Goal: Task Accomplishment & Management: Complete application form

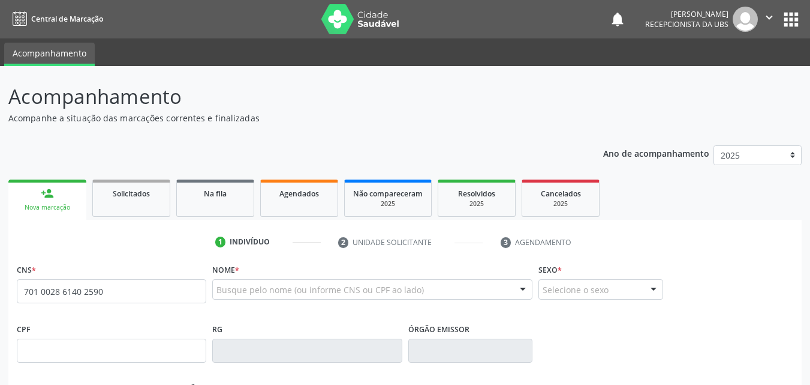
type input "701 0028 6140 2590"
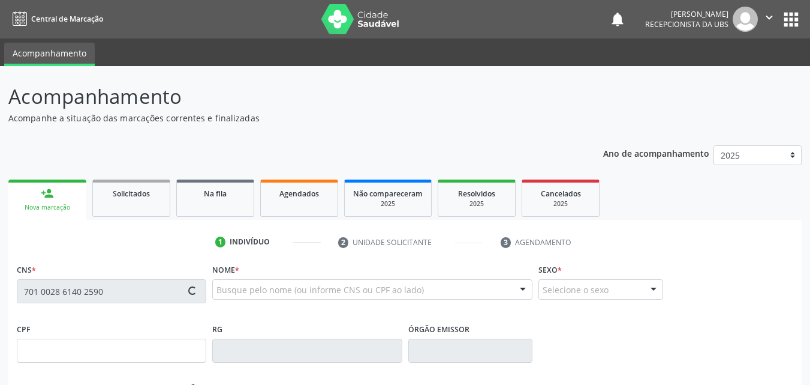
type input "154.072.494-80"
type input "19/03/2018"
type input "Gislayne de Lorena Belfort"
type input "(81) 99794-7309"
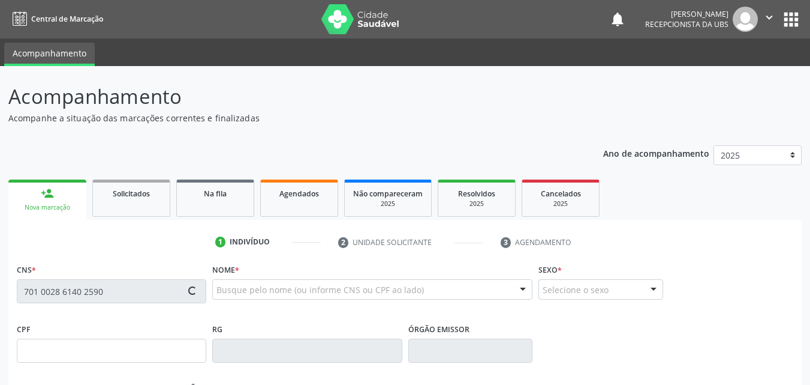
type input "050.377.424-39"
type input "1045"
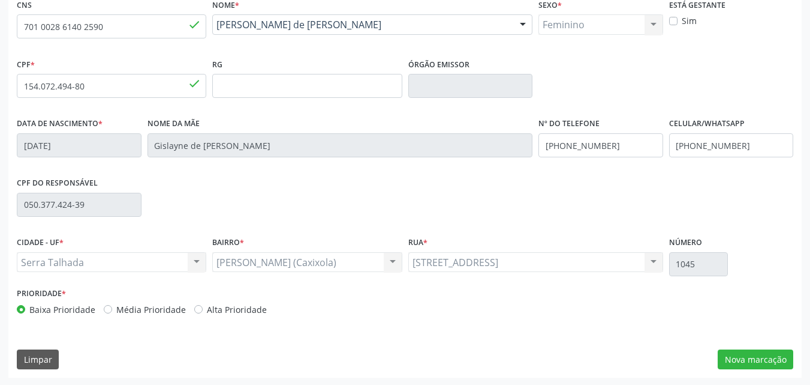
scroll to position [266, 0]
click at [763, 354] on button "Nova marcação" at bounding box center [756, 358] width 76 height 20
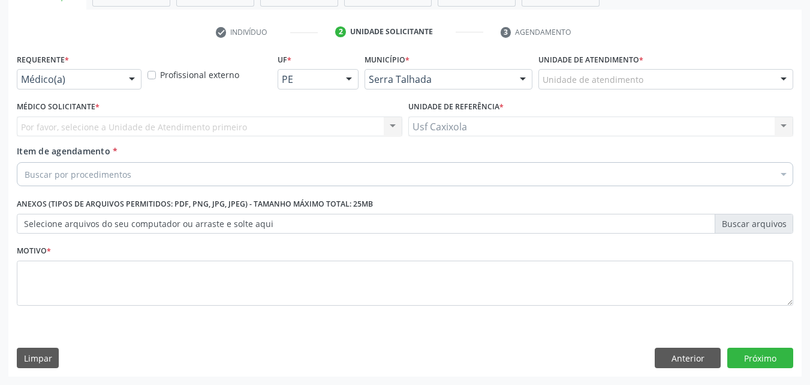
scroll to position [210, 0]
click at [119, 73] on div "Médico(a) Médico(a) Enfermeiro(a) Paciente Nenhum resultado encontrado para: " …" at bounding box center [79, 79] width 125 height 20
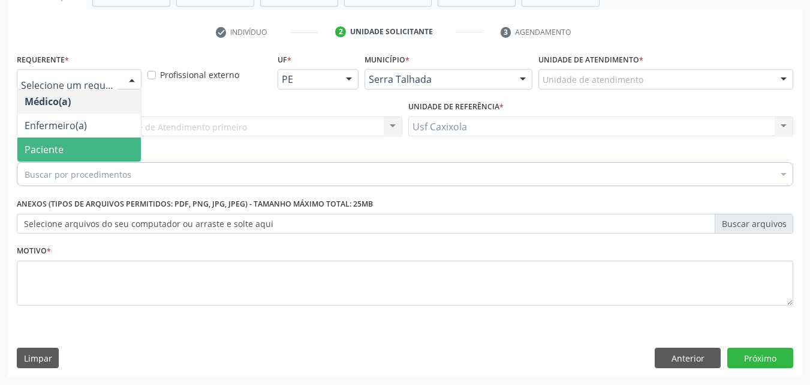
click at [119, 146] on span "Paciente" at bounding box center [79, 149] width 124 height 24
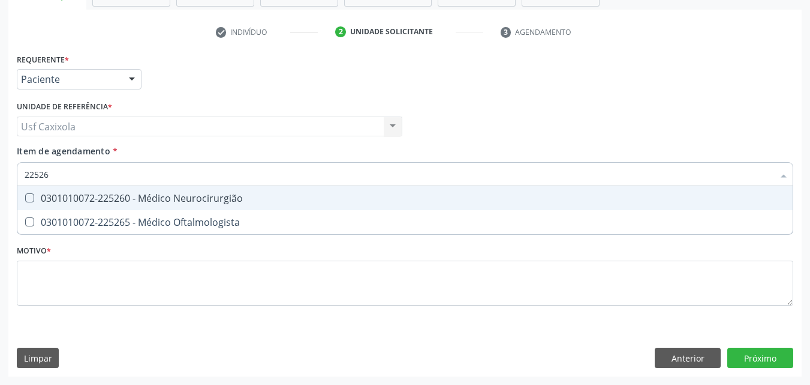
type input "225265"
click at [127, 194] on div "0301010072-225265 - Médico Oftalmologista" at bounding box center [405, 198] width 761 height 10
checkbox Oftalmologista "true"
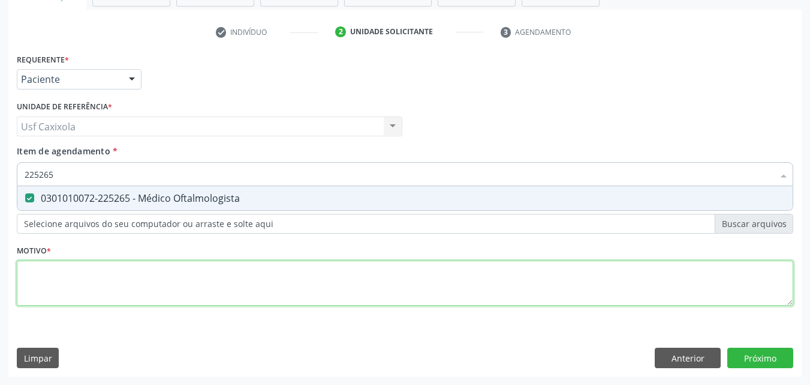
click at [239, 290] on div "Requerente * Paciente Médico(a) Enfermeiro(a) Paciente Nenhum resultado encontr…" at bounding box center [405, 186] width 777 height 272
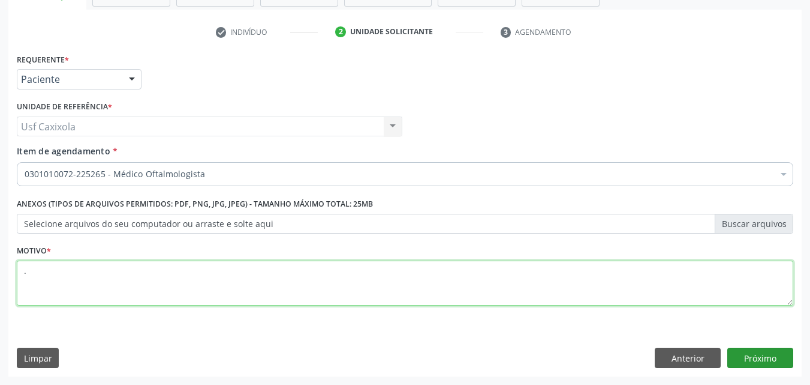
type textarea "."
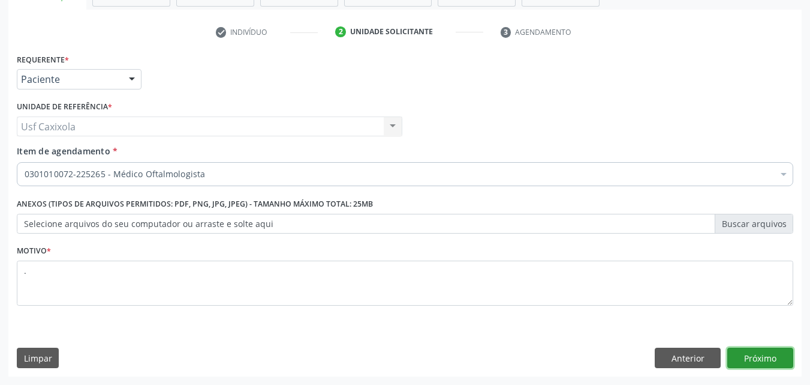
click at [751, 361] on button "Próximo" at bounding box center [761, 357] width 66 height 20
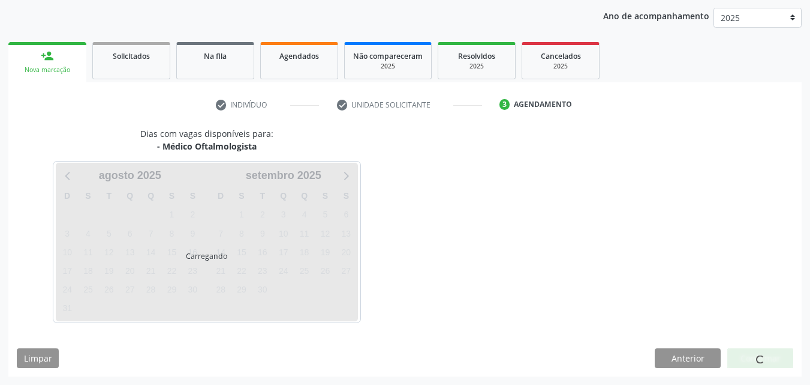
scroll to position [137, 0]
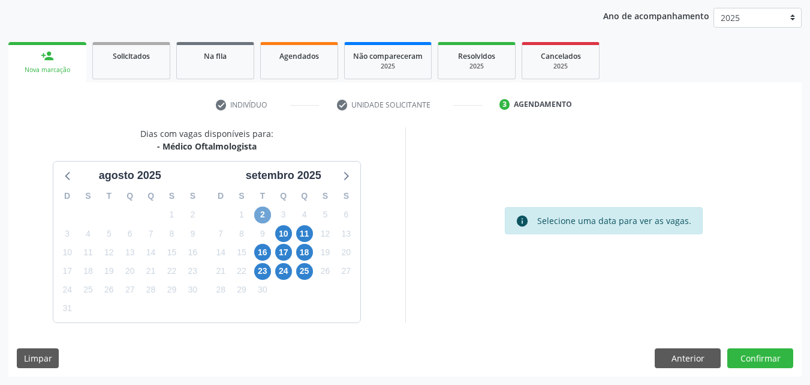
click at [262, 218] on span "2" at bounding box center [262, 214] width 17 height 17
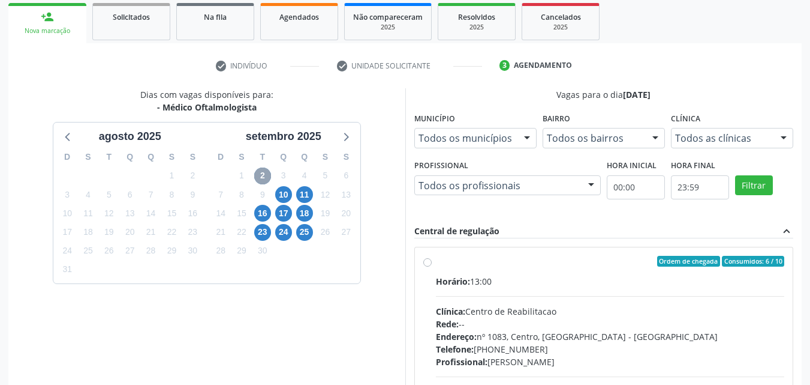
scroll to position [197, 0]
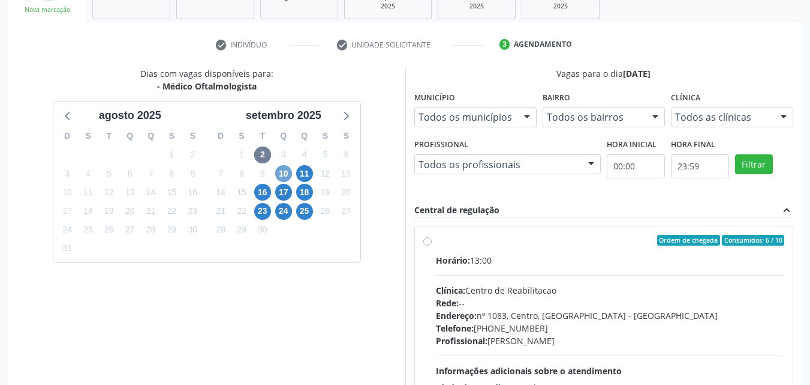
click at [284, 179] on span "10" at bounding box center [283, 173] width 17 height 17
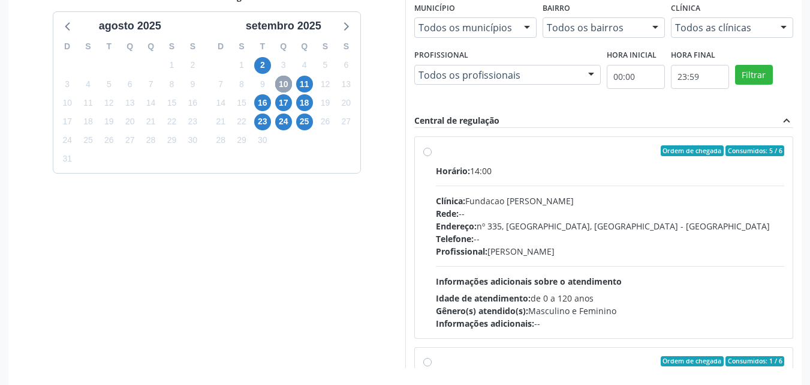
scroll to position [257, 0]
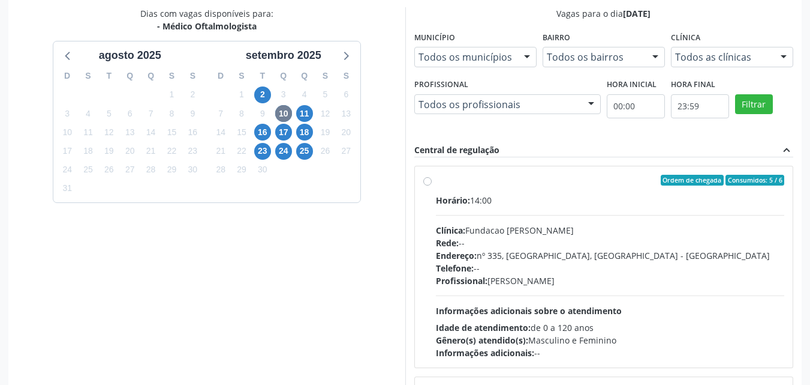
click at [436, 184] on label "Ordem de chegada Consumidos: 5 / 6 Horário: 14:00 Clínica: Fundacao Altino Vent…" at bounding box center [610, 267] width 349 height 184
click at [429, 184] on input "Ordem de chegada Consumidos: 5 / 6 Horário: 14:00 Clínica: Fundacao Altino Vent…" at bounding box center [427, 180] width 8 height 11
radio input "true"
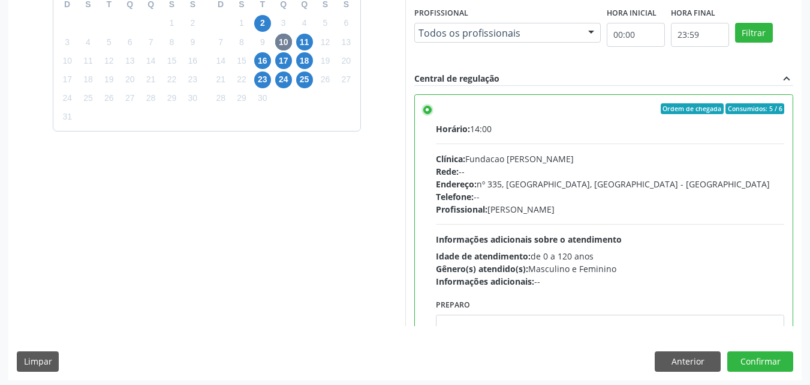
scroll to position [332, 0]
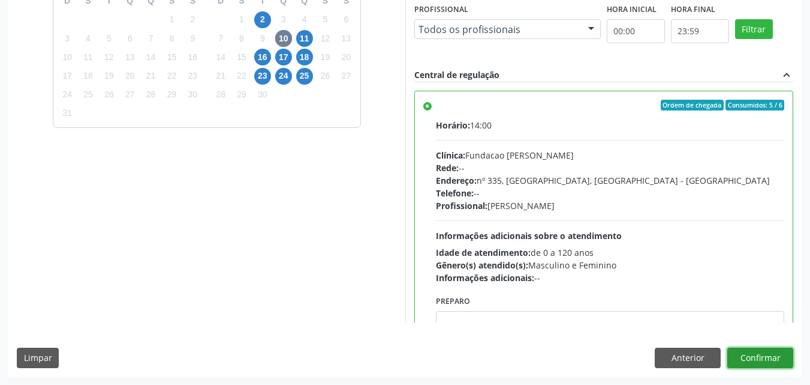
click at [745, 356] on button "Confirmar" at bounding box center [761, 357] width 66 height 20
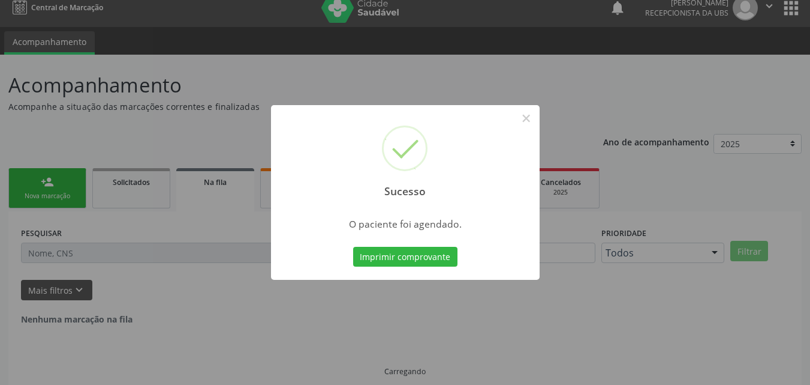
scroll to position [0, 0]
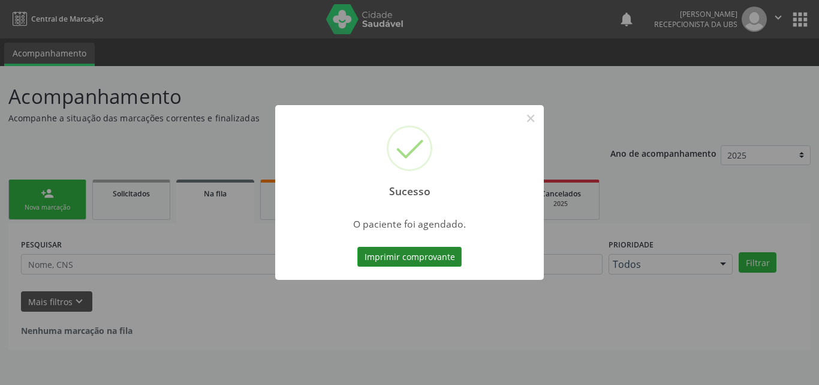
click at [443, 257] on button "Imprimir comprovante" at bounding box center [410, 257] width 104 height 20
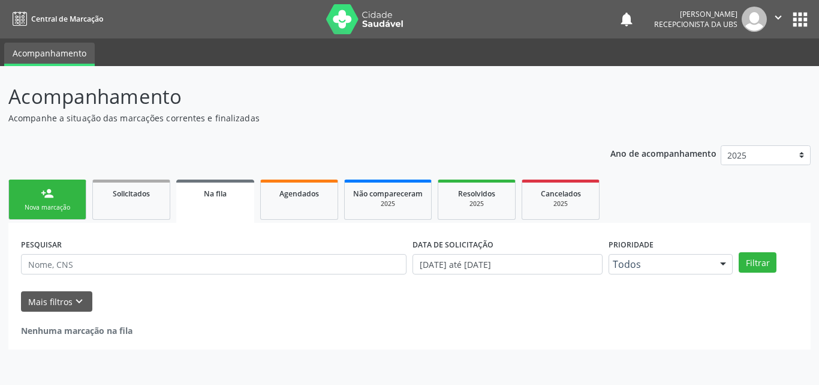
click at [73, 190] on link "person_add Nova marcação" at bounding box center [47, 199] width 78 height 40
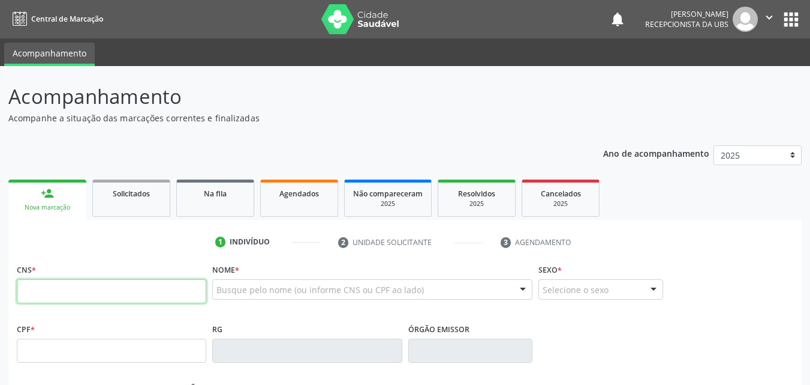
click at [95, 291] on input "text" at bounding box center [112, 291] width 190 height 24
type input "708 0073 8615 2825"
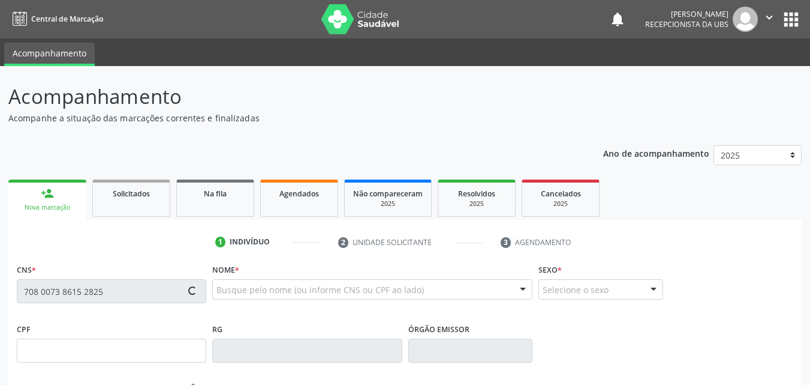
type input "248.957.764-68"
type input "16/07/1950"
type input "Joana Maria da Conceicao"
type input "(87) 98126-7405"
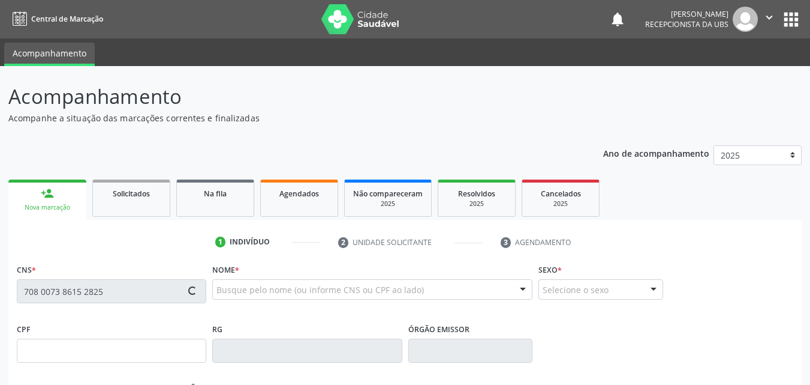
type input "009.219.864-32"
type input "40"
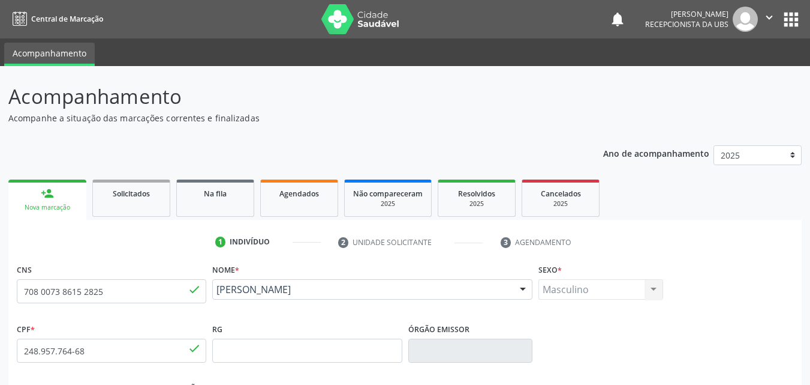
drag, startPoint x: 348, startPoint y: 302, endPoint x: 216, endPoint y: 293, distance: 132.3
click at [216, 293] on div "Antonio Valdivino Sobrinho Antonio Valdivino Sobrinho CNS: 708 0073 8615 2825 C…" at bounding box center [372, 293] width 320 height 29
copy span "Antonio Valdivino Sobrinho"
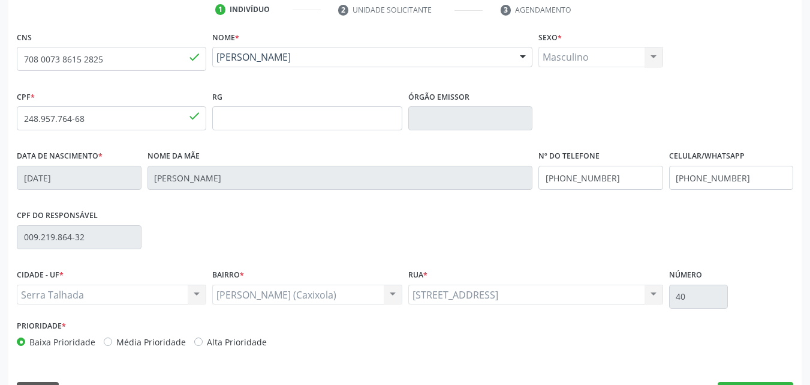
scroll to position [266, 0]
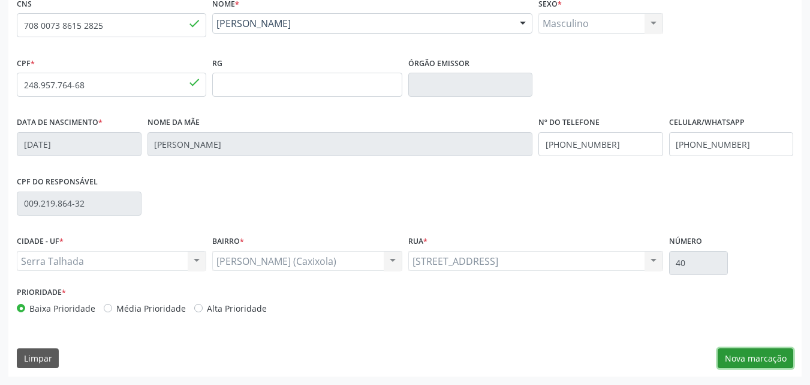
click at [731, 360] on button "Nova marcação" at bounding box center [756, 358] width 76 height 20
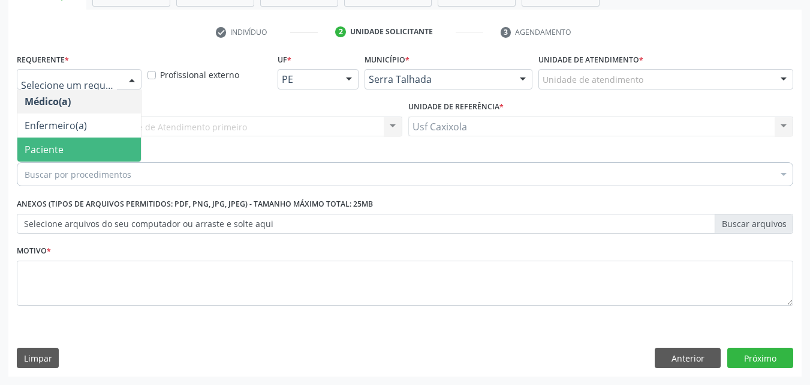
click at [56, 146] on span "Paciente" at bounding box center [44, 149] width 39 height 13
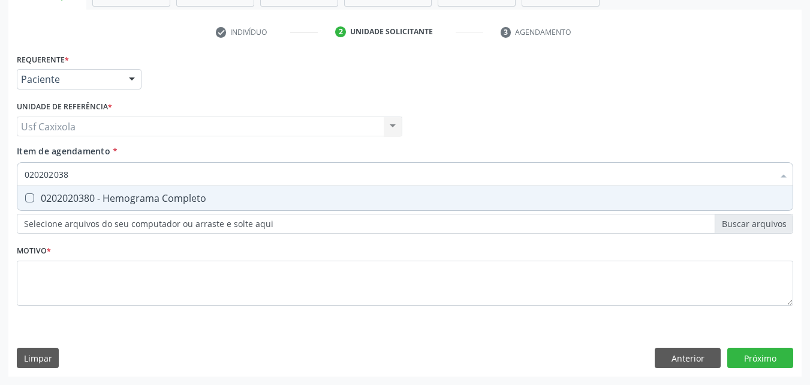
type input "0202020380"
click at [59, 197] on div "0202020380 - Hemograma Completo" at bounding box center [405, 198] width 761 height 10
checkbox Completo "true"
drag, startPoint x: 20, startPoint y: 185, endPoint x: 0, endPoint y: 185, distance: 19.8
click at [0, 185] on div "Acompanhamento Acompanhe a situação das marcações correntes e finalizadas Relat…" at bounding box center [405, 120] width 810 height 528
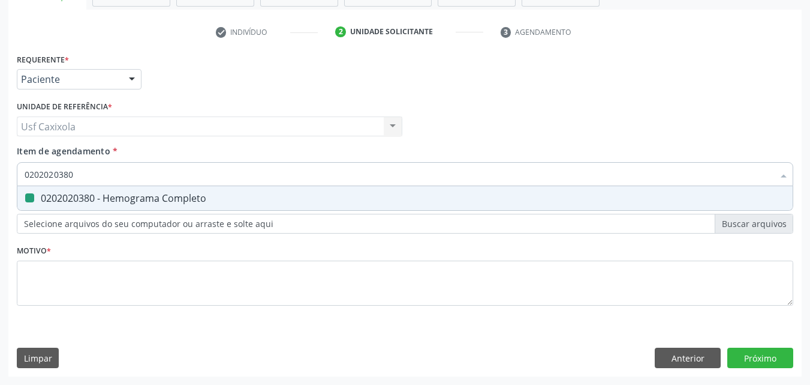
type input "0"
checkbox Completo "false"
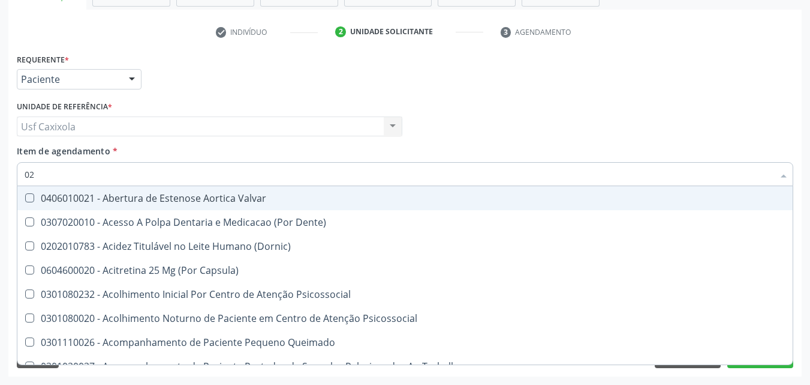
type input "020"
checkbox \(T3\) "true"
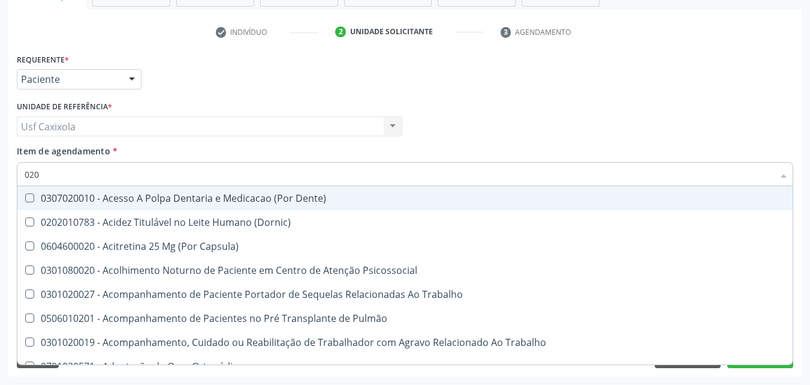
type input "0202"
checkbox Biologica "true"
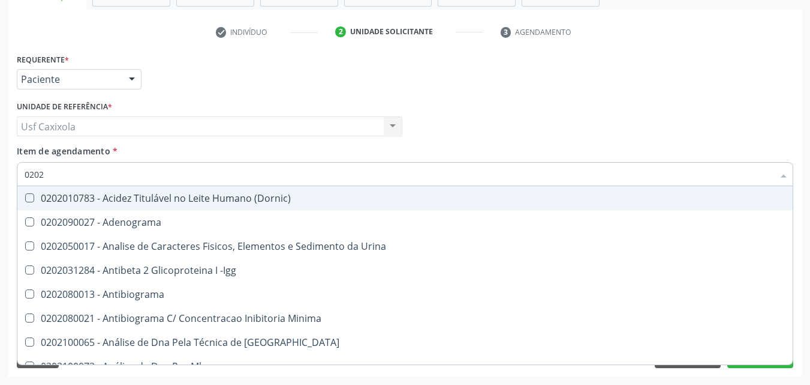
type input "02020"
checkbox Zinco "true"
checkbox Completo "false"
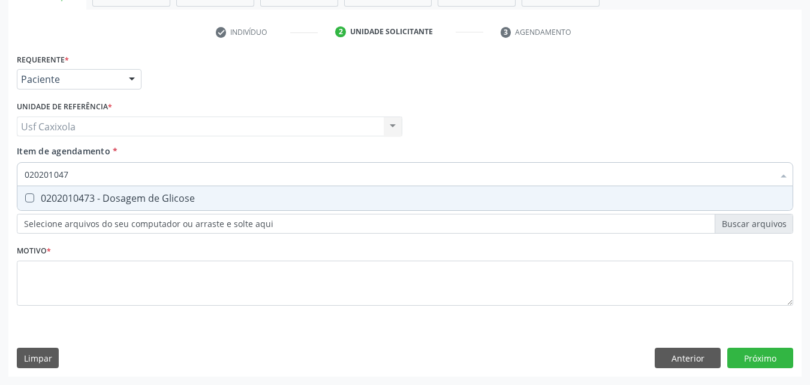
type input "0202010473"
click at [47, 195] on div "0202010473 - Dosagem de Glicose" at bounding box center [405, 198] width 761 height 10
checkbox Glicose "true"
drag, startPoint x: 76, startPoint y: 179, endPoint x: 10, endPoint y: 181, distance: 65.4
click at [10, 181] on div "Requerente * Paciente Médico(a) Enfermeiro(a) Paciente Nenhum resultado encontr…" at bounding box center [405, 213] width 794 height 326
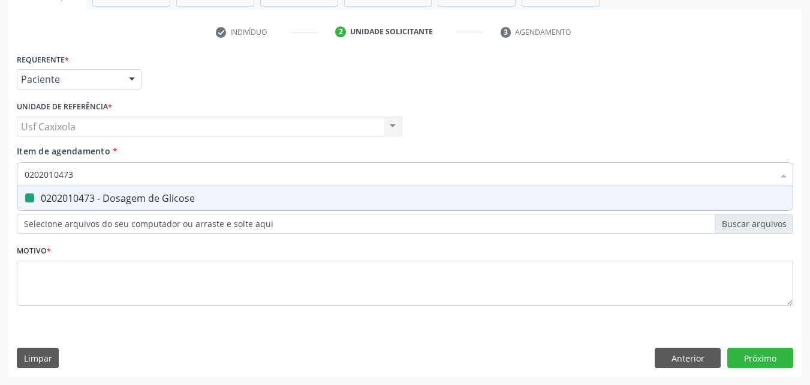
type input "0"
checkbox Glicose "false"
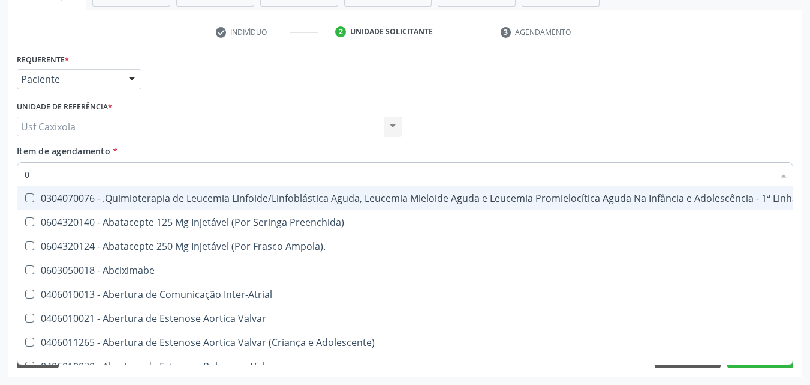
type input "02"
checkbox Bilateral "true"
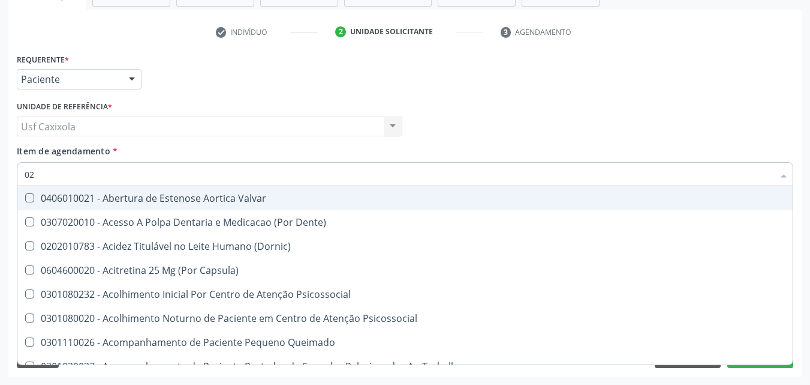
type input "020"
checkbox \(Qualitativo\) "true"
checkbox Glicose "false"
checkbox \(T3\) "true"
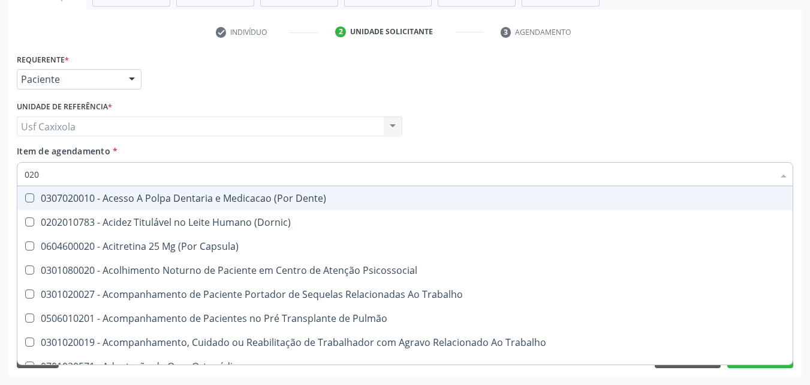
type input "0202"
checkbox Laser "true"
checkbox Biologica "true"
checkbox Glicose "false"
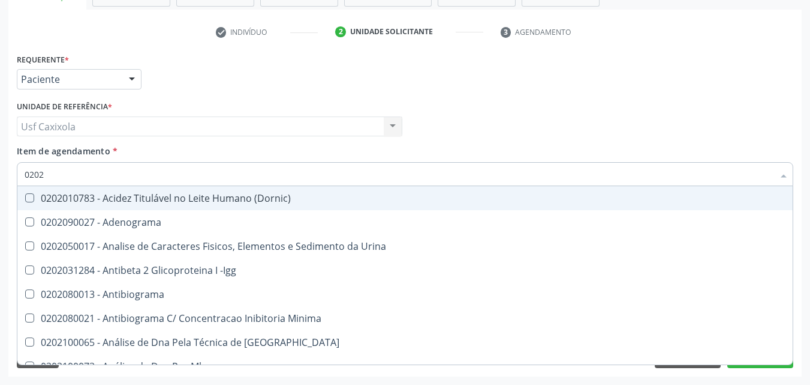
type input "02020"
checkbox Xi "true"
checkbox Glicose "false"
checkbox Zinco "true"
checkbox Completo "false"
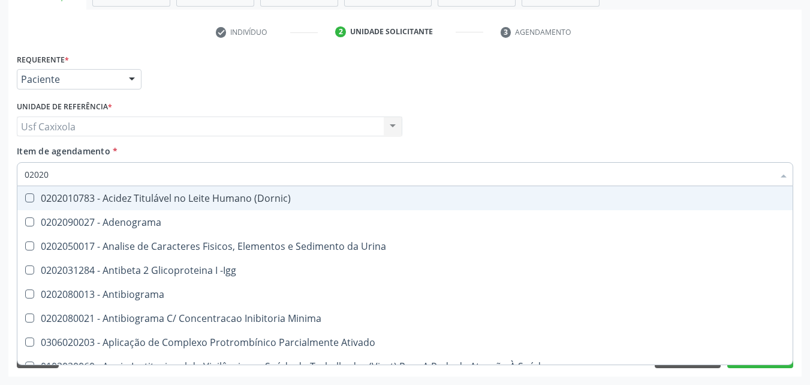
type input "020201"
checkbox T3 "true"
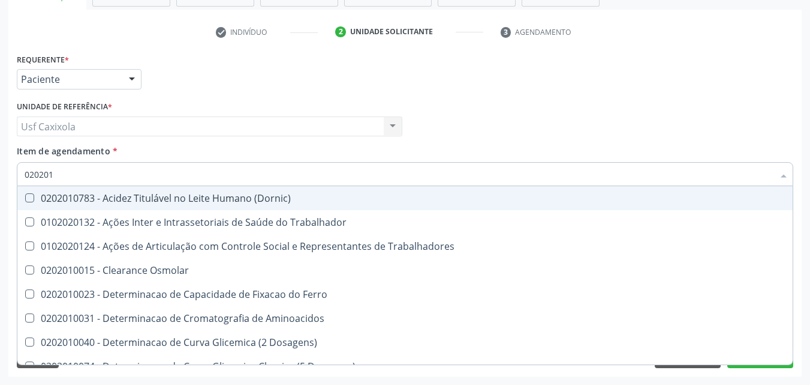
type input "0202010"
checkbox II "true"
checkbox Glicose "false"
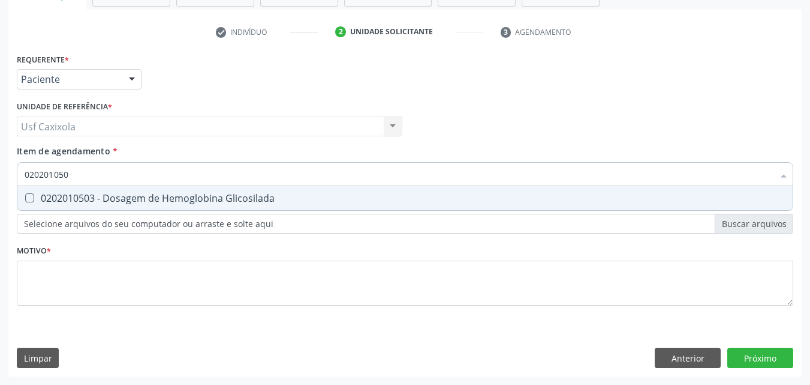
type input "0202010503"
click at [38, 203] on div "0202010503 - Dosagem de Hemoglobina Glicosilada" at bounding box center [405, 198] width 761 height 10
checkbox Glicosilada "true"
drag, startPoint x: 95, startPoint y: 170, endPoint x: 12, endPoint y: 179, distance: 83.8
click at [12, 179] on div "Requerente * Paciente Médico(a) Enfermeiro(a) Paciente Nenhum resultado encontr…" at bounding box center [405, 213] width 794 height 326
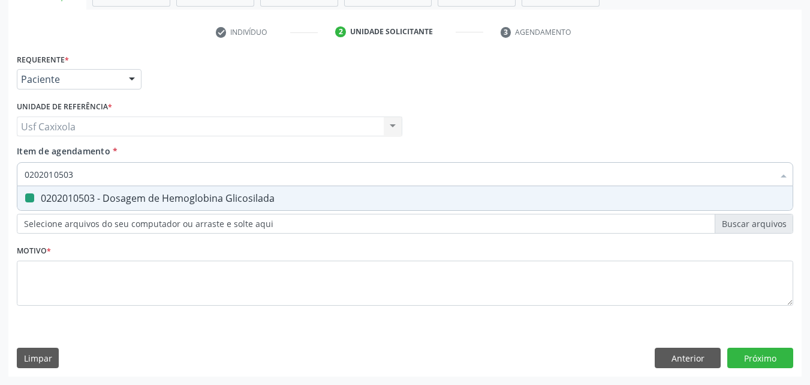
type input "0"
checkbox Glicosilada "false"
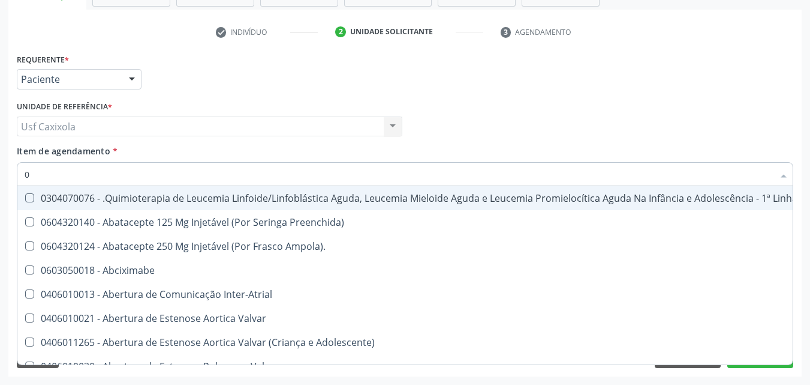
type input "02"
checkbox Bilateral "true"
checkbox Indireta "true"
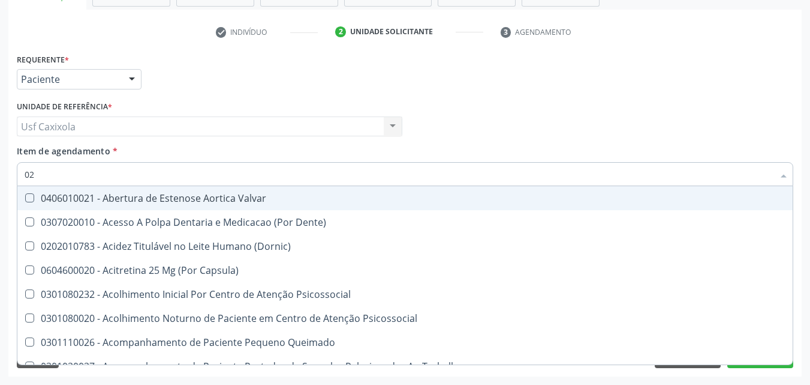
type input "020"
checkbox \(Qualitativo\) "true"
checkbox Glomerular "true"
checkbox Glicose "false"
checkbox Glicosilada "false"
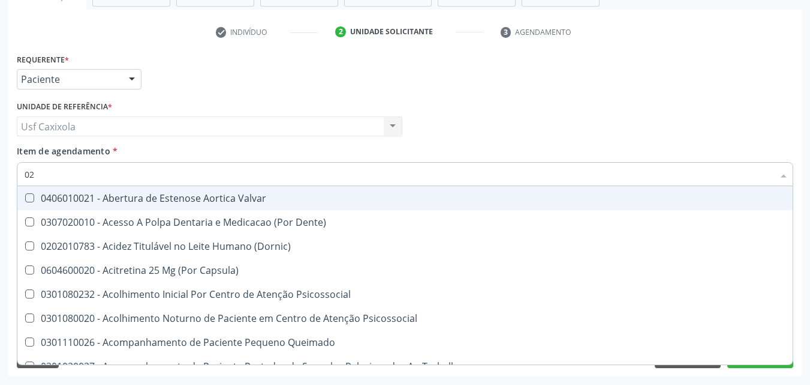
checkbox \(T3\) "true"
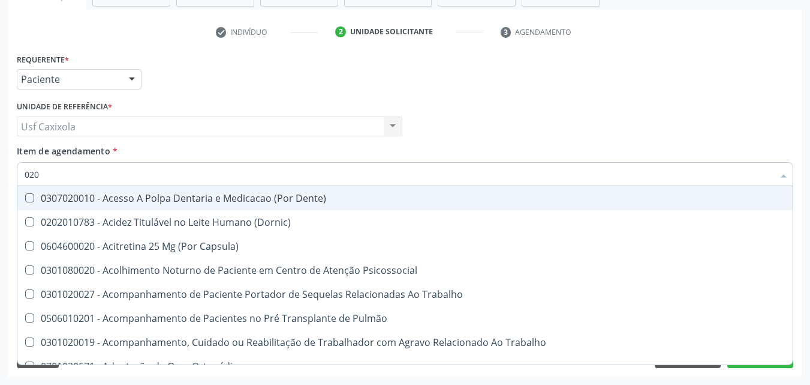
type input "0202"
checkbox Laser "true"
checkbox Septostomia "true"
checkbox Biologica "true"
checkbox Glicose "false"
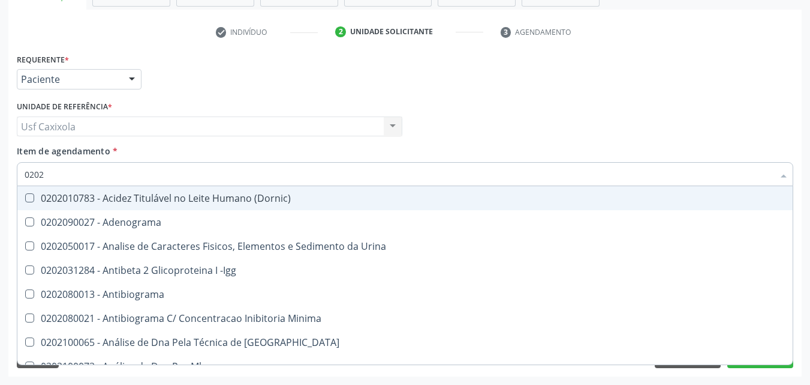
type input "02020"
checkbox Xi "true"
checkbox Fibrinogenio "true"
checkbox Glicose "false"
checkbox Glicosilada "false"
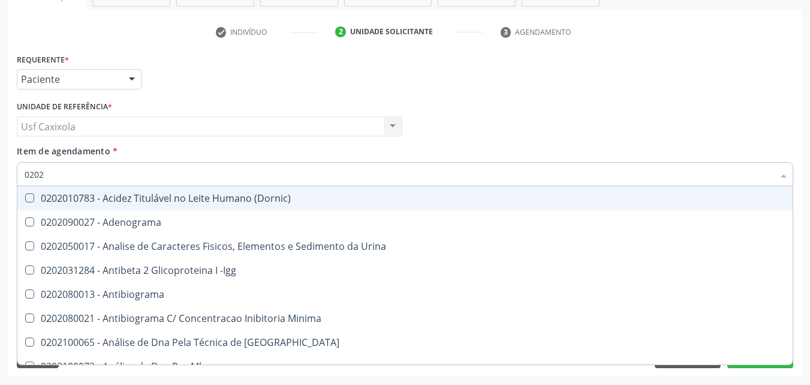
checkbox Zinco "true"
checkbox Completo "false"
type input "020202"
checkbox Molecular "true"
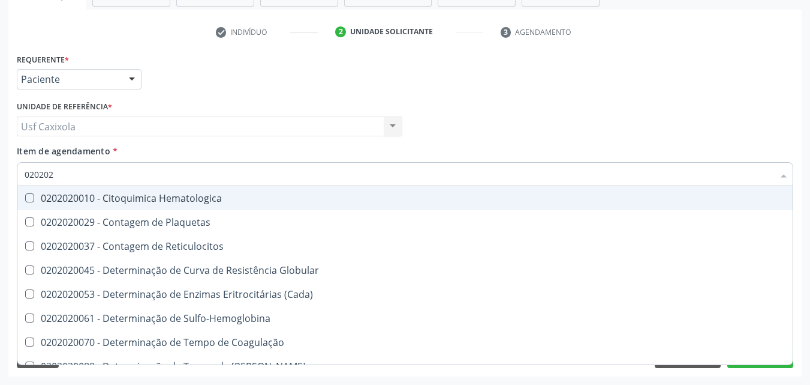
type input "0202020"
checkbox Hematocrito "true"
checkbox Completo "false"
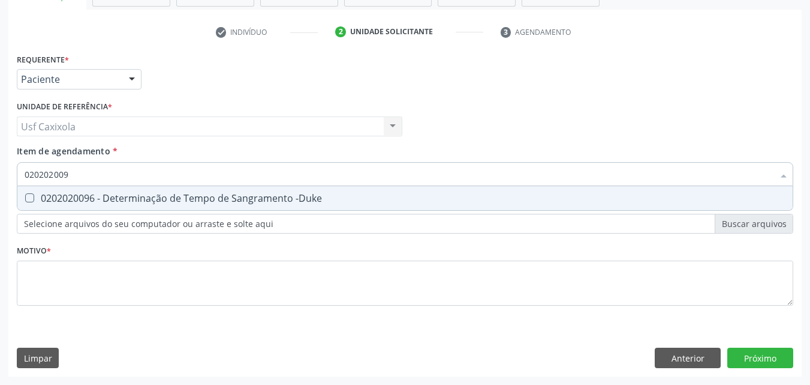
type input "0202020096"
click at [36, 195] on div "0202020096 - Determinação de Tempo de Sangramento -Duke" at bounding box center [405, 198] width 761 height 10
checkbox -Duke "true"
drag, startPoint x: 85, startPoint y: 176, endPoint x: 19, endPoint y: 178, distance: 66.0
click at [19, 178] on div "0202020096" at bounding box center [405, 174] width 777 height 24
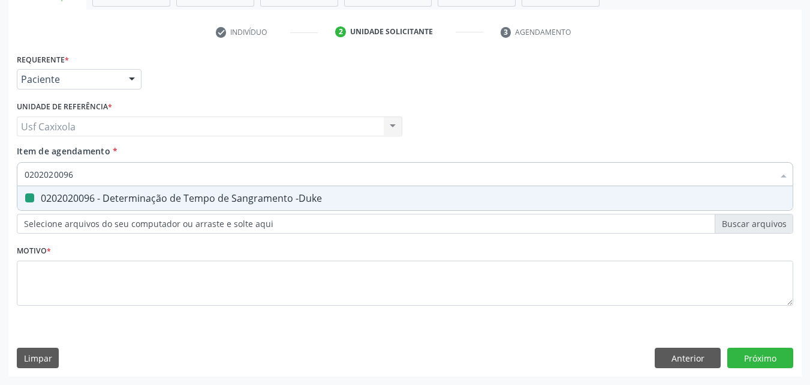
type input "0"
checkbox -Duke "false"
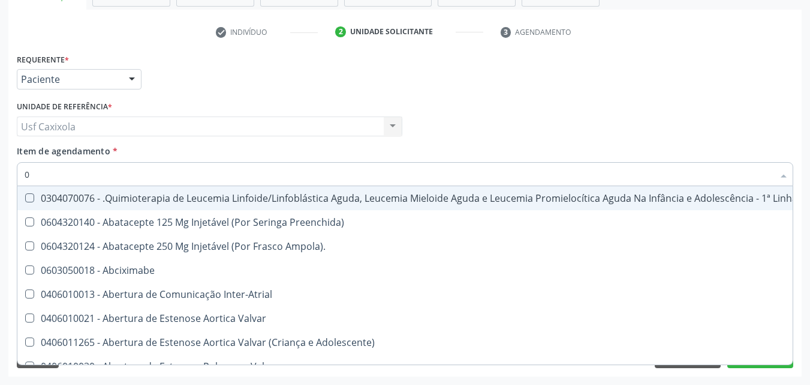
type input "02"
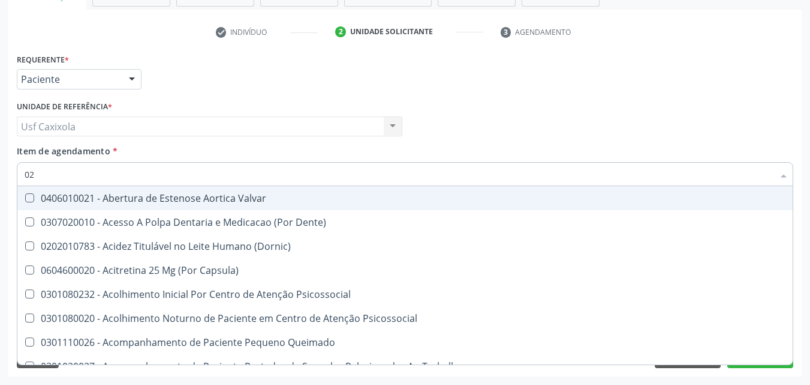
checkbox -Duke "true"
checkbox Glicose "true"
checkbox Glicosilada "true"
type input "020"
checkbox Comprimido\) "true"
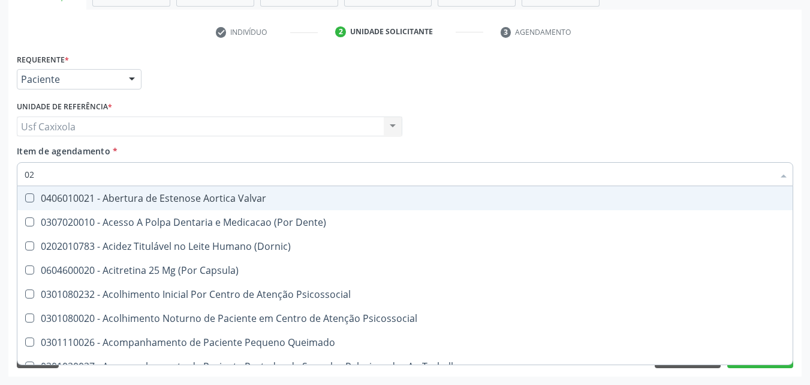
checkbox \(Qualitativo\) "true"
checkbox Glomerular "true"
checkbox -Duke "false"
checkbox Glicose "false"
checkbox Glicosilada "false"
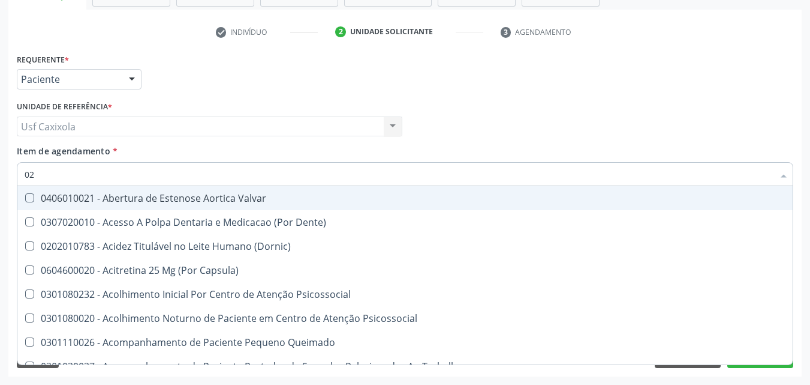
checkbox \(T3\) "true"
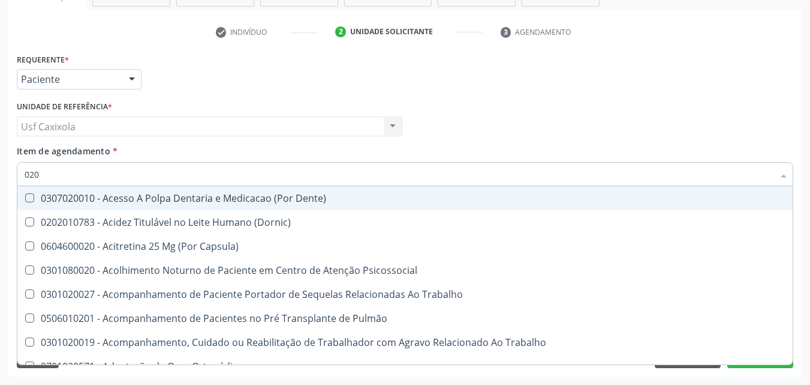
type input "0202"
checkbox Cognitivo "true"
checkbox Laser "true"
checkbox Septostomia "true"
checkbox Biologica "true"
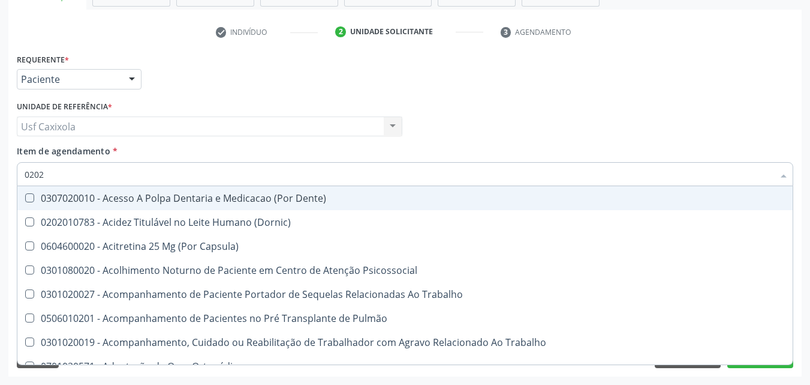
checkbox -Duke "false"
checkbox Glicose "false"
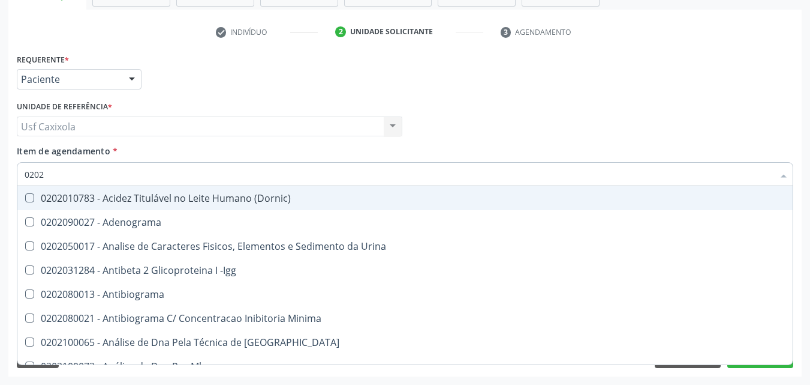
type input "02020"
checkbox Ordenhado "true"
checkbox -Duke "false"
checkbox Xi "true"
checkbox Fibrinogenio "true"
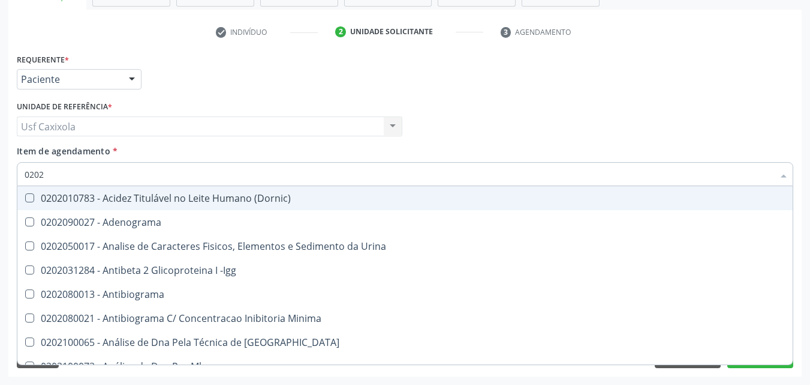
checkbox Glicose "false"
checkbox Glicosilada "false"
checkbox Zinco "true"
checkbox Completo "false"
type input "020202"
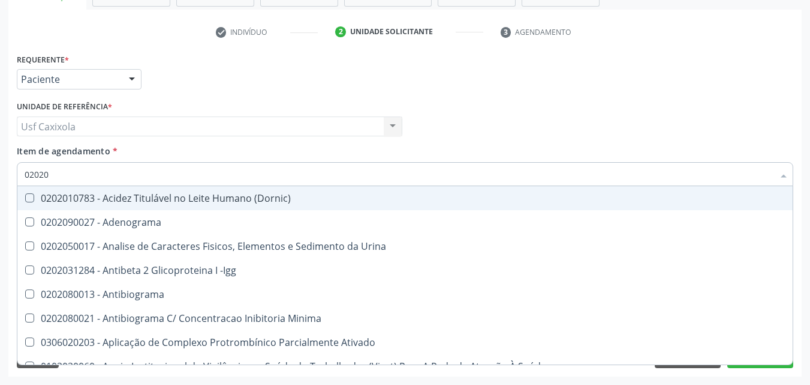
checkbox Clínico "true"
checkbox Molecular "true"
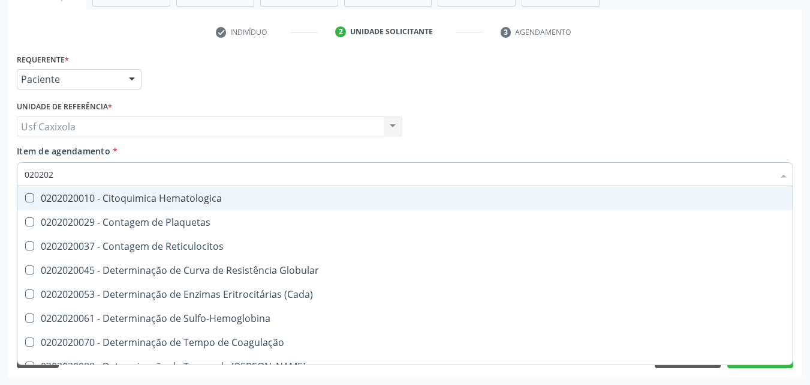
type input "0202020"
checkbox Hematocrito "true"
checkbox Completo "false"
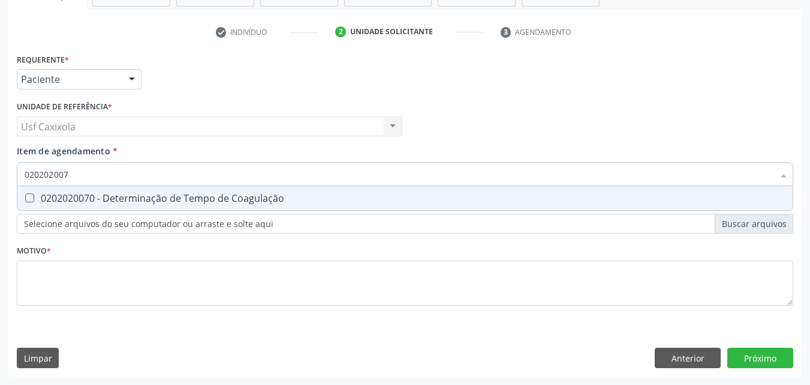
type input "0202020070"
click at [49, 199] on div "0202020070 - Determinação de Tempo de Coagulação" at bounding box center [405, 198] width 761 height 10
checkbox Coagulação "true"
drag, startPoint x: 95, startPoint y: 175, endPoint x: 22, endPoint y: 181, distance: 74.0
click at [22, 181] on div "0202020070" at bounding box center [405, 174] width 777 height 24
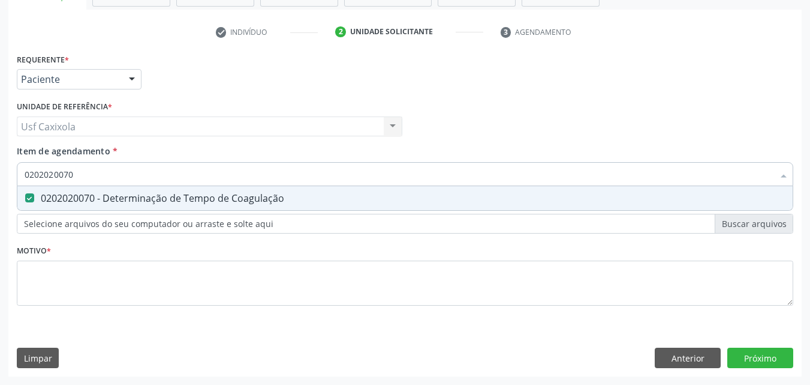
type input "0202020070"
click at [22, 181] on div "0202020070" at bounding box center [405, 174] width 777 height 24
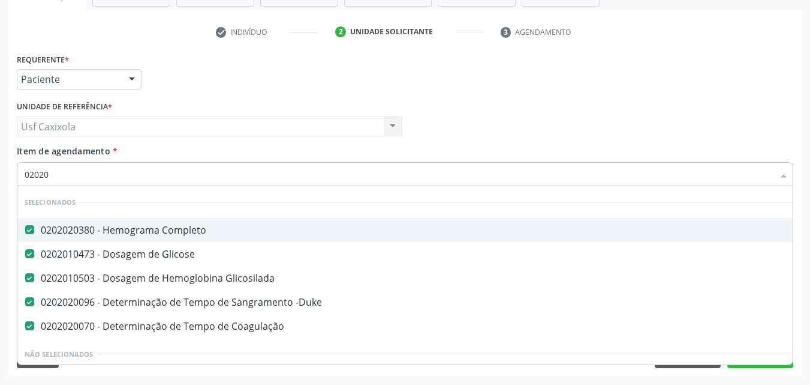
type input "020202"
checkbox Coagulação "false"
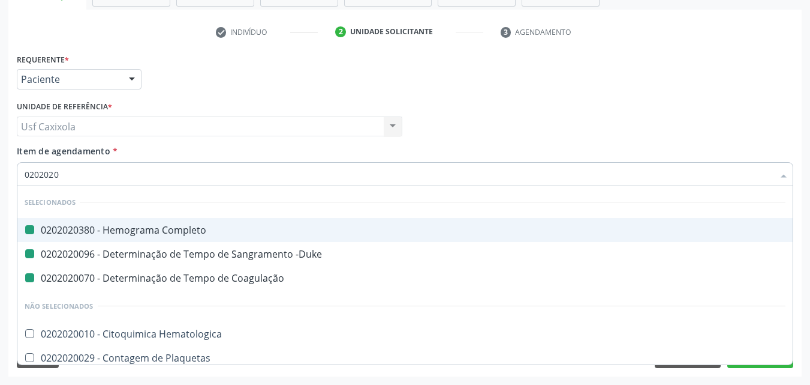
type input "02020201"
checkbox Completo "false"
checkbox -Duke "false"
checkbox Coagulação "false"
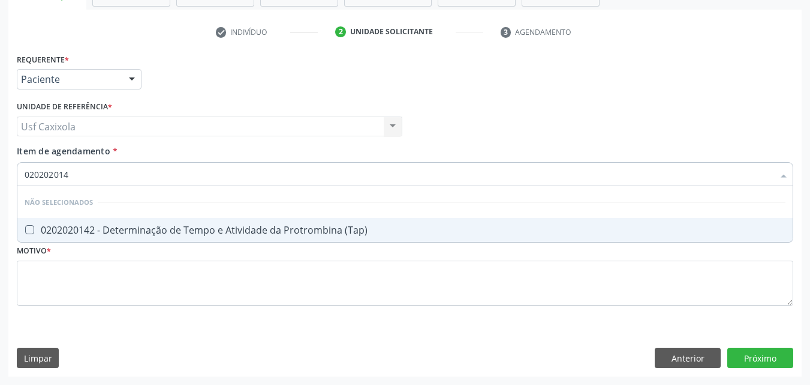
type input "0202020142"
click at [62, 226] on div "0202020142 - Determinação de Tempo e Atividade da Protrombina (Tap)" at bounding box center [405, 230] width 761 height 10
checkbox \(Tap\) "true"
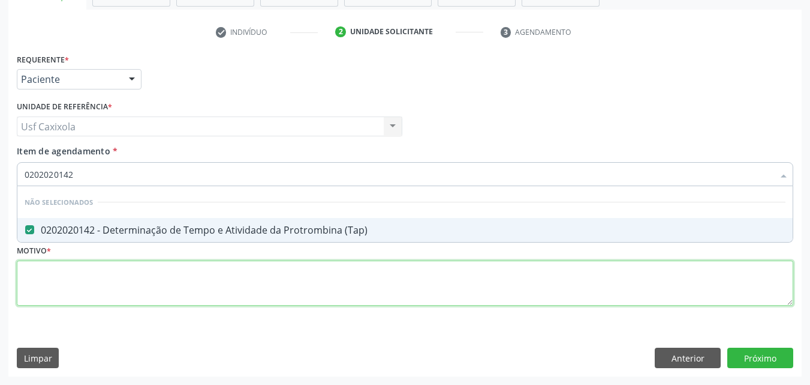
click at [99, 275] on div "Requerente * Paciente Médico(a) Enfermeiro(a) Paciente Nenhum resultado encontr…" at bounding box center [405, 186] width 777 height 272
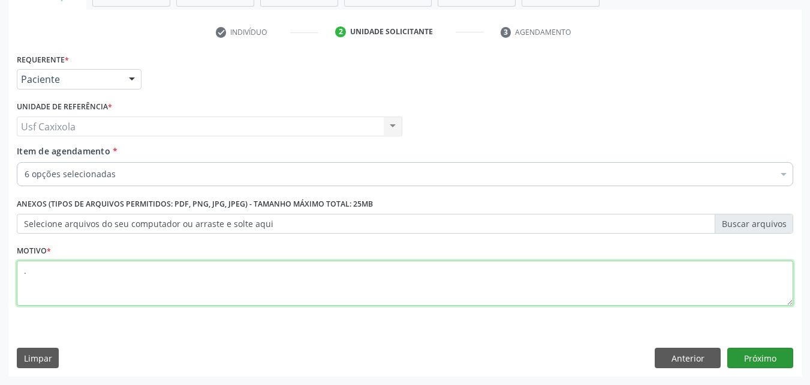
type textarea "."
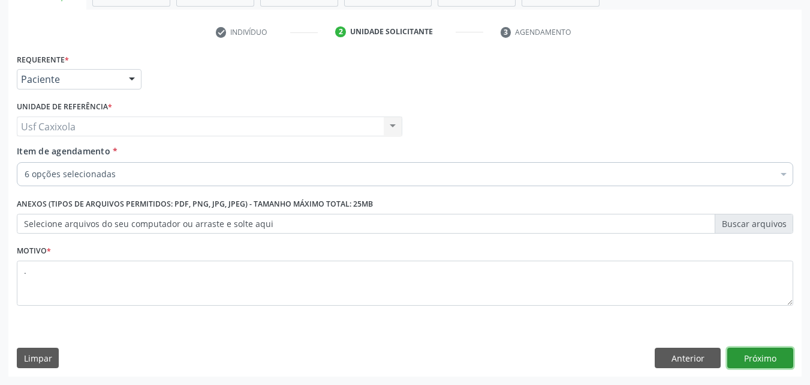
click at [755, 355] on button "Próximo" at bounding box center [761, 357] width 66 height 20
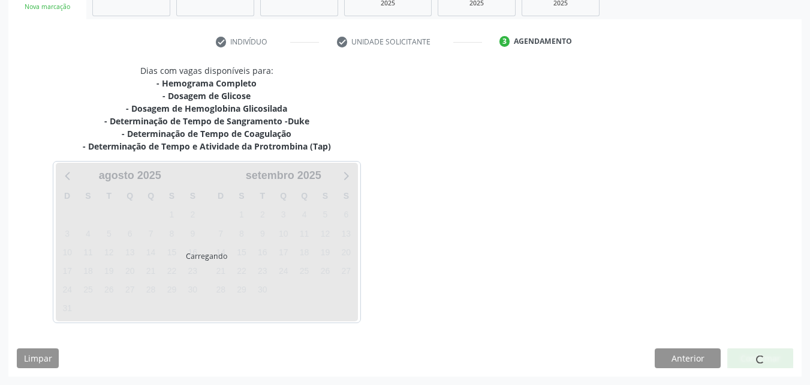
scroll to position [200, 0]
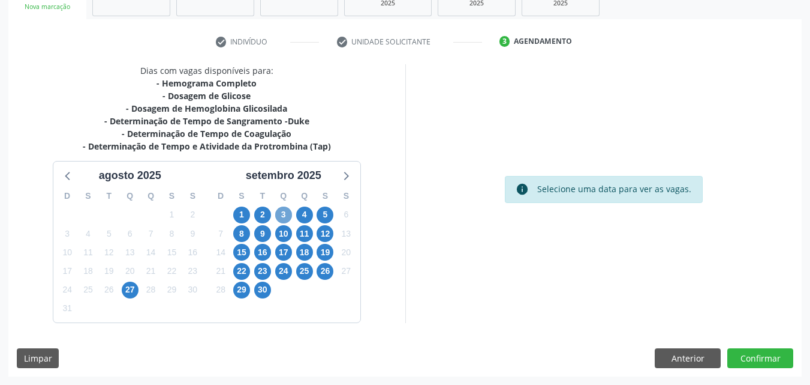
click at [284, 214] on span "3" at bounding box center [283, 214] width 17 height 17
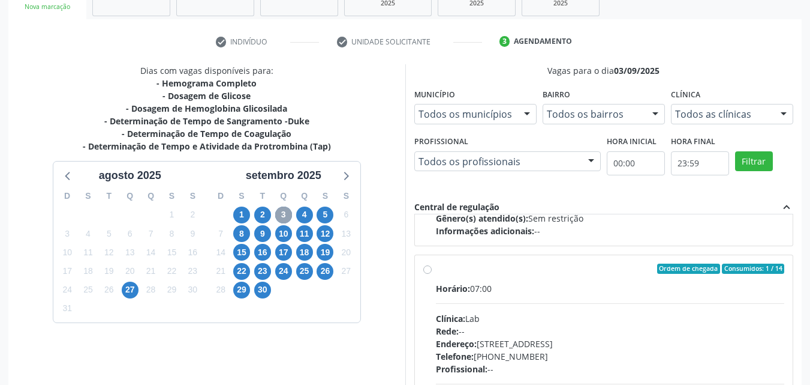
scroll to position [600, 0]
click at [426, 274] on div "Ordem de chegada Consumidos: 1 / 14 Horário: 07:00 Clínica: Lab Rede: -- Endere…" at bounding box center [604, 355] width 362 height 184
radio input "true"
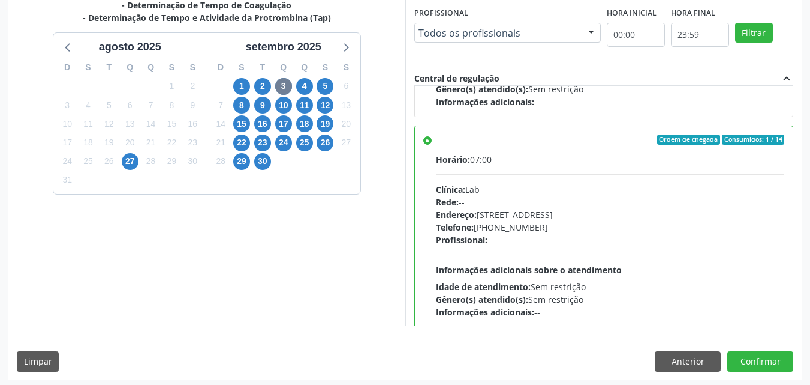
scroll to position [332, 0]
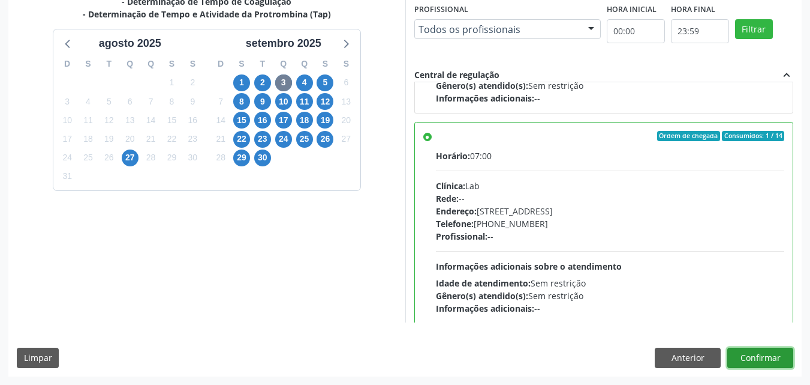
click at [752, 358] on button "Confirmar" at bounding box center [761, 357] width 66 height 20
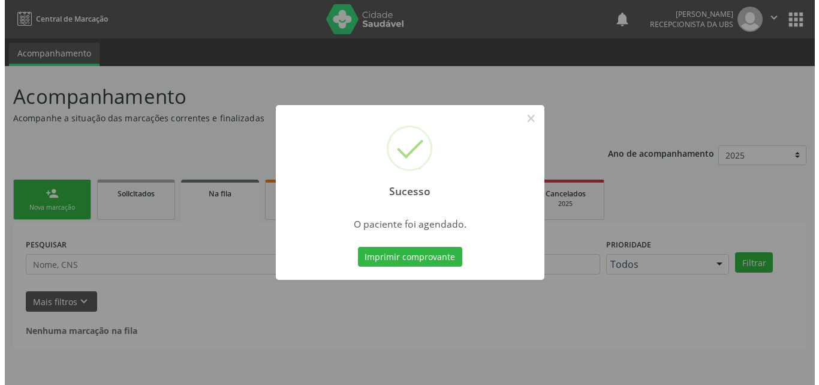
scroll to position [0, 0]
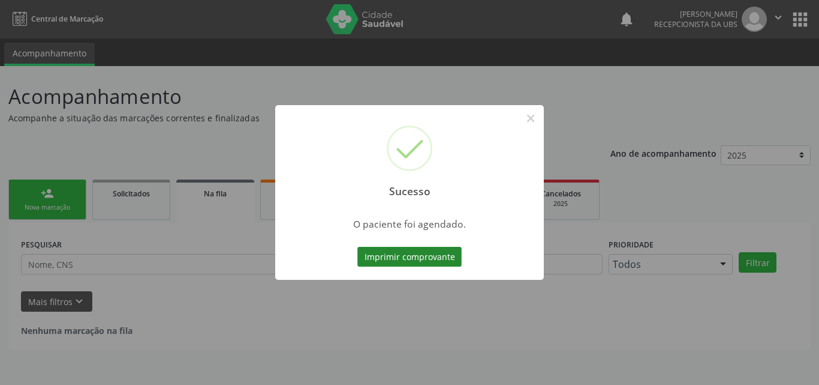
click at [403, 259] on button "Imprimir comprovante" at bounding box center [410, 257] width 104 height 20
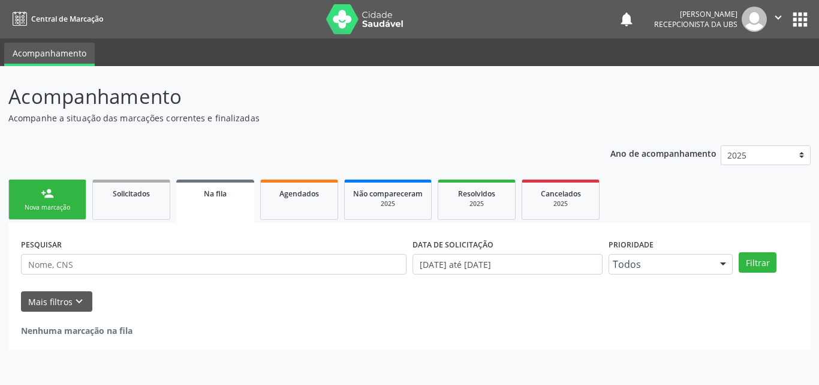
click at [61, 199] on link "person_add Nova marcação" at bounding box center [47, 199] width 78 height 40
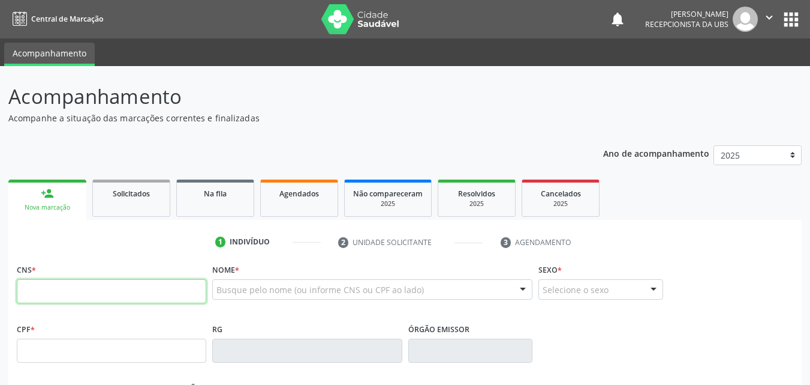
click at [82, 292] on input "text" at bounding box center [112, 291] width 190 height 24
type input "701 4046 4100 4837"
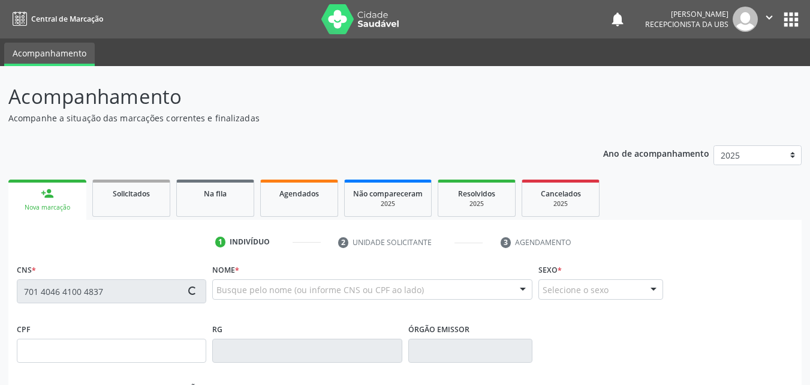
type input "832.999.715-49"
type input "14/02/1983"
type input "Ivanilda Maria Francisca de Goes"
type input "(87) 99930-0097"
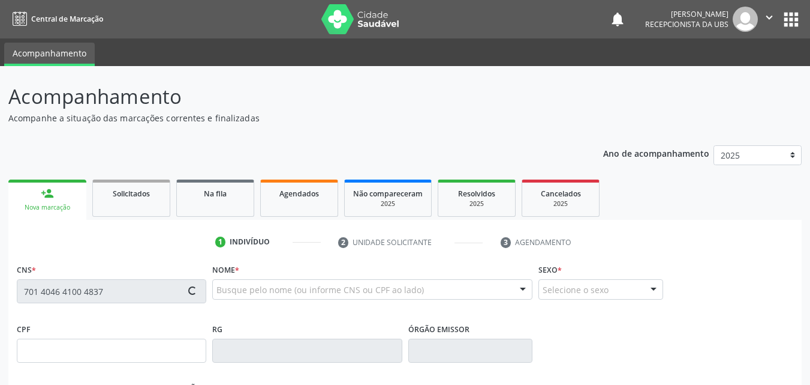
type input "320"
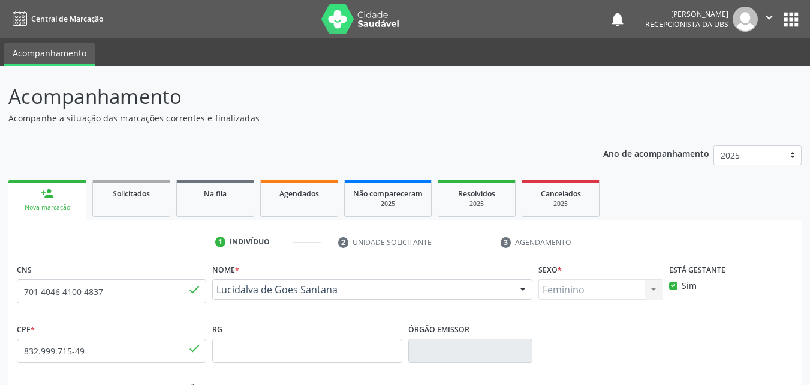
drag, startPoint x: 338, startPoint y: 307, endPoint x: 217, endPoint y: 289, distance: 121.8
click at [217, 289] on div "Nome * Lucidalva de Goes Santana Lucidalva de Goes Santana CNS: 701 4046 4100 4…" at bounding box center [372, 289] width 326 height 59
copy span "Lucidalva de Goes Santana"
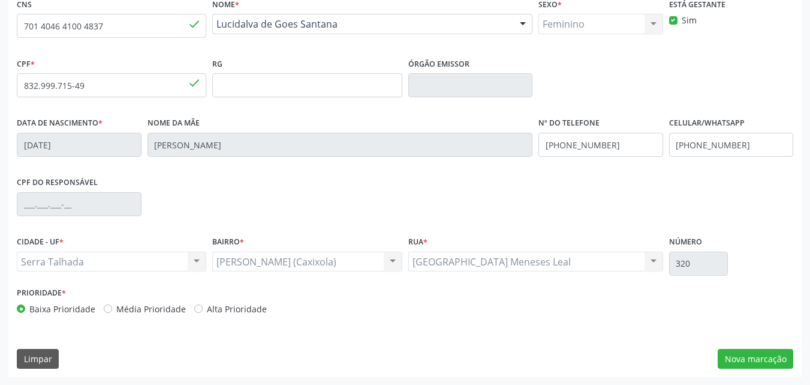
scroll to position [266, 0]
click at [742, 352] on button "Nova marcação" at bounding box center [756, 358] width 76 height 20
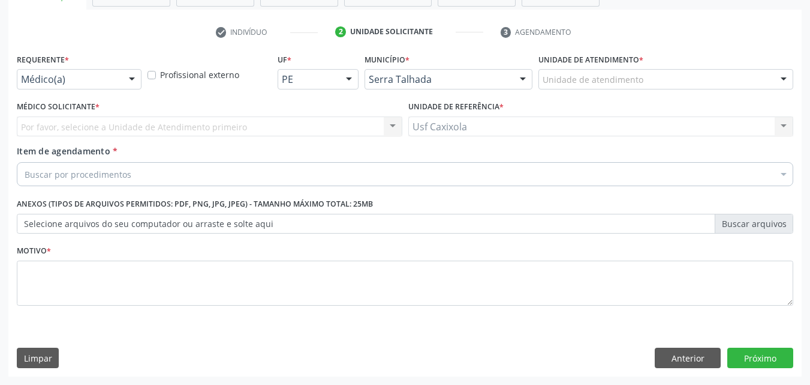
scroll to position [210, 0]
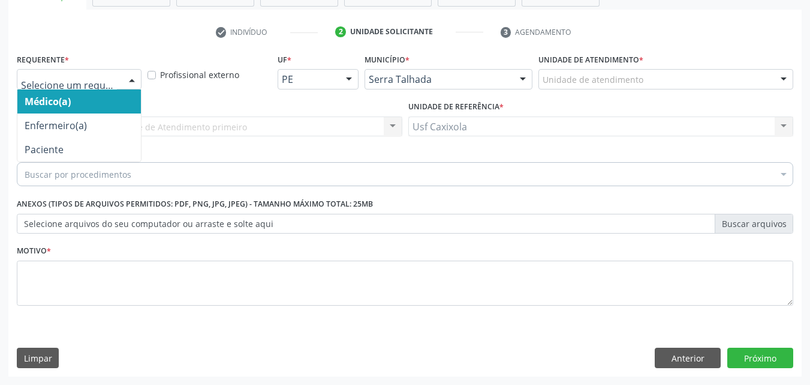
click at [124, 81] on div at bounding box center [132, 80] width 18 height 20
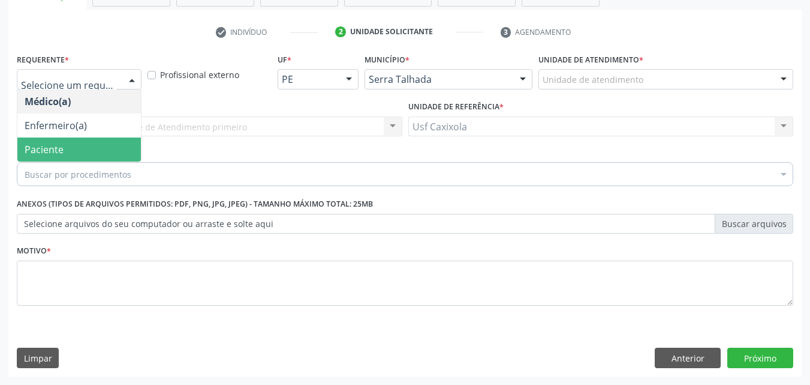
click at [121, 146] on span "Paciente" at bounding box center [79, 149] width 124 height 24
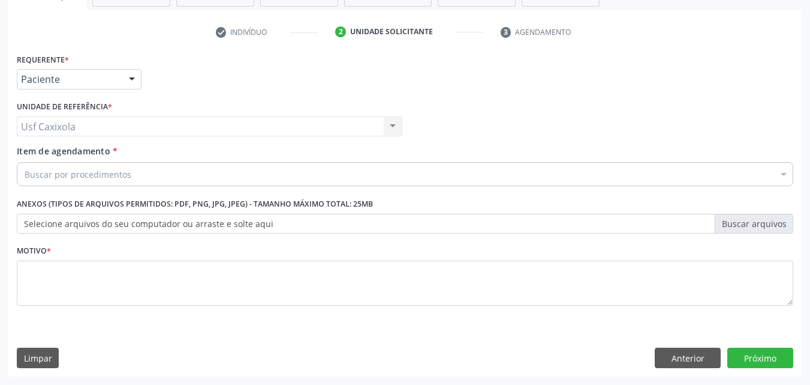
click at [130, 172] on div "Buscar por procedimentos" at bounding box center [405, 174] width 777 height 24
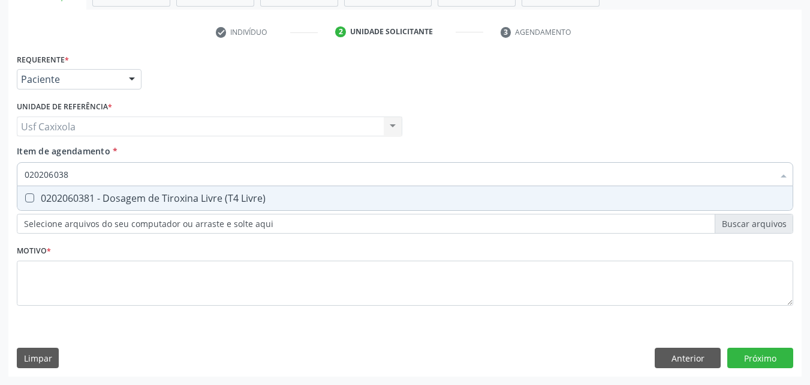
type input "0202060381"
click at [122, 191] on span "0202060381 - Dosagem de Tiroxina Livre (T4 Livre)" at bounding box center [405, 198] width 776 height 24
checkbox Livre\) "true"
drag, startPoint x: 73, startPoint y: 178, endPoint x: 12, endPoint y: 188, distance: 61.9
click at [12, 188] on div "Requerente * Paciente Médico(a) Enfermeiro(a) Paciente Nenhum resultado encontr…" at bounding box center [405, 213] width 794 height 326
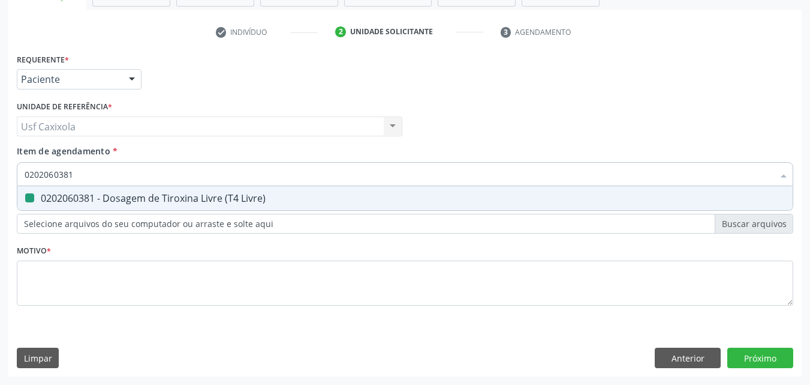
type input "0"
checkbox Livre\) "false"
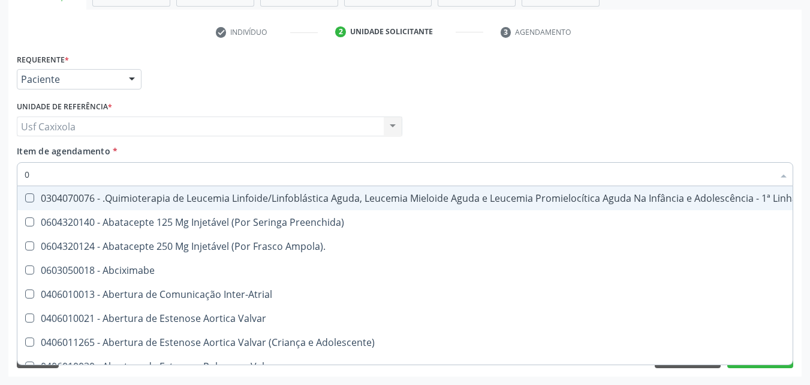
type input "02"
checkbox Leprae "true"
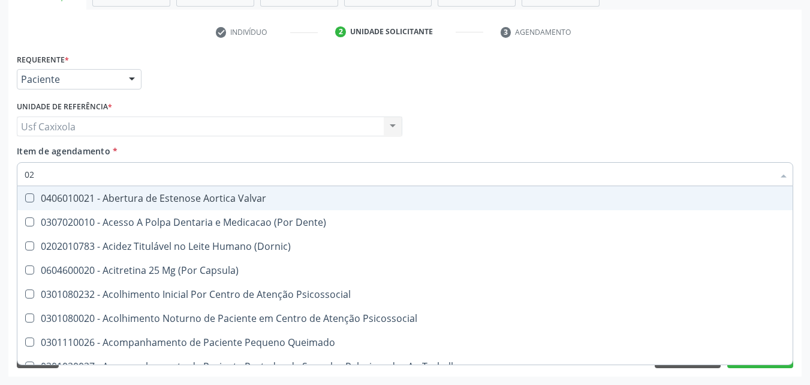
type input "020"
checkbox Artéria "true"
checkbox Livre\) "false"
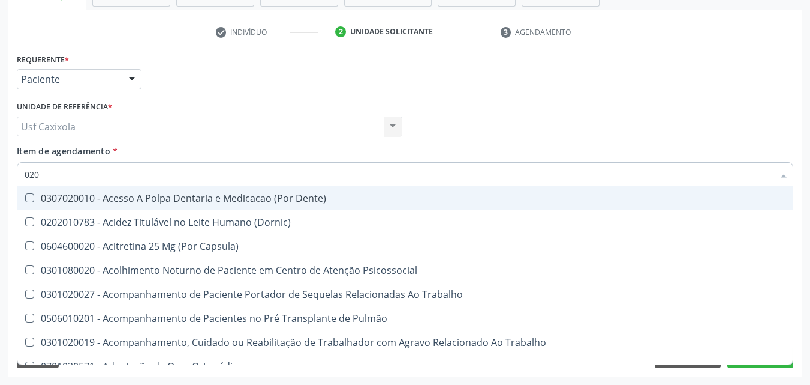
type input "0202"
checkbox Paratireoides "true"
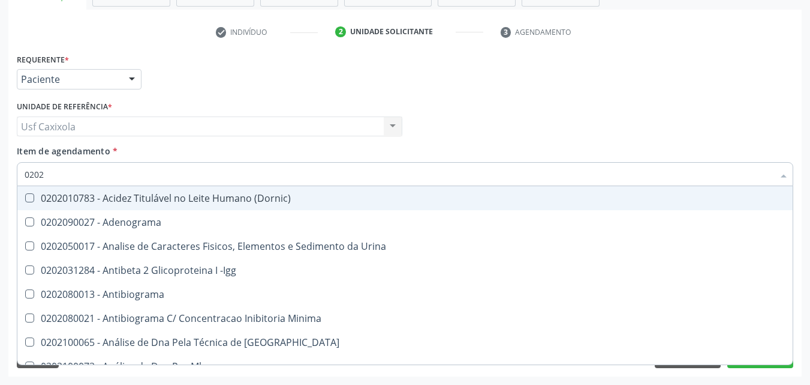
type input "02020"
checkbox Progesterona "true"
checkbox Livre\) "false"
type input "020206"
checkbox Micobactérias "true"
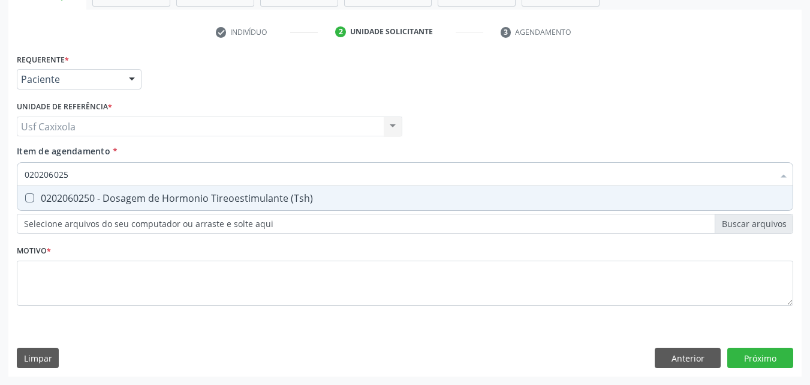
type input "0202060250"
drag, startPoint x: 30, startPoint y: 204, endPoint x: 35, endPoint y: 193, distance: 12.4
click at [31, 203] on span "0202060250 - Dosagem de Hormonio Tireoestimulante (Tsh)" at bounding box center [405, 198] width 776 height 24
checkbox \(Tsh\) "true"
drag, startPoint x: 79, startPoint y: 170, endPoint x: 16, endPoint y: 172, distance: 63.6
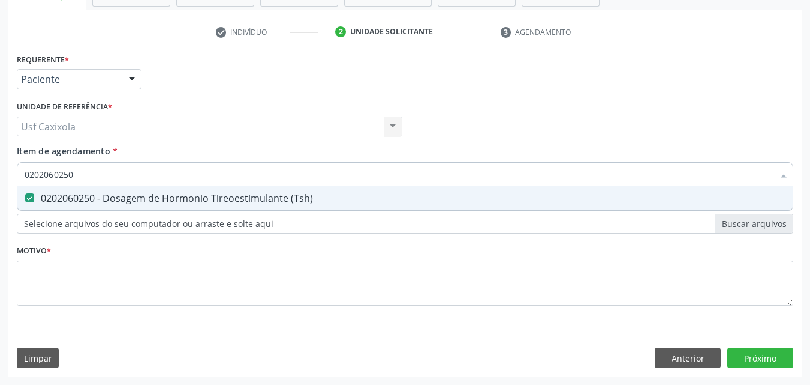
click at [16, 172] on div "Item de agendamento * 0202060250 Desfazer seleção 0202060250 - Dosagem de Hormo…" at bounding box center [405, 168] width 783 height 46
type input "p"
checkbox \(Tsh\) "false"
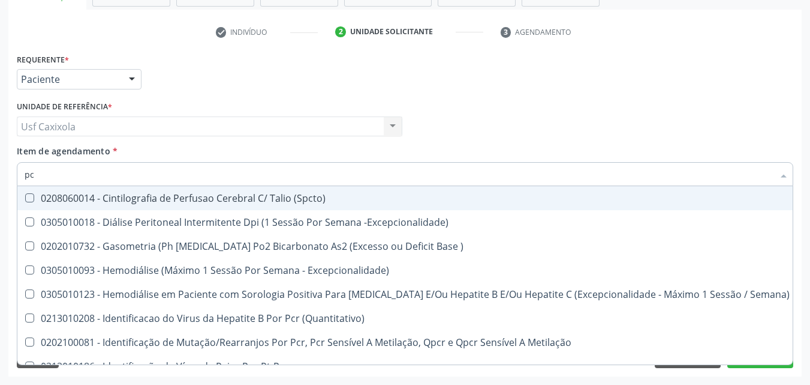
type input "p"
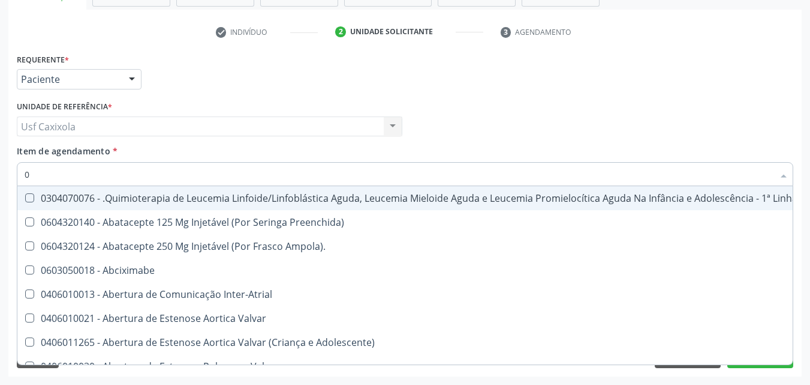
type input "02"
checkbox Simples "true"
checkbox Leprae "true"
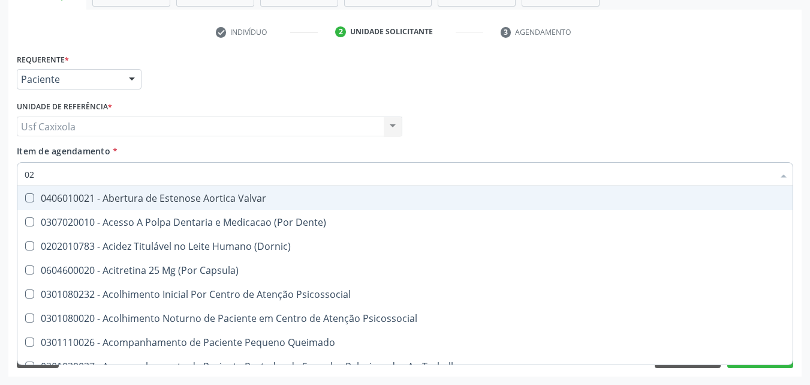
type input "020"
checkbox Hormonais "true"
checkbox Artéria "true"
checkbox \(Tsh\) "false"
checkbox Livre\) "false"
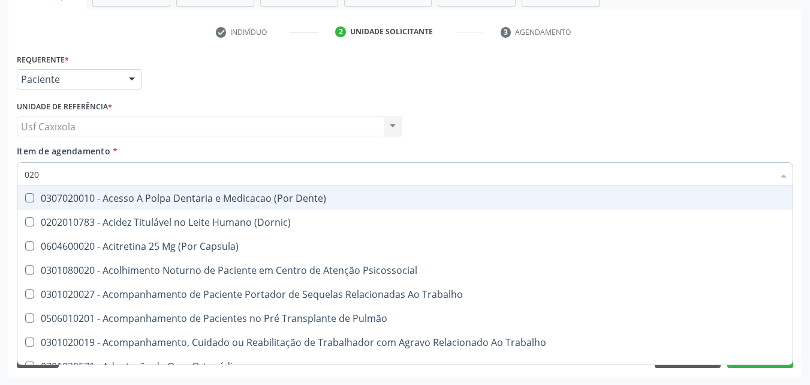
type input "0202"
checkbox Drogas "true"
checkbox Paratireoides "true"
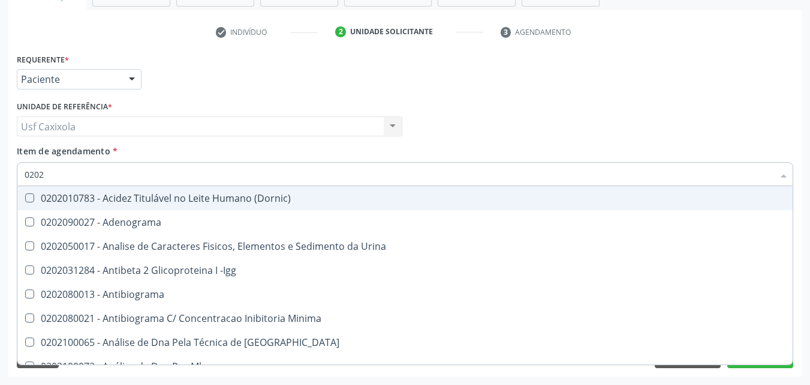
type input "02020"
checkbox Esperma "true"
checkbox \(Tsh\) "false"
checkbox Progesterona "true"
checkbox Livre\) "false"
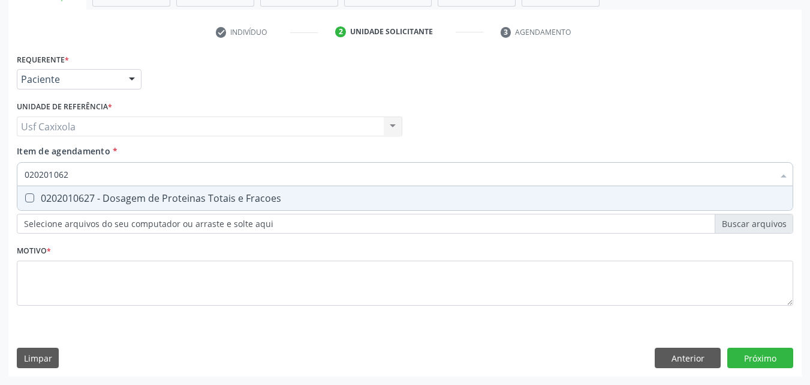
type input "0202010627"
click at [49, 201] on div "0202010627 - Dosagem de Proteinas Totais e Fracoes" at bounding box center [405, 198] width 761 height 10
checkbox Fracoes "true"
drag, startPoint x: 71, startPoint y: 181, endPoint x: 13, endPoint y: 175, distance: 59.0
click at [13, 175] on div "Requerente * Paciente Médico(a) Enfermeiro(a) Paciente Nenhum resultado encontr…" at bounding box center [405, 213] width 794 height 326
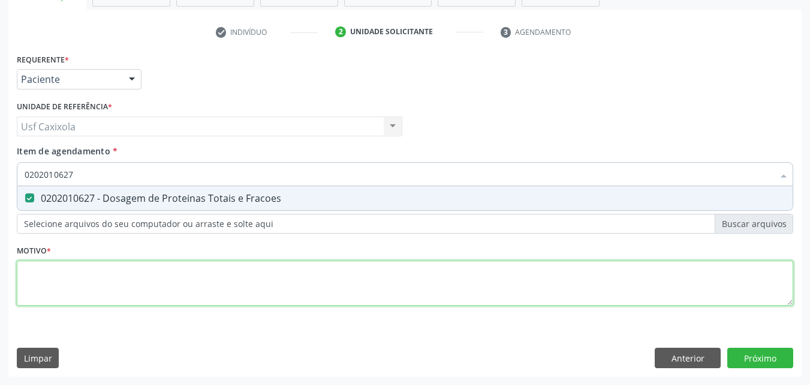
click at [80, 285] on div "Requerente * Paciente Médico(a) Enfermeiro(a) Paciente Nenhum resultado encontr…" at bounding box center [405, 186] width 777 height 272
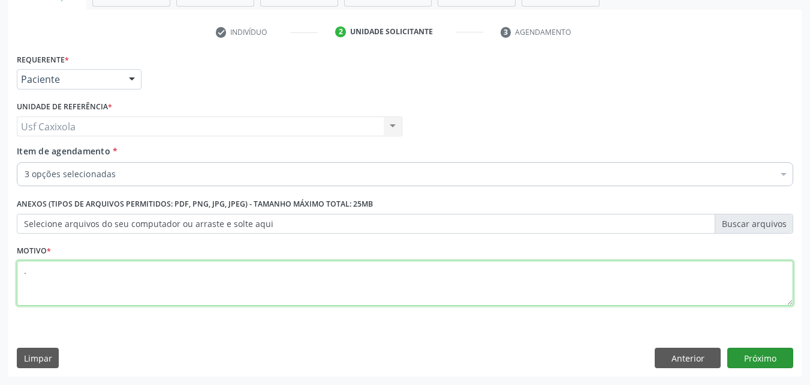
type textarea "."
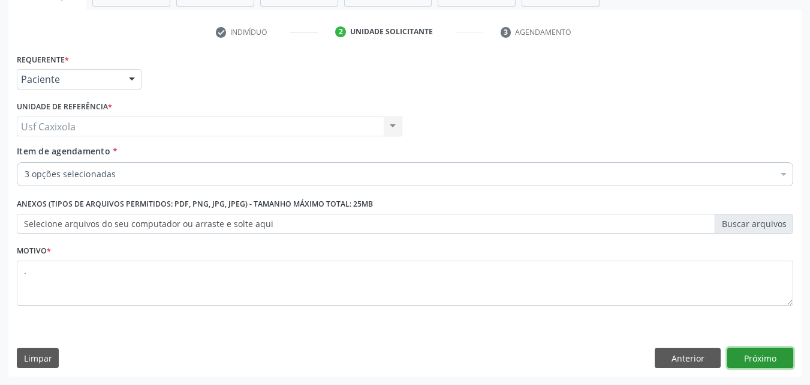
click at [737, 349] on button "Próximo" at bounding box center [761, 357] width 66 height 20
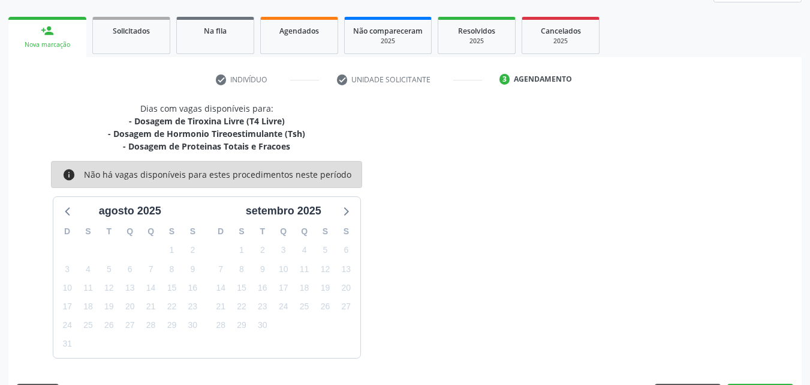
scroll to position [198, 0]
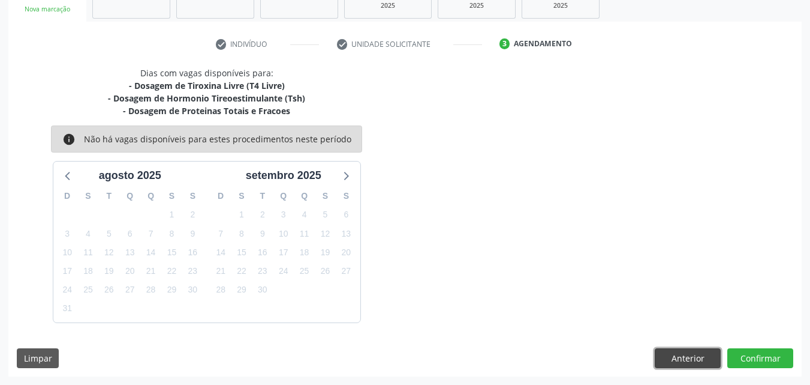
click at [710, 359] on button "Anterior" at bounding box center [688, 358] width 66 height 20
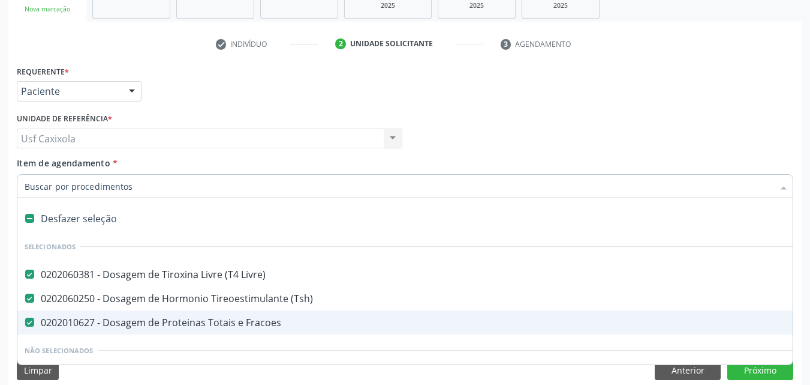
click at [32, 323] on Fracoes at bounding box center [29, 321] width 9 height 9
click at [25, 323] on Fracoes "checkbox" at bounding box center [21, 322] width 8 height 8
checkbox Fracoes "false"
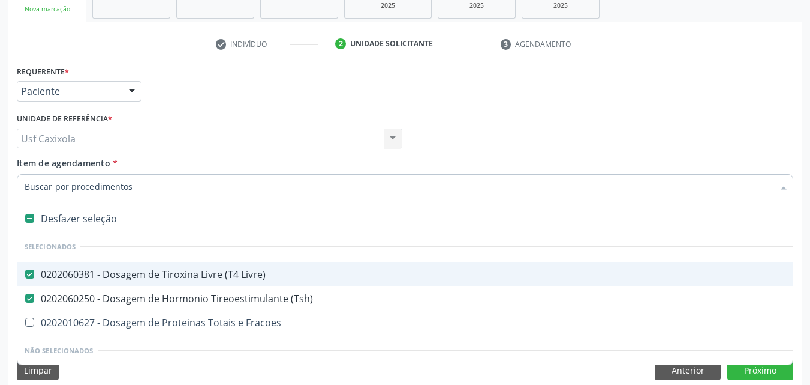
click at [338, 170] on div "Item de agendamento * Desfazer seleção Selecionados 0202060381 - Dosagem de Tir…" at bounding box center [405, 176] width 777 height 38
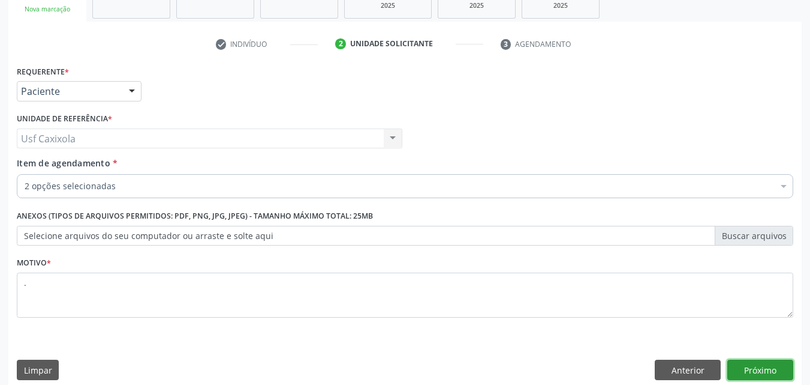
click at [750, 377] on button "Próximo" at bounding box center [761, 369] width 66 height 20
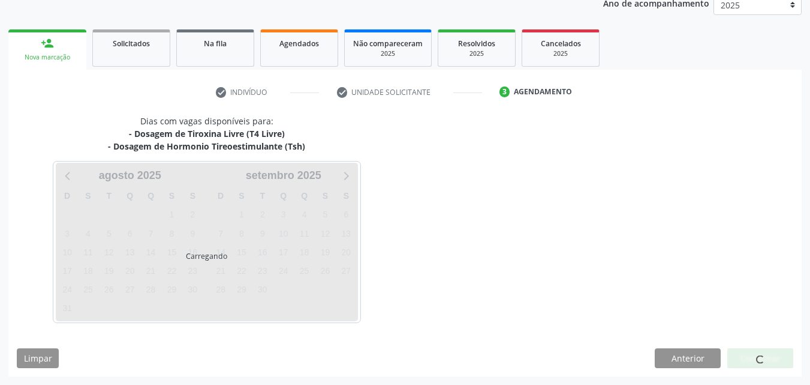
scroll to position [150, 0]
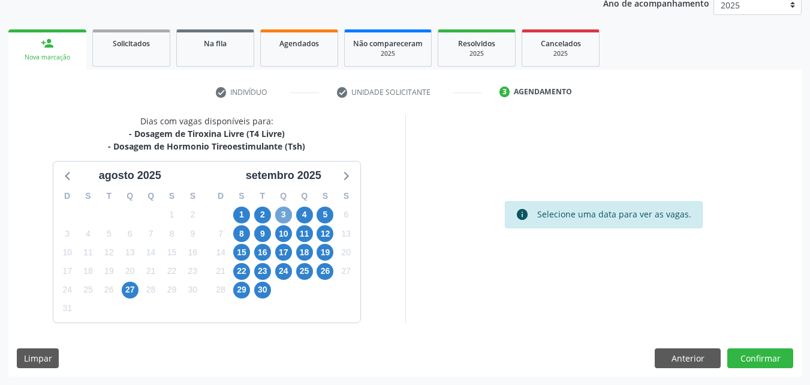
click at [288, 216] on span "3" at bounding box center [283, 214] width 17 height 17
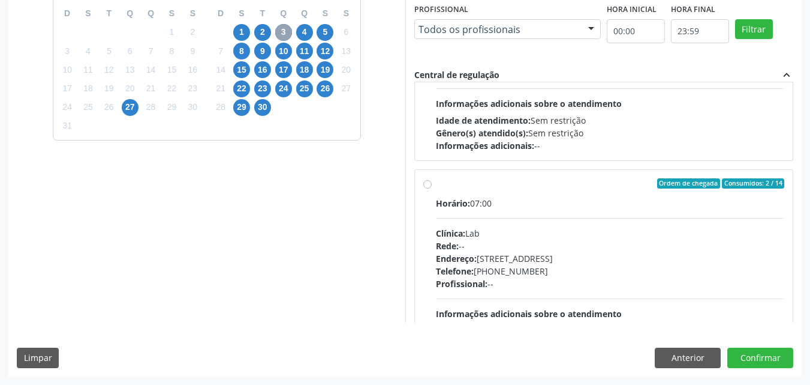
scroll to position [600, 0]
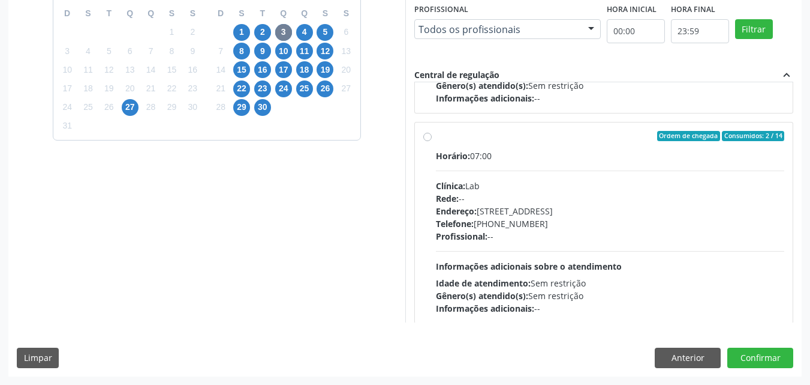
click at [434, 142] on div "Ordem de chegada Consumidos: 2 / 14 Horário: 07:00 Clínica: Lab Rede: -- Endere…" at bounding box center [604, 223] width 362 height 184
radio input "true"
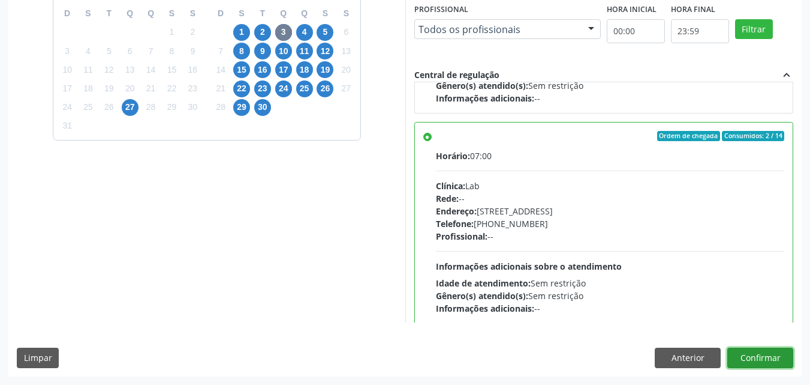
click at [760, 356] on button "Confirmar" at bounding box center [761, 357] width 66 height 20
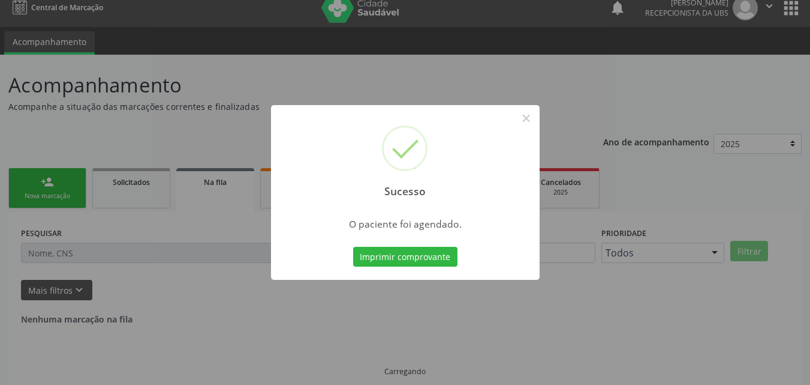
scroll to position [0, 0]
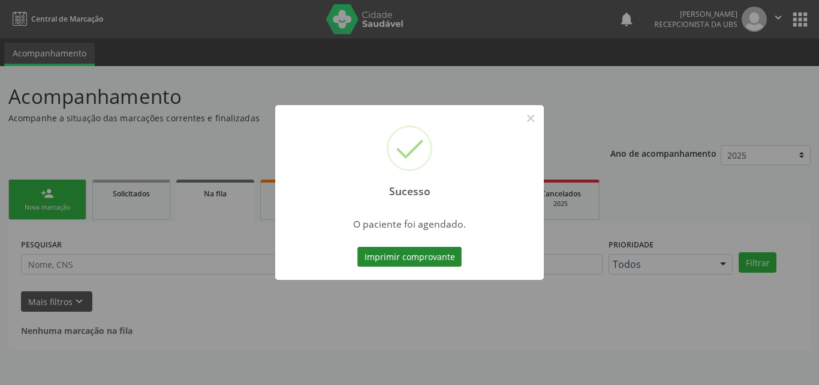
click at [424, 262] on button "Imprimir comprovante" at bounding box center [410, 257] width 104 height 20
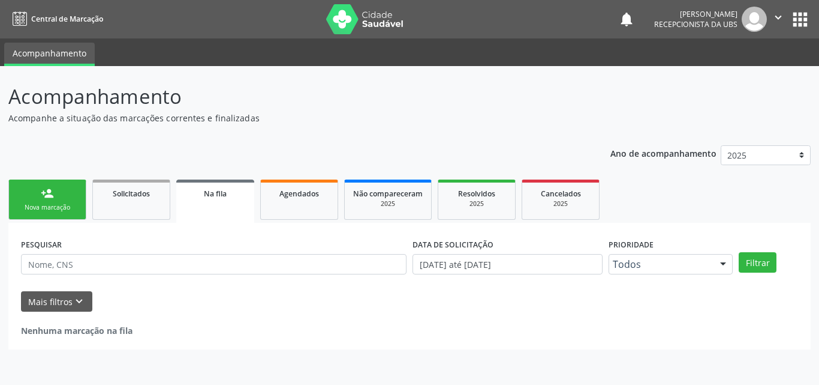
click at [33, 208] on div "Nova marcação" at bounding box center [47, 207] width 60 height 9
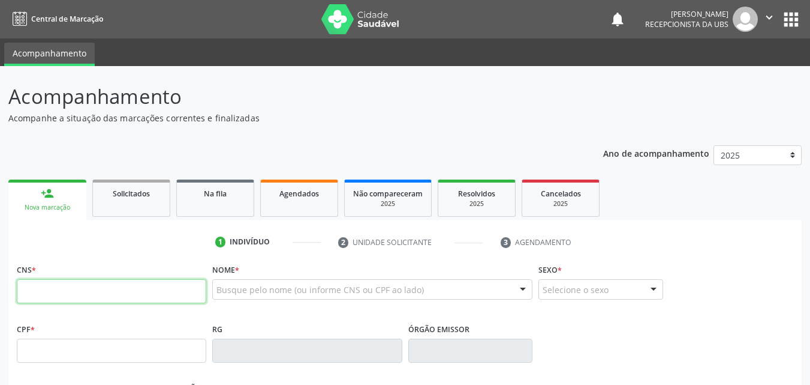
click at [73, 296] on input "text" at bounding box center [112, 291] width 190 height 24
type input "700 0095 0977 6402"
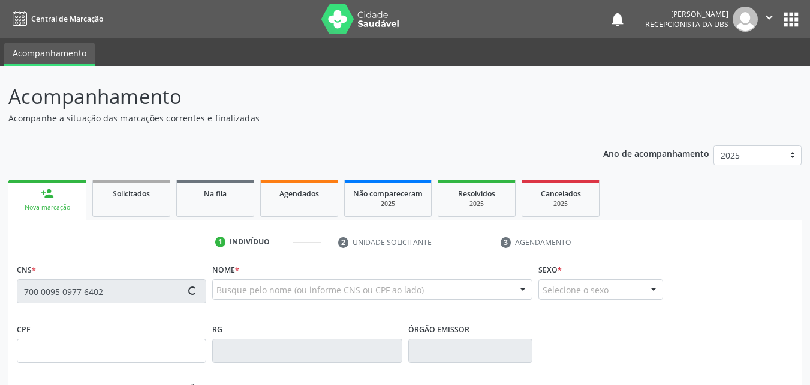
type input "121.893.664-96"
type input "12/08/2002"
type input "Aparecida Goncalves de Lima"
type input "(87) 99945-0882"
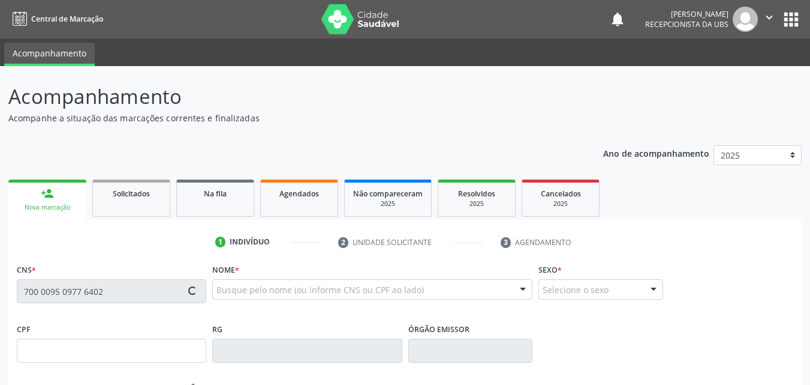
type input "052.302.824-52"
type input "507"
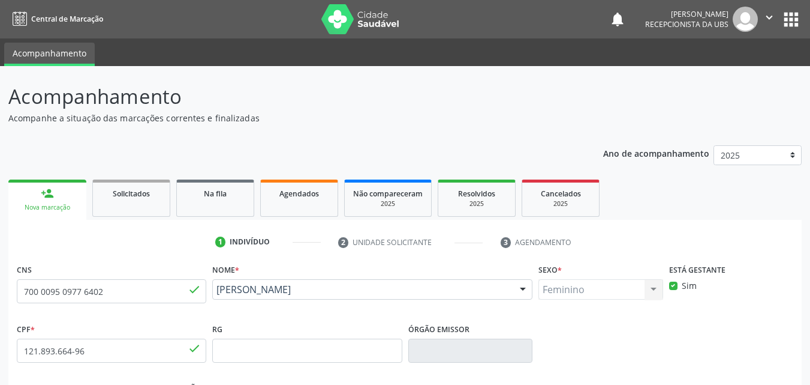
drag, startPoint x: 366, startPoint y: 305, endPoint x: 214, endPoint y: 293, distance: 152.8
click at [214, 293] on div "Sara Emanuele Goncalves Silva Sara Emanuele Goncalves Silva CNS: 700 0095 0977 …" at bounding box center [372, 293] width 320 height 29
copy span "Sara Emanuele Goncalves Silva"
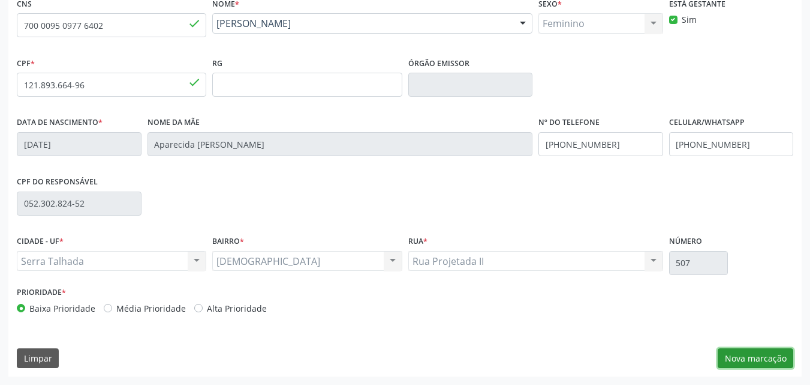
click at [743, 363] on button "Nova marcação" at bounding box center [756, 358] width 76 height 20
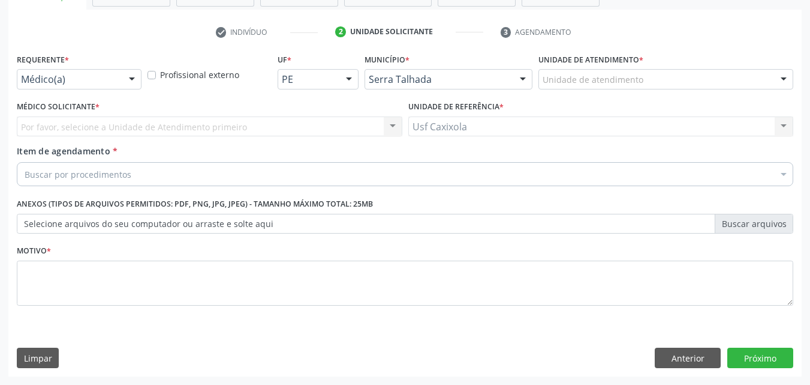
click at [136, 77] on div at bounding box center [132, 80] width 18 height 20
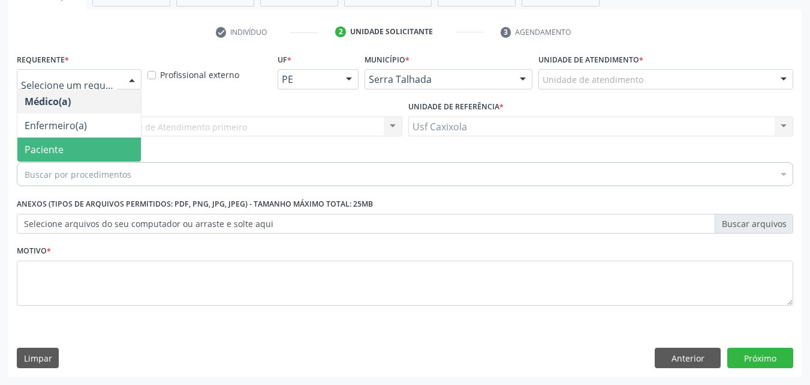
click at [107, 154] on span "Paciente" at bounding box center [79, 149] width 124 height 24
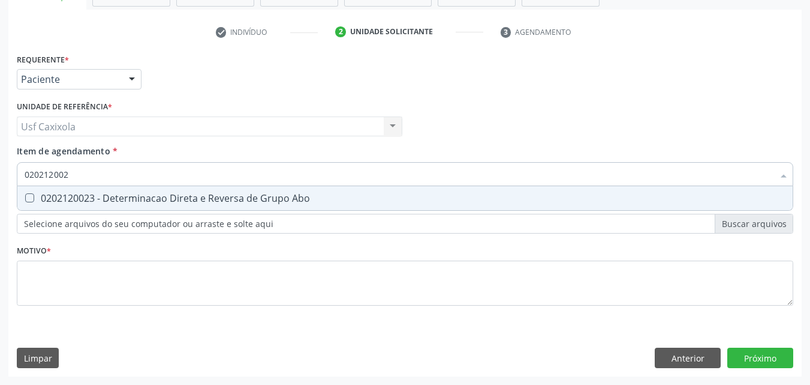
type input "0202120023"
click at [117, 193] on div "0202120023 - Determinacao Direta e Reversa de Grupo Abo" at bounding box center [405, 198] width 761 height 10
checkbox Abo "true"
drag, startPoint x: 40, startPoint y: 173, endPoint x: 15, endPoint y: 173, distance: 25.2
click at [15, 173] on div "Item de agendamento * 0202120023 Desfazer seleção 0202120023 - Determinacao Dir…" at bounding box center [405, 168] width 783 height 46
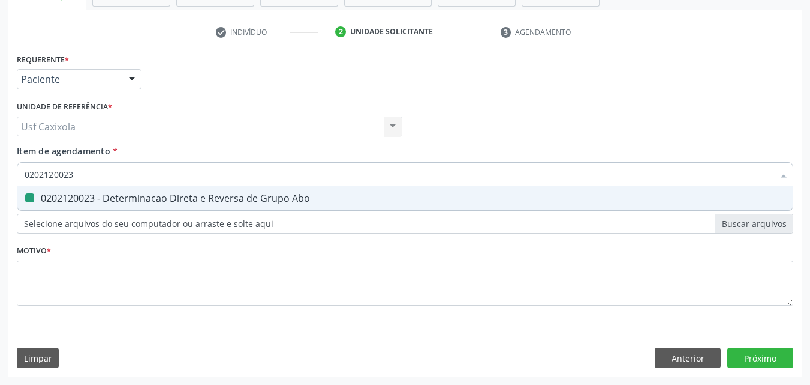
type input "0"
checkbox Abo "false"
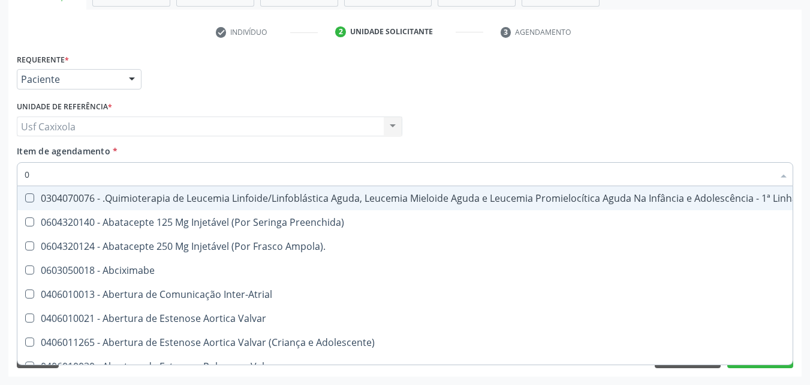
type input "02"
checkbox Vulva "true"
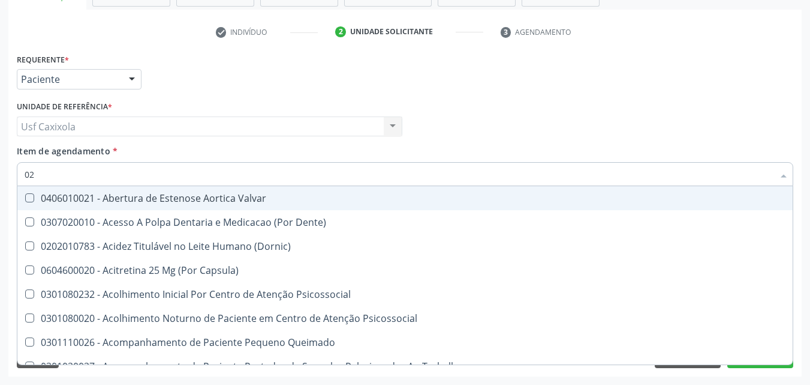
type input "020"
checkbox Projecoes\) "true"
checkbox Abo "false"
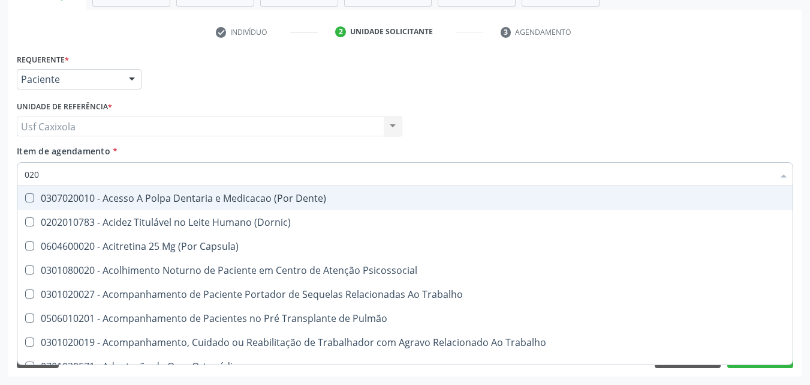
type input "0202"
checkbox Coagulação\ "true"
checkbox Abo "false"
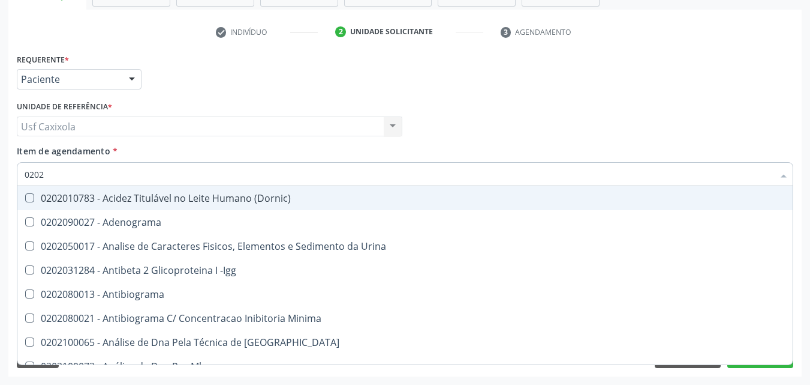
type input "02020"
checkbox Abo "false"
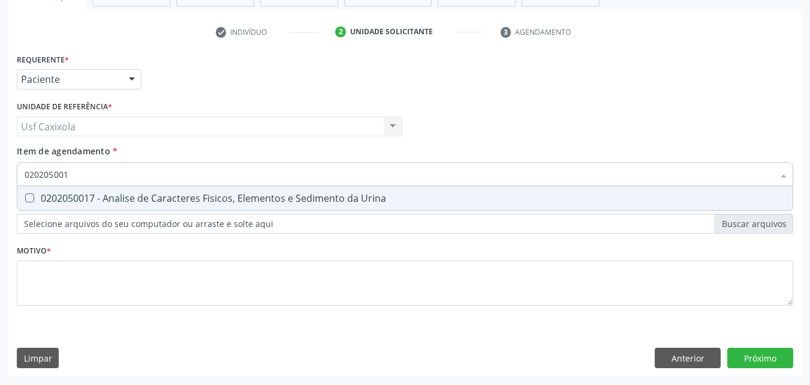
type input "0202050017"
click at [28, 197] on Urina at bounding box center [29, 197] width 9 height 9
click at [25, 197] on Urina "checkbox" at bounding box center [21, 198] width 8 height 8
checkbox Urina "true"
drag, startPoint x: 86, startPoint y: 178, endPoint x: 25, endPoint y: 177, distance: 61.8
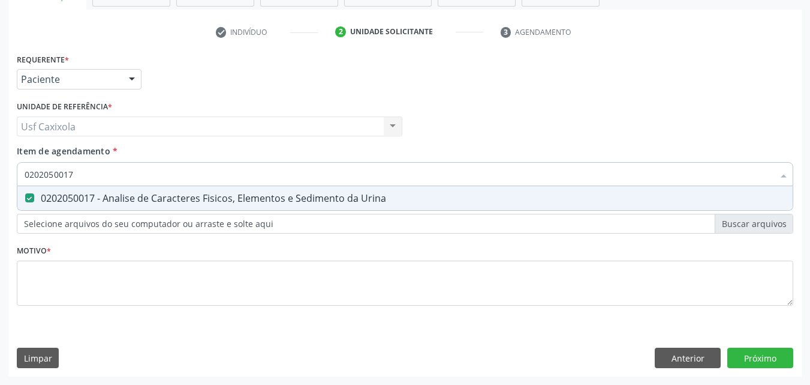
click at [29, 177] on input "0202050017" at bounding box center [399, 174] width 749 height 24
click at [85, 176] on input "0202050017" at bounding box center [399, 174] width 749 height 24
drag, startPoint x: 74, startPoint y: 176, endPoint x: 41, endPoint y: 175, distance: 33.6
click at [41, 175] on input "0202050017" at bounding box center [399, 174] width 749 height 24
type input "0"
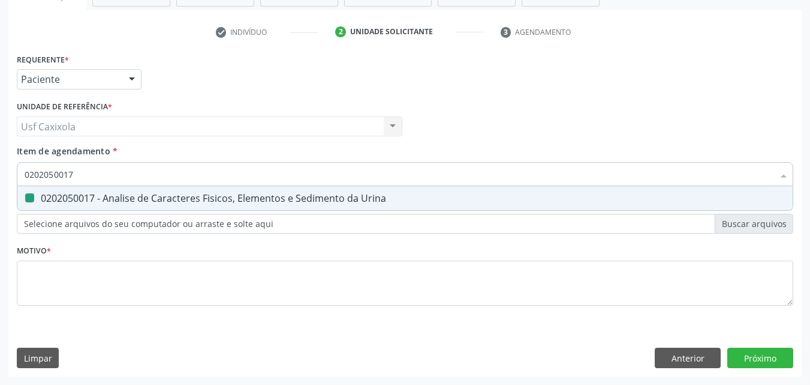
checkbox Urina "false"
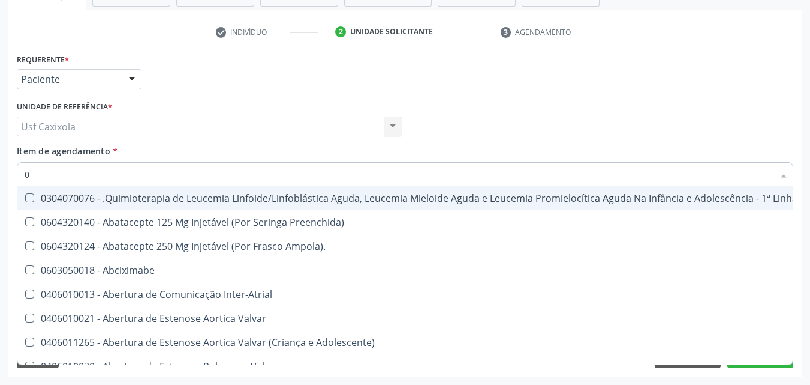
type input "02"
checkbox Coração "true"
checkbox Urina "false"
checkbox Vulva "true"
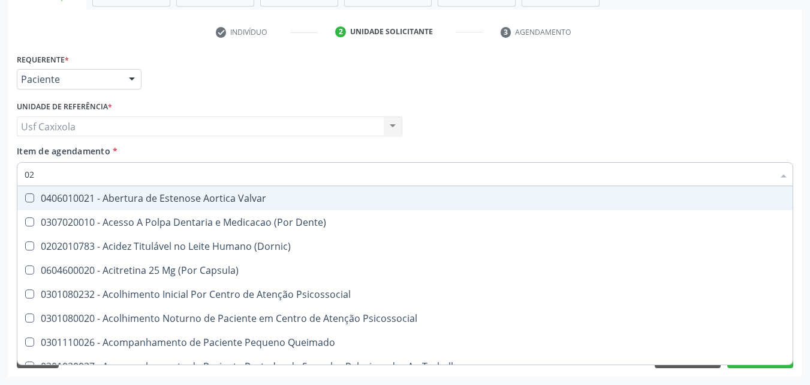
type input "020"
checkbox Terapeutica "true"
checkbox Urina "false"
checkbox Projecoes\) "true"
checkbox Abo "false"
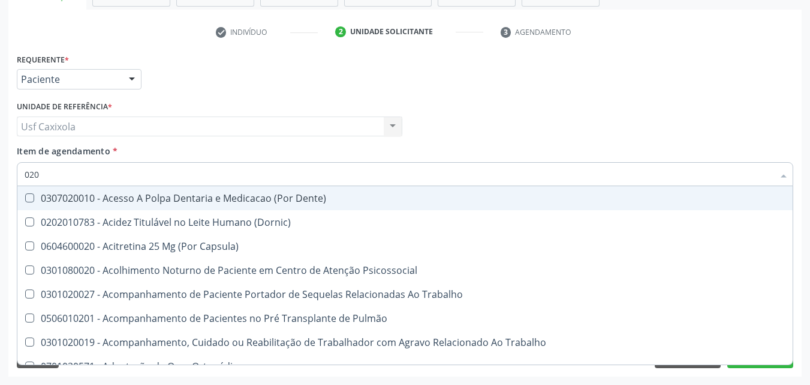
type input "0202"
checkbox Capsula\) "true"
checkbox Urina "false"
checkbox Coagulação\ "true"
checkbox Abo "false"
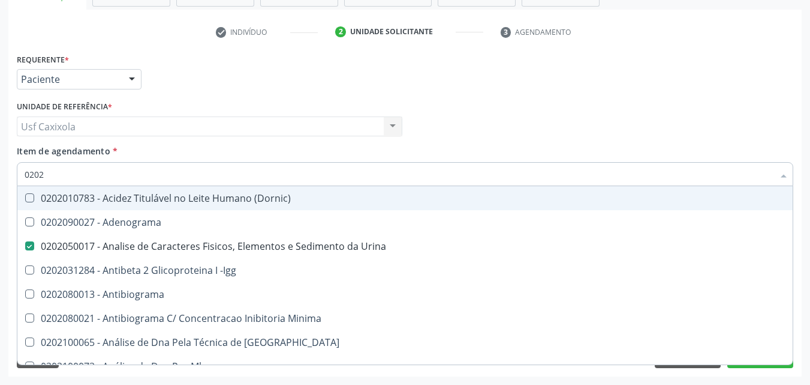
type input "02020"
checkbox Abo "false"
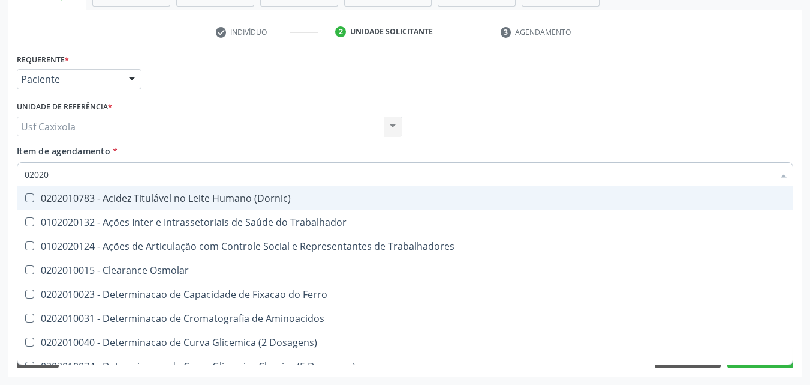
type input "020201"
checkbox Trabalhadores "false"
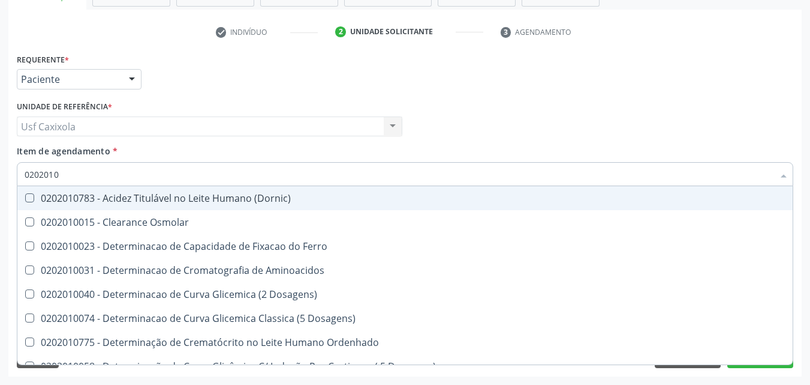
type input "02020104"
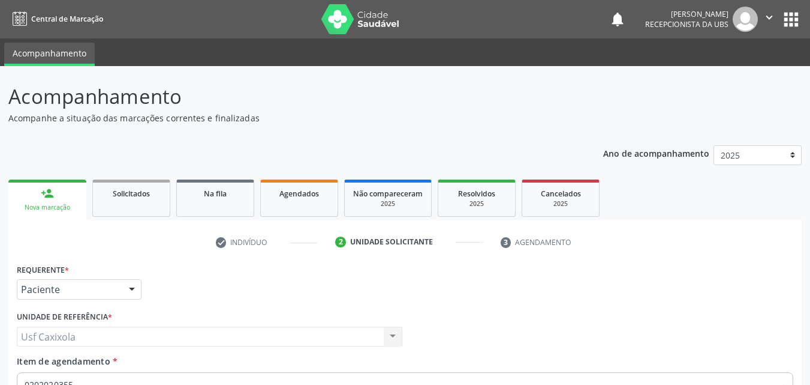
scroll to position [210, 0]
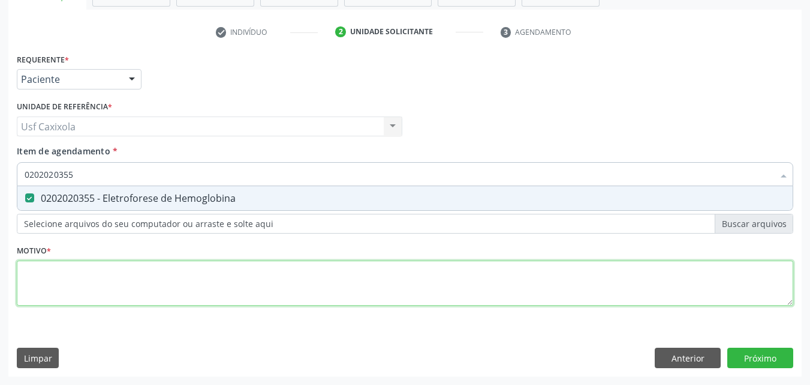
click at [86, 275] on div "Requerente * Paciente Médico(a) Enfermeiro(a) Paciente Nenhum resultado encontr…" at bounding box center [405, 186] width 777 height 272
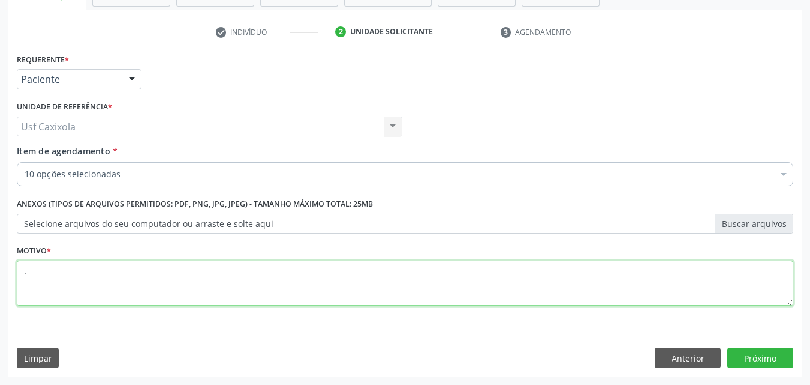
type textarea "."
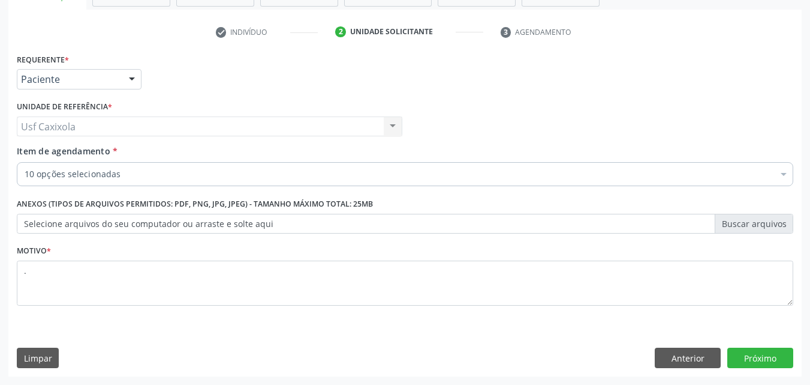
click at [764, 344] on div "Requerente * Paciente Médico(a) Enfermeiro(a) Paciente Nenhum resultado encontr…" at bounding box center [405, 213] width 794 height 326
click at [763, 358] on button "Próximo" at bounding box center [761, 357] width 66 height 20
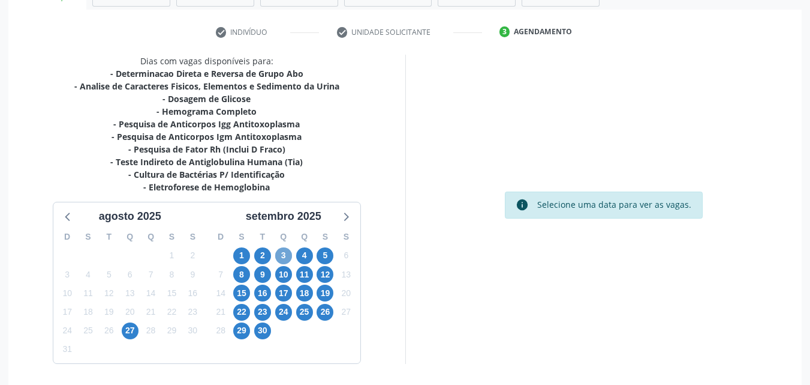
click at [288, 258] on span "3" at bounding box center [283, 255] width 17 height 17
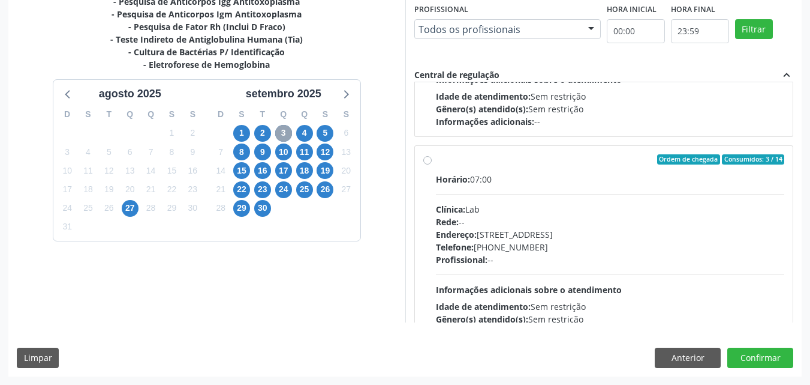
scroll to position [609, 0]
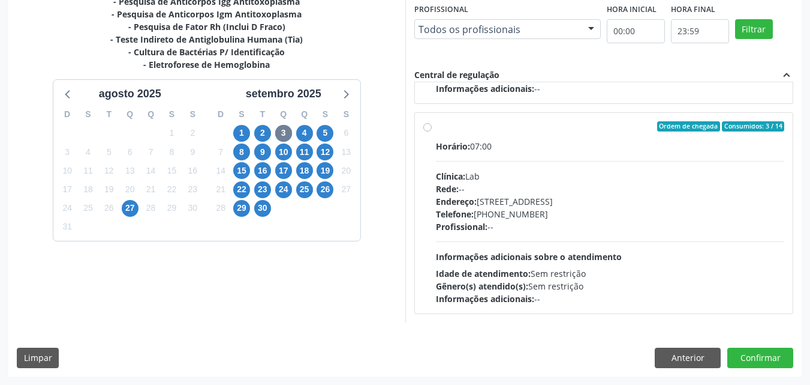
click at [436, 128] on label "Ordem de chegada Consumidos: 3 / 14 Horário: 07:00 Clínica: Lab Rede: -- Endere…" at bounding box center [610, 213] width 349 height 184
click at [429, 128] on input "Ordem de chegada Consumidos: 3 / 14 Horário: 07:00 Clínica: Lab Rede: -- Endere…" at bounding box center [427, 126] width 8 height 11
radio input "true"
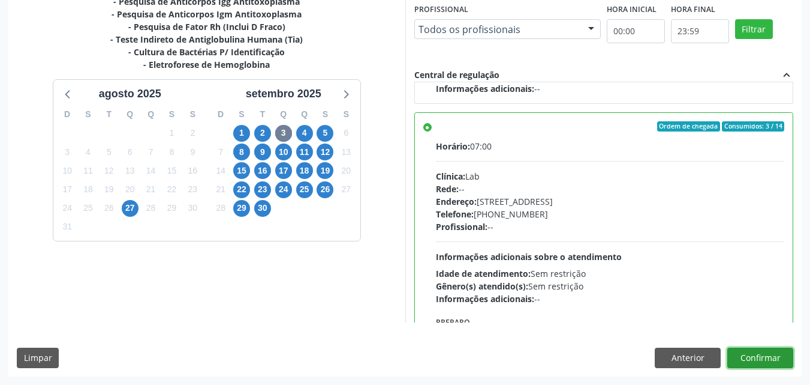
click at [758, 355] on button "Confirmar" at bounding box center [761, 357] width 66 height 20
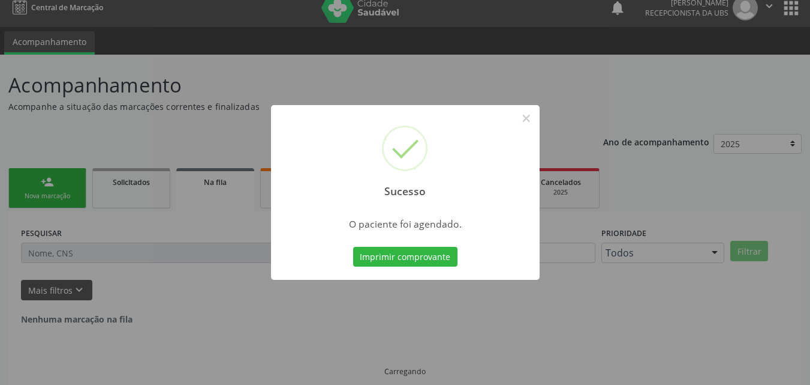
scroll to position [0, 0]
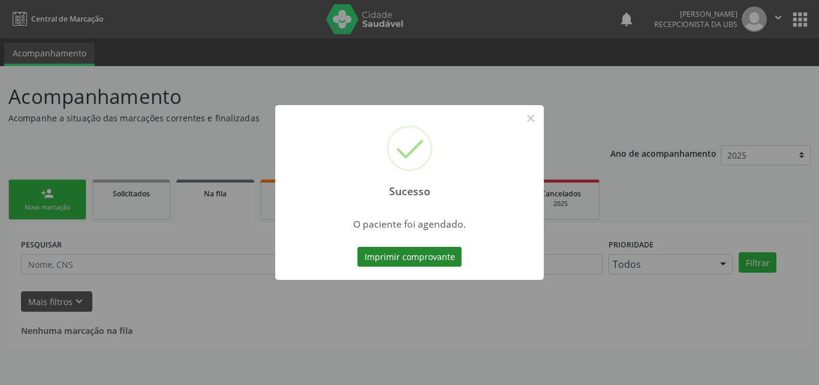
click at [435, 257] on button "Imprimir comprovante" at bounding box center [410, 257] width 104 height 20
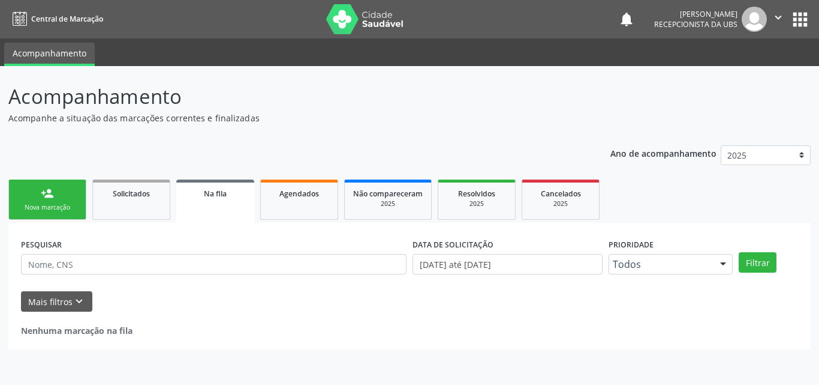
click at [45, 204] on div "Nova marcação" at bounding box center [47, 207] width 60 height 9
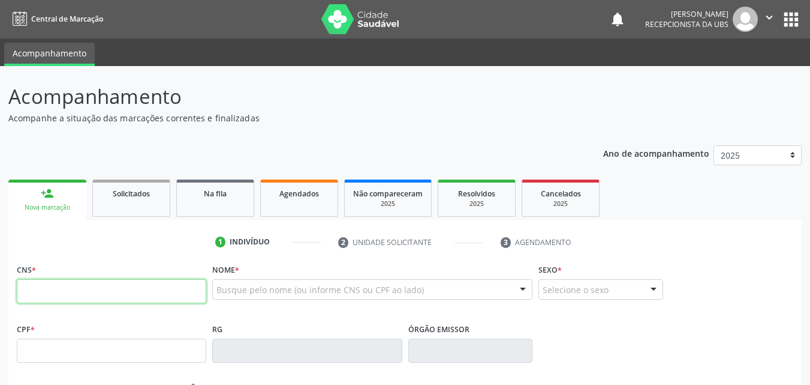
click at [82, 289] on input "text" at bounding box center [112, 291] width 190 height 24
type input "704 0068 8442 3665"
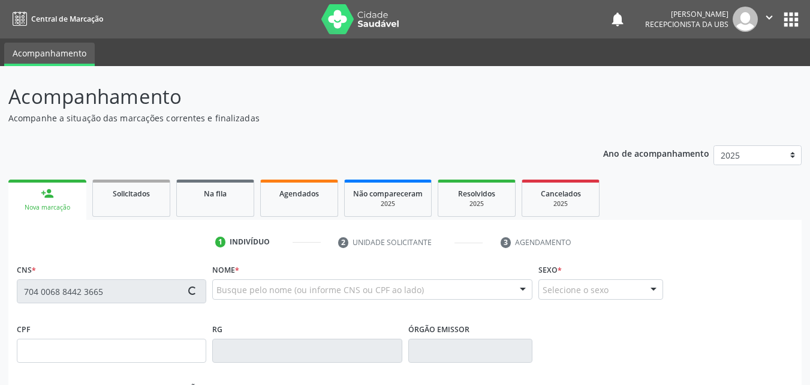
type input "061.887.813-02"
type input "12/02/1997"
type input "Benedita Martiniano da Silva"
type input "(88) 99693-3911"
type input "02"
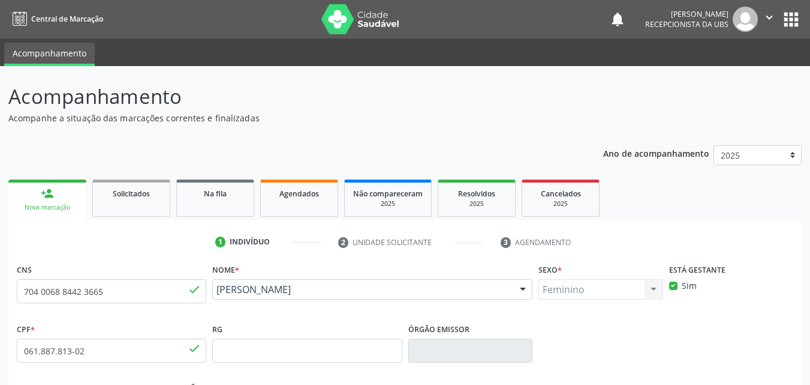
drag, startPoint x: 337, startPoint y: 302, endPoint x: 215, endPoint y: 295, distance: 121.3
click at [215, 295] on div "Luana Martiniano da Silva Luana Martiniano da Silva CNS: 704 0068 8442 3665 CPF…" at bounding box center [372, 293] width 320 height 29
copy span "Luana Martiniano da Silva"
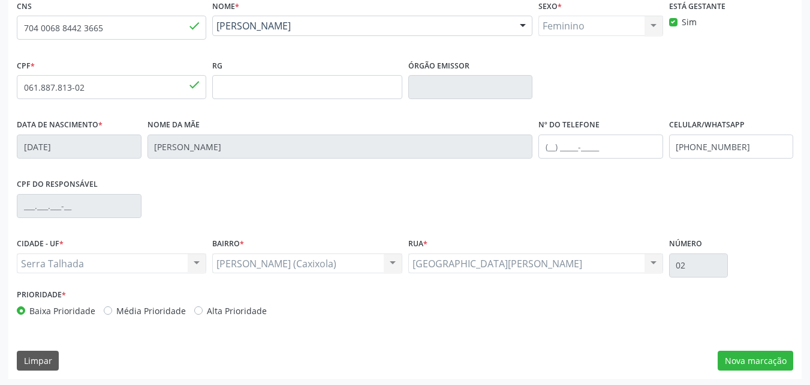
scroll to position [266, 0]
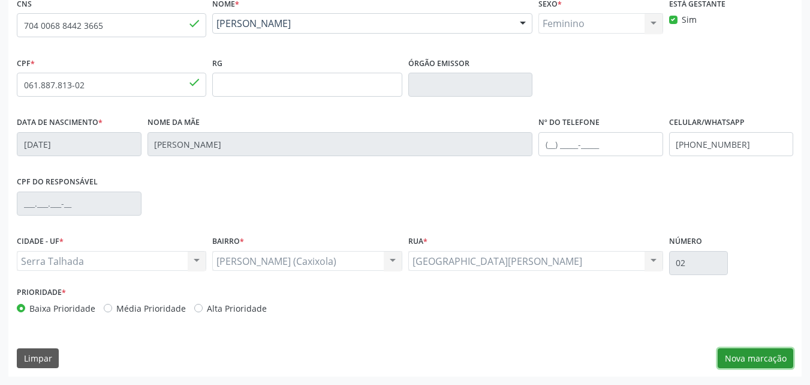
click at [759, 361] on button "Nova marcação" at bounding box center [756, 358] width 76 height 20
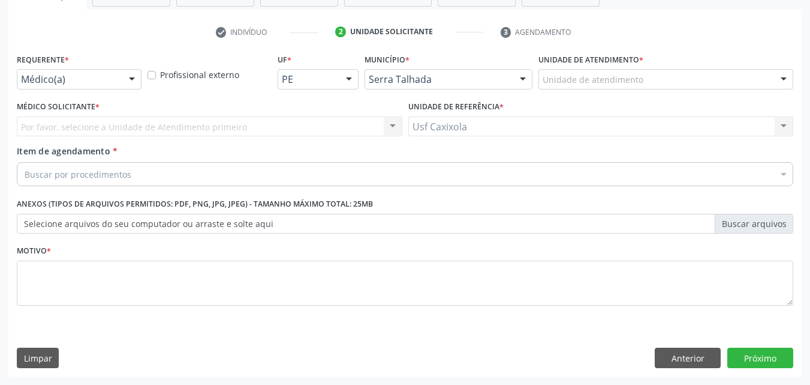
scroll to position [210, 0]
click at [129, 84] on div at bounding box center [132, 80] width 18 height 20
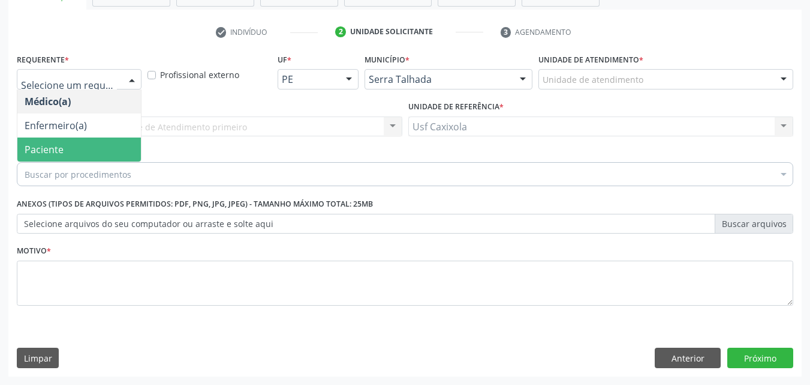
click at [114, 138] on span "Paciente" at bounding box center [79, 149] width 124 height 24
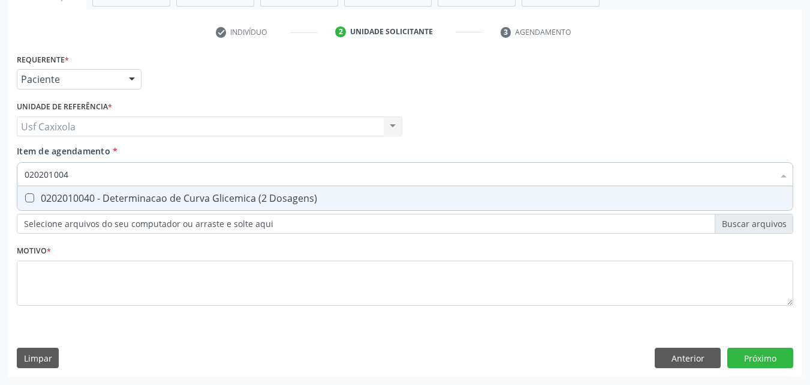
type input "0202010040"
click at [130, 206] on span "0202010040 - Determinacao de Curva Glicemica (2 Dosagens)" at bounding box center [405, 198] width 776 height 24
checkbox Dosagens\) "true"
drag, startPoint x: 24, startPoint y: 171, endPoint x: 0, endPoint y: 167, distance: 24.3
click at [0, 167] on div "Acompanhamento Acompanhe a situação das marcações correntes e finalizadas Relat…" at bounding box center [405, 120] width 810 height 528
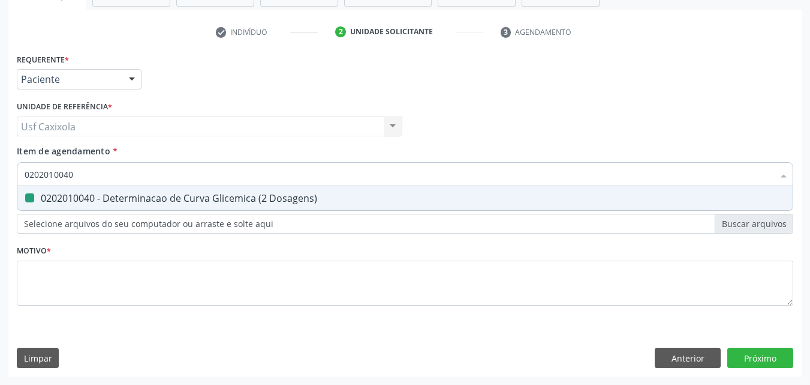
type input "0"
checkbox Dosagens\) "false"
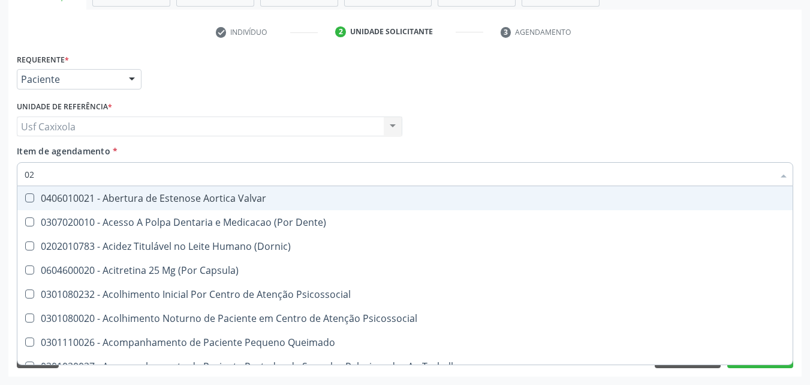
type input "020"
checkbox Captação "true"
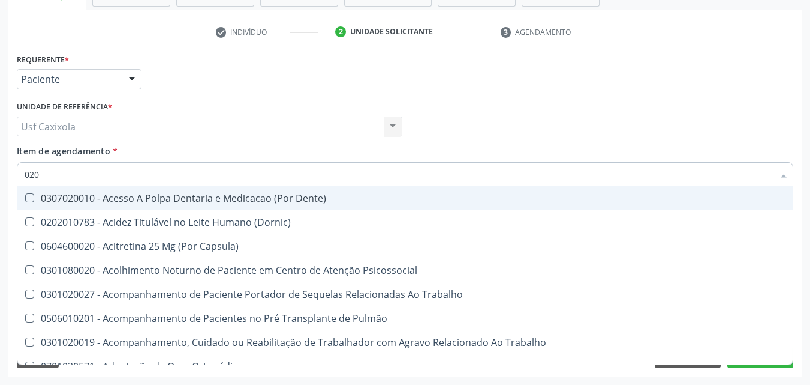
type input "0202"
checkbox Arquitetura "true"
checkbox Dosagens\) "false"
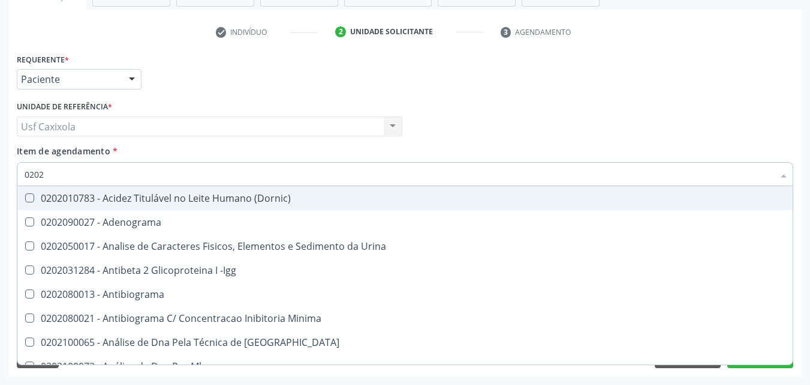
type input "02020"
checkbox Parceria\) "true"
checkbox Dosagens\) "false"
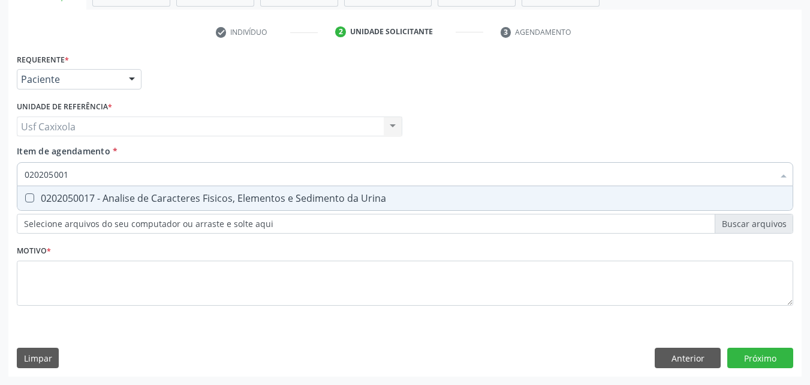
type input "0202050017"
click at [32, 197] on Urina at bounding box center [29, 197] width 9 height 9
click at [25, 197] on Urina "checkbox" at bounding box center [21, 198] width 8 height 8
checkbox Urina "true"
drag, startPoint x: 75, startPoint y: 181, endPoint x: 17, endPoint y: 181, distance: 58.2
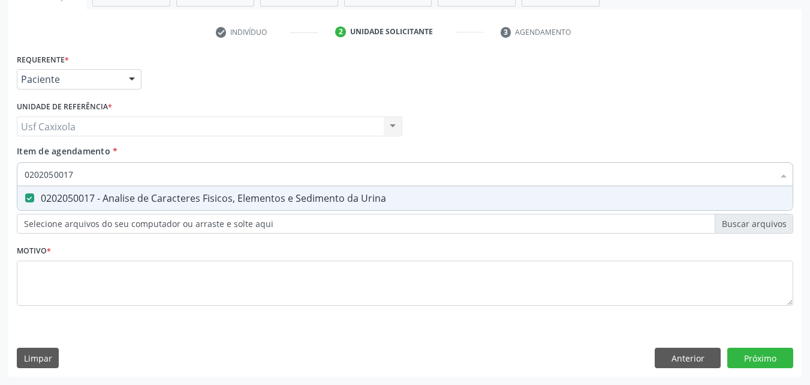
click at [17, 181] on div "0202050017" at bounding box center [405, 174] width 777 height 24
type input "0"
checkbox Urina "false"
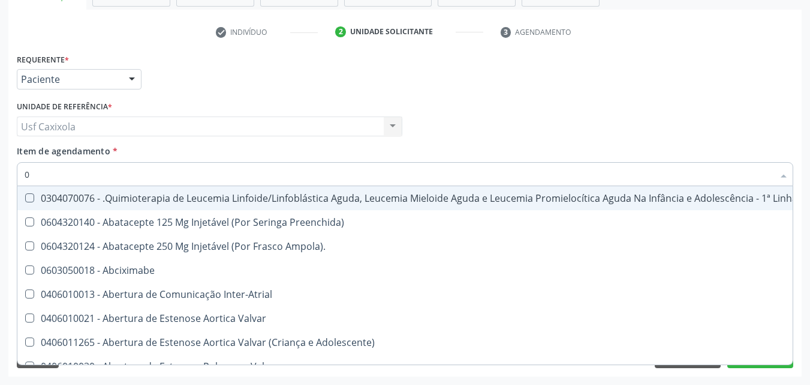
type input "02"
checkbox Coração "true"
checkbox Urina "false"
checkbox Infusão "true"
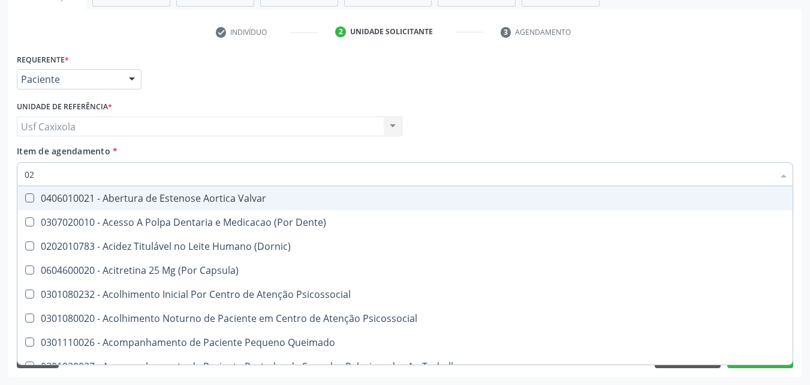
type input "020"
checkbox Terapeutica "true"
checkbox Urina "false"
checkbox Captação "true"
checkbox Dosagens\) "false"
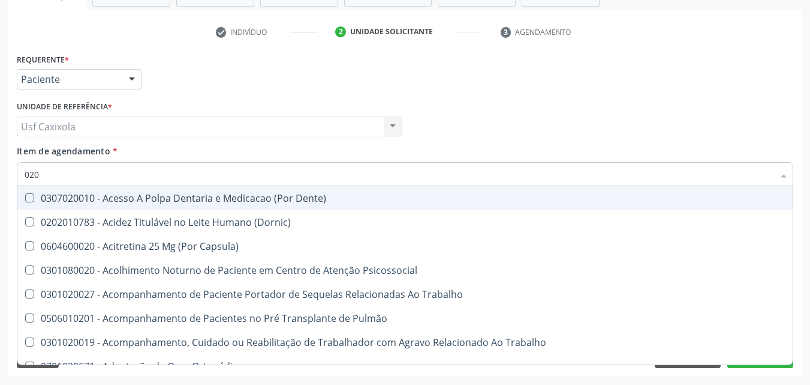
type input "0202"
checkbox Capsula\) "true"
checkbox Urina "false"
checkbox Arquitetura "true"
checkbox Dosagens\) "false"
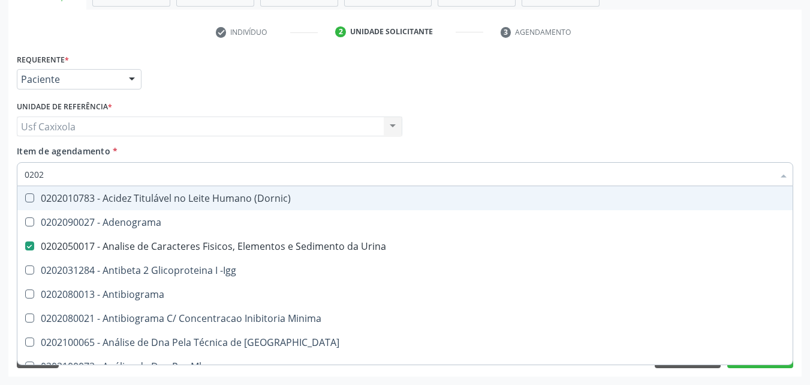
type input "02020"
checkbox Parceria\) "true"
checkbox Dosagens\) "false"
type input "020202"
checkbox Urina "false"
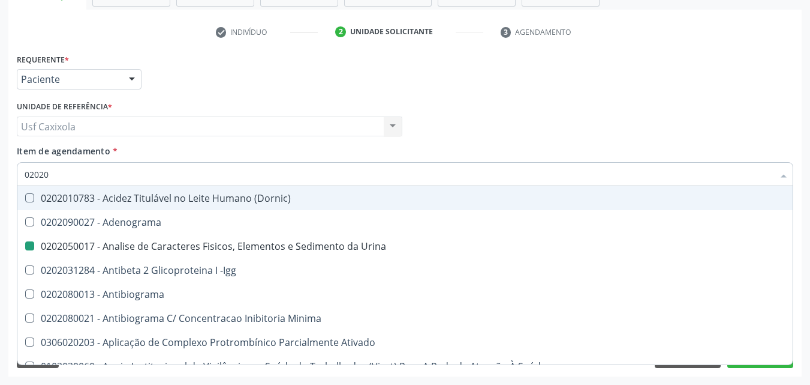
checkbox Dosagens\) "false"
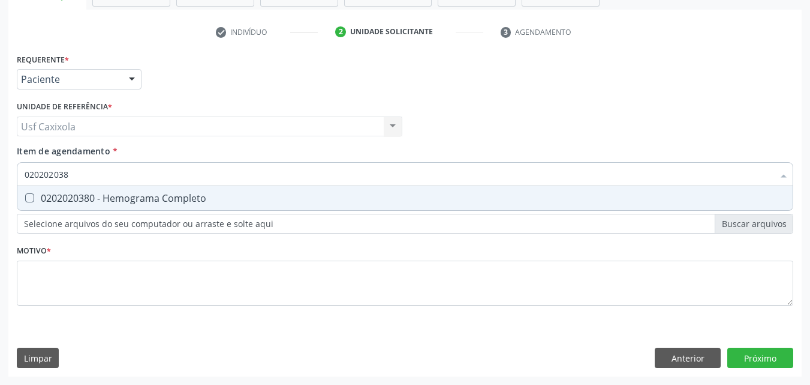
type input "0202020380"
click at [65, 195] on div "0202020380 - Hemograma Completo" at bounding box center [405, 198] width 761 height 10
checkbox Completo "true"
drag, startPoint x: 82, startPoint y: 178, endPoint x: 21, endPoint y: 181, distance: 61.3
click at [21, 181] on div "0202020380" at bounding box center [405, 174] width 777 height 24
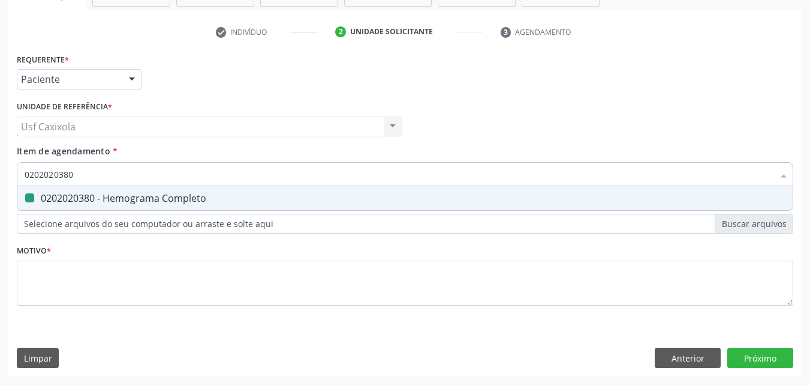
type input "0"
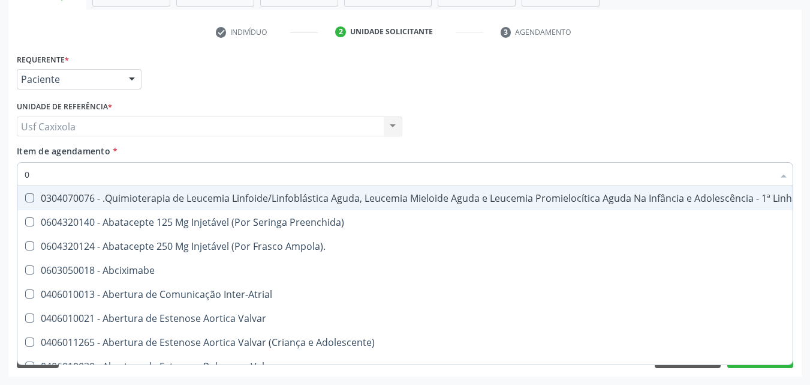
checkbox Manutenção "false"
type input "02"
checkbox Coração "true"
checkbox Urina "false"
checkbox Infusão "true"
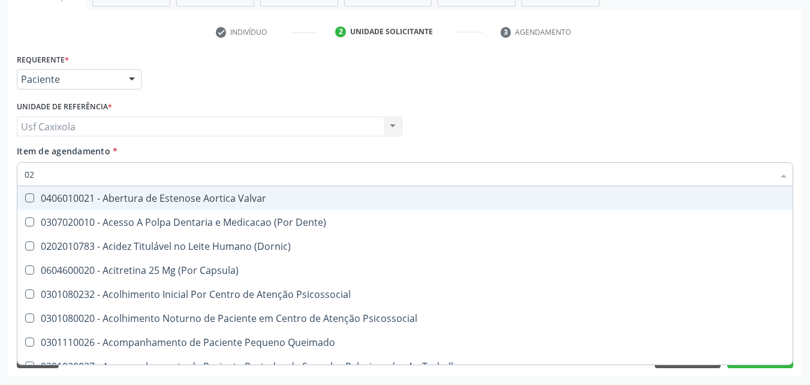
type input "020"
checkbox Terapeutica "true"
checkbox Urina "false"
checkbox Captação "true"
checkbox Dosagens\) "false"
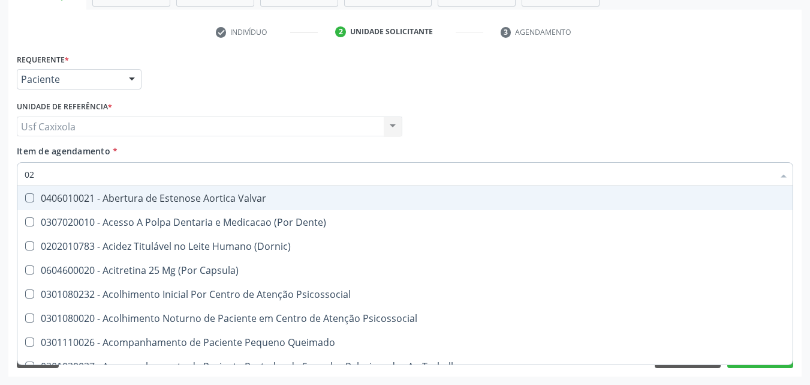
checkbox \(T3\) "true"
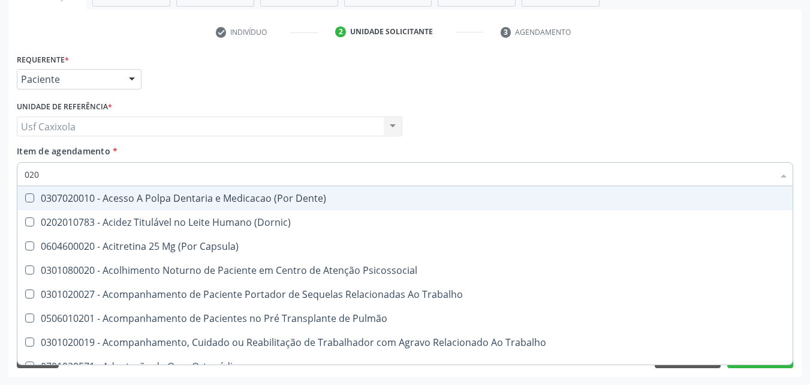
type input "0202"
checkbox Capsula\) "true"
checkbox Urina "false"
checkbox Arquitetura "true"
checkbox Biologica "true"
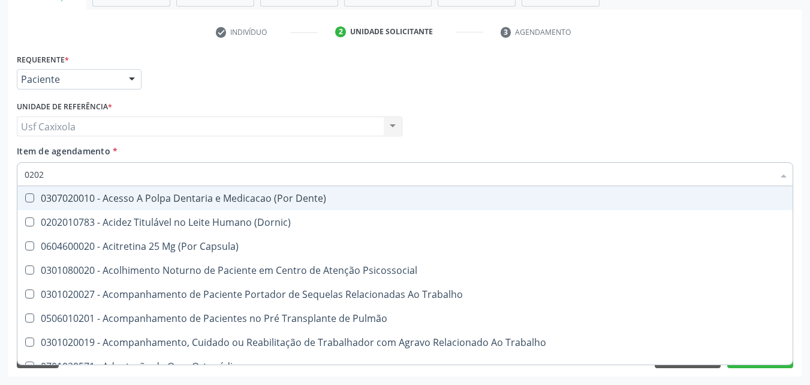
checkbox Dosagens\) "false"
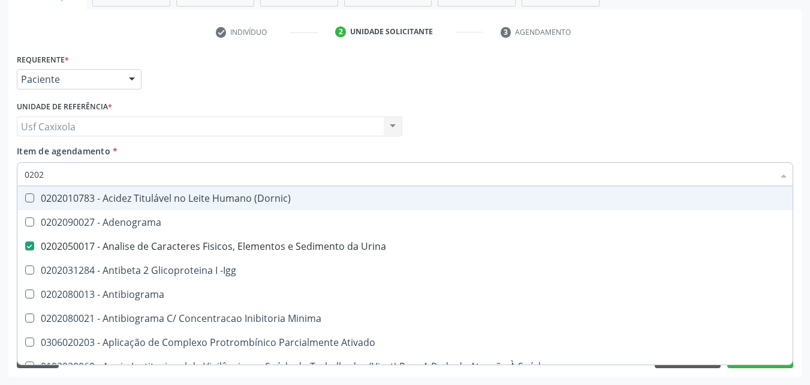
type input "02020"
checkbox Dosagens\) "true"
checkbox T3 "false"
checkbox Completo "true"
checkbox Pylori "false"
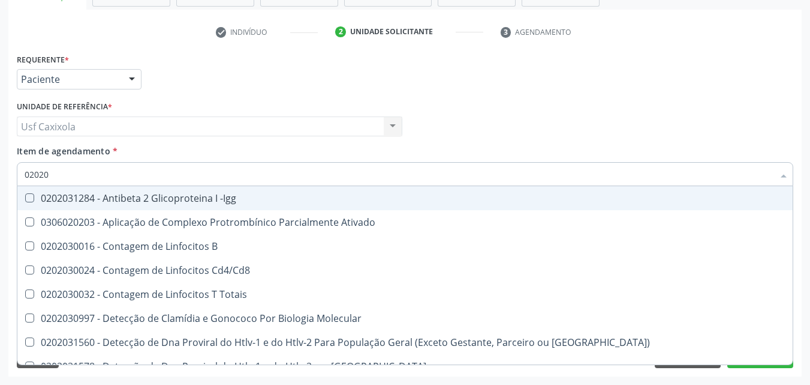
type input "020203"
checkbox B "false"
checkbox Completo "true"
checkbox Proteinas "false"
type input "0202030"
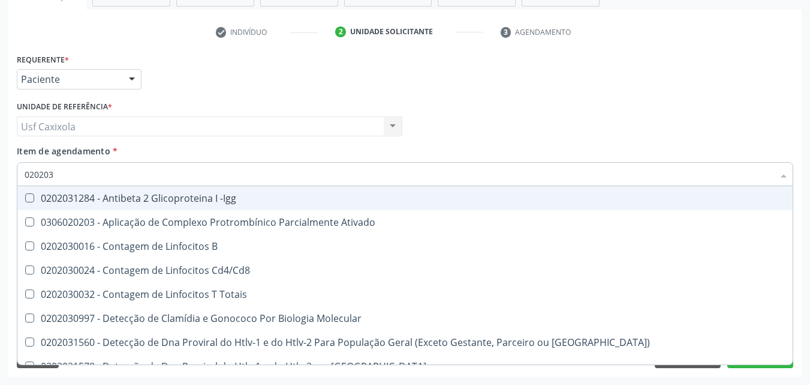
checkbox Completo "false"
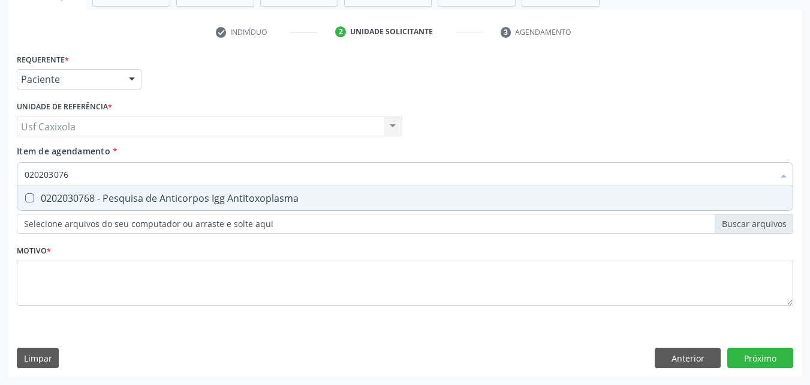
type input "0202030768"
click at [58, 197] on div "0202030768 - Pesquisa de Anticorpos Igg Antitoxoplasma" at bounding box center [405, 198] width 761 height 10
checkbox Antitoxoplasma "true"
drag, startPoint x: 64, startPoint y: 182, endPoint x: 19, endPoint y: 182, distance: 45.0
click at [19, 182] on div "0202030768" at bounding box center [405, 174] width 777 height 24
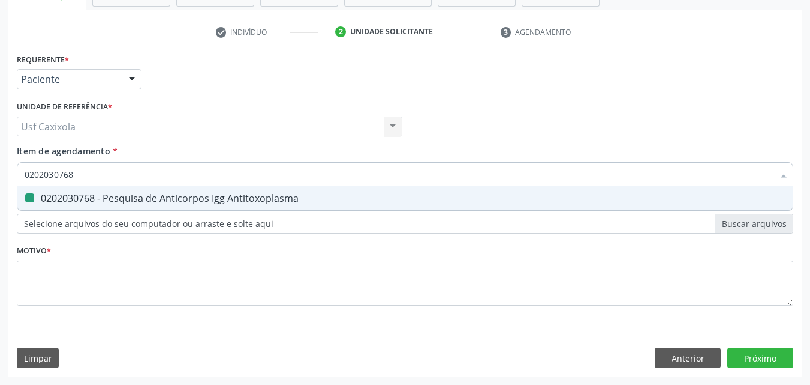
type input "0"
checkbox Antitoxoplasma "false"
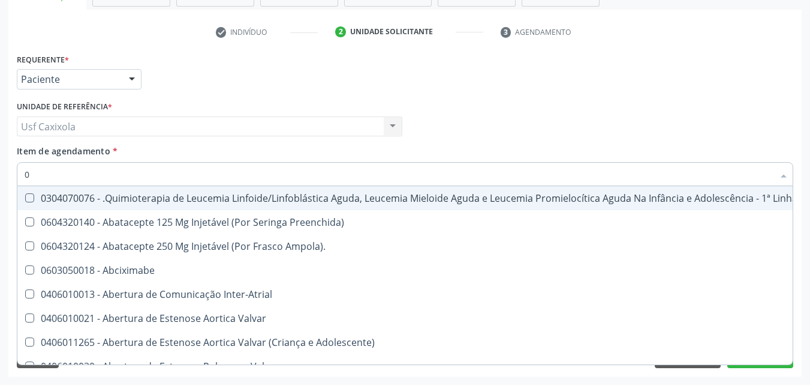
type input "02"
checkbox Coração "true"
checkbox Urina "false"
checkbox Infusão "true"
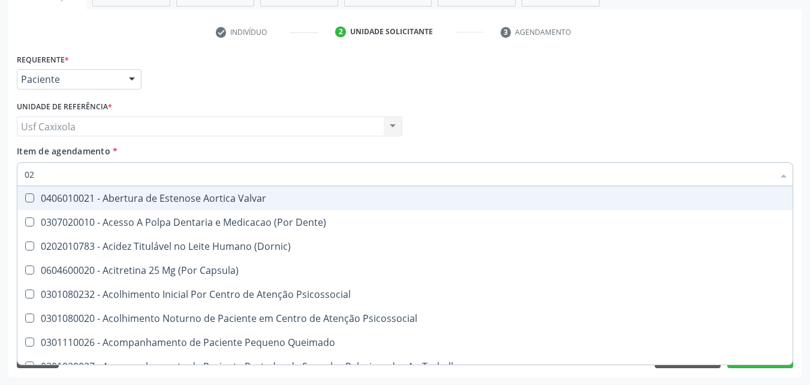
type input "020"
checkbox Terapeutica "true"
checkbox Urina "false"
checkbox Captação "true"
checkbox Dosagens\) "false"
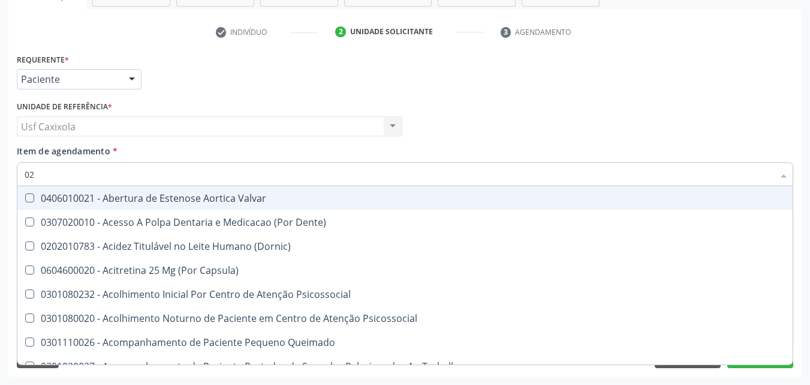
checkbox \(T3\) "true"
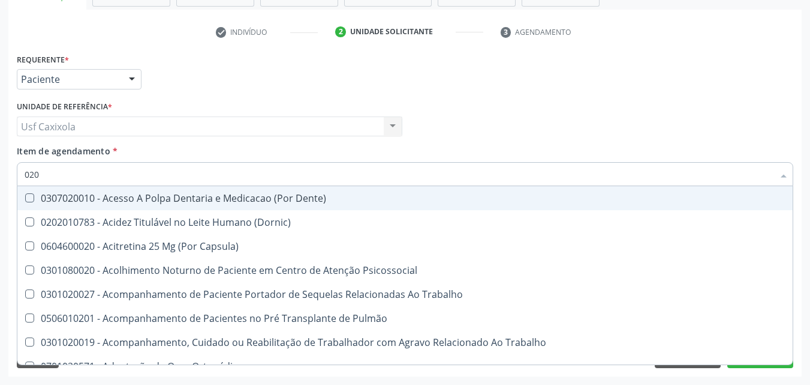
type input "0202"
checkbox Capsula\) "true"
checkbox Urina "false"
checkbox Arquitetura "true"
checkbox Biologica "true"
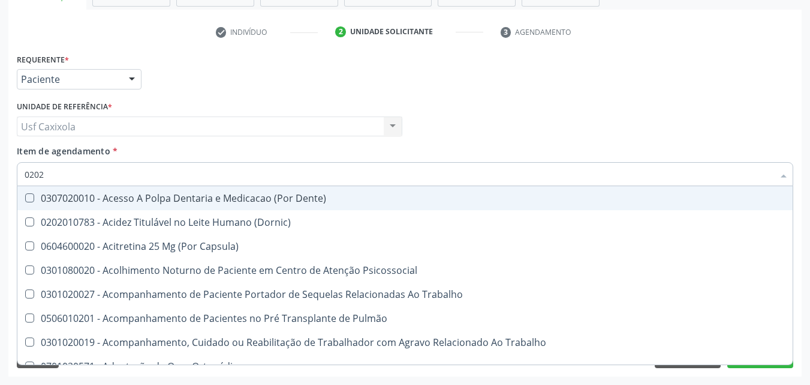
checkbox Dosagens\) "false"
checkbox Dosagens\) "true"
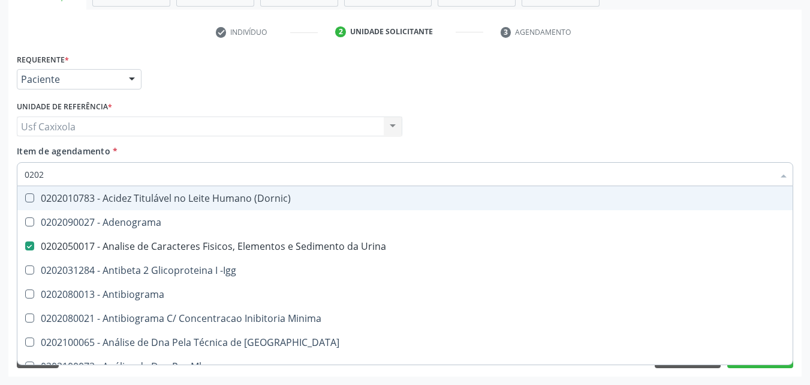
type input "02020"
checkbox Parceria\) "true"
checkbox Dosagens\) "false"
checkbox Zinco "true"
checkbox Completo "false"
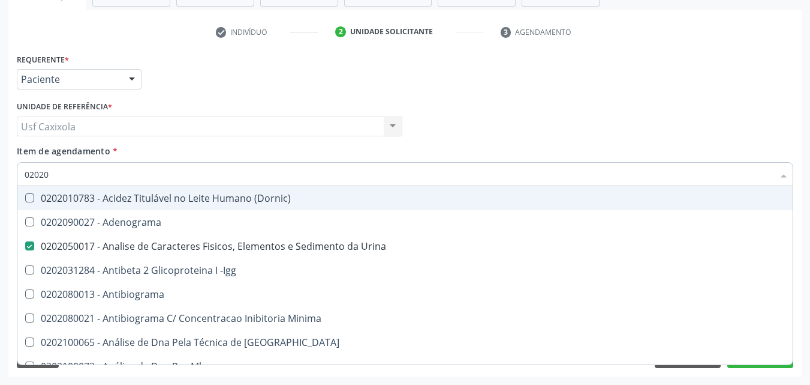
checkbox Carini "true"
checkbox Antitoxoplasma "false"
type input "020203"
checkbox Urina "false"
checkbox Molecular "true"
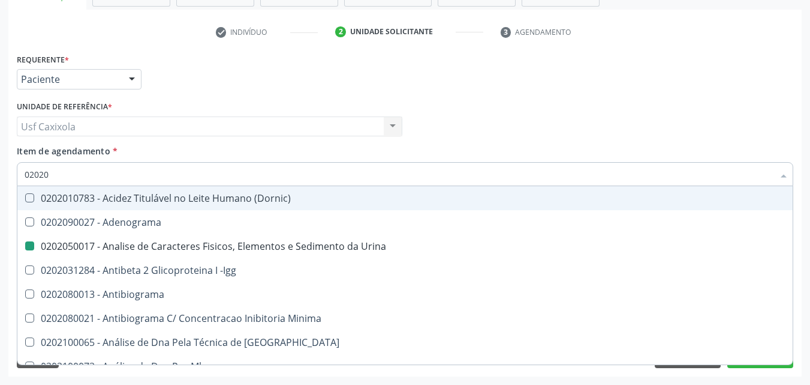
checkbox Parceria\) "false"
checkbox Vanilmandelico "true"
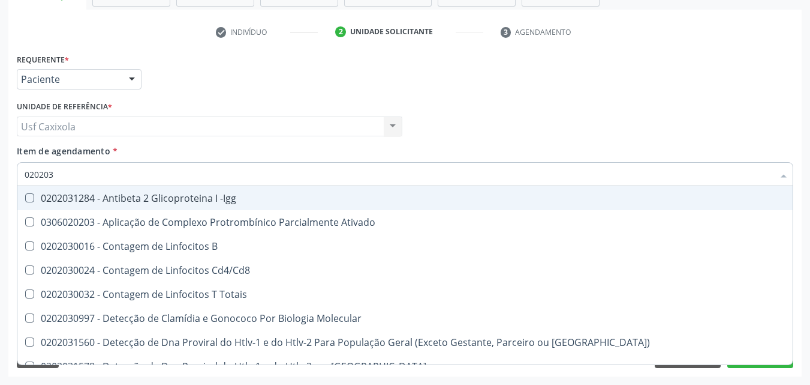
type input "0202030"
checkbox Completo "false"
checkbox \(Ro\) "true"
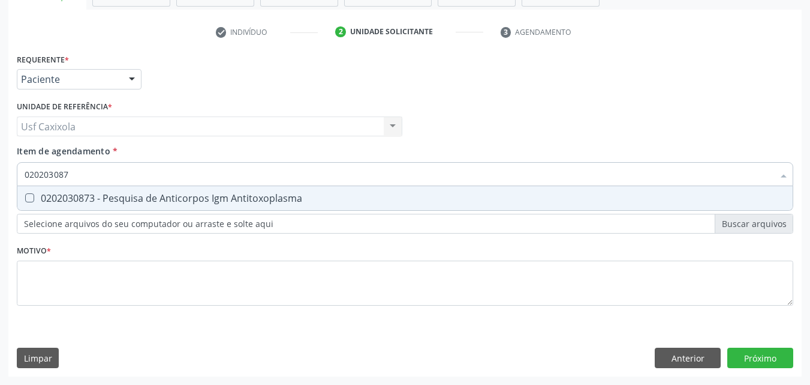
type input "0202030873"
click at [52, 196] on div "0202030873 - Pesquisa de Anticorpos Igm Antitoxoplasma" at bounding box center [405, 198] width 761 height 10
checkbox Antitoxoplasma "true"
drag, startPoint x: 65, startPoint y: 174, endPoint x: 25, endPoint y: 172, distance: 39.6
click at [25, 172] on input "0202030873" at bounding box center [399, 174] width 749 height 24
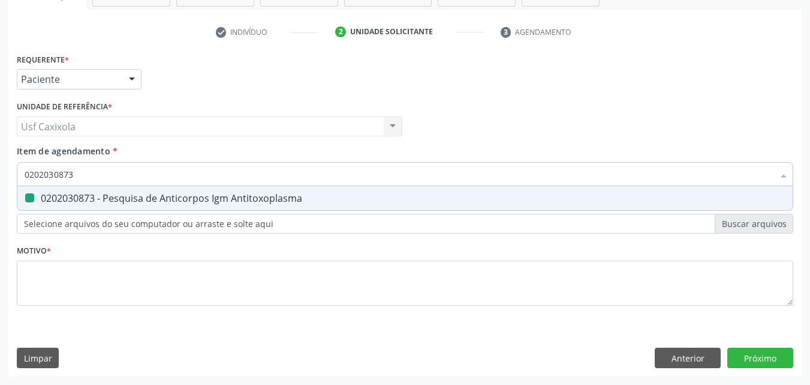
type input "0"
checkbox Antitoxoplasma "false"
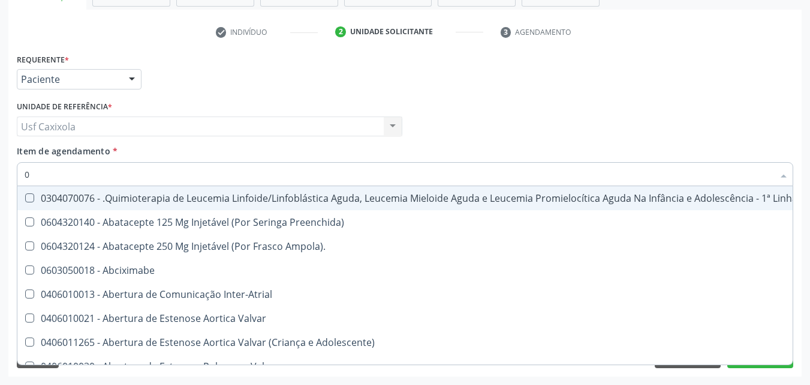
type input "02"
checkbox Coração "true"
checkbox Urina "false"
checkbox Infusão "true"
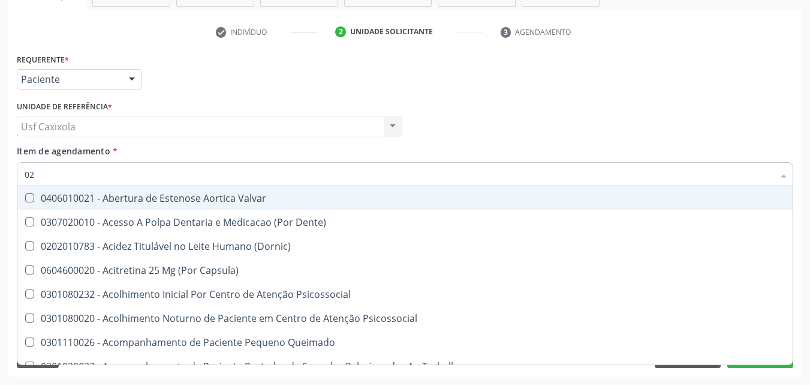
type input "020"
checkbox Terapeutica "true"
checkbox Urina "false"
checkbox Captação "true"
checkbox Dosagens\) "false"
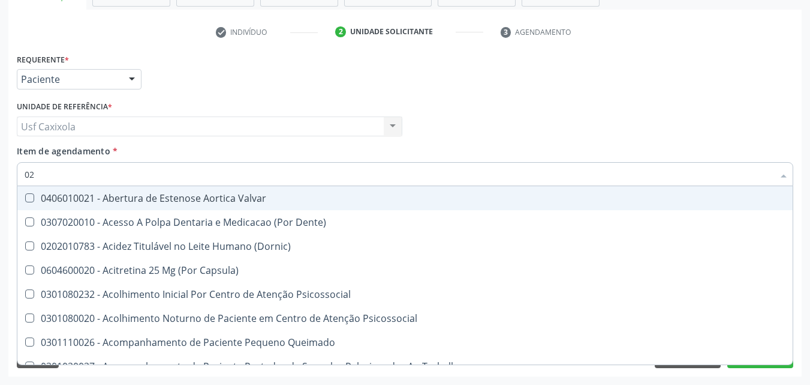
checkbox \(T3\) "true"
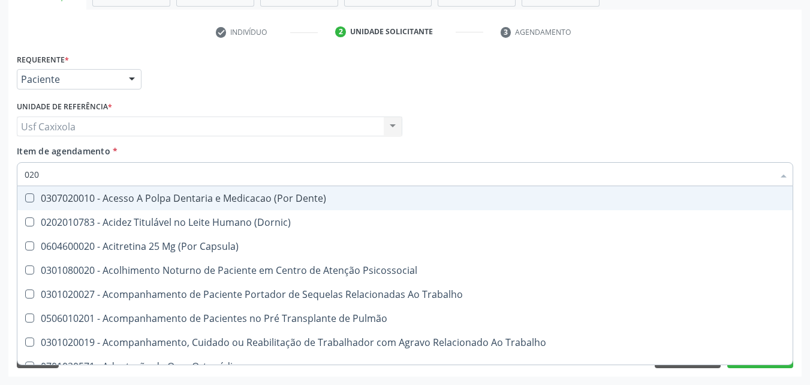
type input "0202"
checkbox Capsula\) "true"
checkbox Urina "false"
checkbox Arquitetura "true"
checkbox Biologica "true"
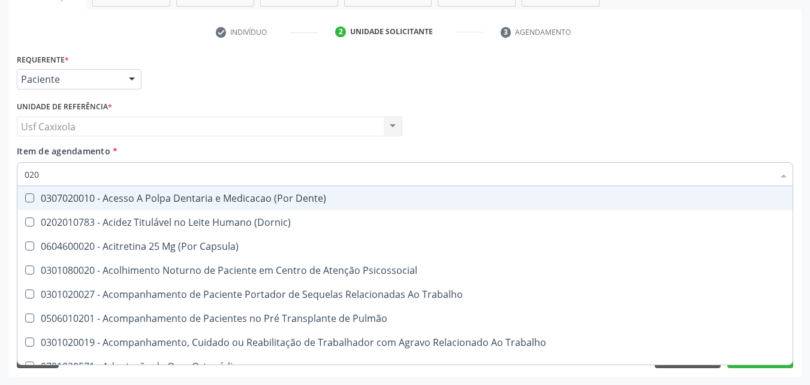
checkbox Dosagens\) "false"
checkbox Dosagens\) "true"
checkbox Euglobulina "true"
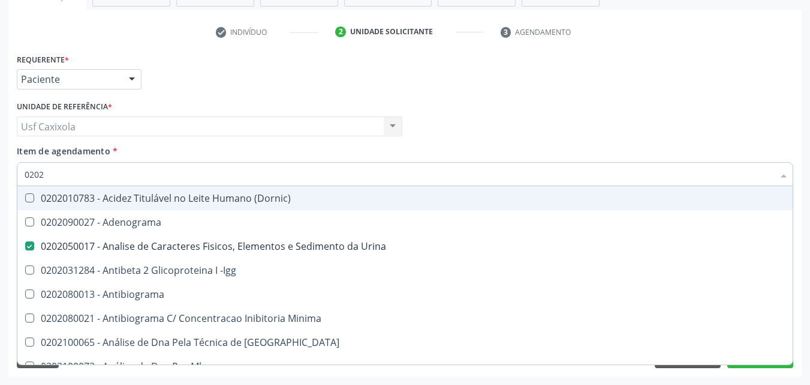
type input "02020"
checkbox Parceria\) "true"
checkbox Dosagens\) "false"
checkbox Zinco "true"
checkbox Completo "false"
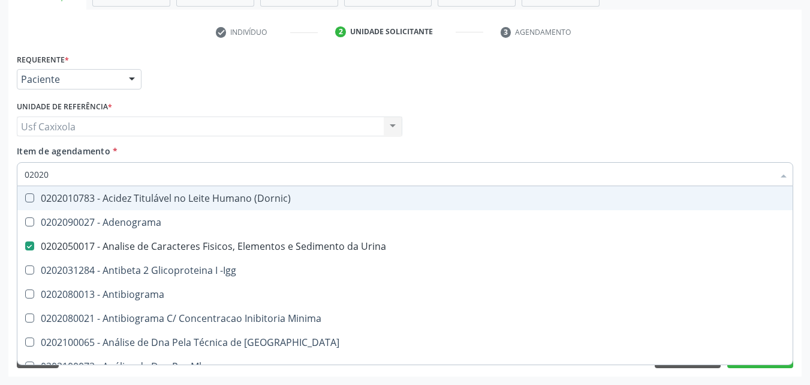
checkbox Carini "true"
checkbox Parceria\) "true"
checkbox Antitoxoplasma "false"
type input "020208"
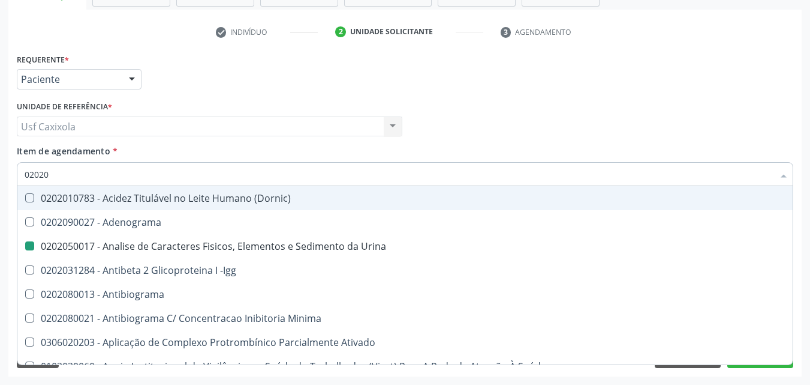
checkbox Urina "false"
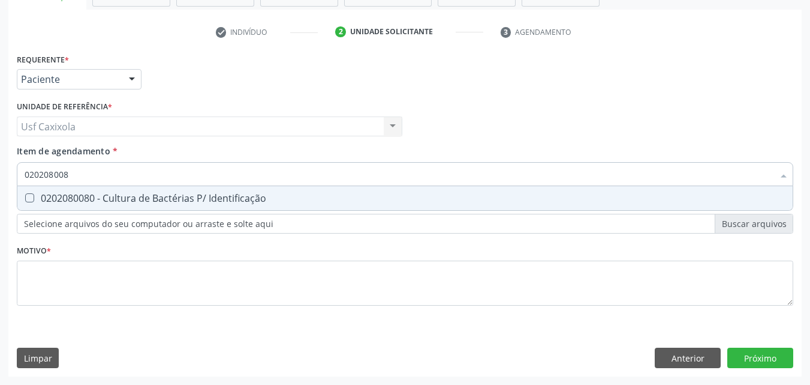
type input "0202080080"
click at [58, 200] on div "0202080080 - Cultura de Bactérias P/ Identificação" at bounding box center [405, 198] width 761 height 10
checkbox Identificação "true"
drag, startPoint x: 58, startPoint y: 182, endPoint x: 22, endPoint y: 182, distance: 36.0
click at [22, 182] on div "0202080080" at bounding box center [405, 174] width 777 height 24
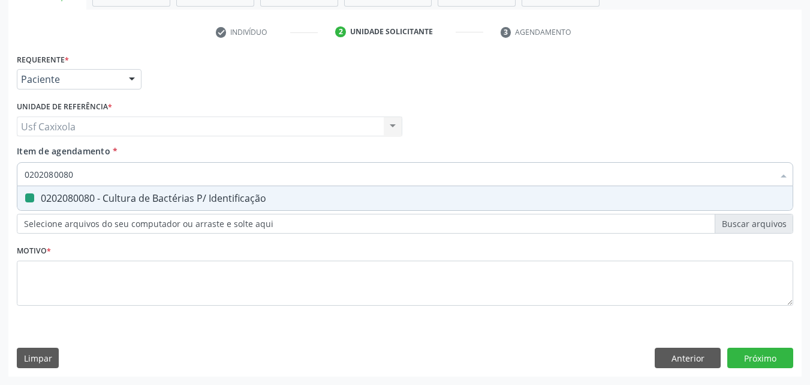
type input "0"
checkbox Identificação "false"
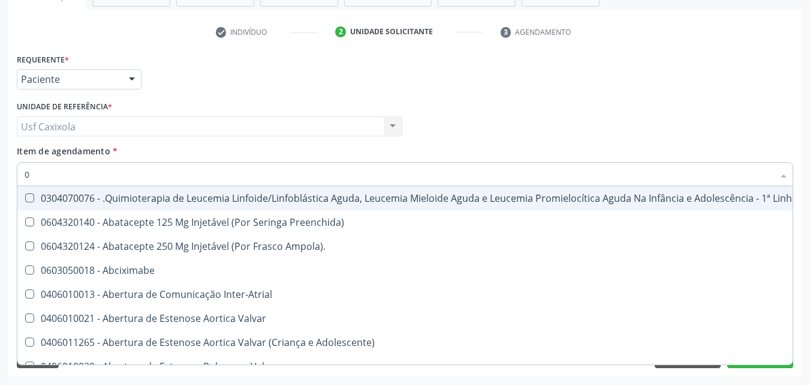
type input "02"
checkbox Coração "true"
checkbox Urina "false"
checkbox Aberto "true"
checkbox Infusão "true"
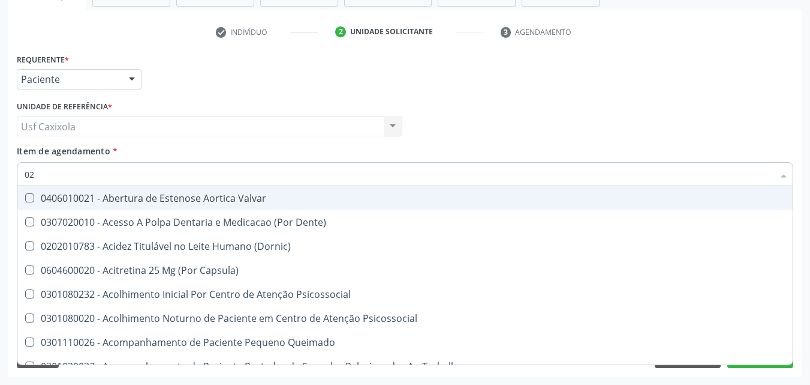
type input "020"
checkbox Terapeutica "true"
checkbox Urina "false"
checkbox Gastro-Esofagico "true"
checkbox Captação "true"
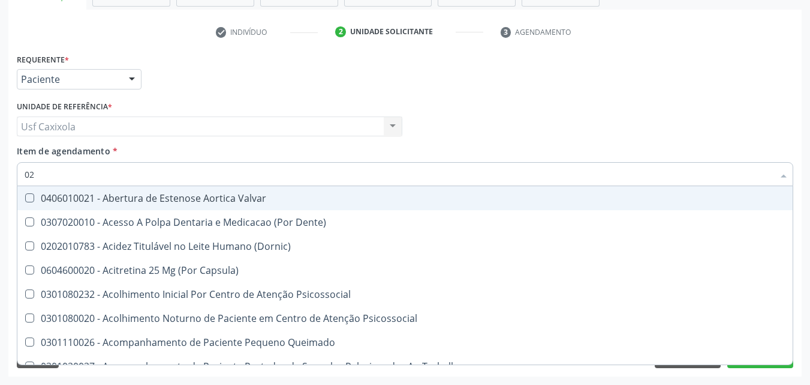
checkbox Identificação "false"
checkbox Dosagens\) "false"
checkbox \(T3\) "true"
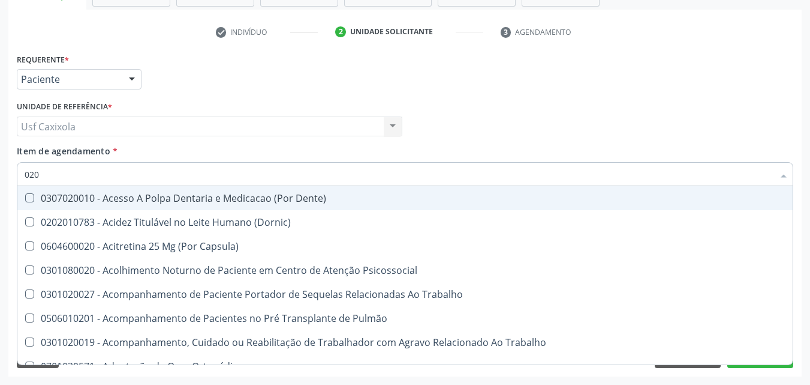
type input "0202"
checkbox Capsula\) "true"
checkbox Urina "false"
checkbox Blot "true"
checkbox Arquitetura "true"
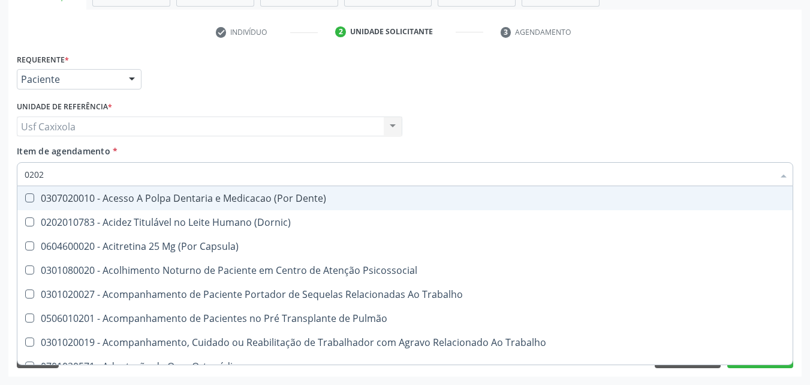
checkbox Biologica "true"
checkbox Identificação "false"
checkbox Dosagens\) "false"
checkbox Dosagens\) "true"
checkbox Euglobulina "true"
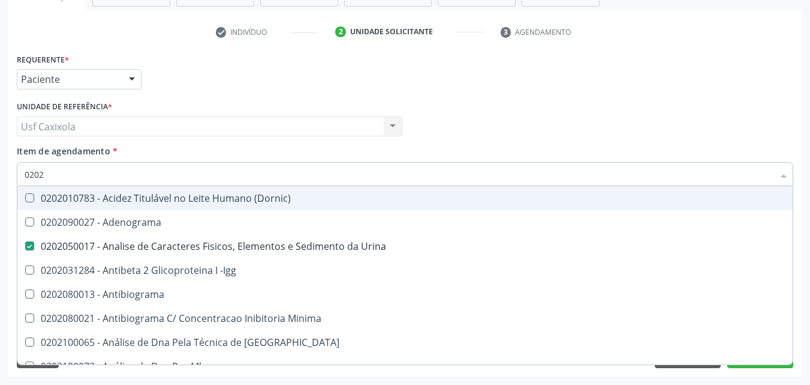
type input "02020"
checkbox Anaerobicas "true"
checkbox Identificação "false"
checkbox Parceria\) "true"
checkbox Dosagens\) "false"
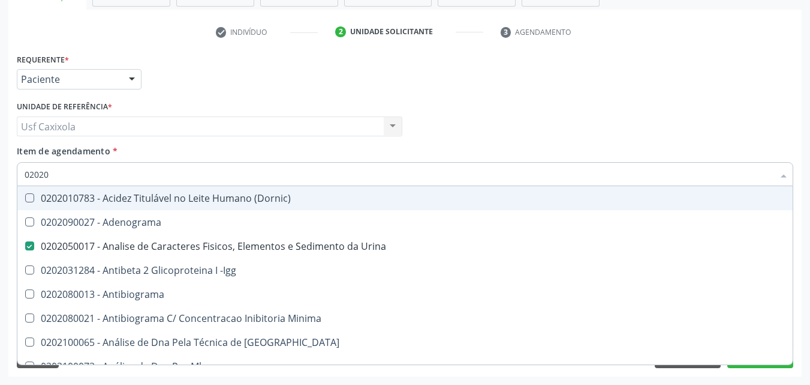
checkbox Zinco "true"
checkbox Completo "false"
checkbox Carini "true"
checkbox Parceria\) "true"
checkbox Antitoxoplasma "false"
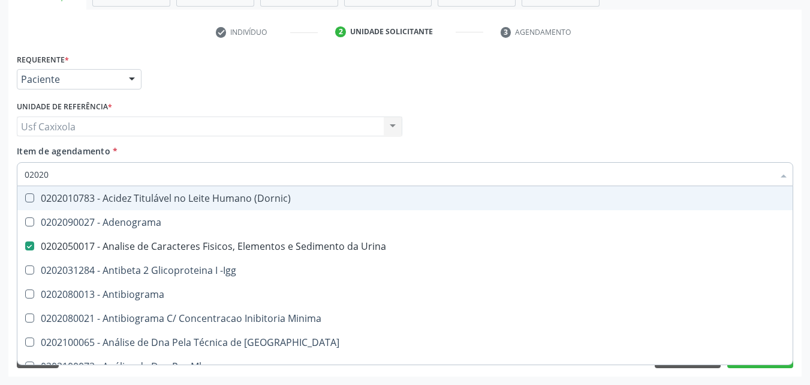
checkbox Antitoxoplasma "false"
type input "020202"
checkbox Urina "false"
checkbox Identificação "false"
checkbox Molecular "true"
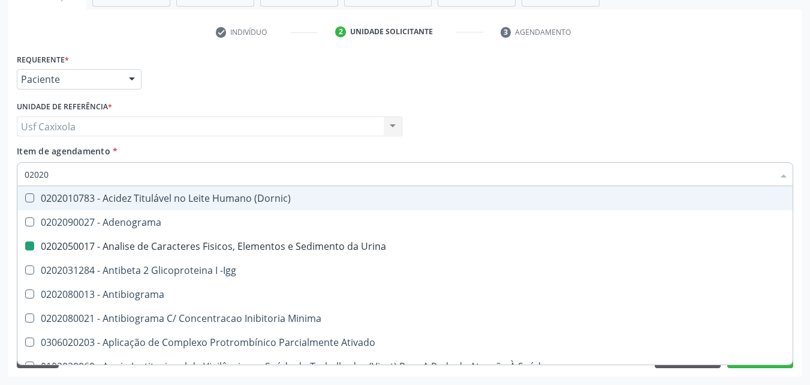
checkbox Dosagens\) "false"
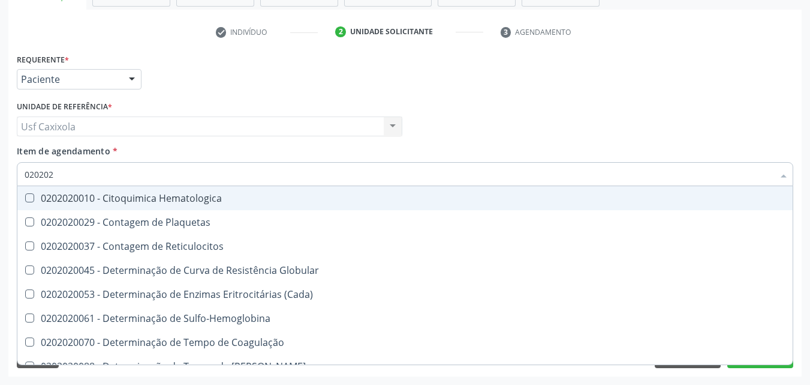
type input "0202020"
checkbox Hematocrito "true"
checkbox Completo "false"
type input "02020203"
checkbox -Duke "true"
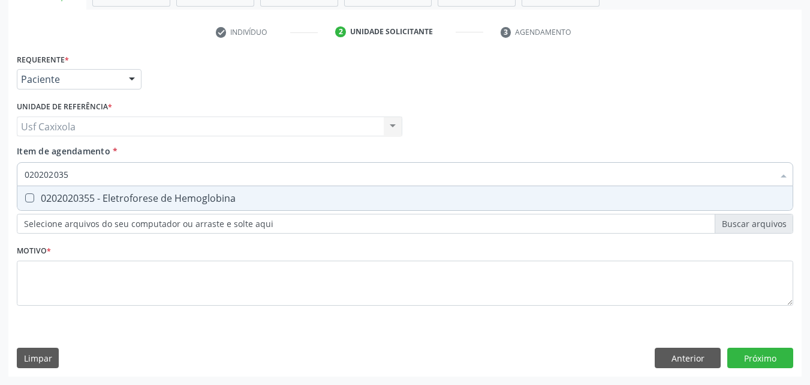
type input "0202020355"
click at [46, 196] on div "0202020355 - Eletroforese de Hemoglobina" at bounding box center [405, 198] width 761 height 10
checkbox Hemoglobina "true"
drag, startPoint x: 9, startPoint y: 227, endPoint x: 32, endPoint y: 239, distance: 26.3
click at [11, 227] on div "Requerente * Paciente Médico(a) Enfermeiro(a) Paciente Nenhum resultado encontr…" at bounding box center [405, 213] width 794 height 326
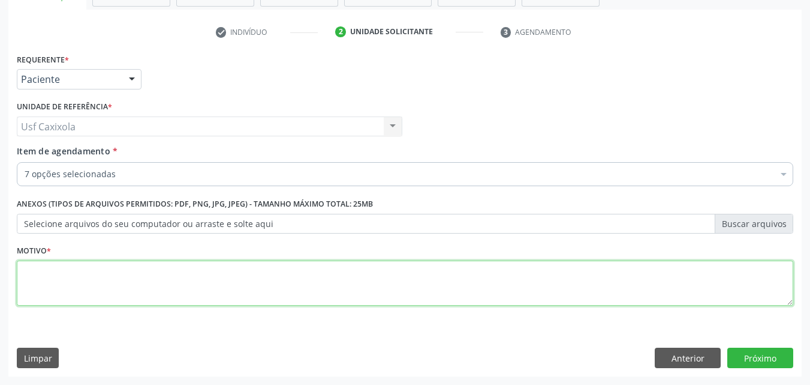
click at [73, 286] on textarea at bounding box center [405, 283] width 777 height 46
type textarea "."
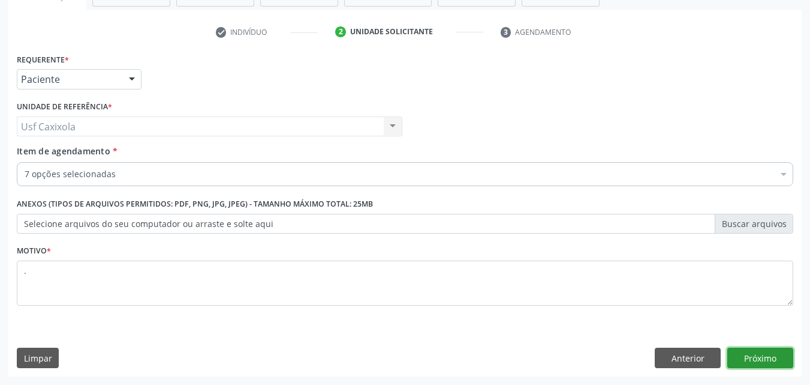
click at [768, 361] on button "Próximo" at bounding box center [761, 357] width 66 height 20
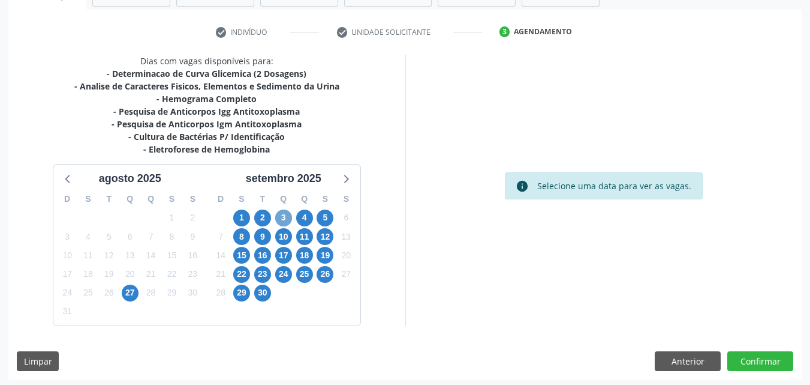
click at [280, 218] on span "3" at bounding box center [283, 217] width 17 height 17
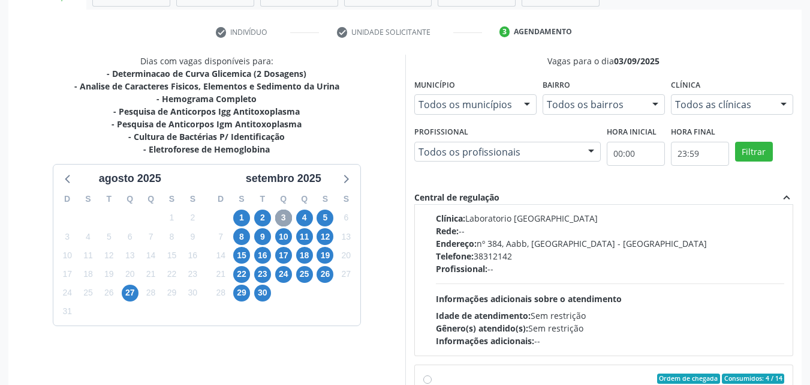
scroll to position [609, 0]
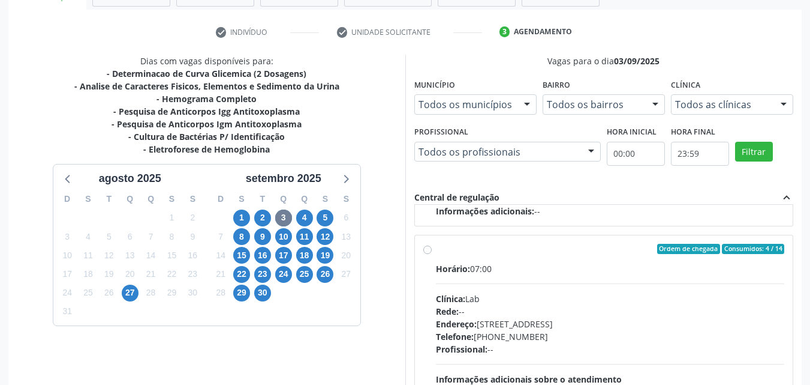
click at [435, 245] on div "Ordem de chegada Consumidos: 4 / 14 Horário: 07:00 Clínica: Lab Rede: -- Endere…" at bounding box center [604, 336] width 362 height 184
radio input "true"
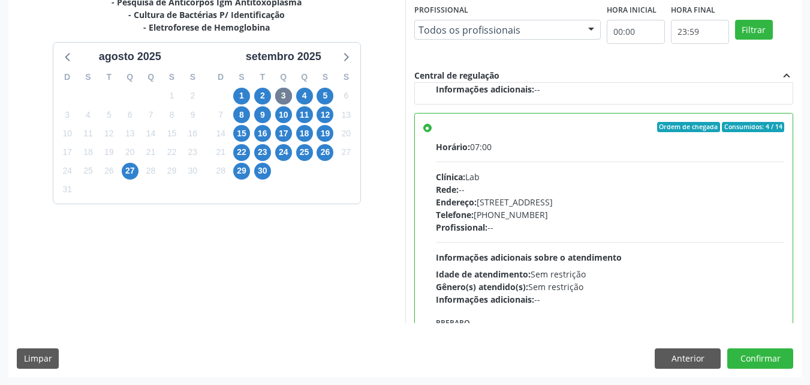
scroll to position [332, 0]
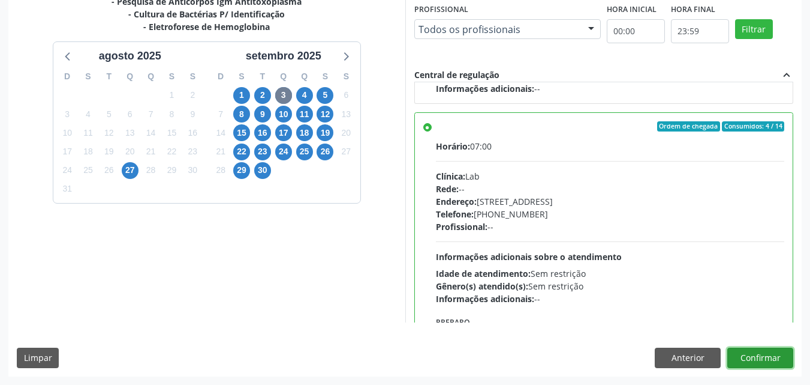
click at [766, 363] on button "Confirmar" at bounding box center [761, 357] width 66 height 20
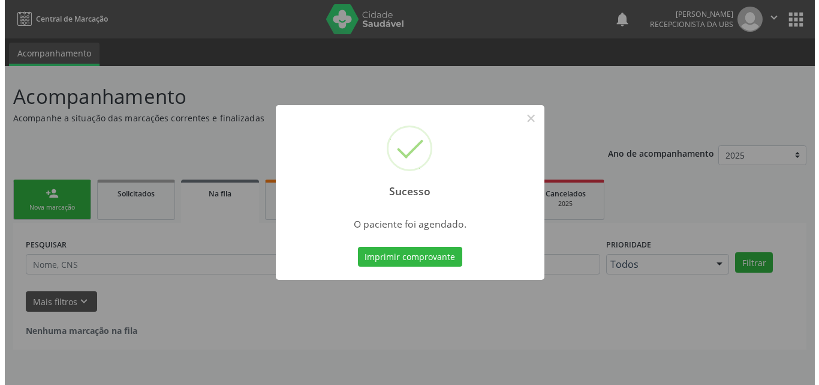
scroll to position [0, 0]
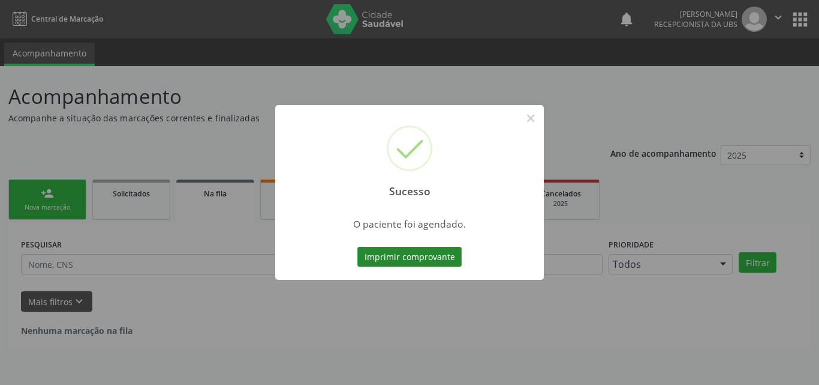
click at [398, 262] on button "Imprimir comprovante" at bounding box center [410, 257] width 104 height 20
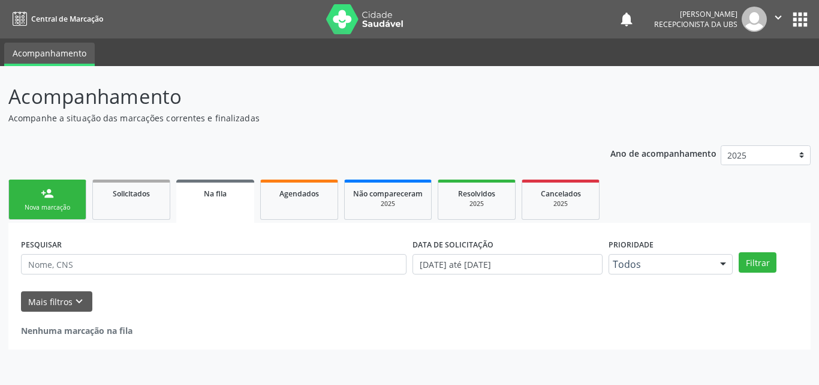
click at [57, 198] on link "person_add Nova marcação" at bounding box center [47, 199] width 78 height 40
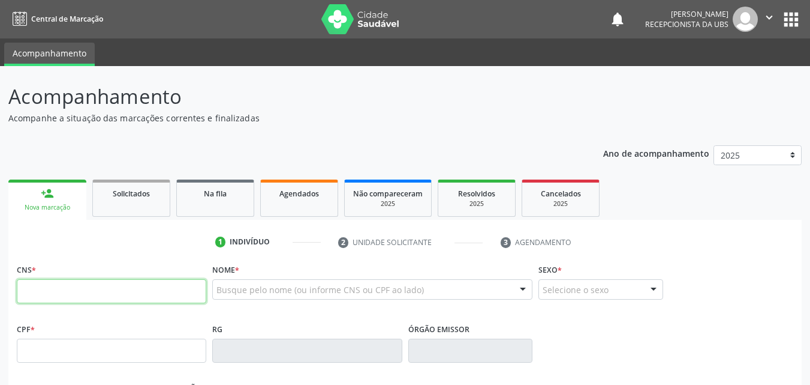
click at [100, 280] on input "text" at bounding box center [112, 291] width 190 height 24
type input "703 4092 1834 0110"
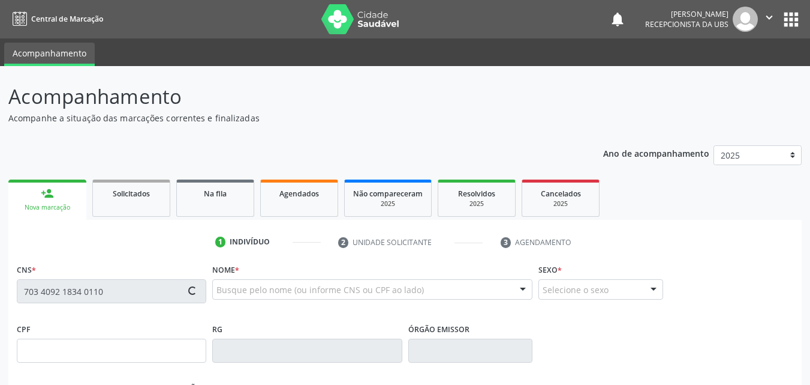
type input "117.106.294-01"
type input "[DATE]"
type input "[PERSON_NAME]"
type input "[PHONE_NUMBER]"
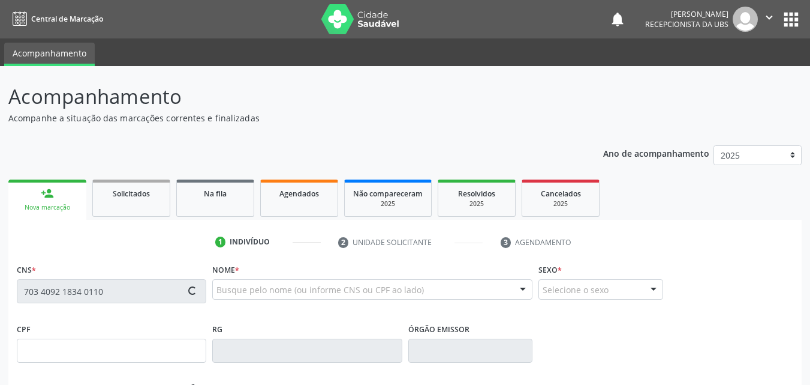
type input "196"
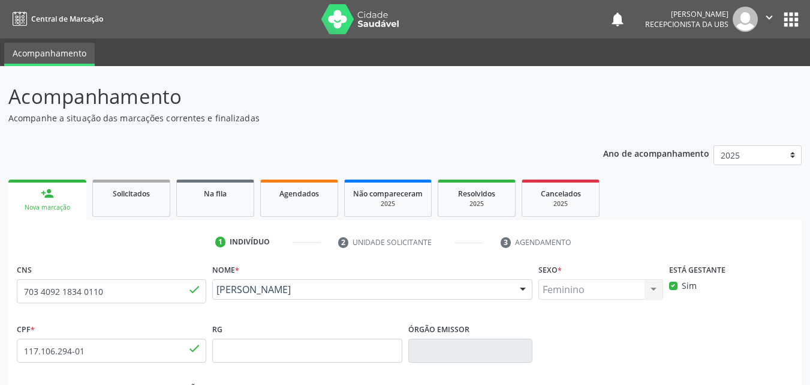
drag, startPoint x: 345, startPoint y: 298, endPoint x: 215, endPoint y: 293, distance: 129.6
click at [215, 293] on div "[PERSON_NAME] [PERSON_NAME] CNS: 703 4092 1834 0110 CPF: 117.106.294-01 Nascime…" at bounding box center [372, 293] width 320 height 29
copy span "[PERSON_NAME]"
click at [142, 203] on link "Solicitados" at bounding box center [131, 197] width 78 height 37
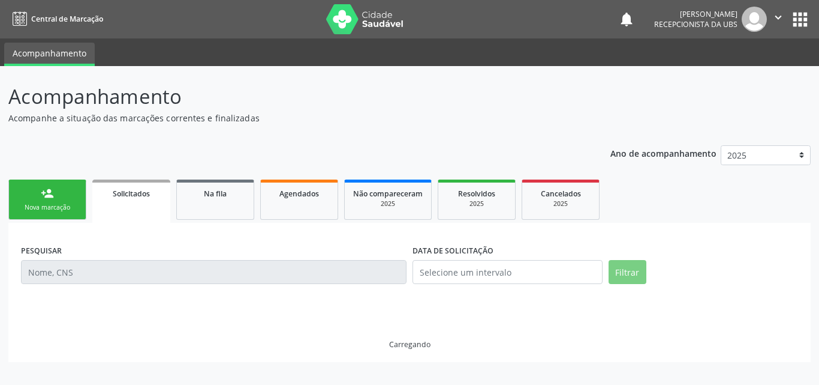
drag, startPoint x: 76, startPoint y: 193, endPoint x: 88, endPoint y: 215, distance: 24.9
click at [76, 193] on link "person_add Nova marcação" at bounding box center [47, 199] width 78 height 40
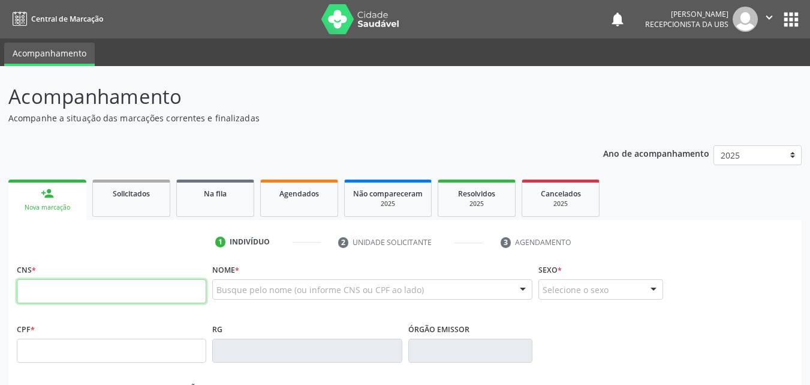
click at [97, 290] on input "text" at bounding box center [112, 291] width 190 height 24
type input "898 0034 5729 9635"
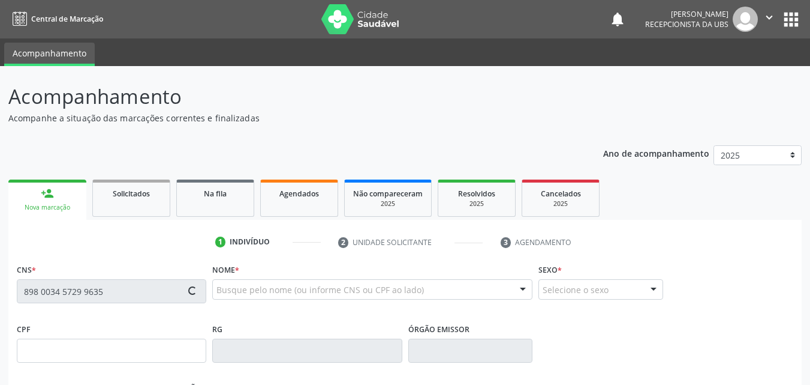
type input "179.869.554-57"
type input "[DATE]"
type input "[PERSON_NAME]"
type input "[PHONE_NUMBER]"
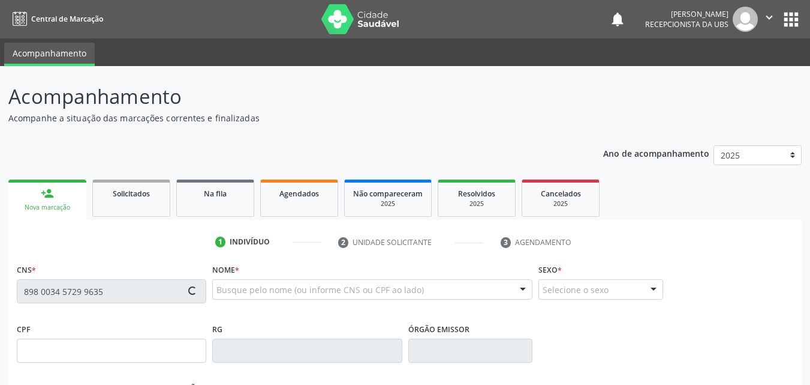
type input "155.288.654-92"
type input "1364"
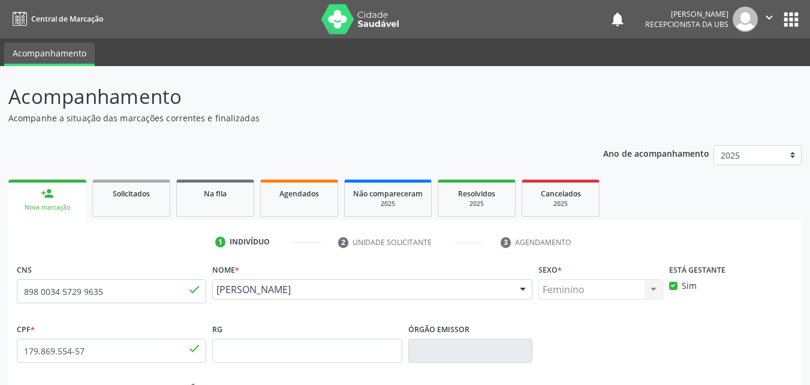
drag, startPoint x: 359, startPoint y: 302, endPoint x: 218, endPoint y: 290, distance: 141.5
click at [218, 290] on div "[PERSON_NAME] [PERSON_NAME] CNS: 898 0034 5729 9635 CPF: 179.869.554-57 Nascime…" at bounding box center [372, 293] width 320 height 29
copy span "[PERSON_NAME]"
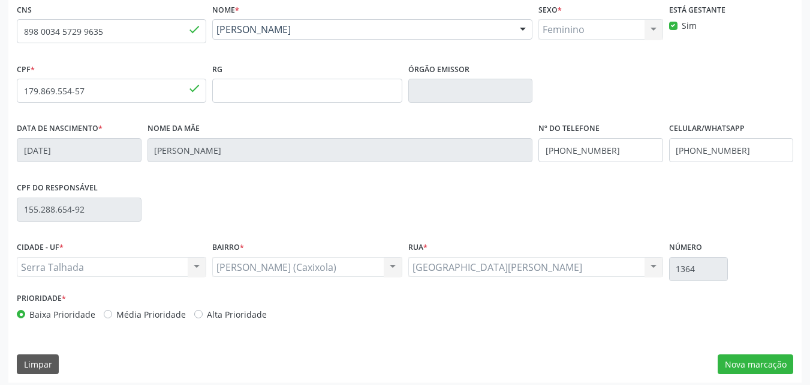
scroll to position [266, 0]
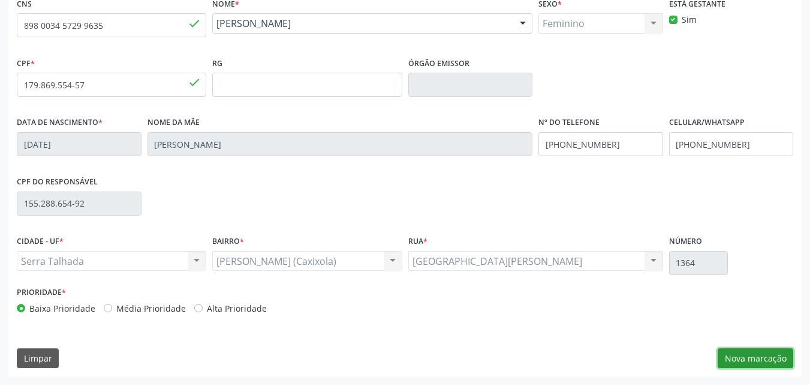
click at [744, 356] on button "Nova marcação" at bounding box center [756, 358] width 76 height 20
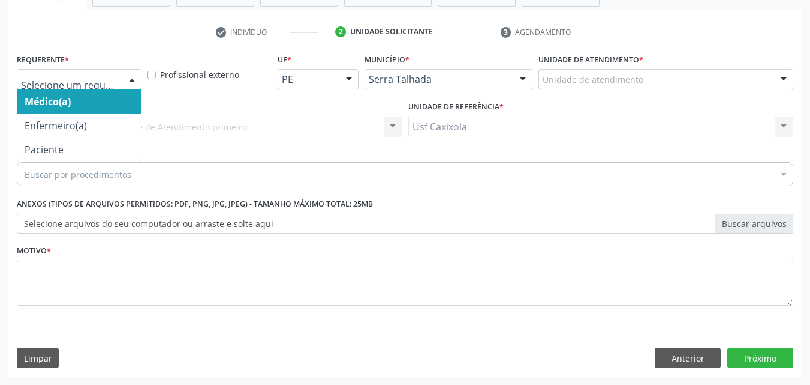
click at [135, 79] on div at bounding box center [132, 80] width 18 height 20
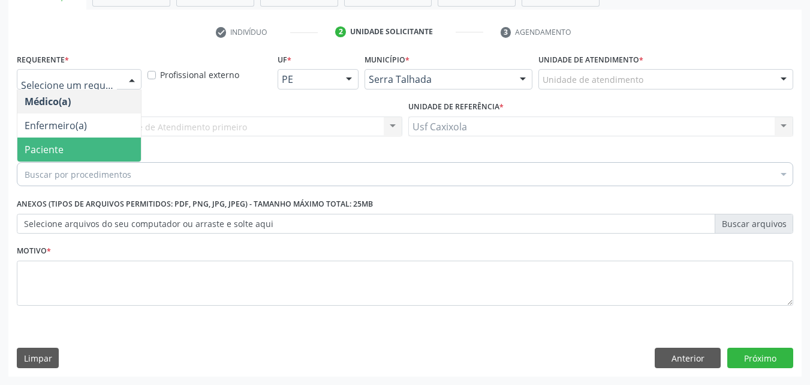
click at [119, 142] on span "Paciente" at bounding box center [79, 149] width 124 height 24
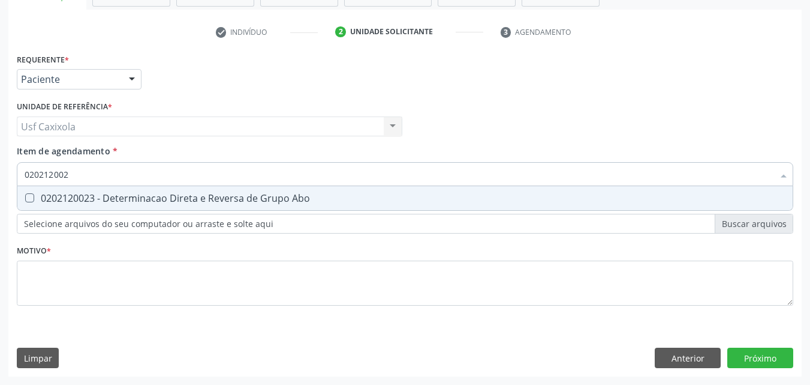
type input "0202120023"
click at [103, 202] on span "0202120023 - Determinacao Direta e Reversa de Grupo Abo" at bounding box center [405, 198] width 776 height 24
checkbox Abo "true"
drag, startPoint x: 93, startPoint y: 176, endPoint x: 0, endPoint y: 181, distance: 93.1
click at [0, 181] on div "Acompanhamento Acompanhe a situação das marcações correntes e finalizadas Relat…" at bounding box center [405, 120] width 810 height 528
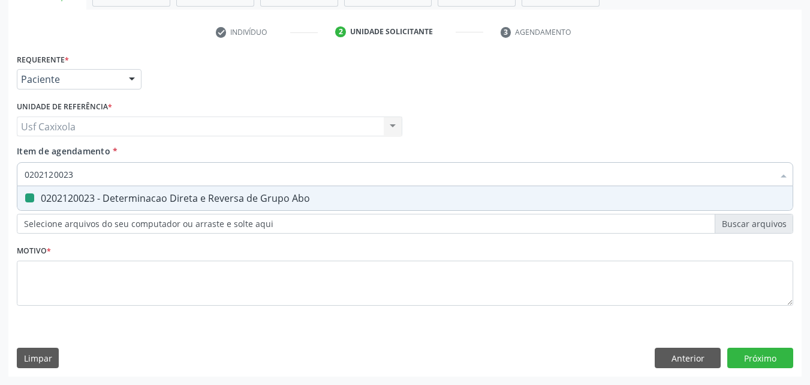
type input "0"
checkbox Abo "false"
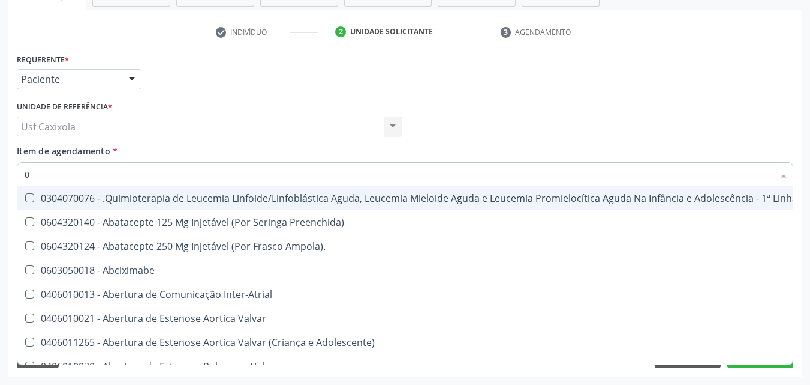
type input "02"
checkbox Vulva "true"
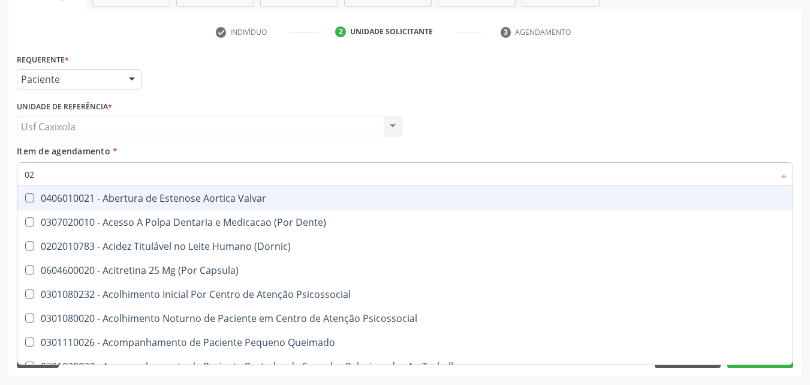
type input "020"
checkbox Projecoes\) "true"
checkbox Abo "false"
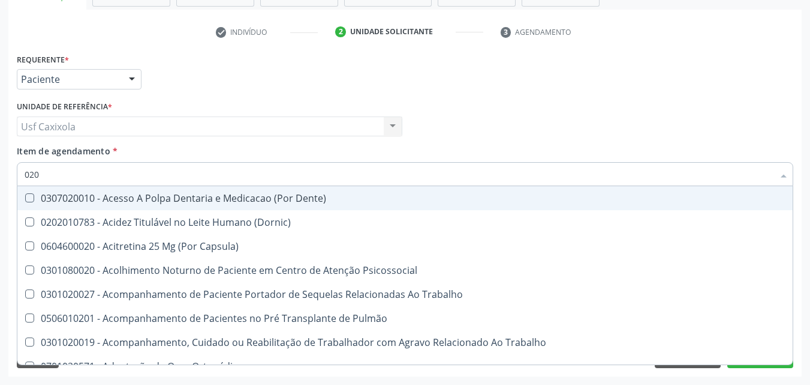
type input "0202"
checkbox Coagulação\ "true"
checkbox Abo "false"
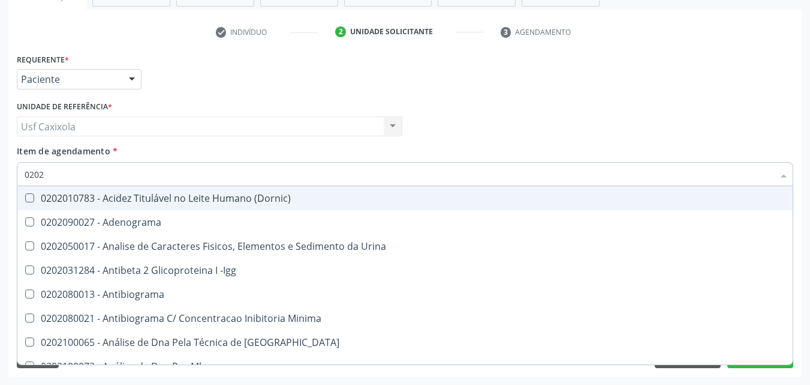
type input "02020"
checkbox Abo "false"
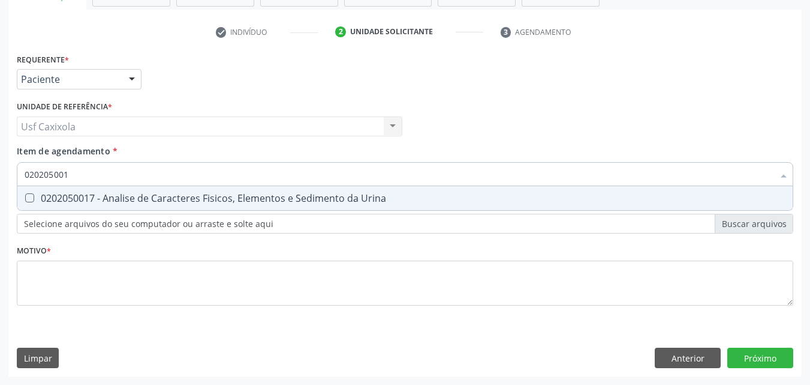
type input "0202050017"
click at [43, 195] on div "0202050017 - Analise de Caracteres Fisicos, Elementos e Sedimento da Urina" at bounding box center [405, 198] width 761 height 10
checkbox Urina "true"
drag, startPoint x: 69, startPoint y: 176, endPoint x: 22, endPoint y: 178, distance: 46.8
click at [22, 178] on div "0202050017" at bounding box center [405, 174] width 777 height 24
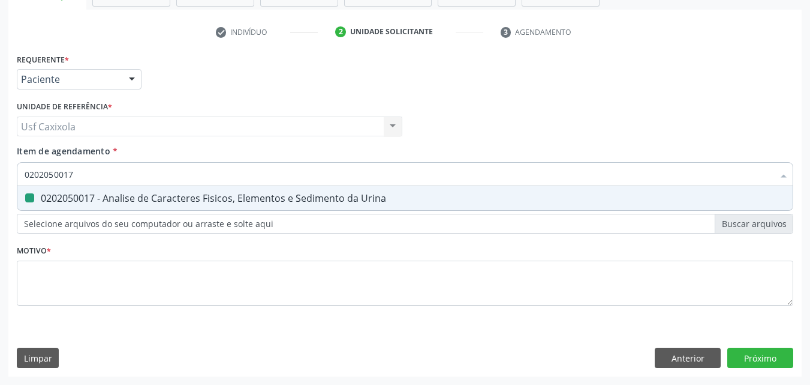
type input "0"
checkbox Urina "false"
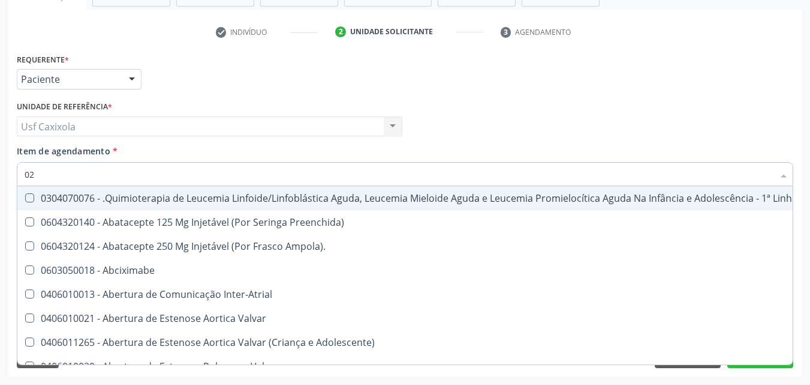
type input "020"
checkbox Fígado "true"
checkbox Coração "false"
checkbox Urina "false"
checkbox Remoção "true"
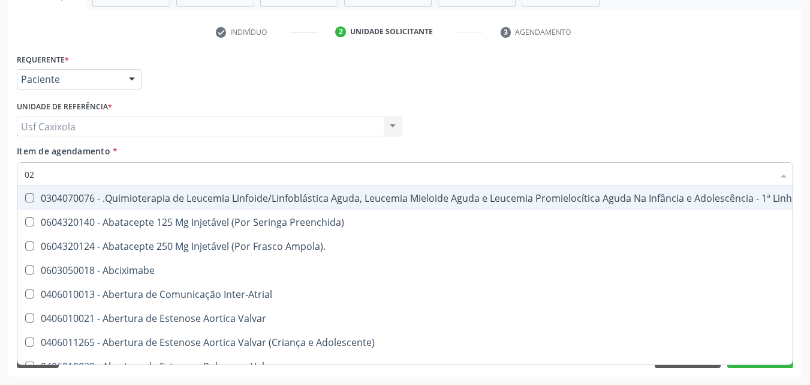
checkbox Vulva "false"
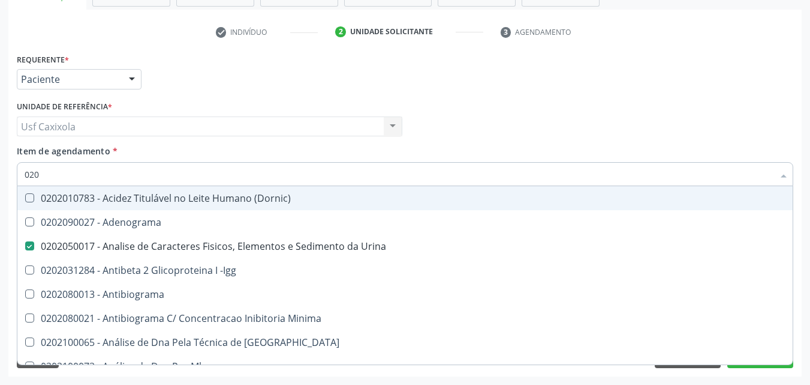
type input "0202"
checkbox Urina "true"
checkbox Creatinina "false"
checkbox Abo "true"
checkbox Estriado "false"
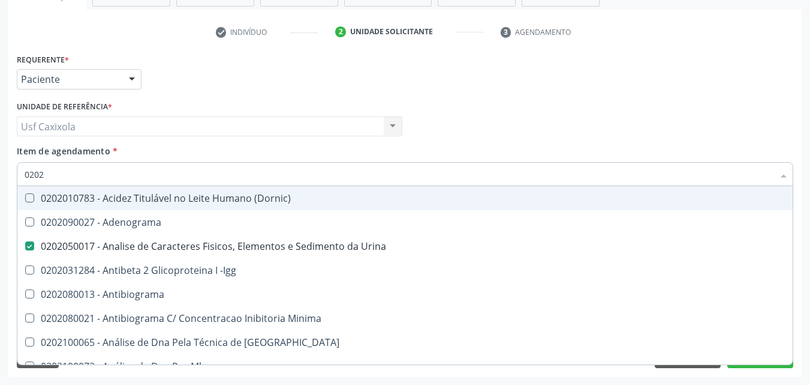
type input "02020"
checkbox Abo "false"
type input "020201"
checkbox Urina "false"
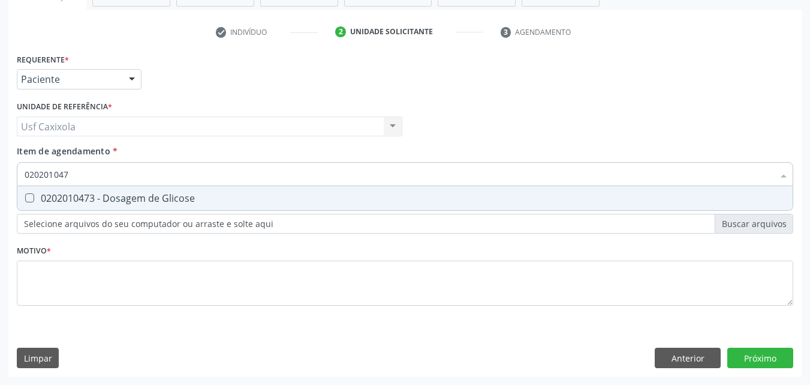
type input "0202010473"
click at [50, 200] on div "0202010473 - Dosagem de Glicose" at bounding box center [405, 198] width 761 height 10
checkbox Glicose "true"
drag, startPoint x: 86, startPoint y: 175, endPoint x: 24, endPoint y: 175, distance: 62.4
click at [24, 175] on div "0202010473" at bounding box center [405, 174] width 777 height 24
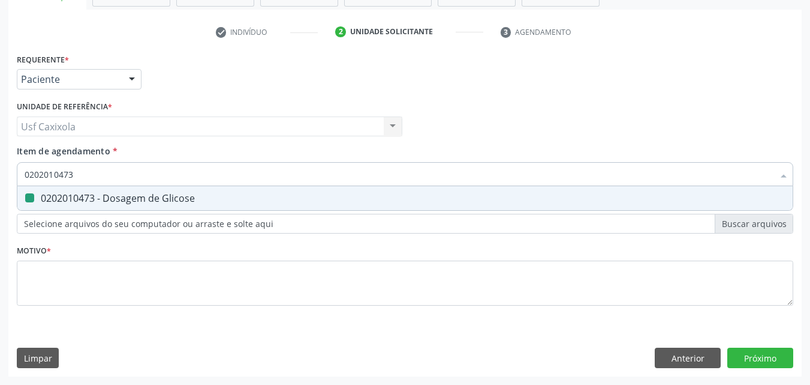
type input "0"
checkbox Glicose "false"
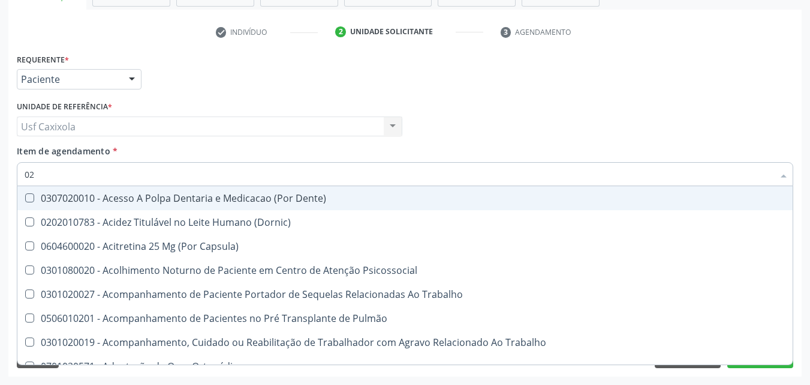
type input "020"
checkbox Urina "true"
checkbox Recombinante "false"
checkbox Paranasal "false"
checkbox Abo "true"
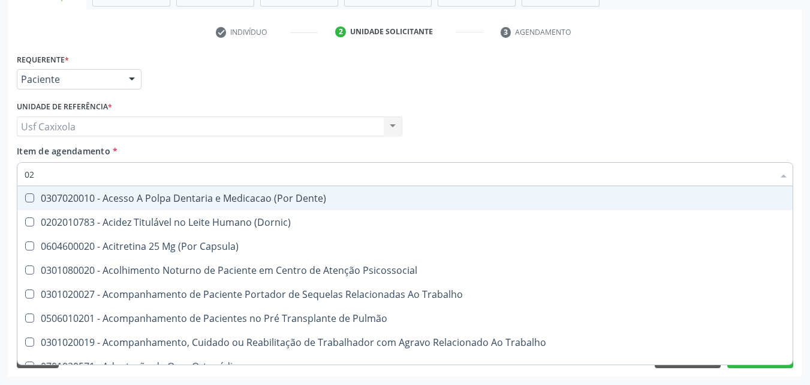
checkbox Glicose "true"
checkbox Derrames "false"
checkbox Segmento\) "false"
type input "0202"
checkbox Capsula\) "true"
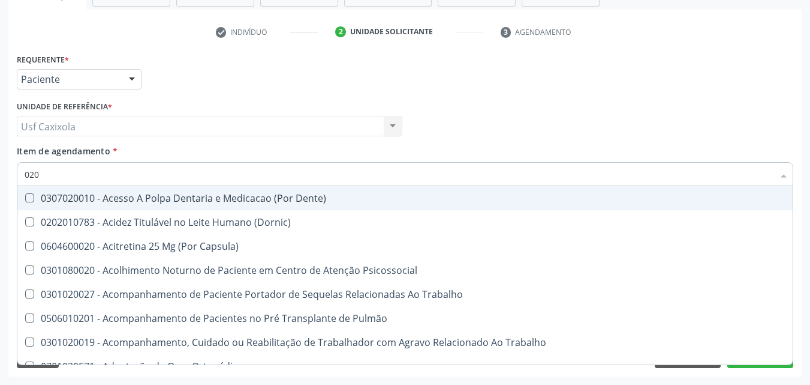
checkbox Urina "false"
checkbox Coagulação\ "true"
checkbox Laser "true"
checkbox Abo "false"
checkbox Glicose "false"
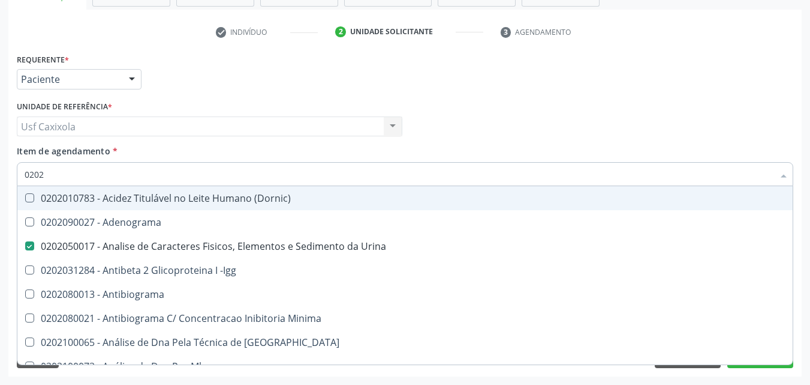
type input "02020"
checkbox Abo "false"
checkbox Xi "true"
checkbox Glicose "false"
type input "020202"
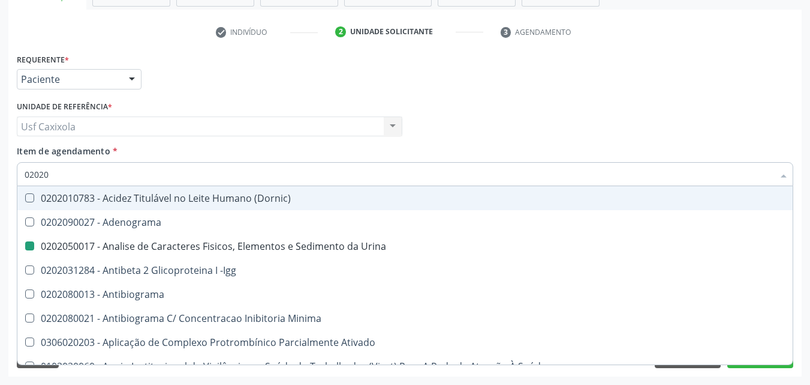
checkbox Urina "false"
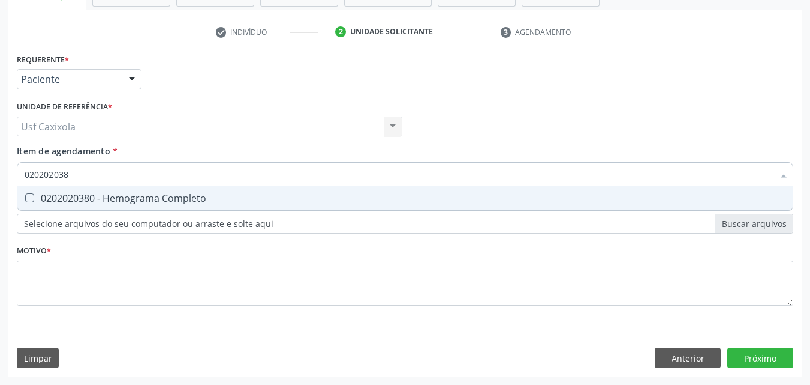
type input "0202020380"
click at [37, 197] on div "0202020380 - Hemograma Completo" at bounding box center [405, 198] width 761 height 10
checkbox Completo "true"
drag, startPoint x: 66, startPoint y: 181, endPoint x: 0, endPoint y: 184, distance: 66.1
click at [0, 184] on div "Acompanhamento Acompanhe a situação das marcações correntes e finalizadas Relat…" at bounding box center [405, 120] width 810 height 528
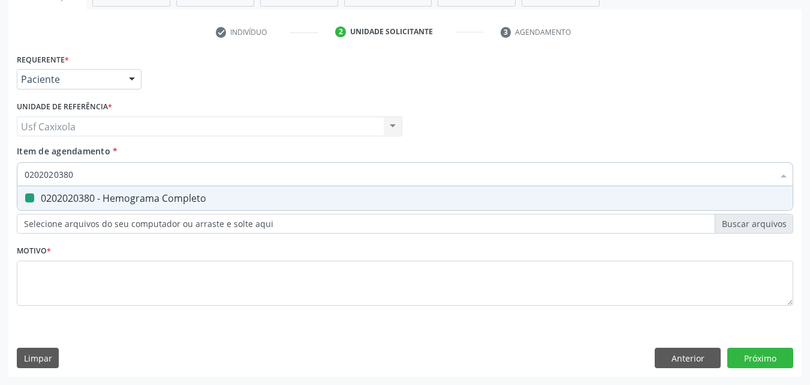
type input "0"
checkbox Completo "false"
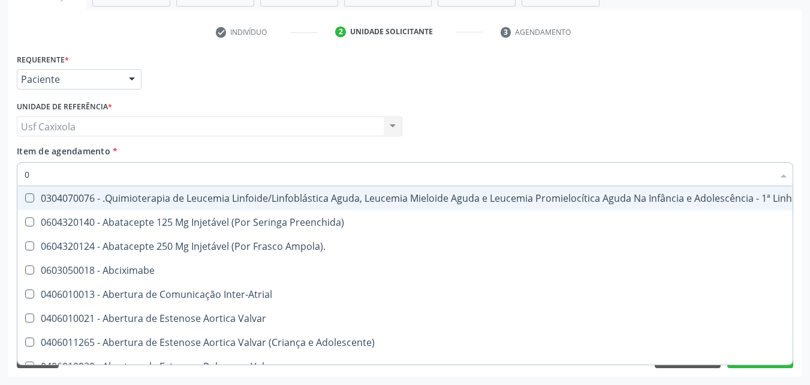
type input "02"
checkbox Coração "true"
checkbox Urina "false"
checkbox Vulva "true"
checkbox Bilateral "true"
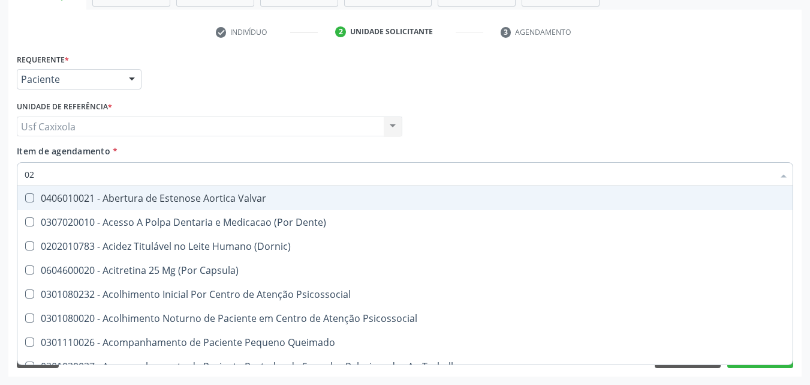
type input "020"
checkbox Terapeutica "true"
checkbox Urina "false"
checkbox Projecoes\) "true"
checkbox \(Qualitativo\) "true"
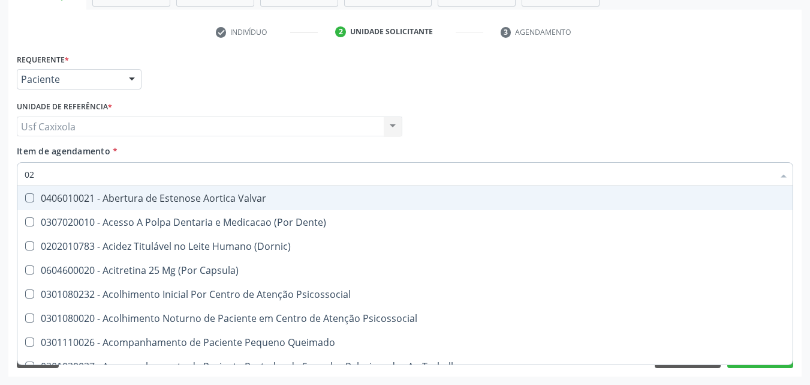
checkbox Abo "false"
checkbox Glicose "false"
checkbox \(T3\) "true"
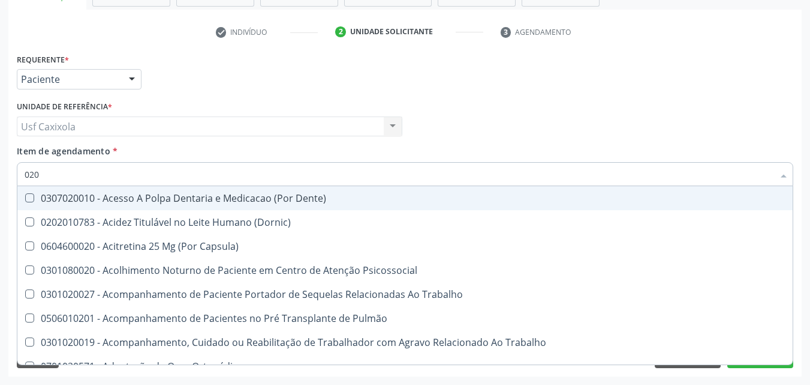
type input "0202"
checkbox Capsula\) "true"
checkbox Urina "false"
checkbox Coagulação\ "true"
checkbox Laser "true"
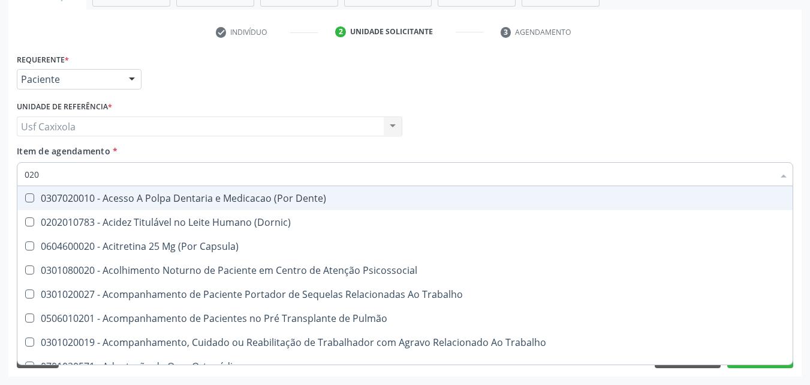
checkbox Biologica "true"
checkbox Abo "false"
checkbox Glicose "false"
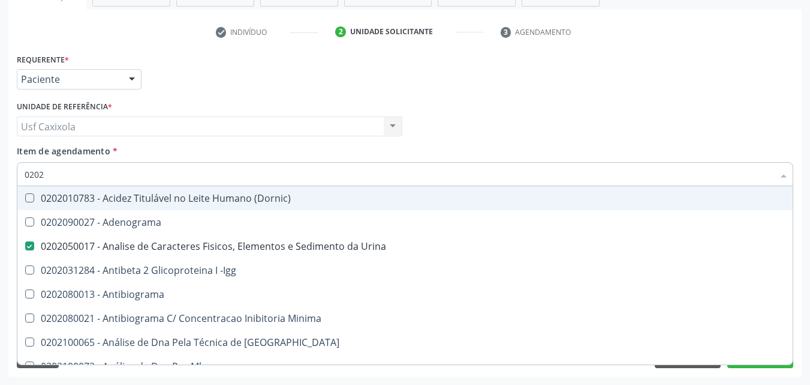
type input "02020"
checkbox Abo "false"
checkbox Xi "true"
checkbox Glicose "false"
checkbox Zinco "true"
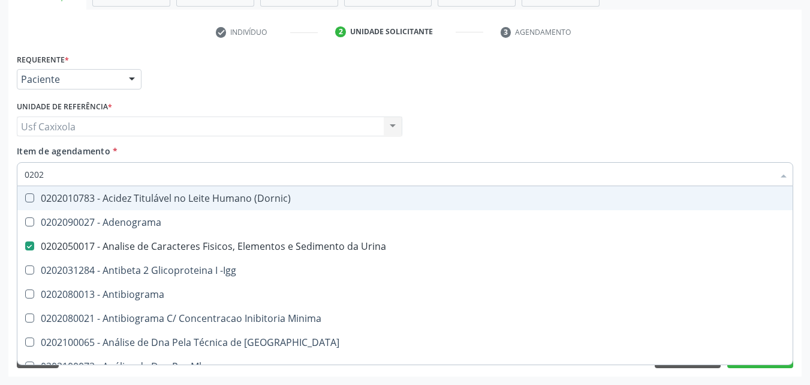
checkbox Completo "false"
type input "020203"
checkbox Urina "false"
checkbox Aminoacidos "true"
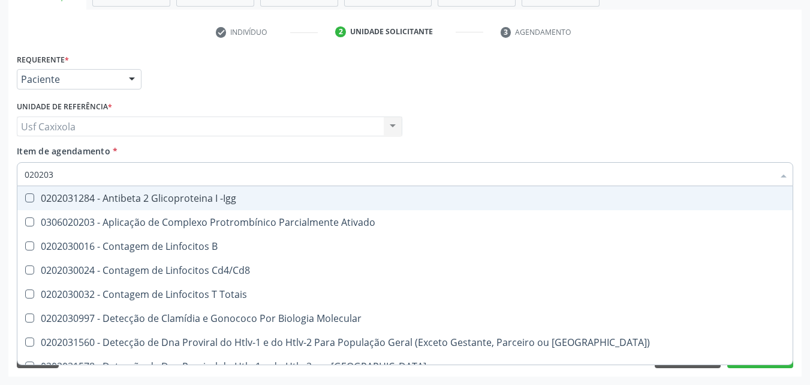
type input "0202030"
checkbox Completo "false"
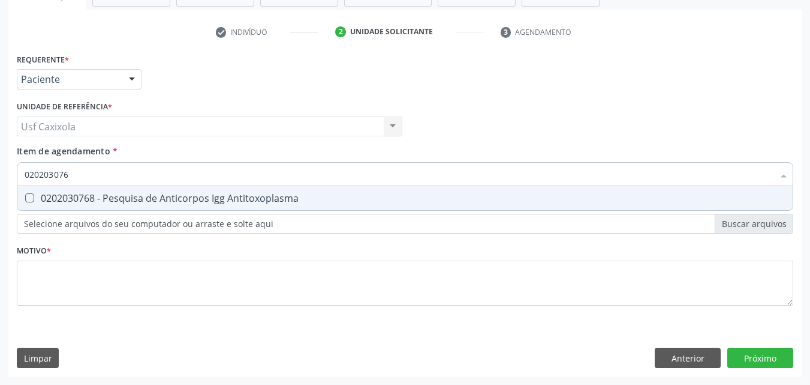
type input "0202030768"
drag, startPoint x: 28, startPoint y: 198, endPoint x: 45, endPoint y: 193, distance: 18.2
click at [28, 198] on Antitoxoplasma at bounding box center [29, 197] width 9 height 9
click at [25, 198] on Antitoxoplasma "checkbox" at bounding box center [21, 198] width 8 height 8
checkbox Antitoxoplasma "true"
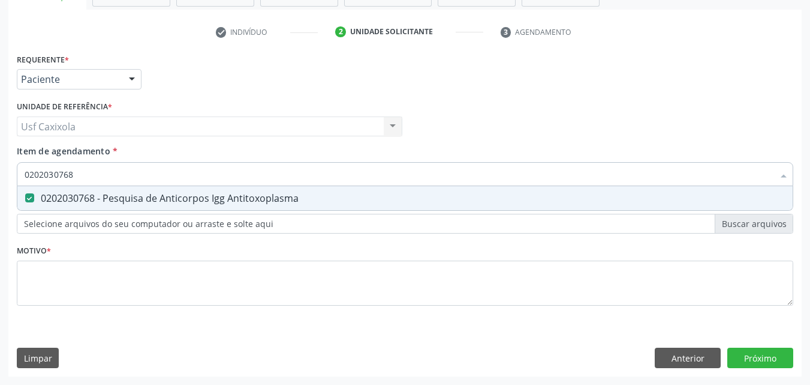
drag, startPoint x: 66, startPoint y: 179, endPoint x: 35, endPoint y: 179, distance: 31.2
click at [22, 181] on div "0202030768" at bounding box center [405, 174] width 777 height 24
drag, startPoint x: 34, startPoint y: 178, endPoint x: 27, endPoint y: 179, distance: 6.6
click at [27, 179] on input "0202030768" at bounding box center [399, 174] width 749 height 24
type input "0"
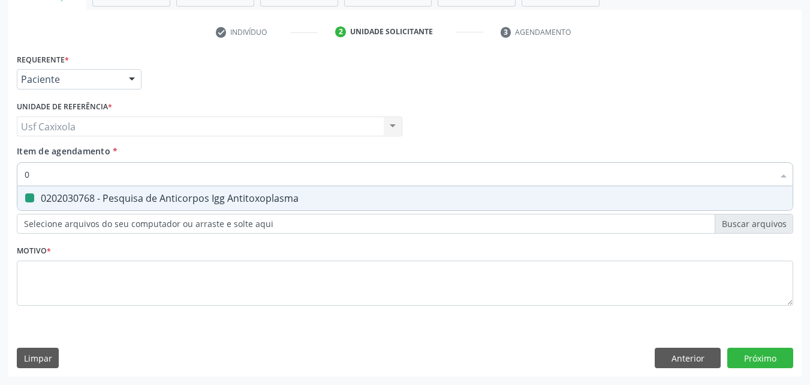
checkbox Antitoxoplasma "false"
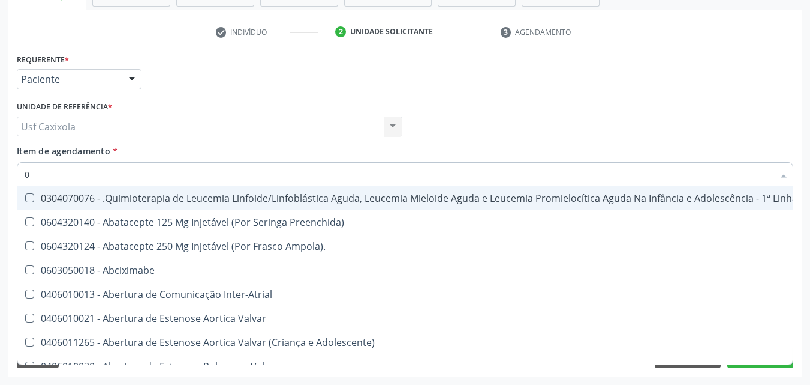
type input "02"
checkbox Coração "true"
checkbox Urina "false"
checkbox Vulva "true"
checkbox Bilateral "true"
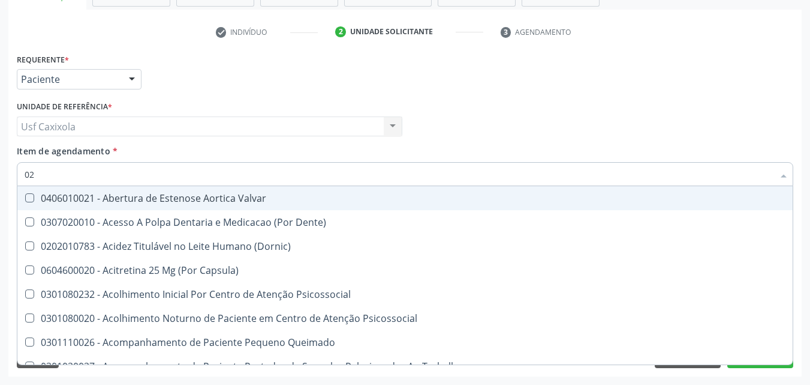
type input "020"
checkbox Terapeutica "true"
checkbox Urina "false"
checkbox Projecoes\) "true"
checkbox \(Qualitativo\) "true"
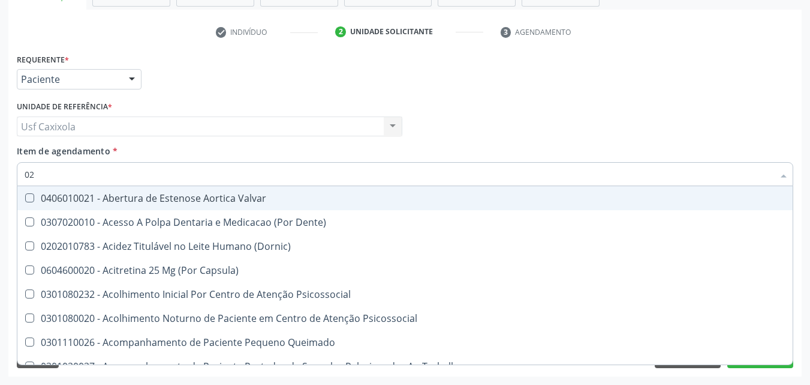
checkbox Abo "false"
checkbox Glicose "false"
checkbox \(T3\) "true"
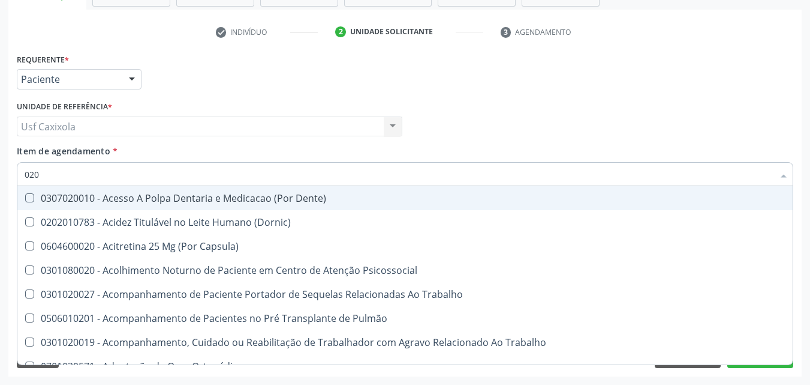
type input "0202"
checkbox Capsula\) "true"
checkbox Urina "false"
checkbox Coagulação\ "true"
checkbox Laser "true"
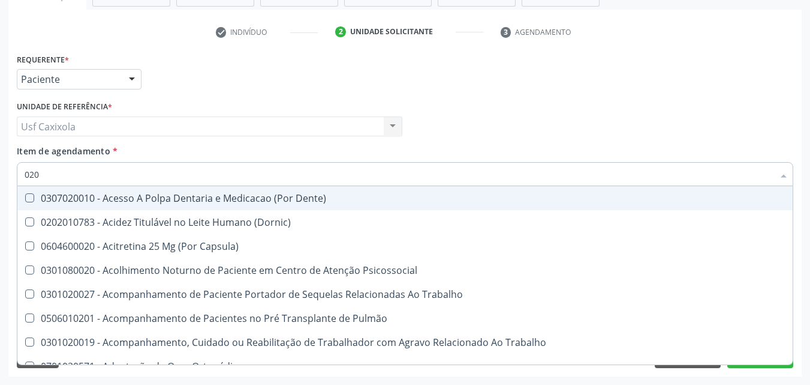
checkbox Biologica "true"
checkbox Abo "false"
checkbox Dosagens\) "true"
checkbox Glicose "false"
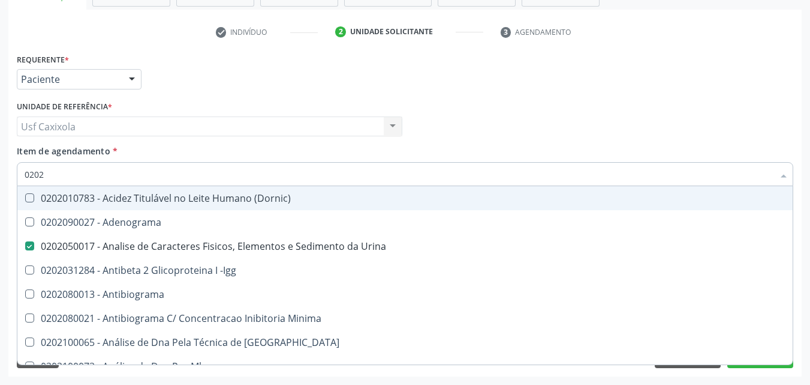
type input "02020"
checkbox Abo "false"
checkbox Xi "true"
checkbox Glicose "false"
checkbox Zinco "true"
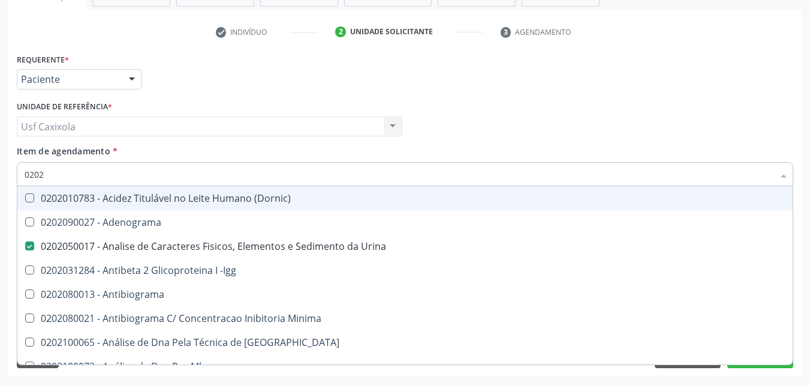
checkbox Completo "false"
checkbox Carini "true"
checkbox Antitoxoplasma "false"
type input "020203"
checkbox Urina "false"
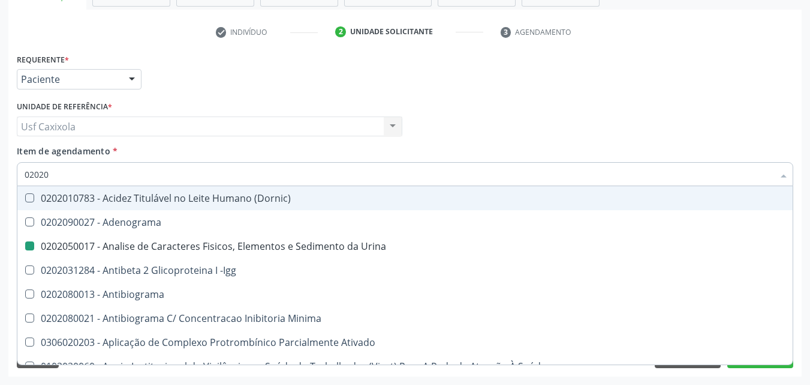
checkbox Aminoacidos "true"
checkbox Anti-Achr "true"
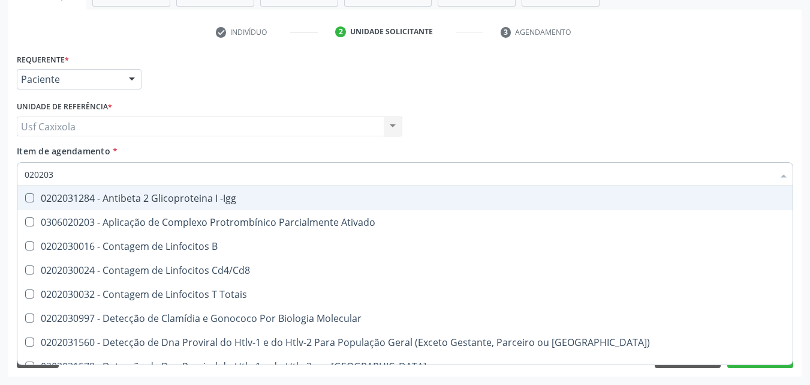
type input "0202030"
checkbox Completo "false"
checkbox \(Ro\) "true"
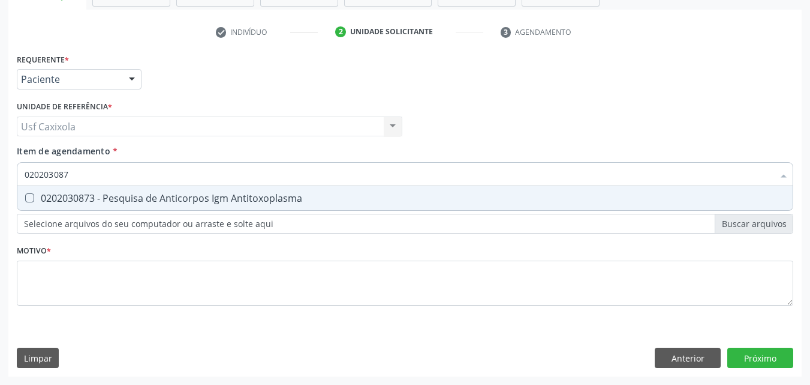
type input "0202030873"
click at [35, 197] on div "0202030873 - Pesquisa de Anticorpos Igm Antitoxoplasma" at bounding box center [405, 198] width 761 height 10
checkbox Antitoxoplasma "true"
drag, startPoint x: 76, startPoint y: 179, endPoint x: 16, endPoint y: 181, distance: 59.4
click at [16, 181] on div "Item de agendamento * 0202030873 Desfazer seleção 0202030873 - Pesquisa de Anti…" at bounding box center [405, 168] width 783 height 46
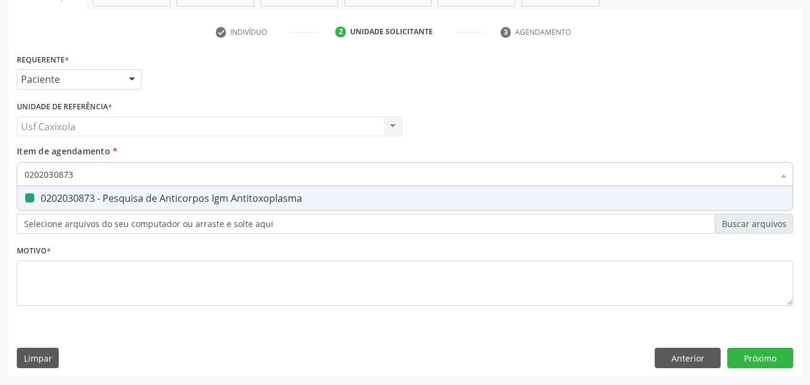
type input "0"
checkbox Antitoxoplasma "false"
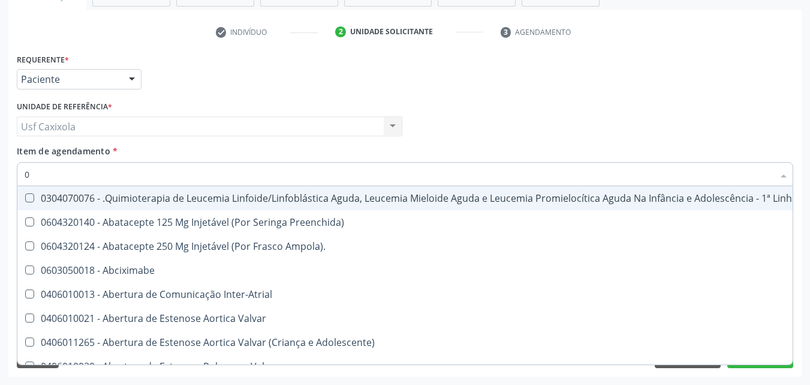
type input "02"
checkbox Coração "true"
checkbox Urina "false"
checkbox Vulva "true"
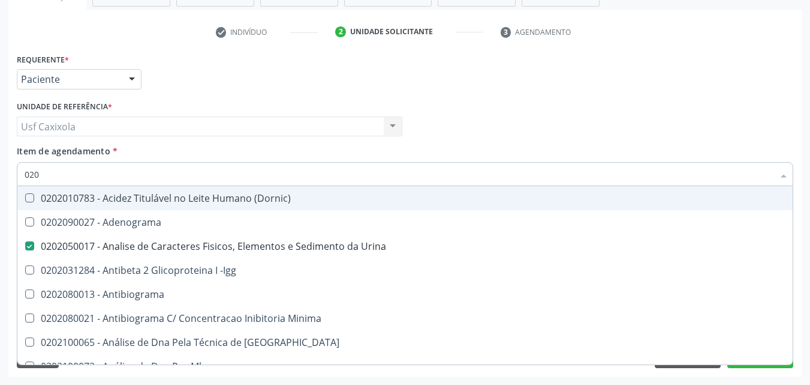
type input "0202"
checkbox Urina "true"
checkbox Creatinina "false"
checkbox Abo "true"
checkbox Ferro "false"
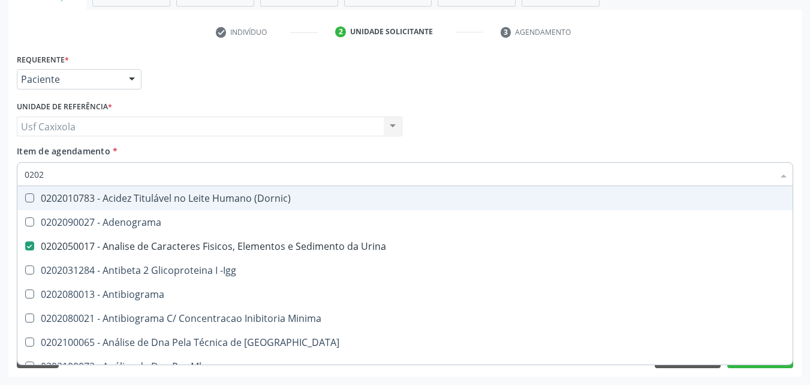
checkbox Glicose "true"
checkbox Completo "true"
checkbox Estriado "false"
checkbox Antitoxoplasma "true"
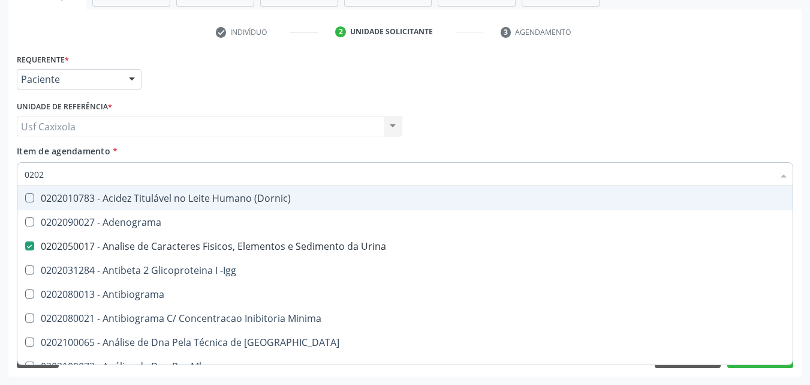
checkbox Boston "false"
checkbox Jewett "false"
type input "02021"
checkbox Urina "false"
checkbox Ativado "true"
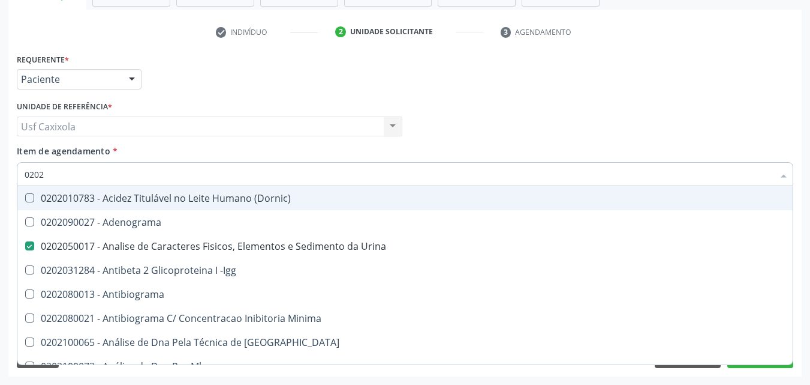
checkbox Abo "false"
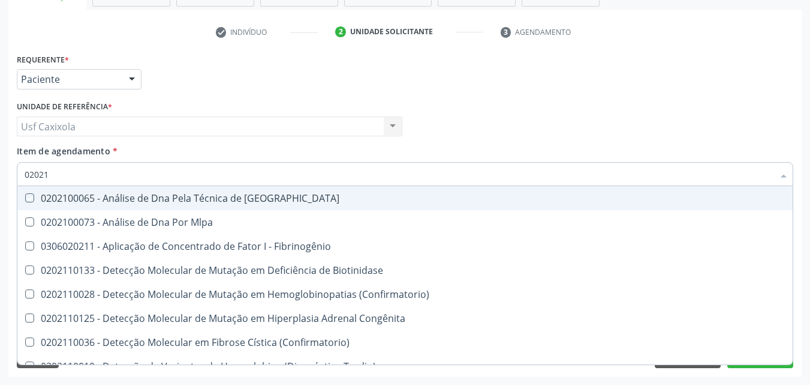
type input "020212"
checkbox Blot "true"
checkbox Abo "false"
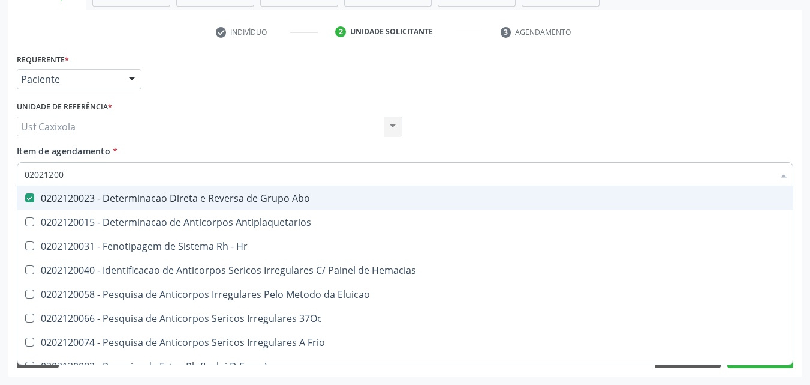
type input "020212008"
checkbox Abo "false"
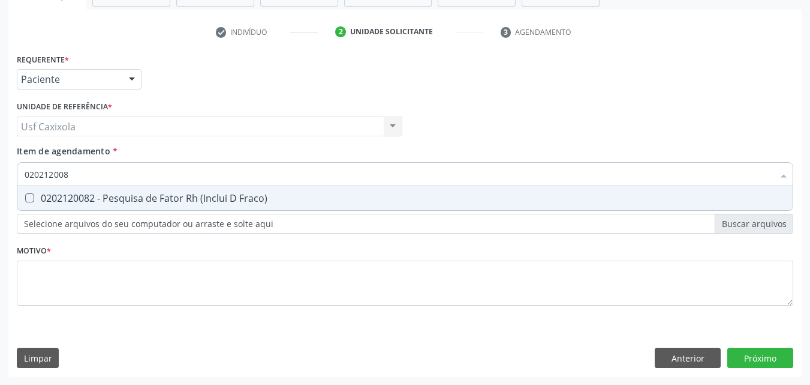
type input "0202120082"
click at [46, 196] on div "0202120082 - Pesquisa de Fator Rh (Inclui D Fraco)" at bounding box center [405, 198] width 761 height 10
checkbox Fraco\) "true"
drag, startPoint x: 76, startPoint y: 179, endPoint x: 20, endPoint y: 179, distance: 55.8
click at [20, 179] on div "0202120082" at bounding box center [405, 174] width 777 height 24
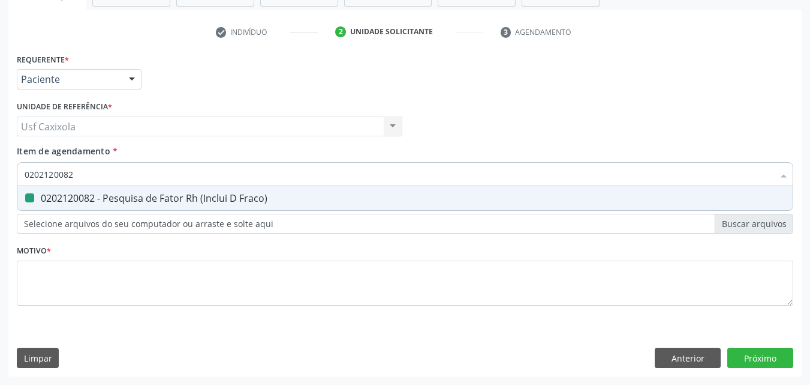
type input "0"
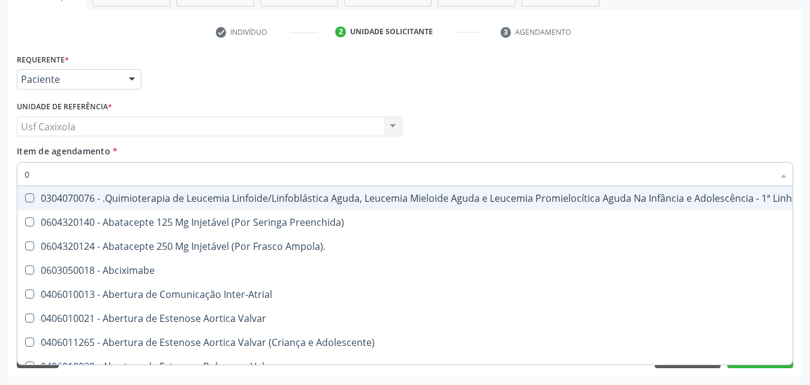
checkbox Manutenção "false"
type input "02"
checkbox Coração "true"
checkbox Urina "false"
checkbox Vulva "true"
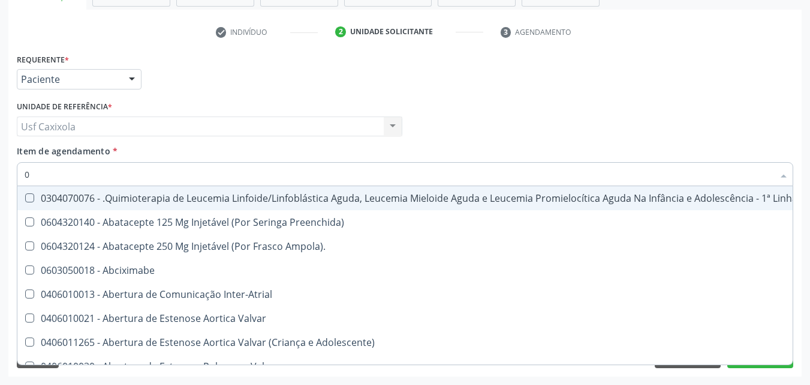
checkbox Bilateral "true"
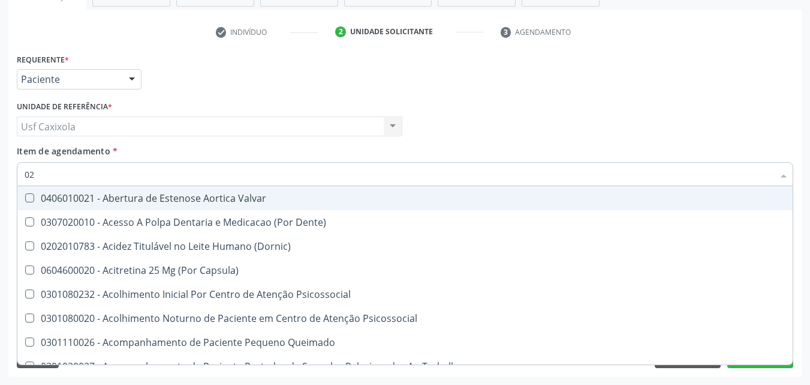
type input "020"
checkbox Terapeutica "true"
checkbox Urina "false"
checkbox Projecoes\) "true"
checkbox \(Qualitativo\) "true"
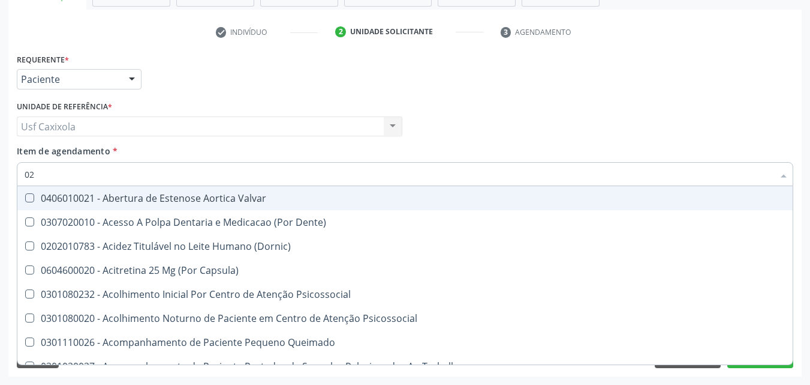
checkbox Abo "false"
checkbox Glicose "false"
checkbox \(T3\) "true"
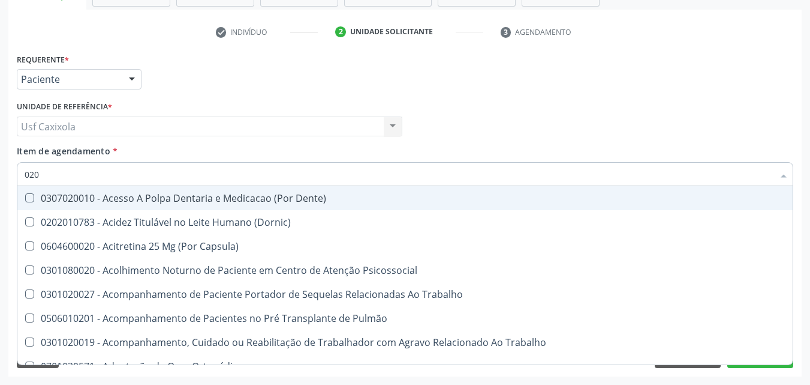
type input "0202"
checkbox Capsula\) "true"
checkbox Urina "false"
checkbox Coagulação\ "true"
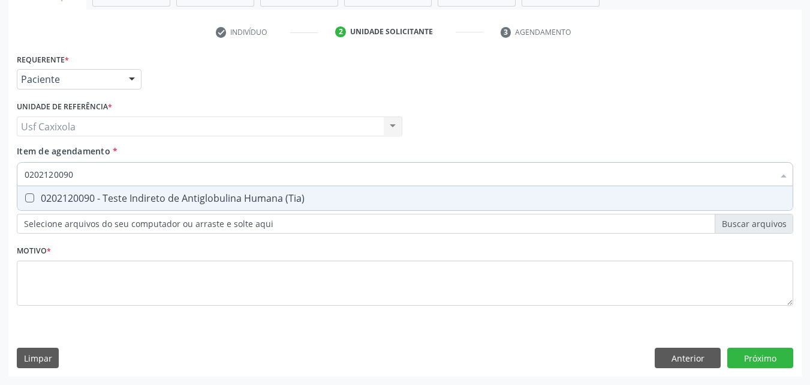
click at [38, 190] on span "0202120090 - Teste Indireto de Antiglobulina Humana (Tia)" at bounding box center [405, 198] width 776 height 24
drag, startPoint x: 78, startPoint y: 178, endPoint x: 14, endPoint y: 178, distance: 63.6
click at [14, 178] on div "Item de agendamento * 0202120090 Desfazer seleção 0202120090 - Teste Indireto d…" at bounding box center [405, 168] width 783 height 46
click at [43, 193] on div "0202080080 - Cultura de Bactérias P/ Identificação" at bounding box center [405, 198] width 761 height 10
drag, startPoint x: 69, startPoint y: 182, endPoint x: 14, endPoint y: 182, distance: 54.6
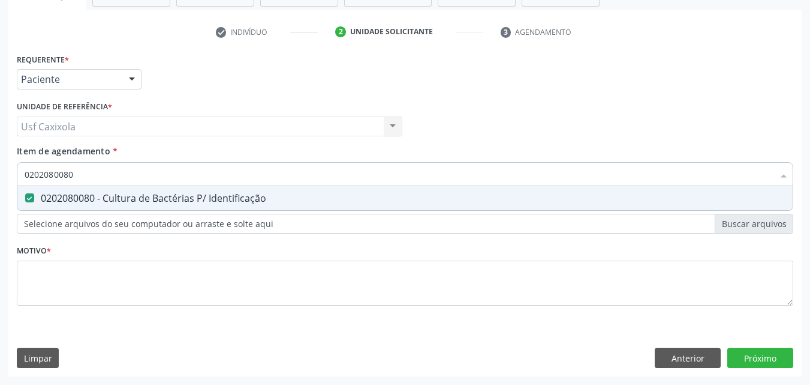
click at [14, 182] on div "Item de agendamento * 0202080080 Desfazer seleção 0202080080 - Cultura de Bacté…" at bounding box center [405, 168] width 783 height 46
click at [35, 195] on div "0202020355 - Eletroforese de Hemoglobina" at bounding box center [405, 198] width 761 height 10
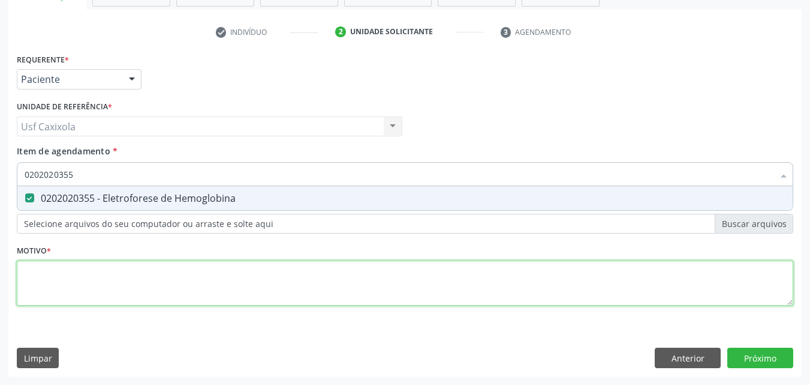
click at [66, 271] on div "Requerente * Paciente Médico(a) Enfermeiro(a) Paciente Nenhum resultado encontr…" at bounding box center [405, 186] width 777 height 272
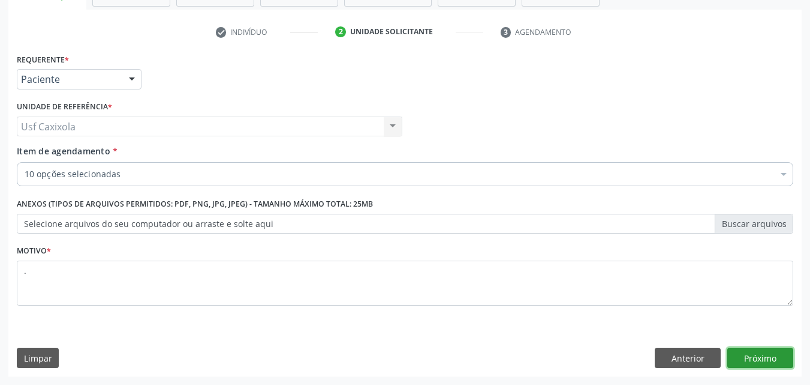
click at [755, 353] on button "Próximo" at bounding box center [761, 357] width 66 height 20
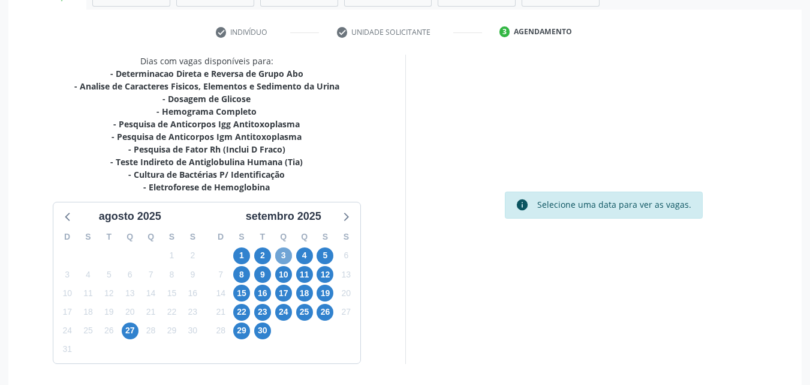
click at [281, 257] on span "3" at bounding box center [283, 255] width 17 height 17
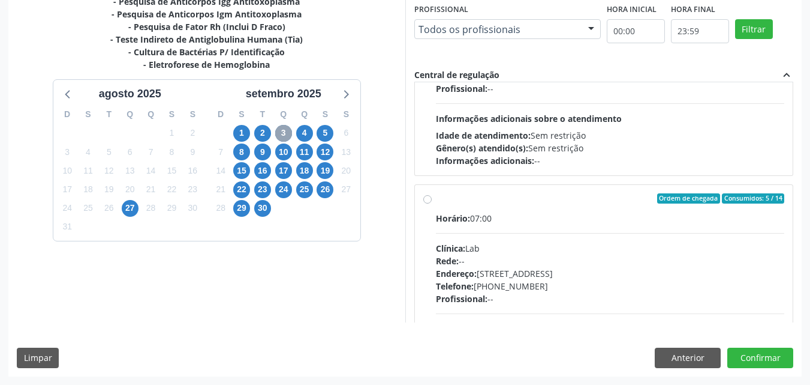
scroll to position [600, 0]
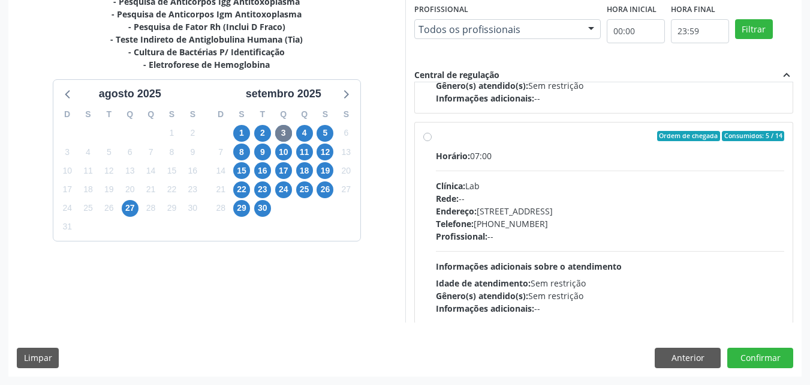
click at [437, 137] on div "Ordem de chegada Consumidos: 5 / 14" at bounding box center [610, 136] width 349 height 11
click at [432, 137] on input "Ordem de chegada Consumidos: 5 / 14 Horário: 07:00 Clínica: Lab Rede: -- Endere…" at bounding box center [427, 136] width 8 height 11
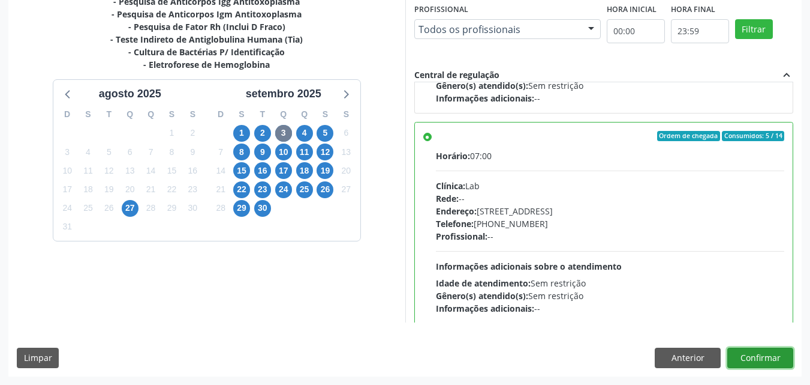
click at [750, 357] on button "Confirmar" at bounding box center [761, 357] width 66 height 20
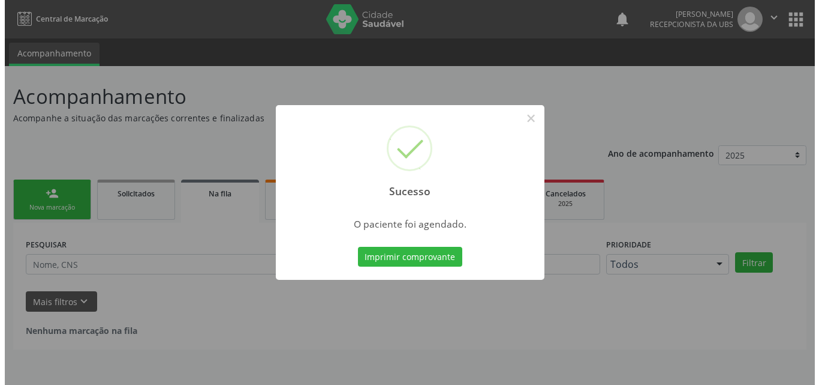
scroll to position [0, 0]
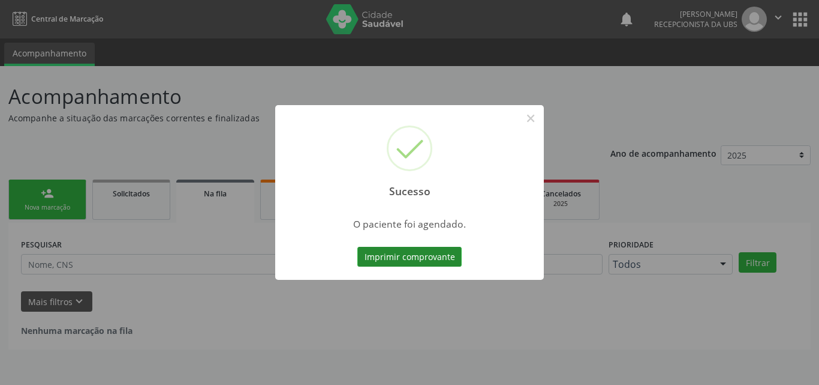
click at [407, 259] on button "Imprimir comprovante" at bounding box center [410, 257] width 104 height 20
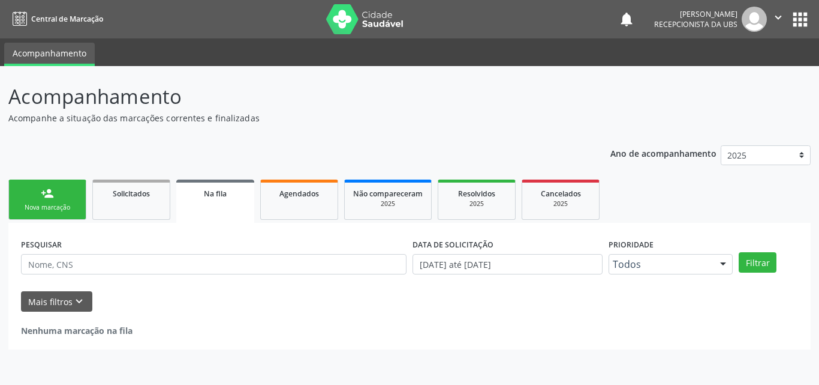
click at [68, 203] on div "Nova marcação" at bounding box center [47, 207] width 60 height 9
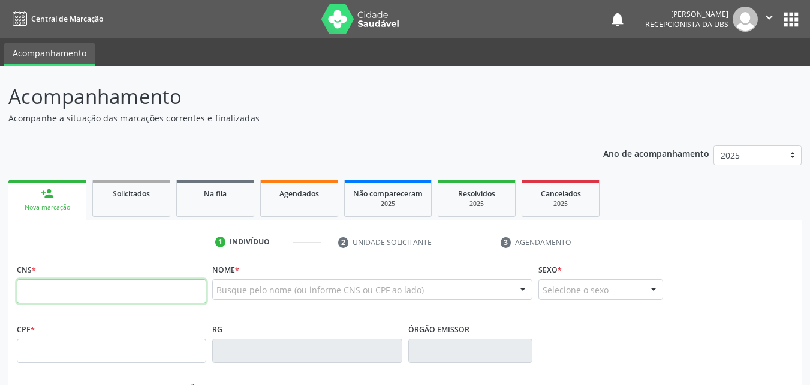
click at [76, 287] on input "text" at bounding box center [112, 291] width 190 height 24
type input "898 0046 0719 2939"
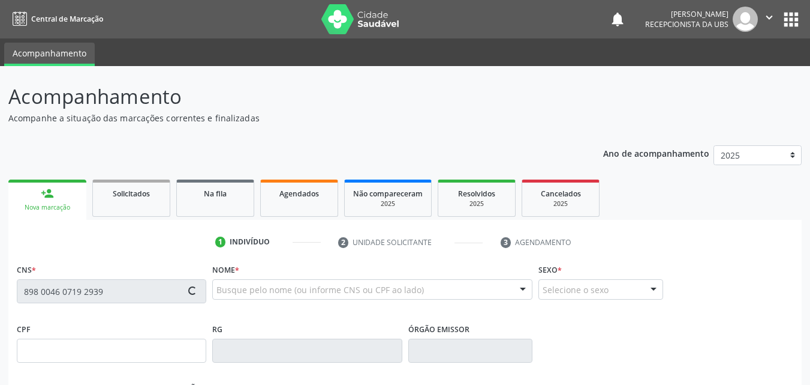
type input "142.161.774-92"
type input "[DATE]"
type input "[PERSON_NAME]"
type input "[PHONE_NUMBER]"
type input "064.127.254-58"
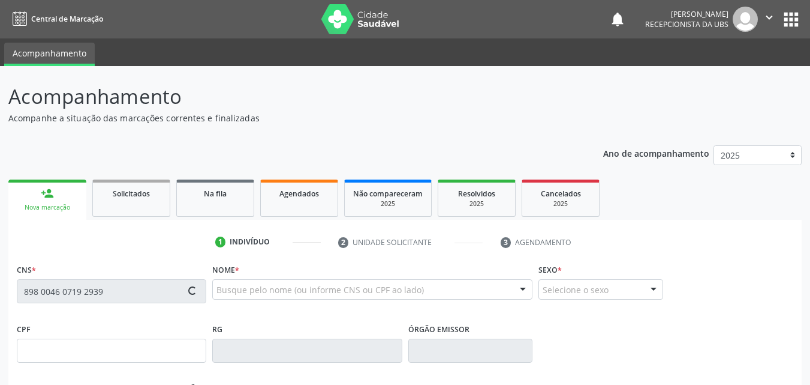
type input "1234"
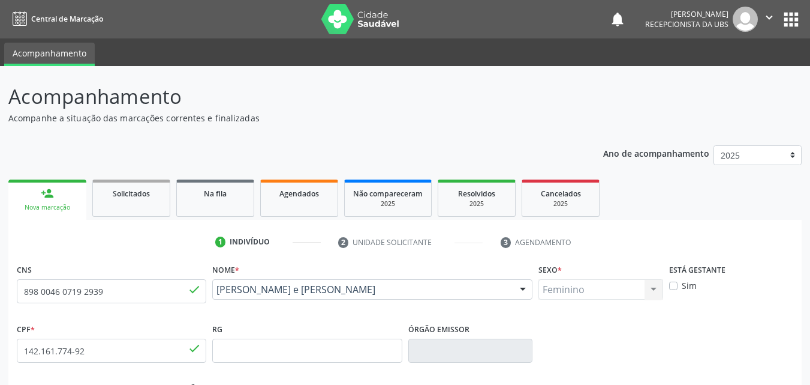
drag, startPoint x: 356, startPoint y: 304, endPoint x: 217, endPoint y: 295, distance: 138.8
click at [217, 295] on div "Ana Livia Alves Ribeiro e Silva Ana Livia Alves Ribeiro e Silva CNS: 898 0046 0…" at bounding box center [372, 293] width 320 height 29
copy span "[PERSON_NAME] e [PERSON_NAME]"
click at [594, 357] on div "CPF * 142.161.774-92 done RG Órgão emissor" at bounding box center [405, 349] width 783 height 59
drag, startPoint x: 354, startPoint y: 308, endPoint x: 217, endPoint y: 291, distance: 137.9
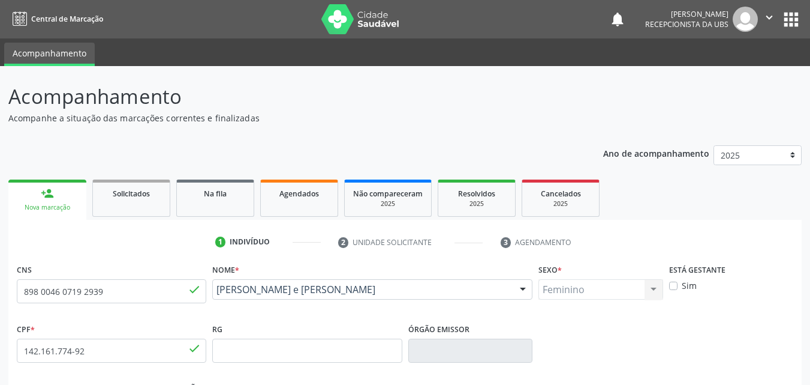
click at [217, 291] on div "Nome * Ana Livia Alves Ribeiro e Silva Ana Livia Alves Ribeiro e Silva CNS: 898…" at bounding box center [372, 289] width 326 height 59
copy span "[PERSON_NAME] e [PERSON_NAME]"
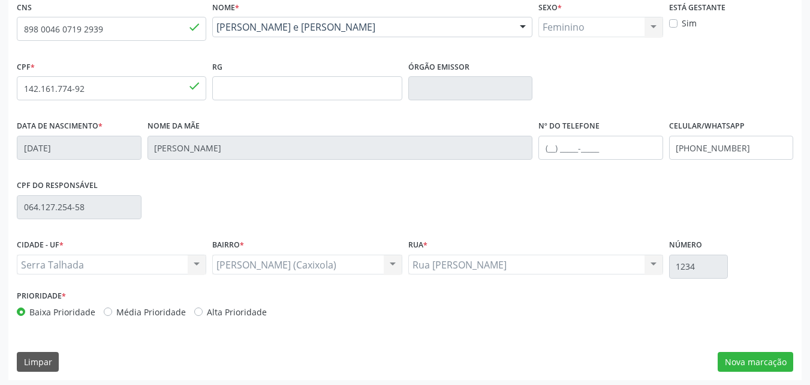
scroll to position [266, 0]
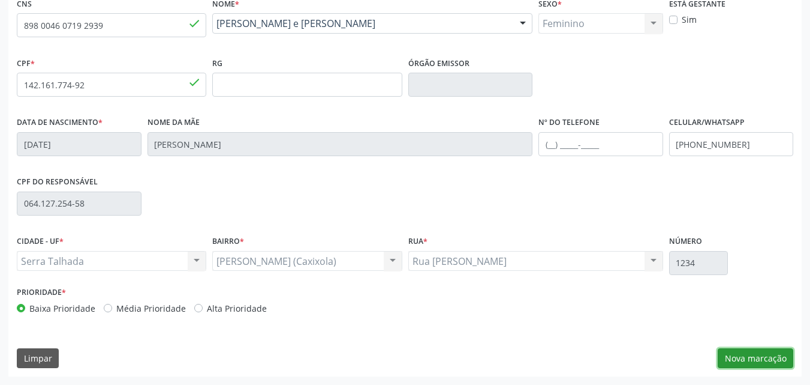
click at [744, 356] on button "Nova marcação" at bounding box center [756, 358] width 76 height 20
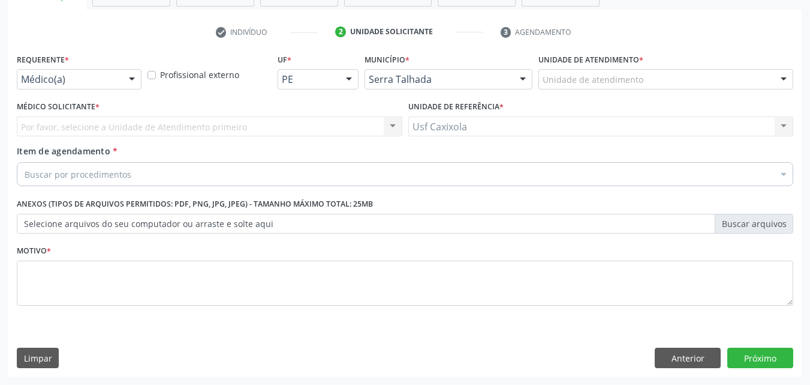
scroll to position [210, 0]
click at [137, 85] on div at bounding box center [132, 80] width 18 height 20
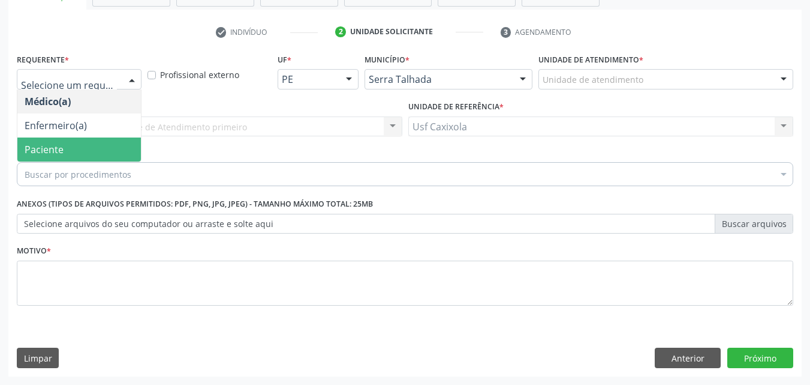
click at [86, 148] on span "Paciente" at bounding box center [79, 149] width 124 height 24
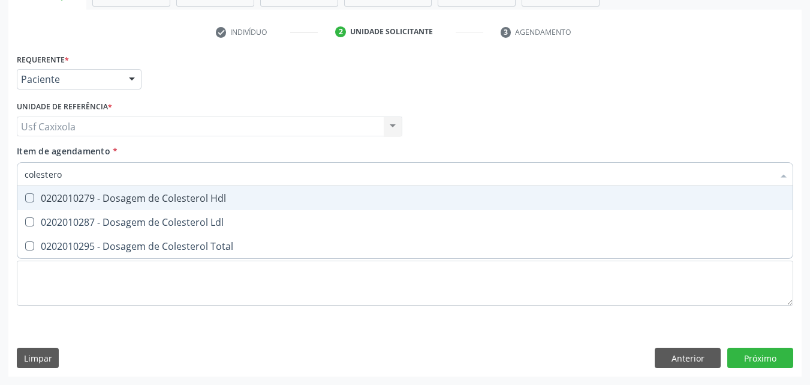
type input "colesterol"
click at [85, 197] on div "0202010279 - Dosagem de Colesterol Hdl" at bounding box center [405, 198] width 761 height 10
checkbox Hdl "true"
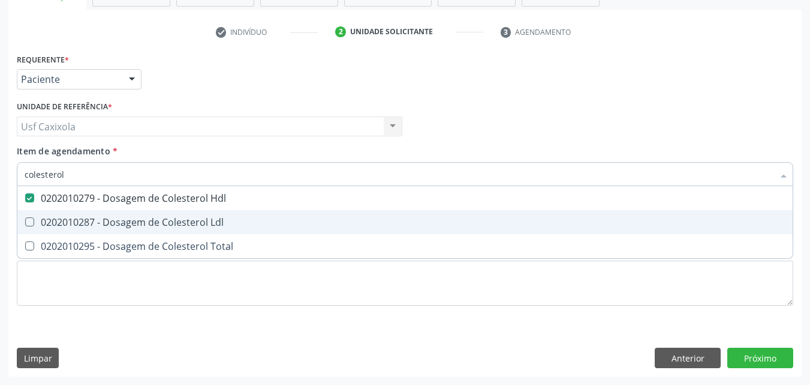
drag, startPoint x: 88, startPoint y: 220, endPoint x: 89, endPoint y: 233, distance: 13.2
click at [89, 225] on div "0202010287 - Dosagem de Colesterol Ldl" at bounding box center [405, 222] width 761 height 10
checkbox Ldl "true"
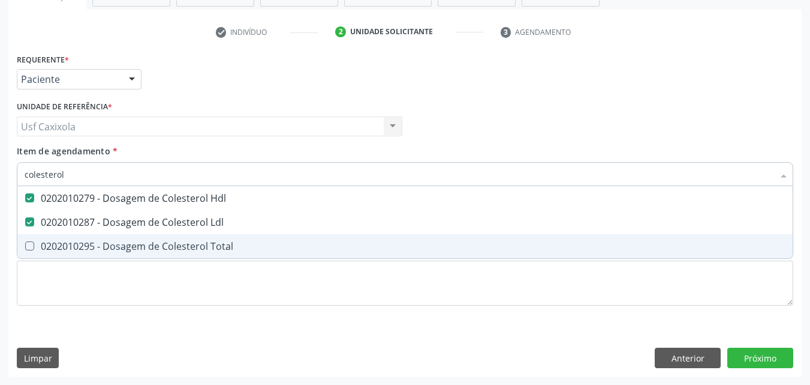
click at [89, 248] on div "0202010295 - Dosagem de Colesterol Total" at bounding box center [405, 246] width 761 height 10
checkbox Total "true"
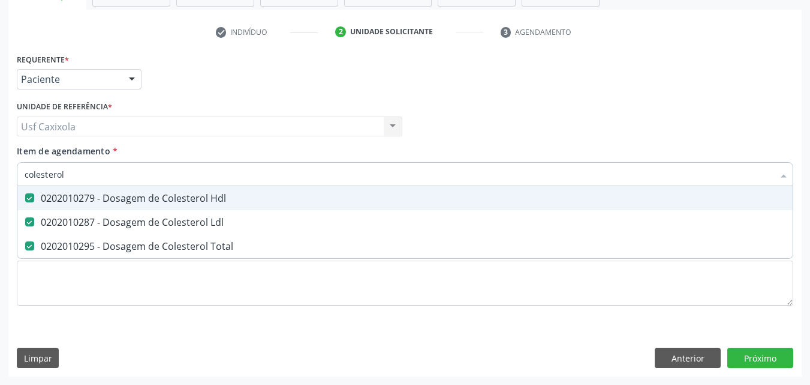
drag, startPoint x: 90, startPoint y: 176, endPoint x: 20, endPoint y: 176, distance: 69.6
click at [20, 176] on div "colesterol" at bounding box center [405, 174] width 777 height 24
type input "0"
checkbox Hdl "false"
checkbox Ldl "false"
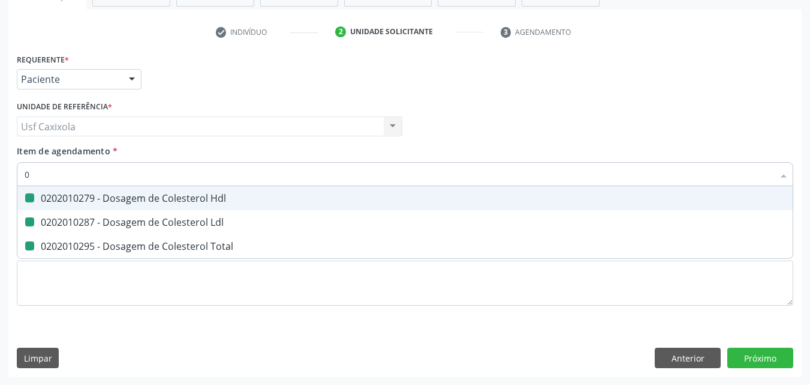
checkbox Total "false"
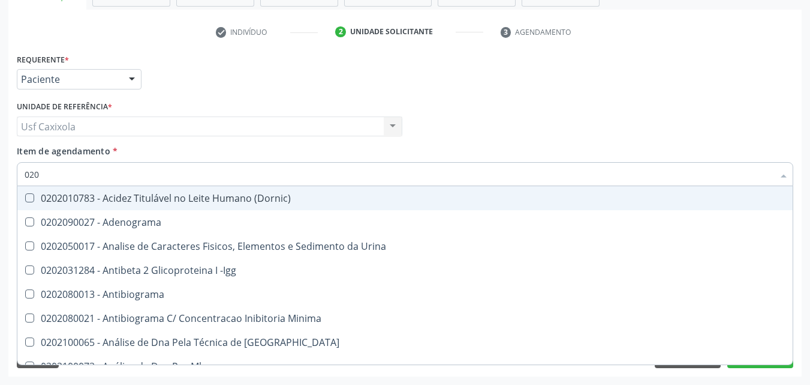
type input "0202"
checkbox Hdl "true"
checkbox Ldl "true"
checkbox Total "true"
type input "02020"
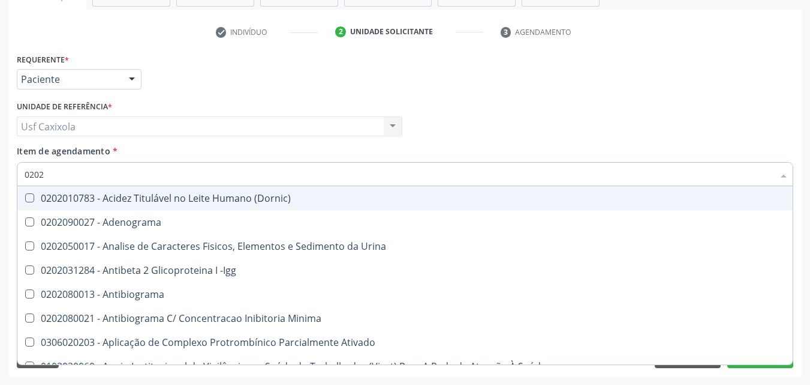
checkbox Hdl "true"
checkbox Ldl "true"
checkbox Total "true"
checkbox Estriol "false"
checkbox Estrona "false"
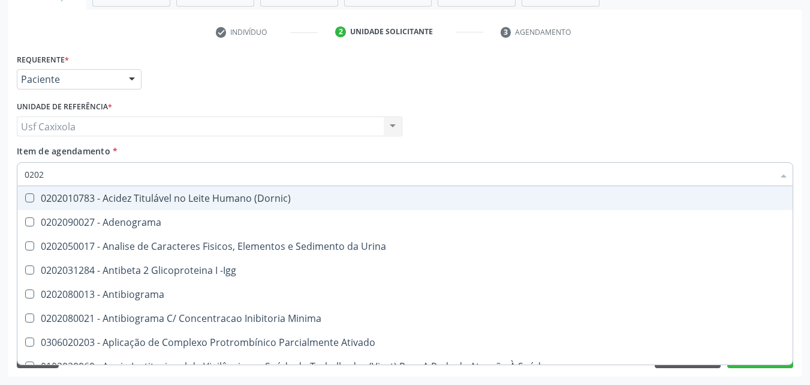
checkbox Etossuximida "false"
type input "020201"
checkbox \(Pos-Pasteurização\) "true"
checkbox Molecular "true"
checkbox Parceria\) "true"
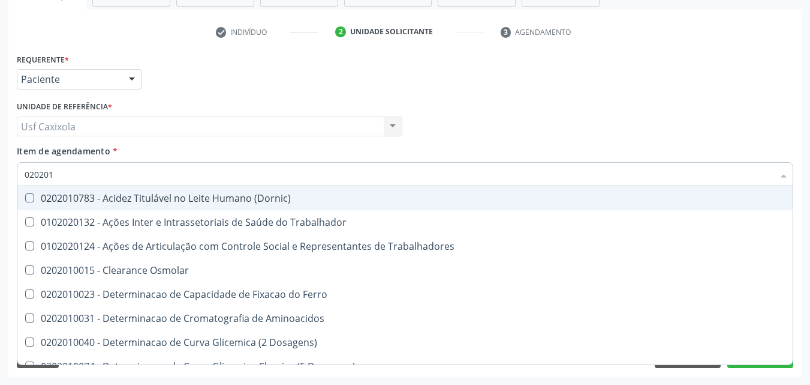
type input "0202010"
checkbox Circulante "true"
checkbox III "true"
checkbox Fracoes "true"
checkbox Hdl "false"
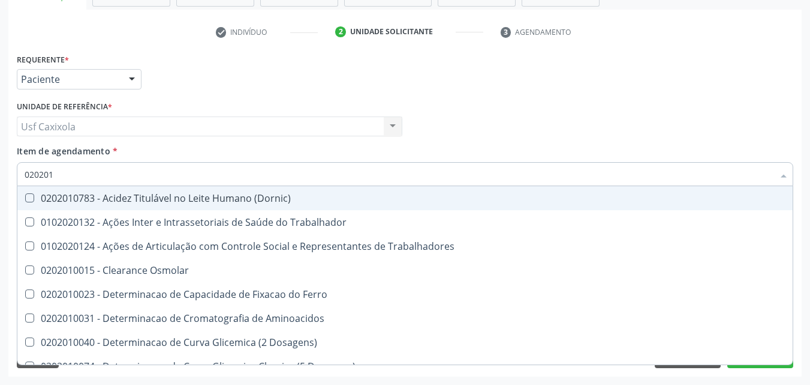
checkbox Ldl "false"
checkbox Total "false"
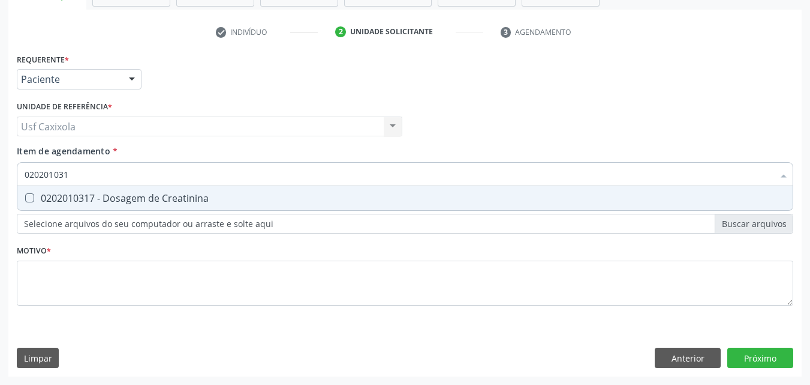
type input "0202010317"
click at [34, 194] on div "0202010317 - Dosagem de Creatinina" at bounding box center [405, 198] width 761 height 10
checkbox Creatinina "true"
drag, startPoint x: 84, startPoint y: 173, endPoint x: 15, endPoint y: 172, distance: 69.0
click at [15, 172] on div "Item de agendamento * 0202010317 Desfazer seleção 0202010317 - Dosagem de Creat…" at bounding box center [405, 168] width 783 height 46
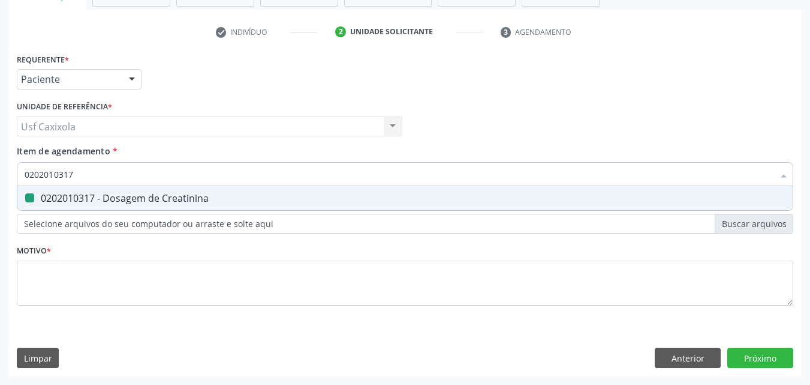
type input "0"
checkbox Creatinina "false"
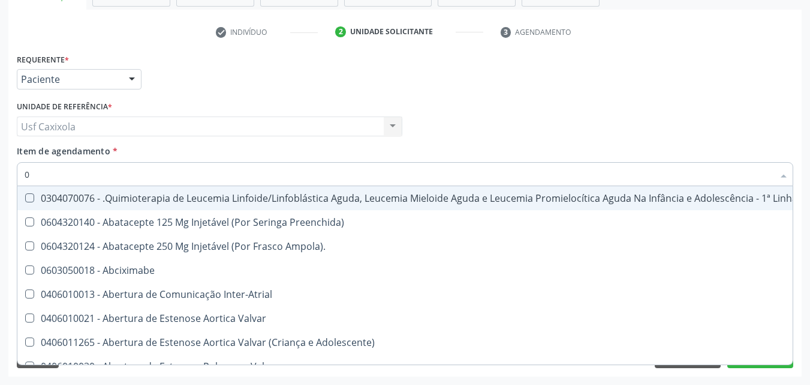
type input "02"
checkbox Comprimido\) "true"
checkbox Transferências "true"
checkbox Meckel "true"
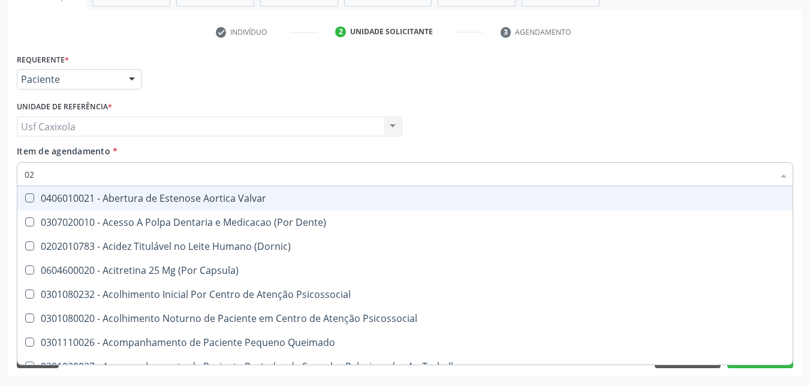
type input "020"
checkbox Epispádia "true"
checkbox Anos\) "true"
checkbox Congênita "true"
checkbox Complementar\) "true"
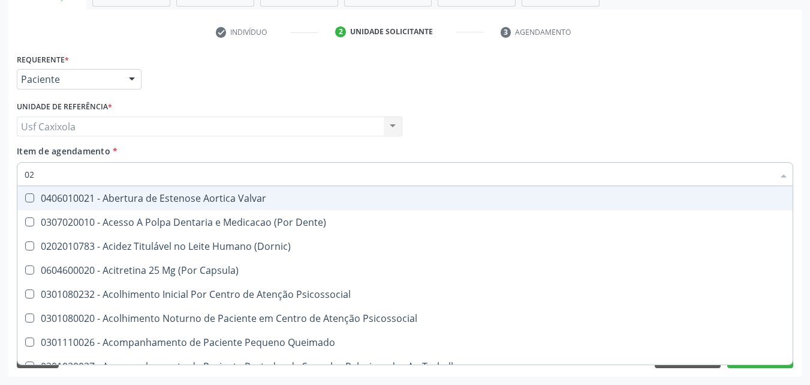
checkbox Hdl "false"
checkbox Ldl "false"
checkbox Total "false"
checkbox Creatinina "false"
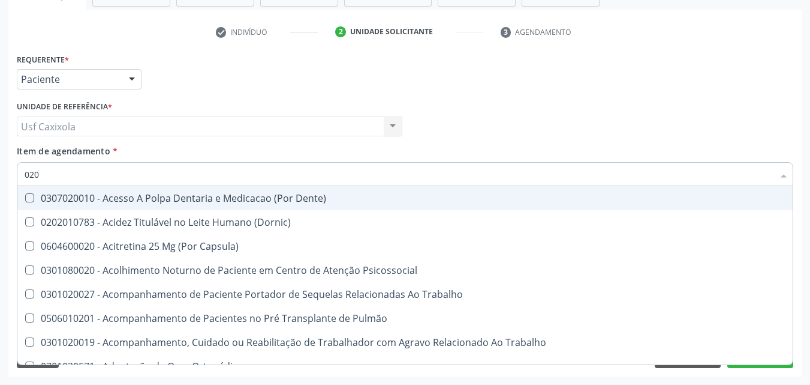
type input "0202"
checkbox Faringe\/Laringe "true"
checkbox Puncao "true"
checkbox Fragmento "true"
checkbox Ossea "true"
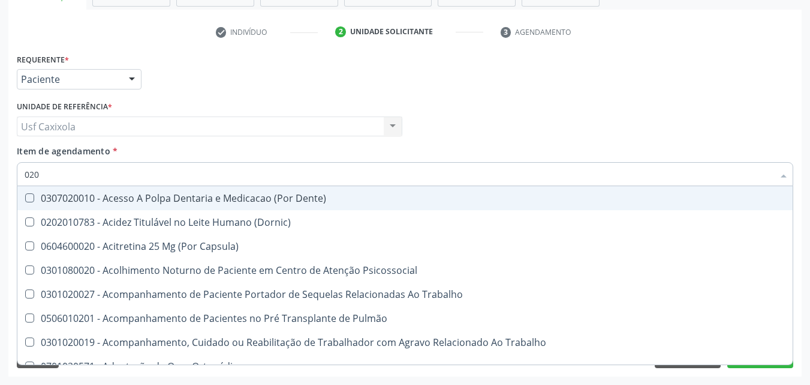
checkbox Hdl "false"
checkbox Ldl "false"
checkbox Total "false"
checkbox Creatinina "false"
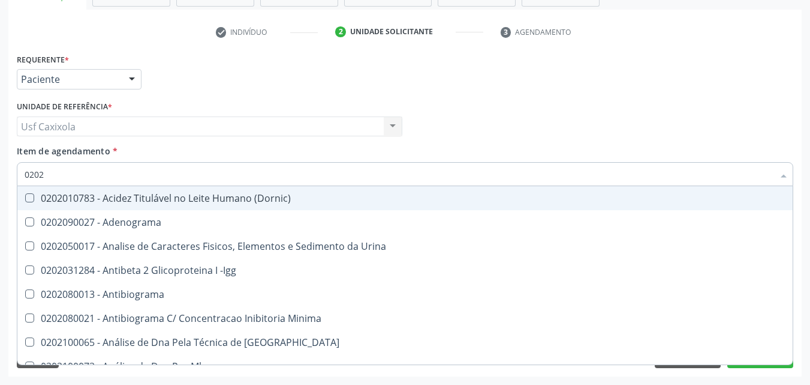
type input "02020"
checkbox \(Psa\) "true"
checkbox III "true"
checkbox Barbituratos "true"
checkbox Calcio "true"
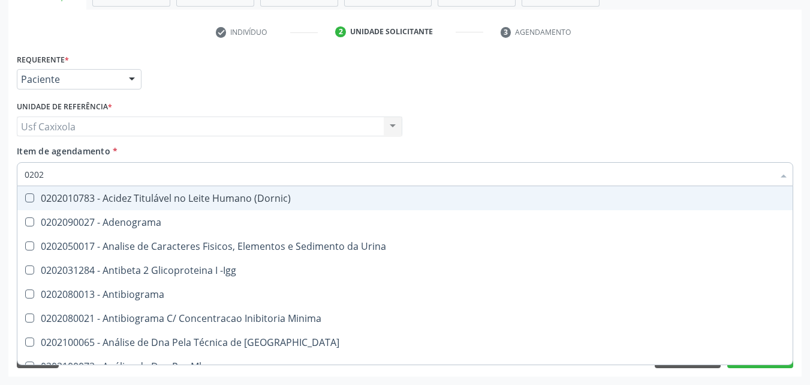
checkbox Hdl "false"
checkbox Ldl "false"
checkbox Total "false"
checkbox Creatinina "false"
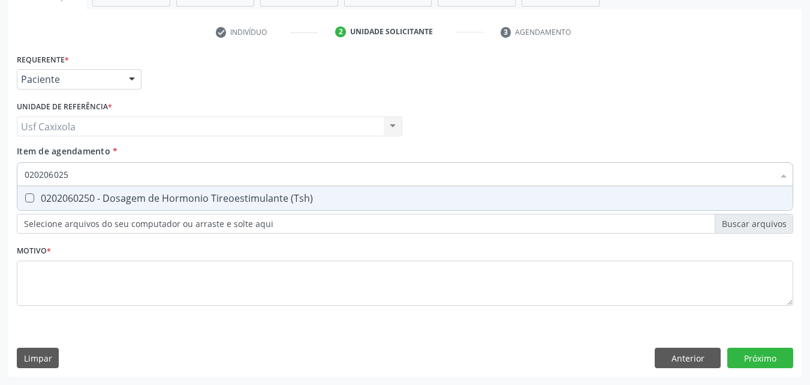
type input "0202060250"
click at [38, 196] on div "0202060250 - Dosagem de Hormonio Tireoestimulante (Tsh)" at bounding box center [405, 198] width 761 height 10
checkbox \(Tsh\) "true"
drag, startPoint x: 79, startPoint y: 177, endPoint x: 9, endPoint y: 172, distance: 70.3
click at [9, 172] on div "Requerente * Paciente Médico(a) Enfermeiro(a) Paciente Nenhum resultado encontr…" at bounding box center [405, 213] width 794 height 326
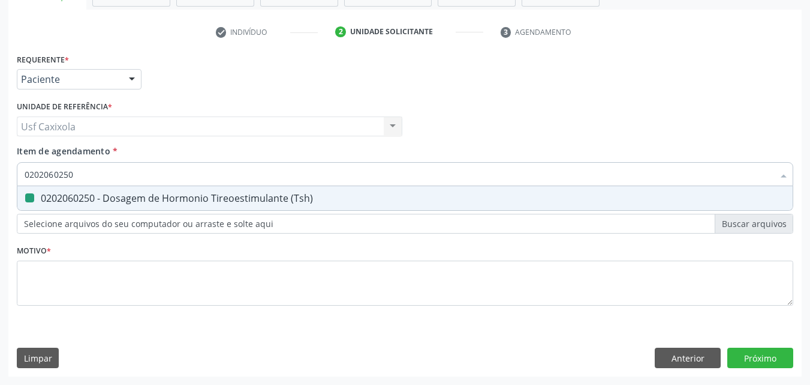
type input "0"
checkbox \(Tsh\) "false"
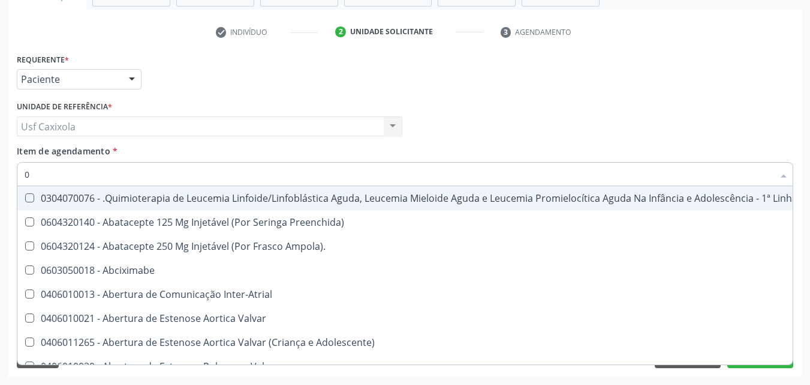
type input "02"
checkbox Comprimido\) "true"
checkbox Transferências "true"
checkbox Meckel "true"
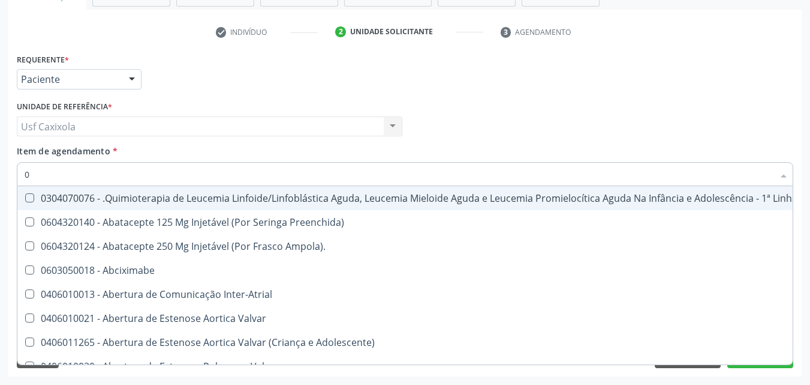
checkbox Simples "true"
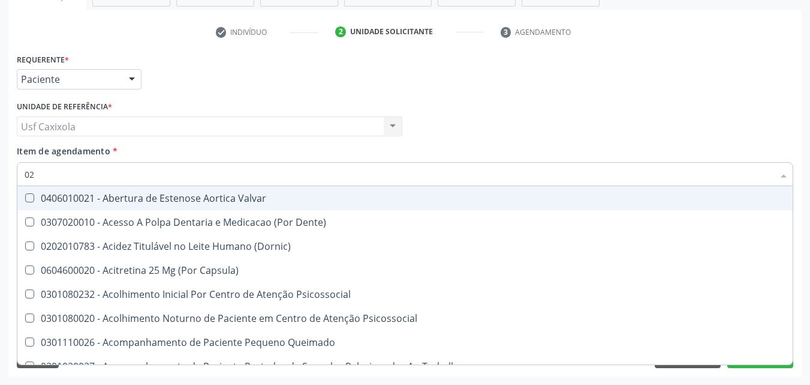
type input "020"
checkbox Epispádia "true"
checkbox Anos\) "true"
checkbox Congênita "true"
checkbox Complementar\) "true"
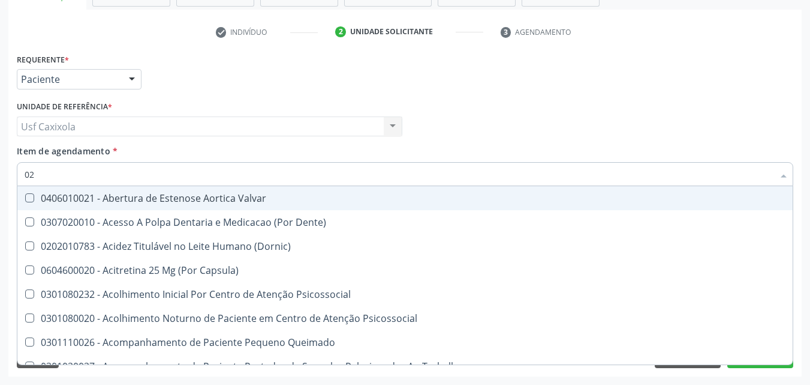
checkbox Hormonais "true"
checkbox Hdl "false"
checkbox Ldl "false"
checkbox Total "false"
checkbox Creatinina "false"
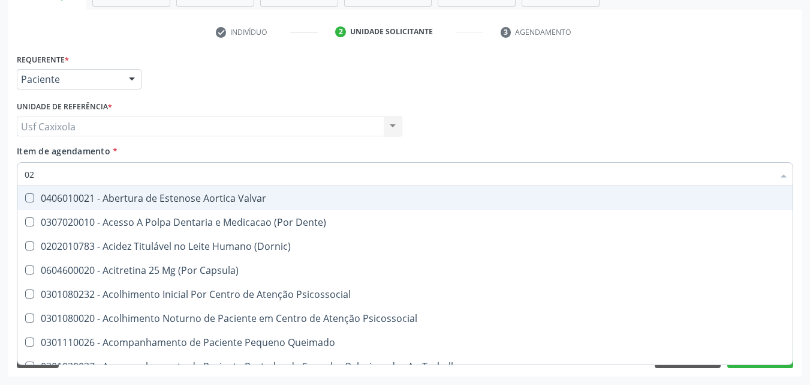
checkbox \(Tsh\) "false"
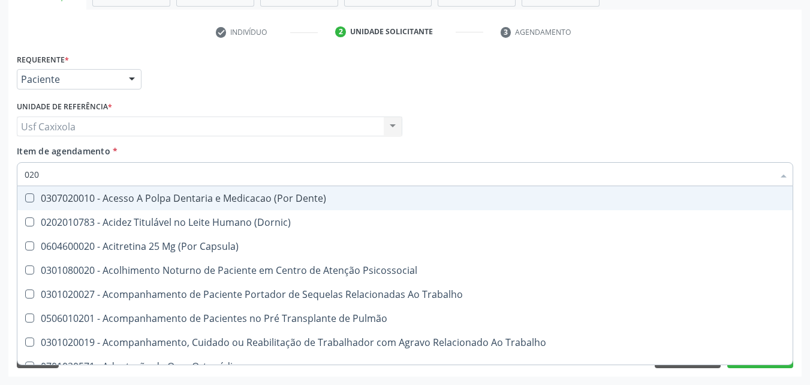
type input "0202"
checkbox Faringe\/Laringe "true"
checkbox Puncao "true"
checkbox Fragmento "true"
checkbox Ossea "true"
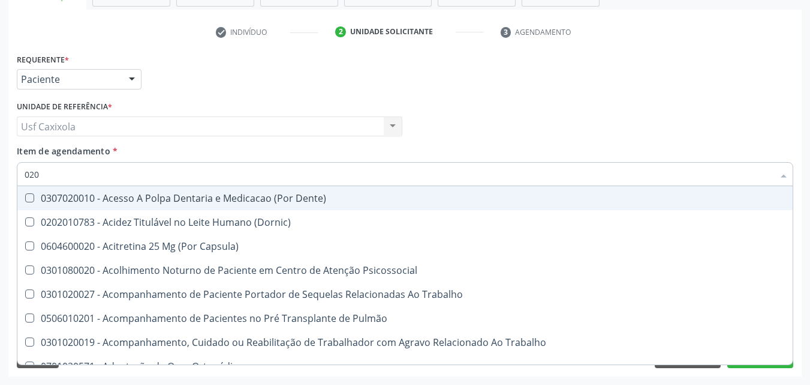
checkbox Drogas "true"
checkbox Hdl "false"
checkbox Ldl "false"
checkbox Total "false"
checkbox Creatinina "false"
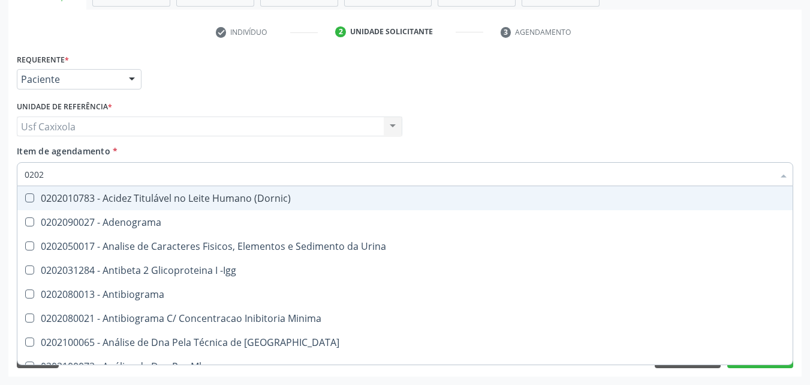
type input "02020"
checkbox \(Psa\) "true"
checkbox III "true"
checkbox Barbituratos "true"
checkbox Calcio "true"
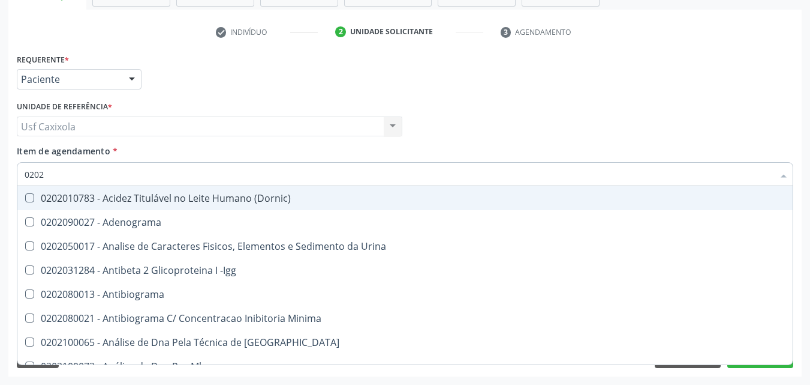
checkbox Hdl "false"
checkbox Ldl "false"
checkbox Total "false"
checkbox Creatinina "false"
checkbox Esperma "true"
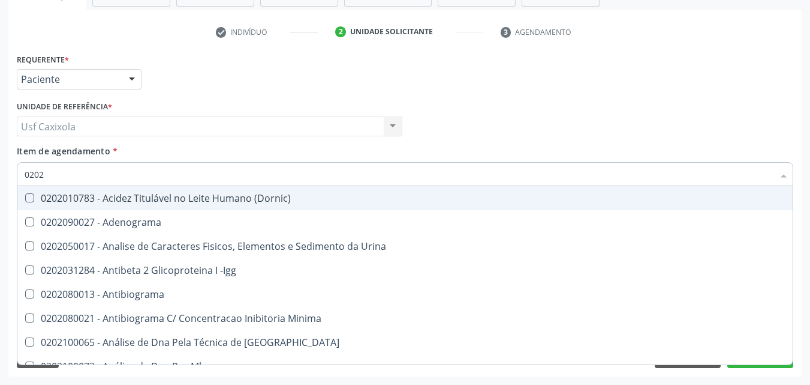
checkbox \(Tsh\) "false"
type input "020206"
checkbox Creatinina "true"
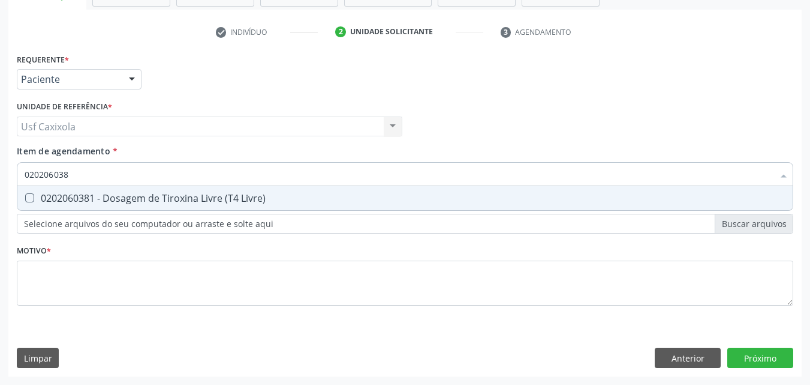
type input "0202060381"
click at [31, 194] on Livre\) at bounding box center [29, 197] width 9 height 9
click at [25, 194] on Livre\) "checkbox" at bounding box center [21, 198] width 8 height 8
checkbox Livre\) "true"
drag, startPoint x: 76, startPoint y: 178, endPoint x: 17, endPoint y: 178, distance: 59.4
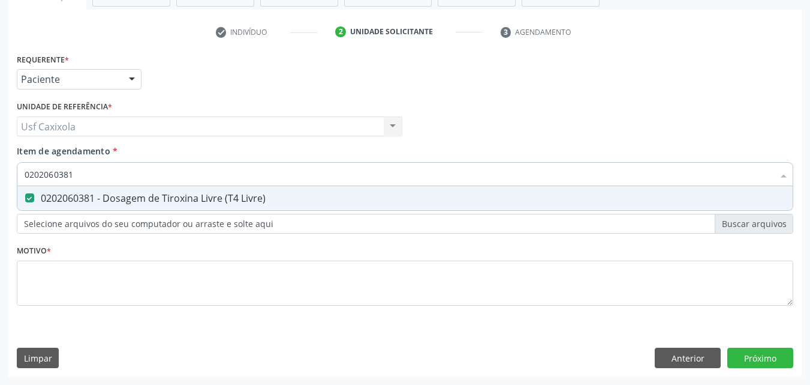
click at [17, 178] on div "0202060381" at bounding box center [405, 174] width 777 height 24
type input "0"
checkbox Livre\) "false"
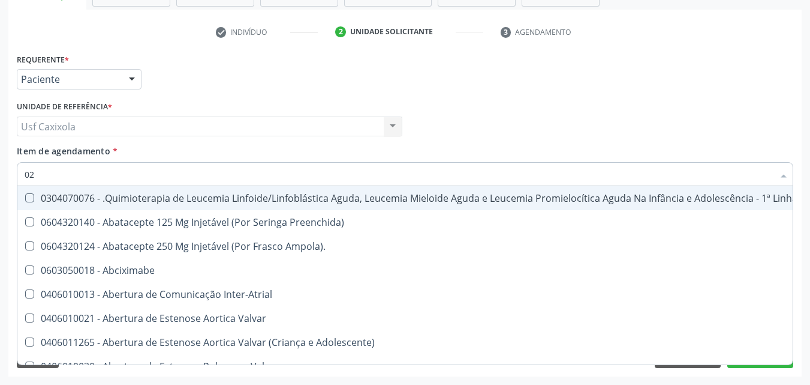
type input "020"
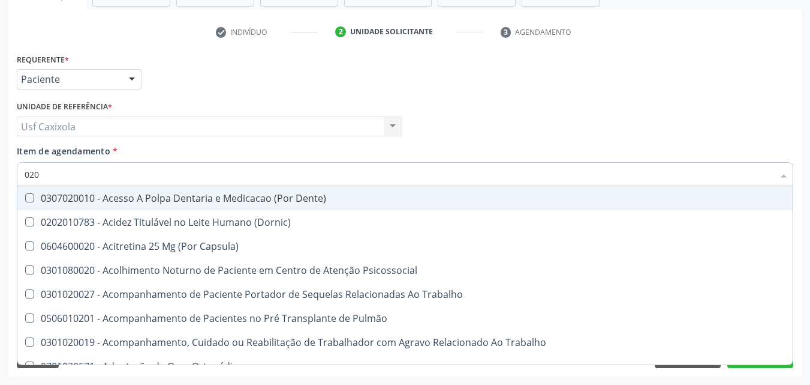
checkbox Hdl "true"
checkbox Ldl "true"
checkbox Total "true"
checkbox Creatinina "true"
type input "0202"
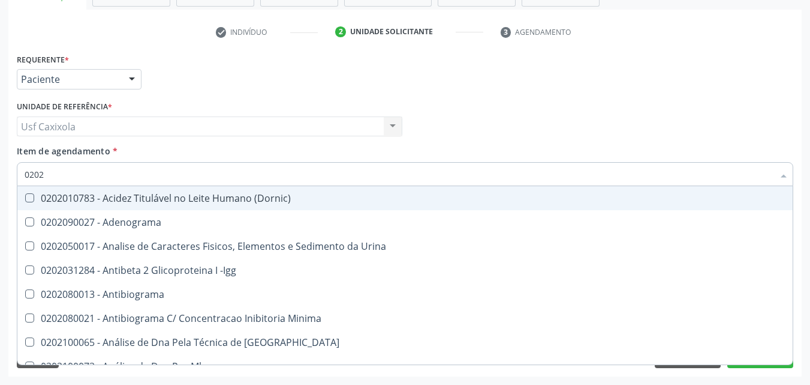
checkbox Hdl "true"
checkbox Ldl "true"
checkbox Total "true"
checkbox Creatinina "true"
checkbox \(Tsh\) "true"
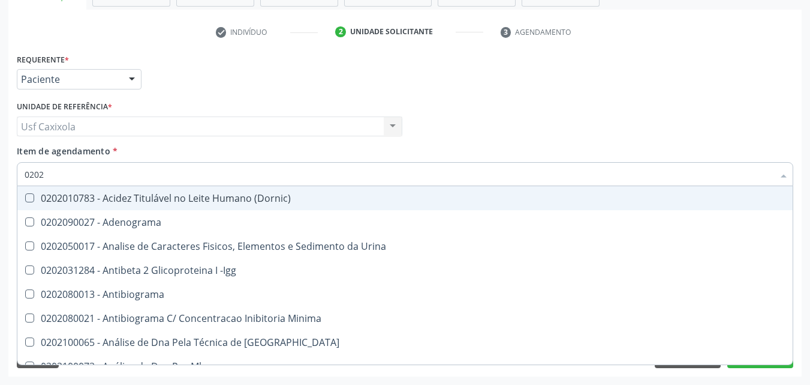
checkbox Livre\) "true"
checkbox Impactado\) "false"
checkbox Exostoses "false"
checkbox Bucomaxilofacial "false"
checkbox Bilateral "false"
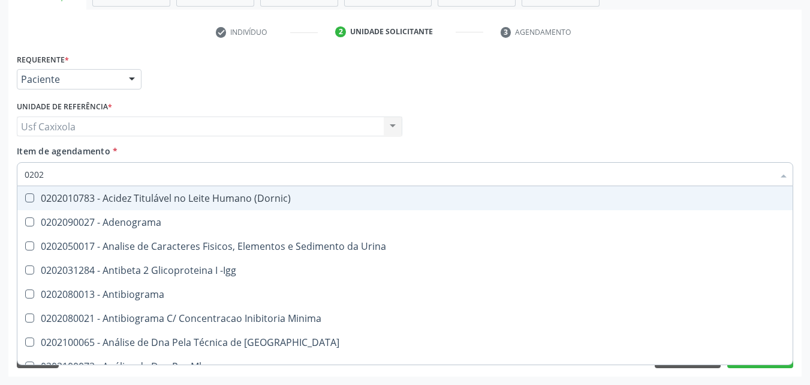
type input "02020"
checkbox \(Psa\) "true"
checkbox III "true"
checkbox Barbituratos "true"
checkbox Calcio "true"
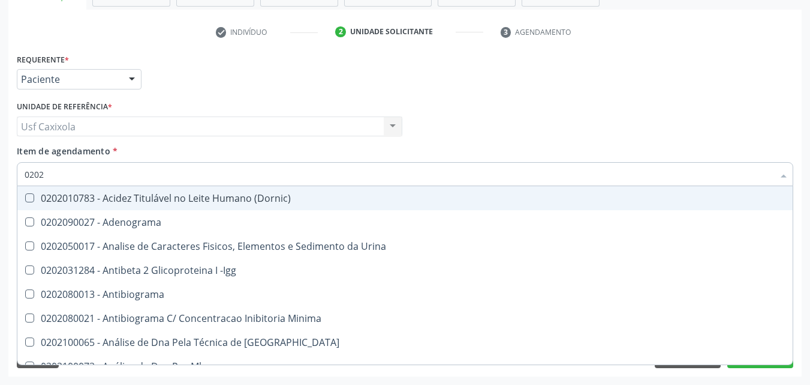
checkbox Hdl "false"
checkbox Ldl "false"
checkbox Total "false"
checkbox Creatinina "false"
checkbox Esperma "true"
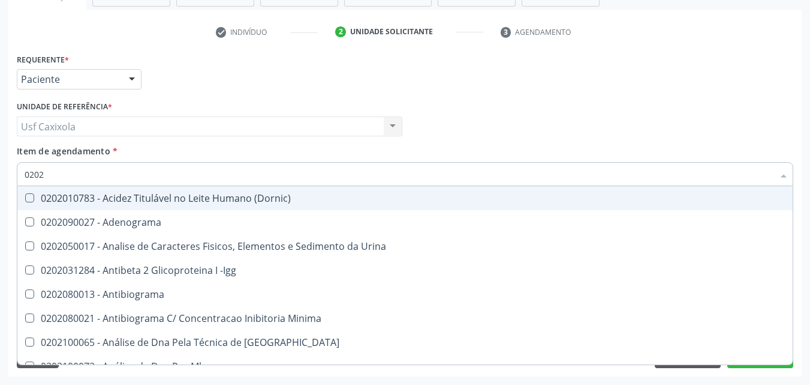
checkbox \(Tsh\) "false"
checkbox Progesterona "true"
checkbox Livre\) "false"
type input "020201"
checkbox \(Pos-Pasteurização\) "true"
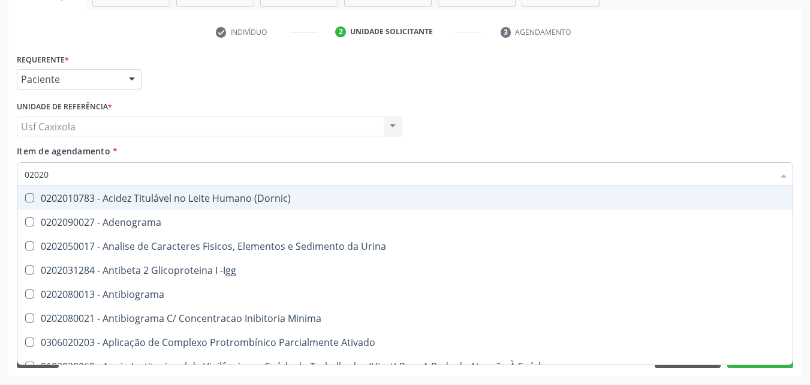
checkbox Molecular "true"
checkbox Parceria\) "true"
checkbox Gestante "true"
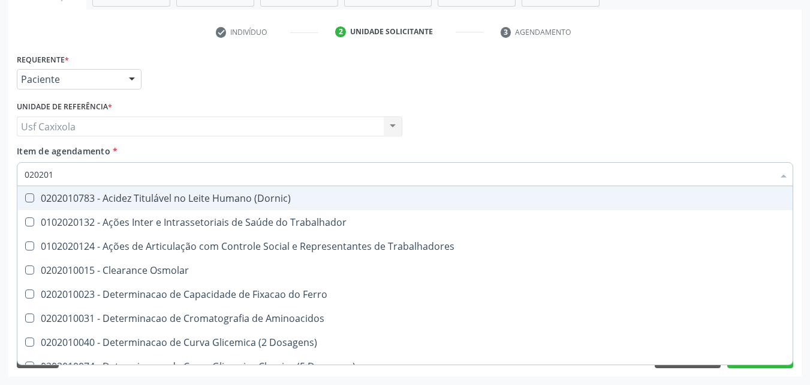
type input "0202010"
checkbox Circulante "true"
checkbox III "true"
checkbox Fracoes "true"
checkbox Ionizavel "true"
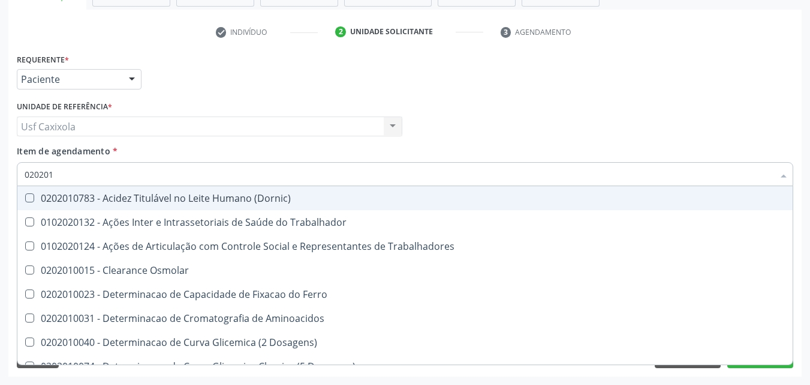
checkbox Hdl "false"
checkbox Ldl "false"
checkbox Total "false"
checkbox Creatinina "false"
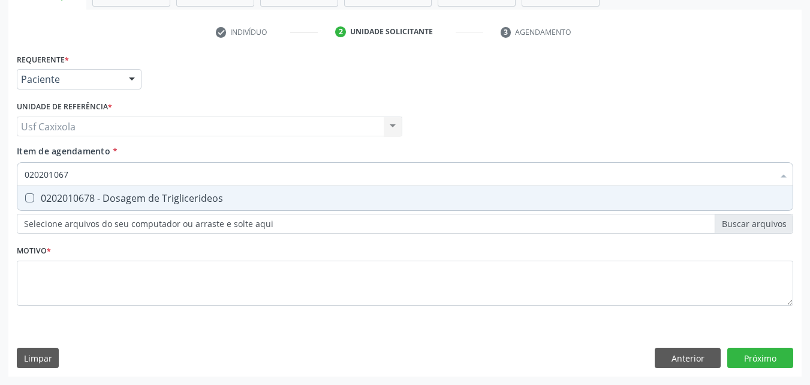
type input "0202010678"
click at [31, 196] on Triglicerideos at bounding box center [29, 197] width 9 height 9
click at [25, 196] on Triglicerideos "checkbox" at bounding box center [21, 198] width 8 height 8
checkbox Triglicerideos "true"
drag, startPoint x: 82, startPoint y: 178, endPoint x: 19, endPoint y: 178, distance: 63.0
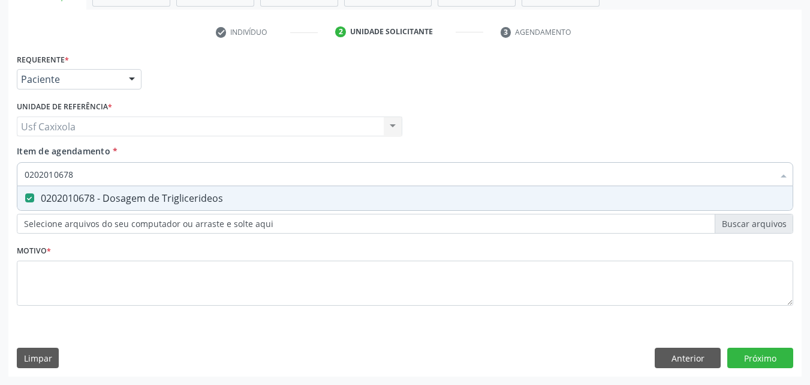
click at [19, 178] on div "0202010678" at bounding box center [405, 174] width 777 height 24
type input "0"
checkbox Triglicerideos "false"
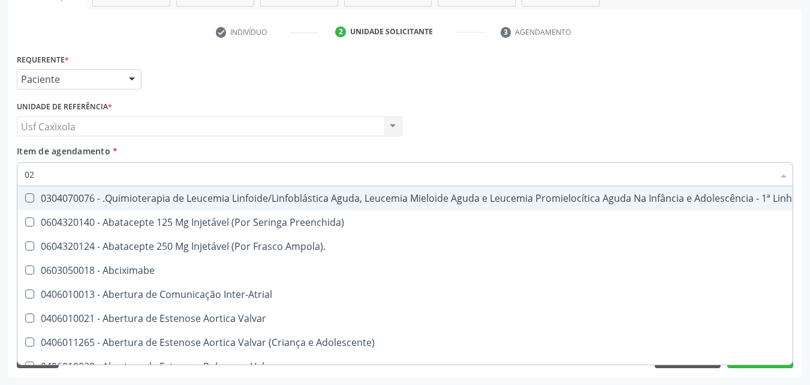
type input "020"
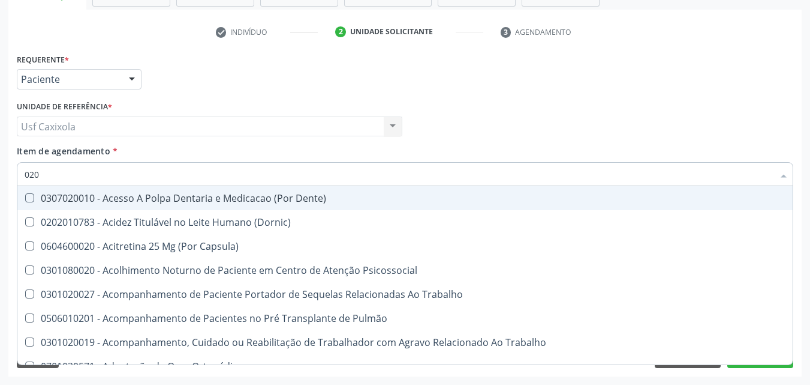
checkbox Hdl "true"
checkbox Ldl "true"
checkbox Total "true"
checkbox Creatinina "true"
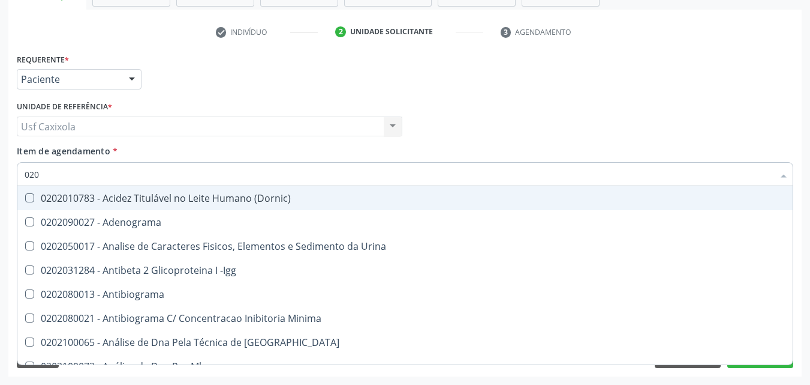
type input "0202"
checkbox Hdl "true"
checkbox Ldl "true"
checkbox Total "true"
checkbox Creatinina "true"
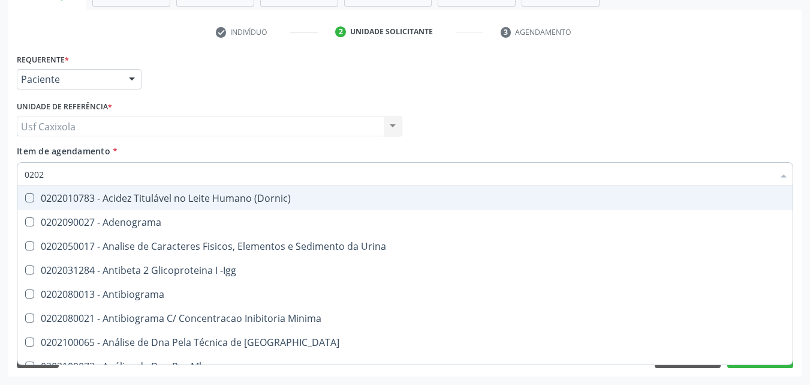
checkbox \(Tsh\) "true"
checkbox Livre\) "true"
checkbox Triglicerideos "true"
checkbox Impactado\) "false"
checkbox Exostoses "false"
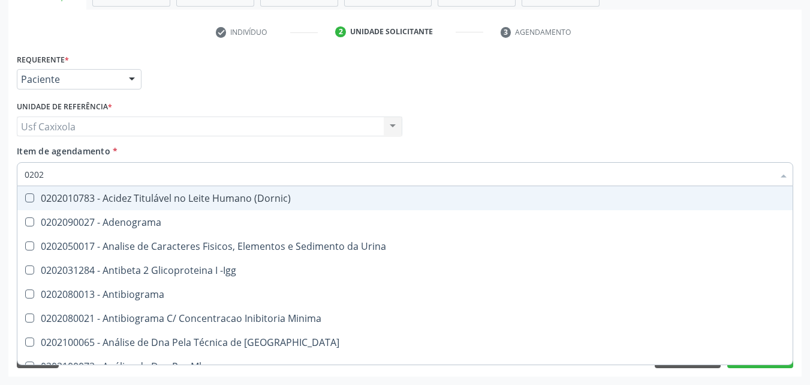
checkbox Bucomaxilofacial "false"
checkbox Bilateral "false"
type input "02020"
checkbox \(Psa\) "true"
checkbox III "true"
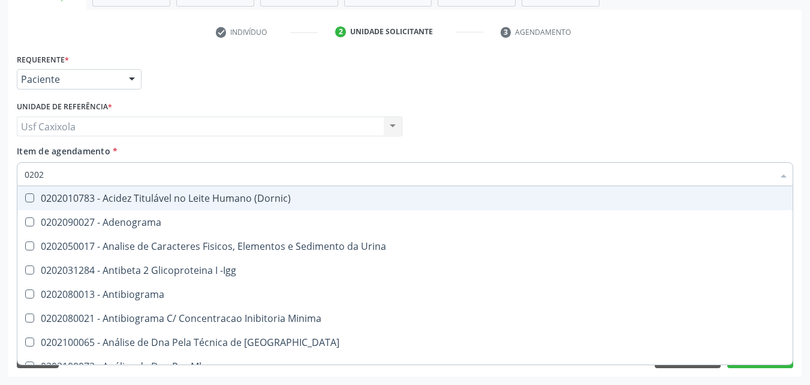
checkbox Barbituratos "true"
checkbox Calcio "true"
checkbox Hdl "false"
checkbox Ldl "false"
checkbox Total "false"
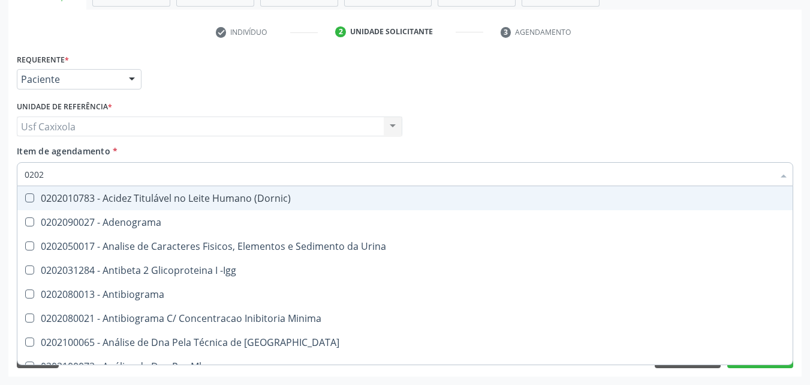
checkbox Creatinina "false"
checkbox Esperma "true"
checkbox \(Tsh\) "false"
checkbox Progesterona "true"
checkbox Funcional "true"
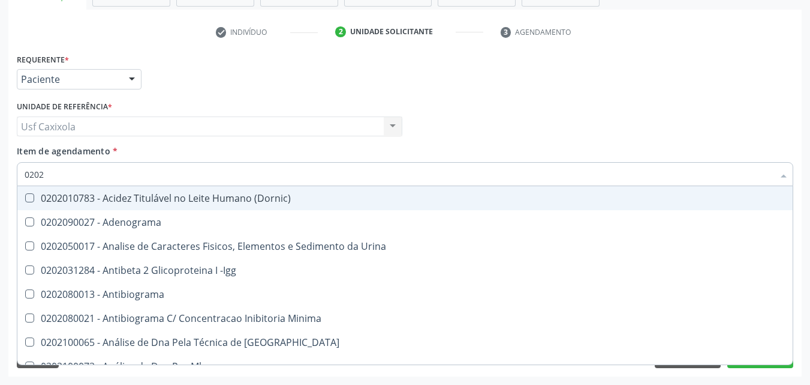
checkbox Livre\) "false"
checkbox Triglicerideos "false"
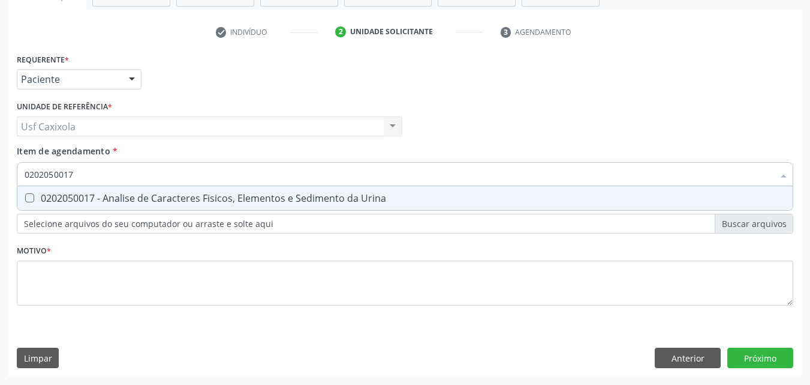
click at [40, 198] on div "0202050017 - Analise de Caracteres Fisicos, Elementos e Sedimento da Urina" at bounding box center [405, 198] width 761 height 10
drag, startPoint x: 71, startPoint y: 179, endPoint x: 17, endPoint y: 181, distance: 53.4
click at [17, 181] on div "0202050017" at bounding box center [405, 174] width 777 height 24
click at [28, 202] on Glicose at bounding box center [29, 197] width 9 height 9
click at [25, 202] on Glicose "checkbox" at bounding box center [21, 198] width 8 height 8
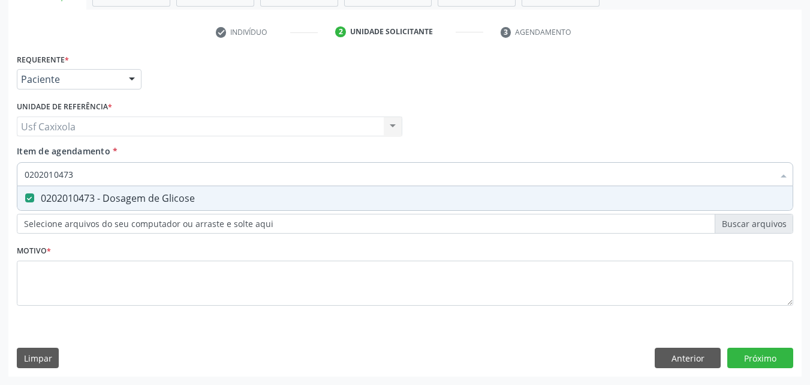
drag, startPoint x: 73, startPoint y: 182, endPoint x: 23, endPoint y: 183, distance: 50.4
click at [23, 183] on div "0202010473" at bounding box center [405, 174] width 777 height 24
click at [28, 193] on Glicosilada at bounding box center [29, 197] width 9 height 9
click at [25, 194] on Glicosilada "checkbox" at bounding box center [21, 198] width 8 height 8
drag, startPoint x: 82, startPoint y: 175, endPoint x: 22, endPoint y: 177, distance: 60.0
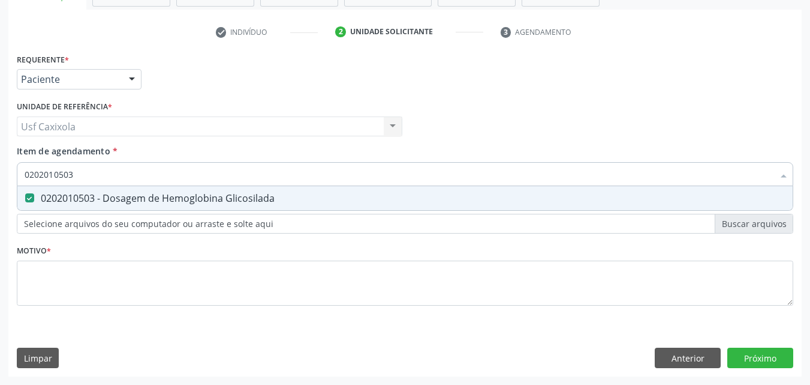
click at [22, 177] on div "0202010503" at bounding box center [405, 174] width 777 height 24
click at [40, 194] on div "0202020380 - Hemograma Completo" at bounding box center [405, 198] width 761 height 10
drag, startPoint x: 82, startPoint y: 176, endPoint x: 19, endPoint y: 178, distance: 62.4
click at [19, 178] on div "0202020380" at bounding box center [405, 174] width 777 height 24
click at [92, 199] on div "0202030202 - Dosagem de Proteina C Reativa" at bounding box center [405, 198] width 761 height 10
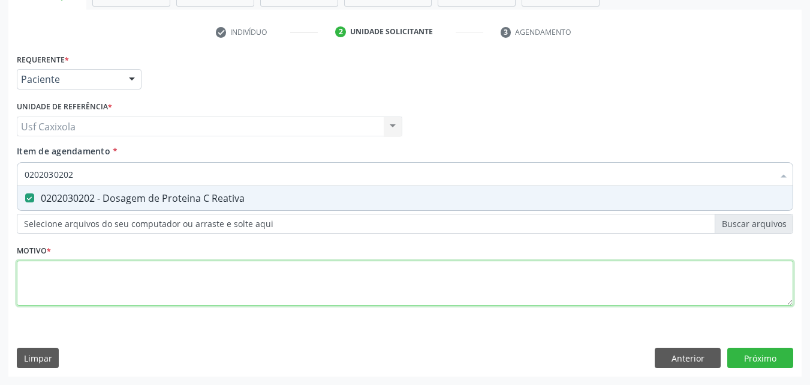
click at [80, 278] on div "Requerente * Paciente Médico(a) Enfermeiro(a) Paciente Nenhum resultado encontr…" at bounding box center [405, 186] width 777 height 272
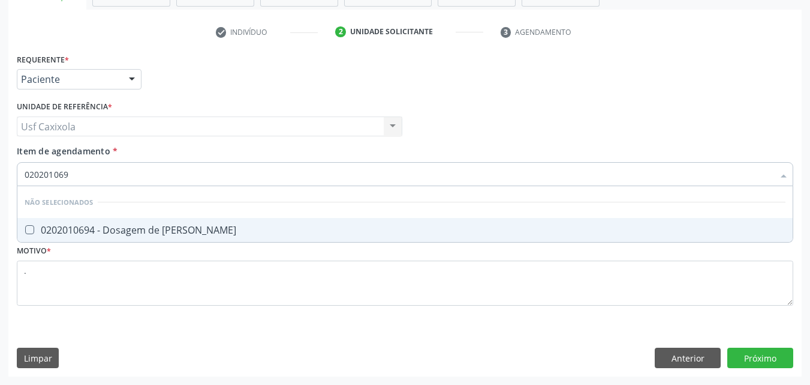
scroll to position [0, 0]
click at [175, 235] on div "0202010694 - Dosagem de [PERSON_NAME]" at bounding box center [405, 230] width 761 height 10
click at [776, 353] on div "Requerente * Paciente Médico(a) Enfermeiro(a) Paciente Nenhum resultado encontr…" at bounding box center [405, 213] width 794 height 326
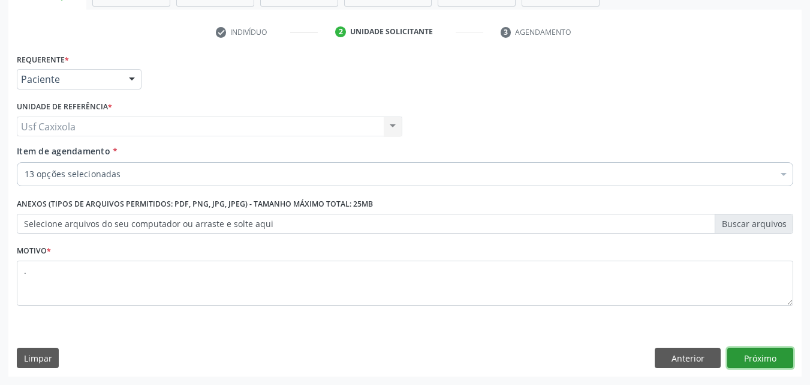
click at [757, 361] on button "Próximo" at bounding box center [761, 357] width 66 height 20
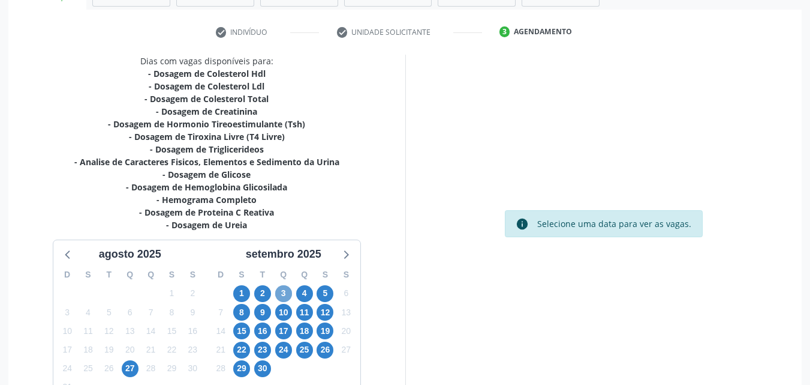
click at [286, 301] on span "3" at bounding box center [283, 293] width 17 height 17
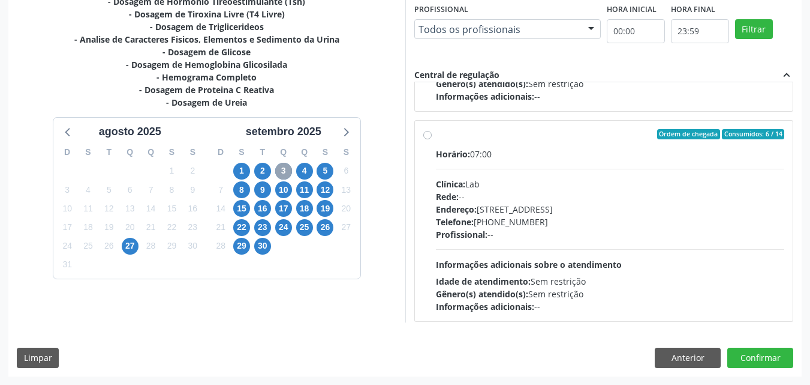
scroll to position [609, 0]
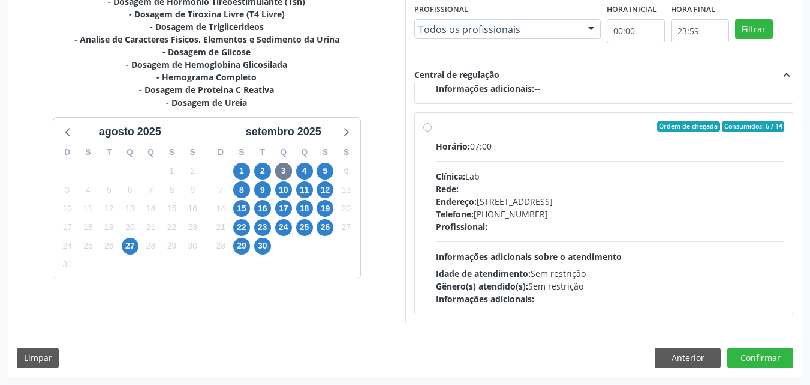
click at [434, 131] on div "Ordem de chegada Consumidos: 6 / 14 Horário: 07:00 Clínica: Lab Rede: -- Endere…" at bounding box center [604, 213] width 362 height 184
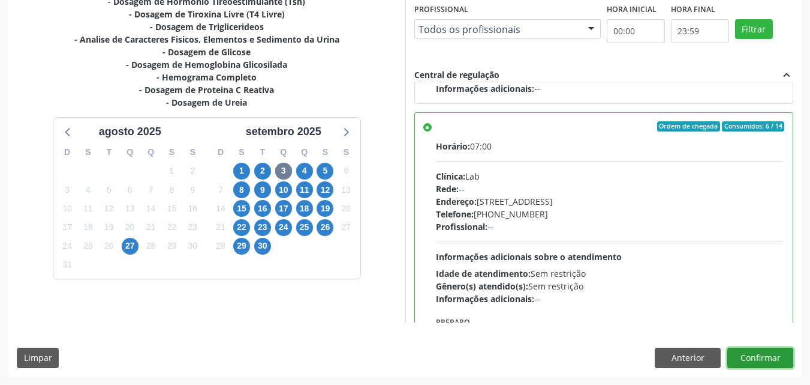
click at [756, 353] on button "Confirmar" at bounding box center [761, 357] width 66 height 20
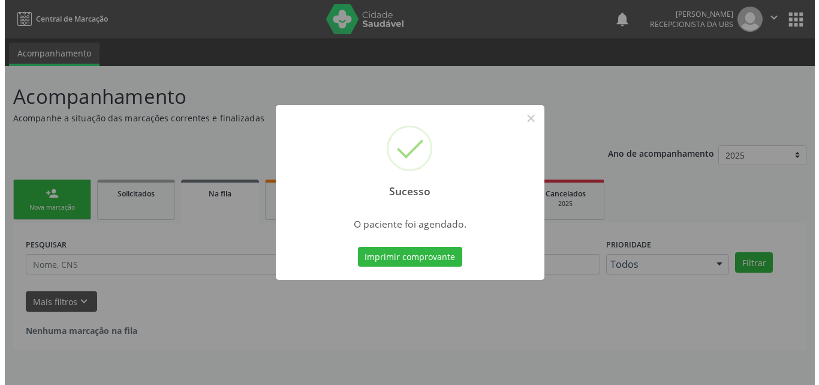
scroll to position [0, 0]
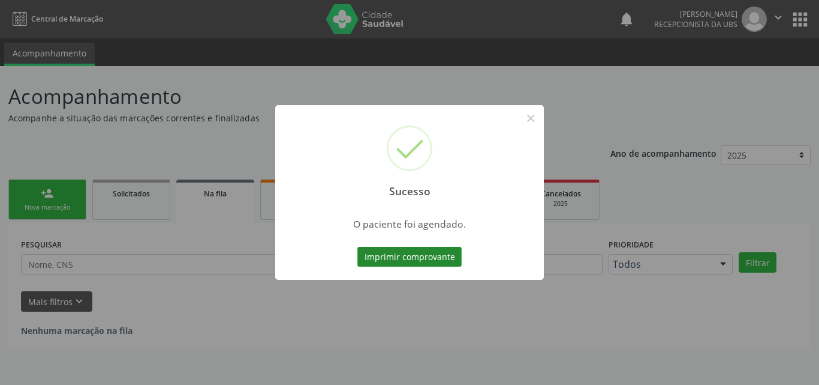
click at [447, 260] on button "Imprimir comprovante" at bounding box center [410, 257] width 104 height 20
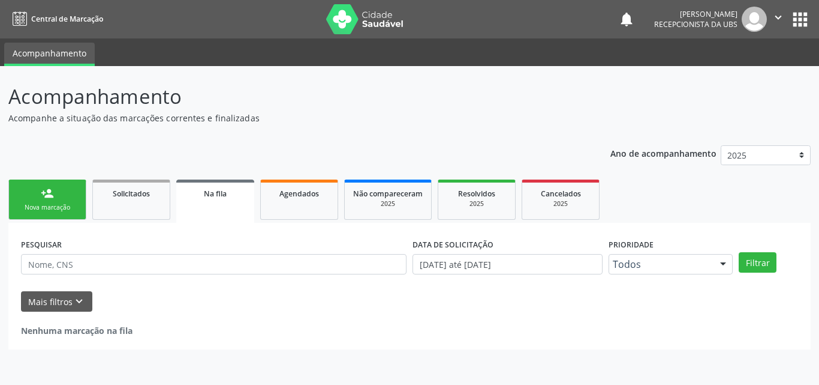
click at [65, 211] on div "Nova marcação" at bounding box center [47, 207] width 60 height 9
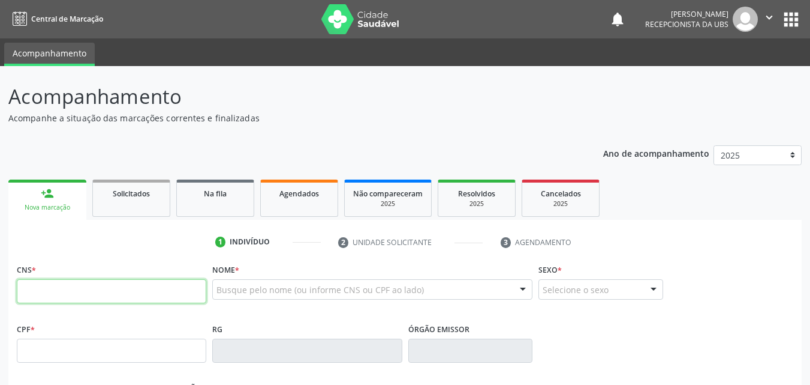
click at [138, 298] on input "text" at bounding box center [112, 291] width 190 height 24
type input "898 0046 0719 2939"
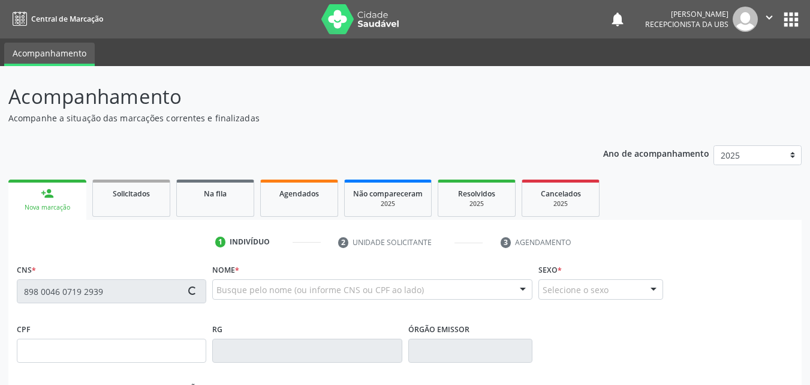
type input "142.161.774-92"
type input "[DATE]"
type input "[PERSON_NAME]"
type input "[PHONE_NUMBER]"
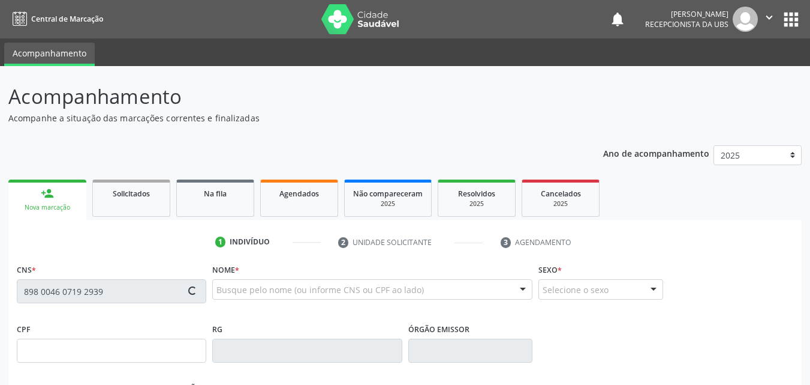
type input "064.127.254-58"
type input "1234"
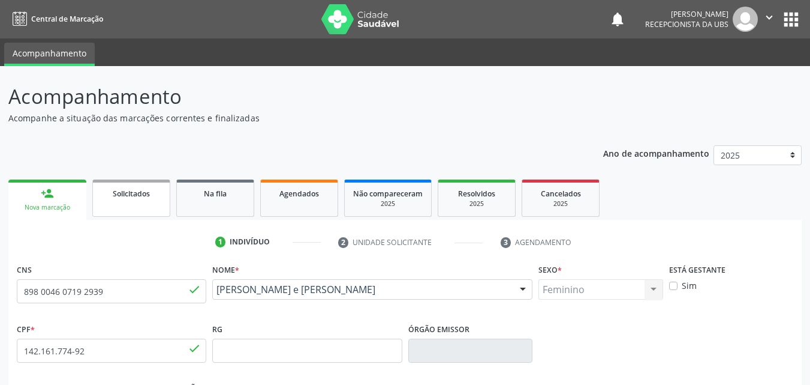
click at [125, 196] on span "Solicitados" at bounding box center [131, 193] width 37 height 10
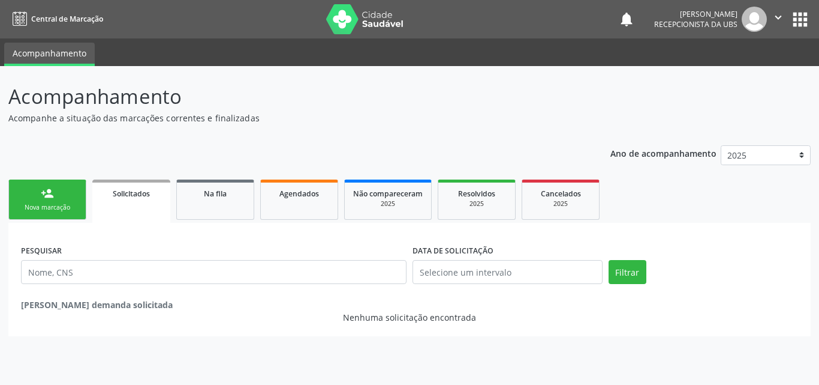
click at [65, 197] on link "person_add Nova marcação" at bounding box center [47, 199] width 78 height 40
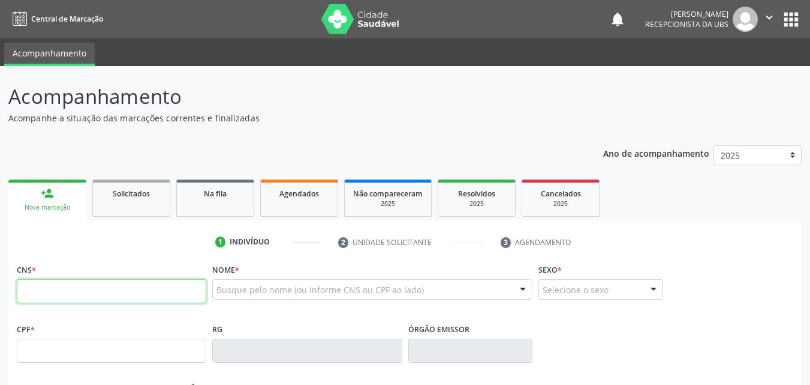
click at [81, 293] on input "text" at bounding box center [112, 291] width 190 height 24
type input "700 5065 8102 8258"
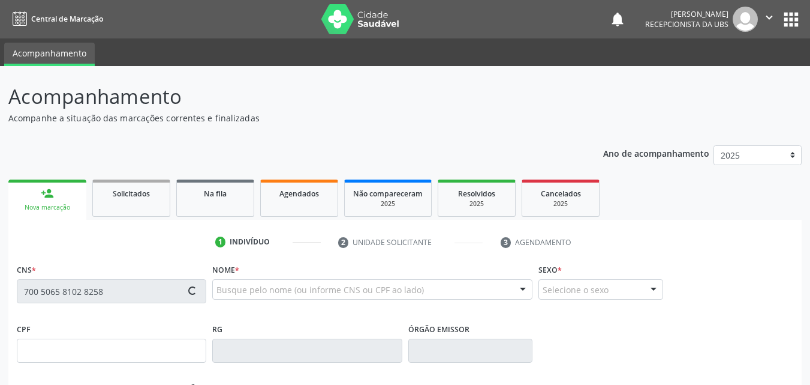
type input "006.560.654-00"
type input "[DATE]"
type input "[PERSON_NAME]"
type input "[PHONE_NUMBER]"
type input "1350"
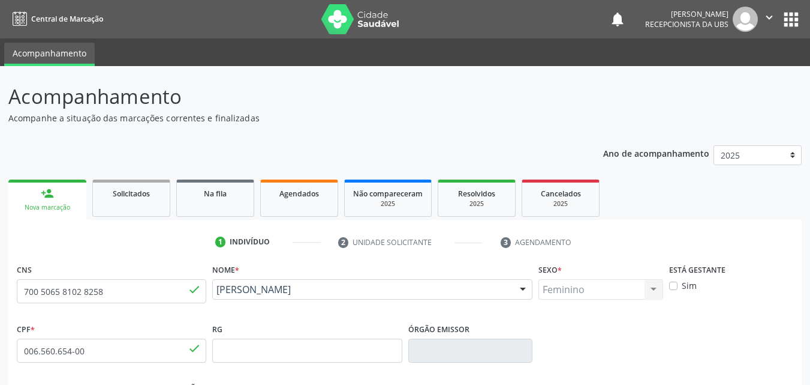
drag, startPoint x: 367, startPoint y: 305, endPoint x: 216, endPoint y: 297, distance: 150.8
click at [216, 297] on div "[PERSON_NAME] [PERSON_NAME] CNS: 700 5065 8102 8258 CPF: 006.560.654-00 Nascime…" at bounding box center [372, 293] width 320 height 29
copy span "Laura Carolina Nunes de Moraes"
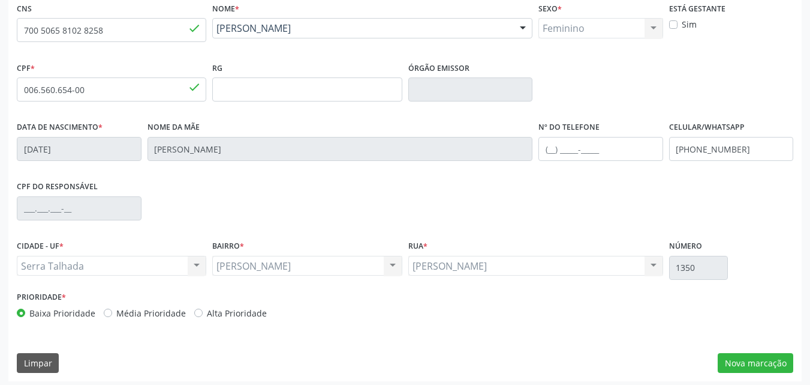
scroll to position [266, 0]
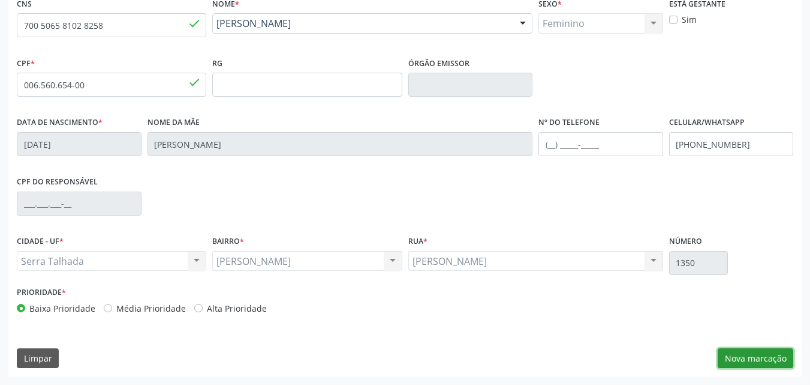
click at [730, 364] on button "Nova marcação" at bounding box center [756, 358] width 76 height 20
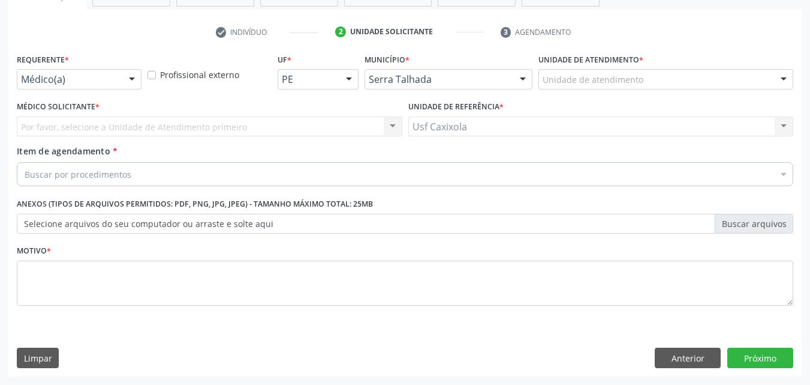
scroll to position [210, 0]
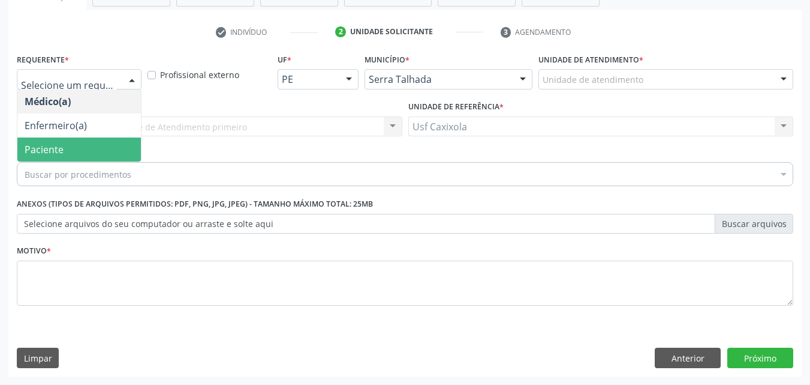
click at [73, 139] on span "Paciente" at bounding box center [79, 149] width 124 height 24
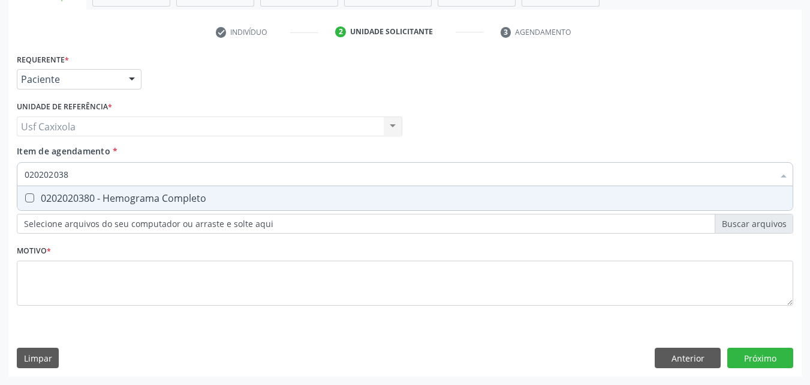
type input "0202020380"
click at [103, 199] on div "0202020380 - Hemograma Completo" at bounding box center [405, 198] width 761 height 10
checkbox Completo "true"
drag, startPoint x: 78, startPoint y: 182, endPoint x: 22, endPoint y: 185, distance: 56.4
click at [22, 185] on div "0202020380" at bounding box center [405, 174] width 777 height 24
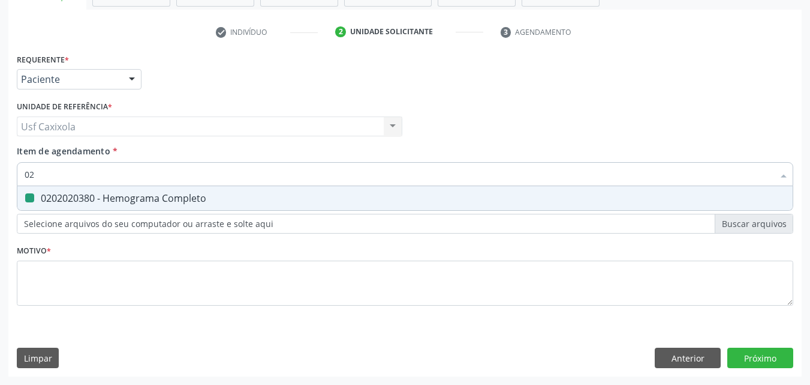
type input "020"
checkbox Completo "false"
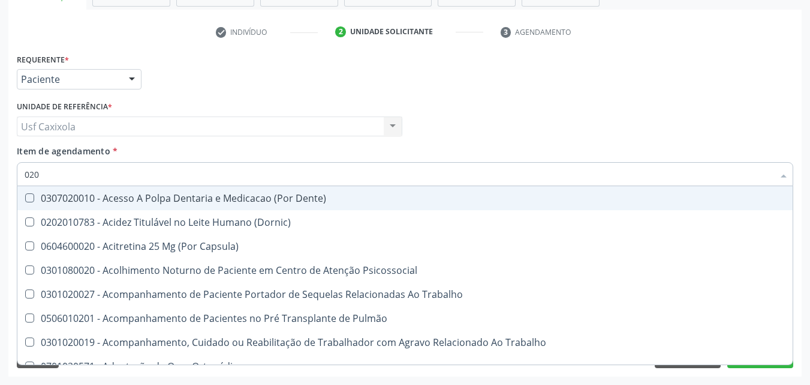
type input "0202"
checkbox Biologica "true"
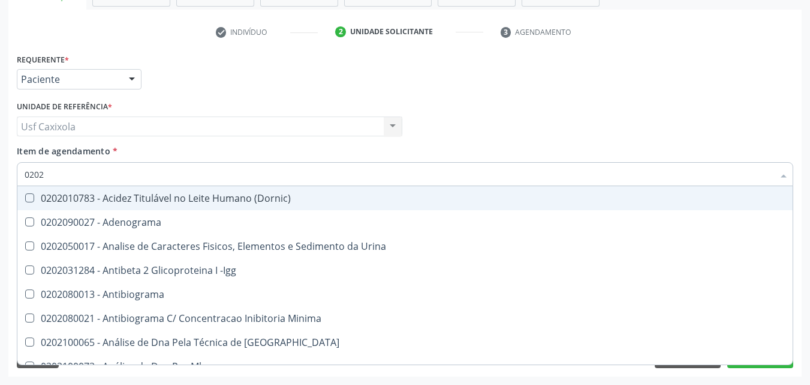
type input "02020"
checkbox Zinco "true"
checkbox Completo "false"
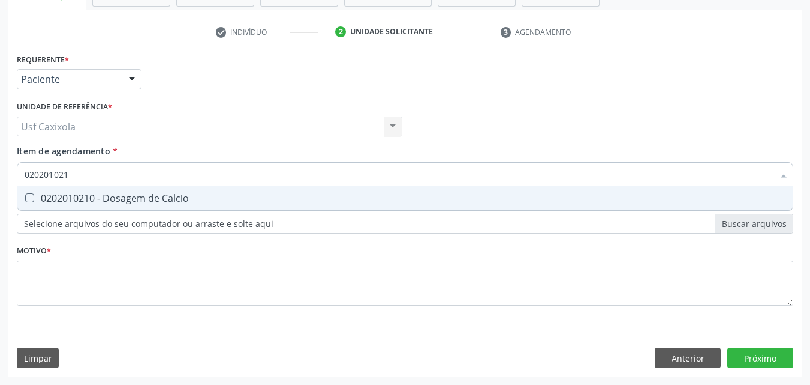
type input "0202010210"
click at [121, 197] on div "0202010210 - Dosagem de Calcio" at bounding box center [405, 198] width 761 height 10
checkbox Calcio "true"
drag, startPoint x: 91, startPoint y: 176, endPoint x: 13, endPoint y: 176, distance: 78.0
click at [13, 176] on div "Requerente * Paciente Médico(a) Enfermeiro(a) Paciente Nenhum resultado encontr…" at bounding box center [405, 213] width 794 height 326
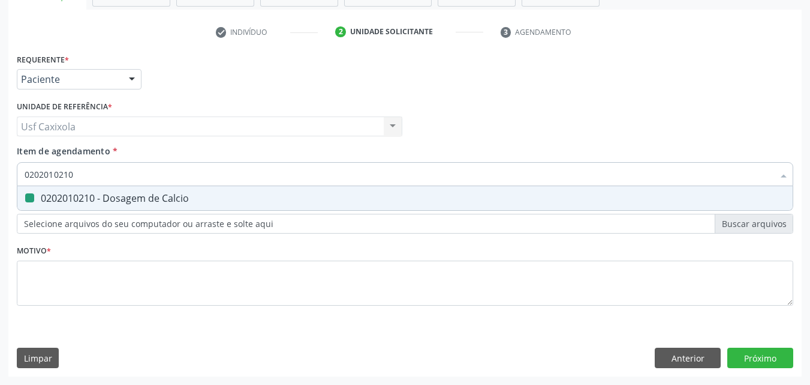
type input "0"
checkbox Calcio "false"
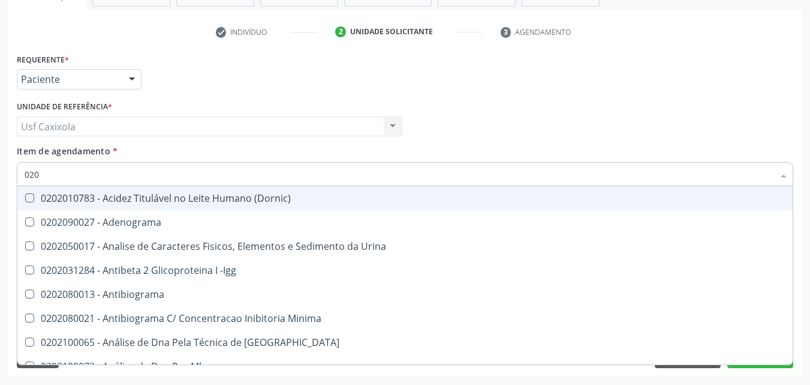
type input "0202"
checkbox Calcio "true"
checkbox Completo "true"
type input "02020"
checkbox Aluminio "true"
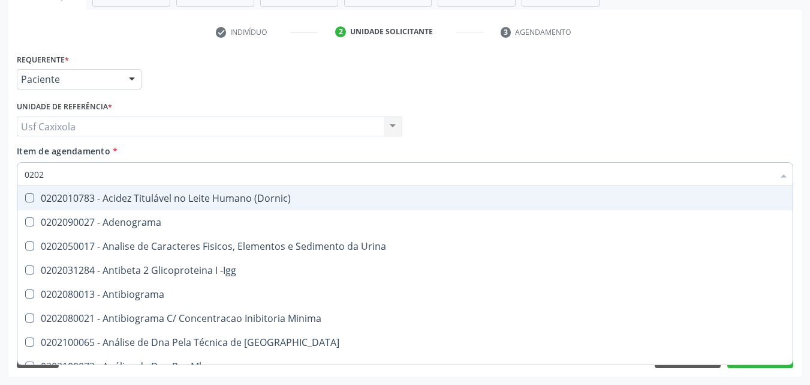
checkbox Calcio "false"
checkbox Zinco "true"
checkbox Completo "false"
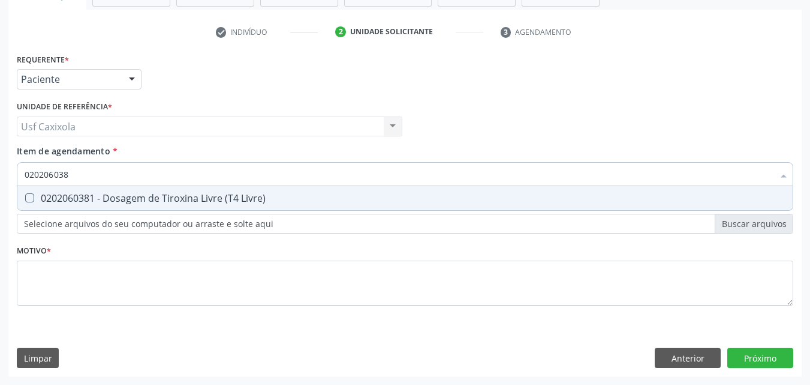
type input "0202060381"
click at [52, 197] on div "0202060381 - Dosagem de Tiroxina Livre (T4 Livre)" at bounding box center [405, 198] width 761 height 10
checkbox Livre\) "true"
drag, startPoint x: 55, startPoint y: 176, endPoint x: 23, endPoint y: 175, distance: 31.2
click at [23, 175] on div "0202060381" at bounding box center [405, 174] width 777 height 24
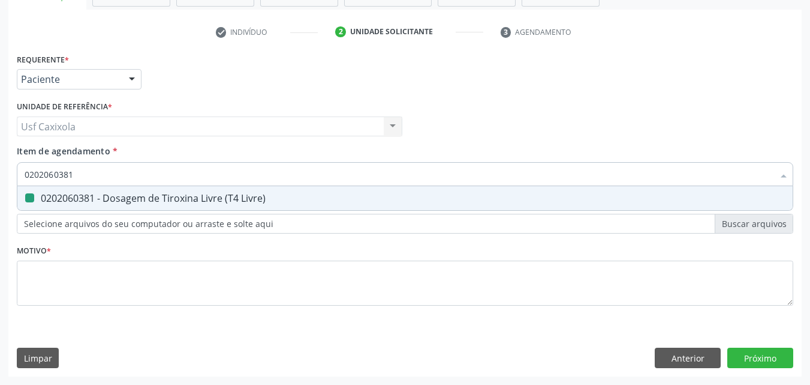
type input "0"
checkbox Livre\) "false"
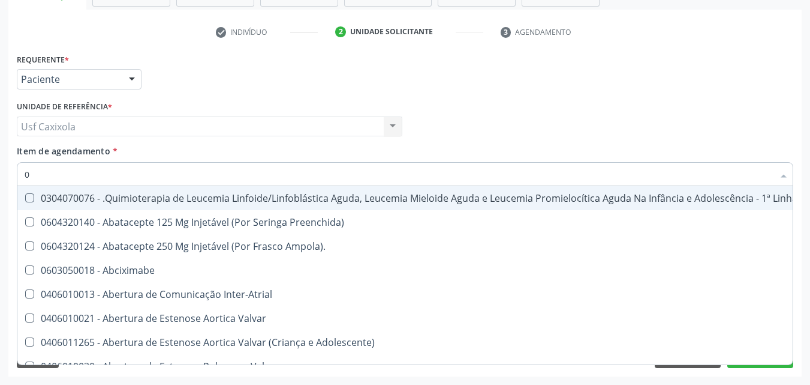
type input "02"
checkbox Capsula\) "true"
checkbox Leprae "true"
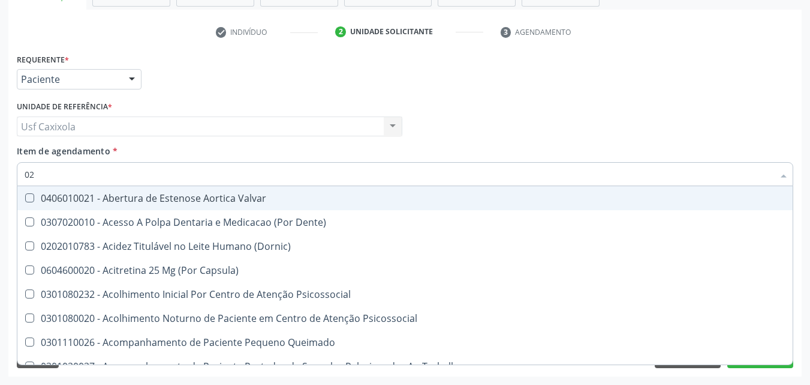
type input "020"
checkbox Telecanto "true"
checkbox Artéria "true"
checkbox Calcio "false"
checkbox Livre\) "false"
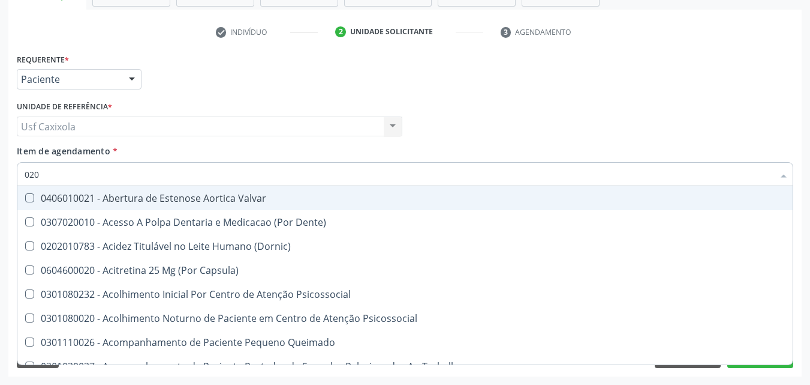
checkbox \(T3\) "true"
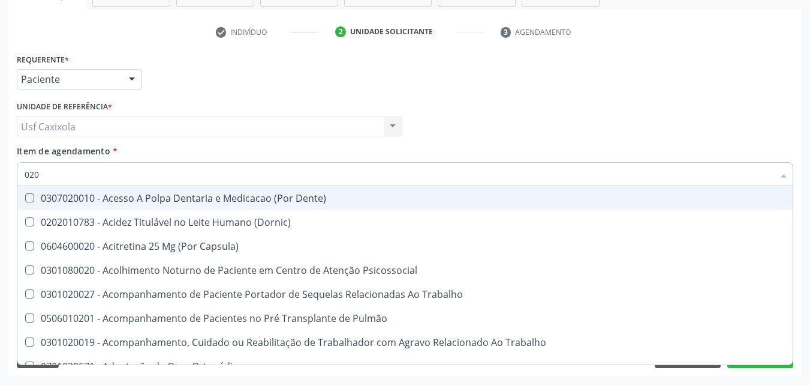
type input "0202"
checkbox Aspiracao "true"
checkbox Paratireoides "true"
checkbox Biologica "true"
checkbox Calcio "false"
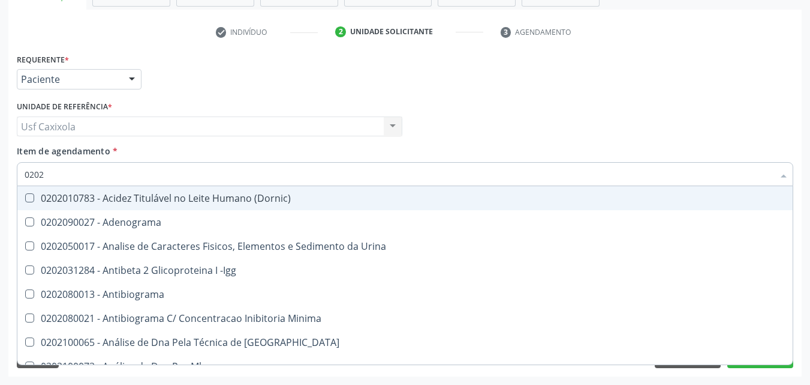
type input "02020"
checkbox Aluminio "true"
checkbox Calcio "false"
checkbox Progesterona "true"
checkbox Livre\) "false"
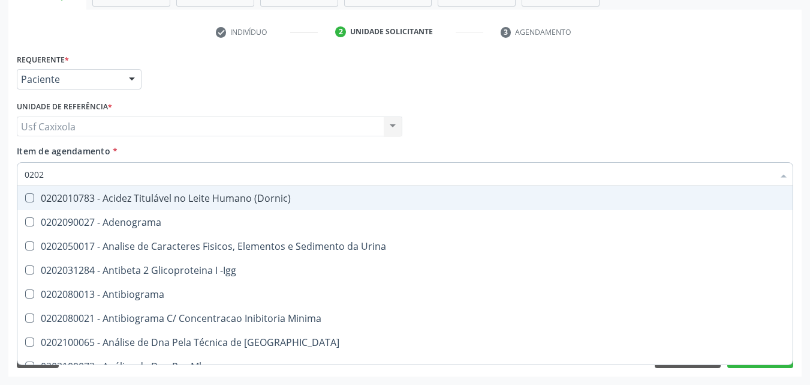
checkbox Zinco "true"
checkbox Completo "false"
type input "020206"
checkbox Micobactérias "true"
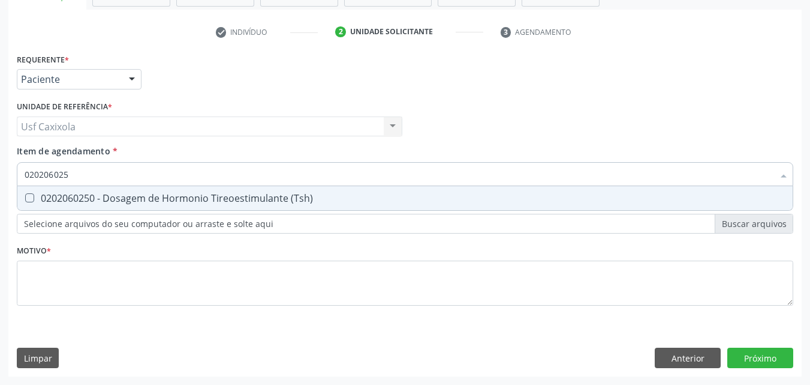
type input "0202060250"
click at [41, 193] on div "0202060250 - Dosagem de Hormonio Tireoestimulante (Tsh)" at bounding box center [405, 198] width 761 height 10
checkbox \(Tsh\) "true"
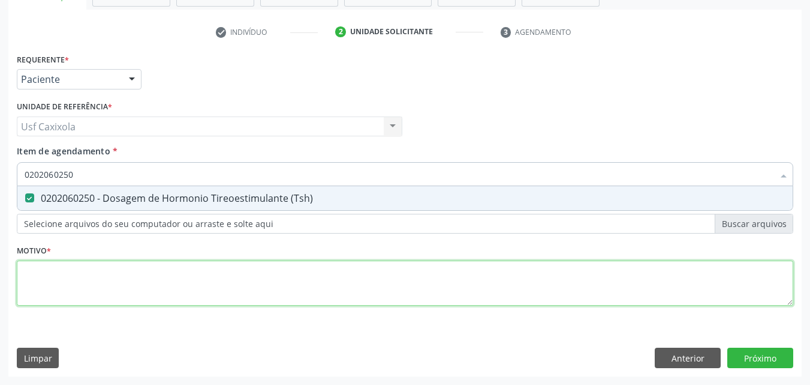
click at [59, 265] on div "Requerente * Paciente Médico(a) Enfermeiro(a) Paciente Nenhum resultado encontr…" at bounding box center [405, 186] width 777 height 272
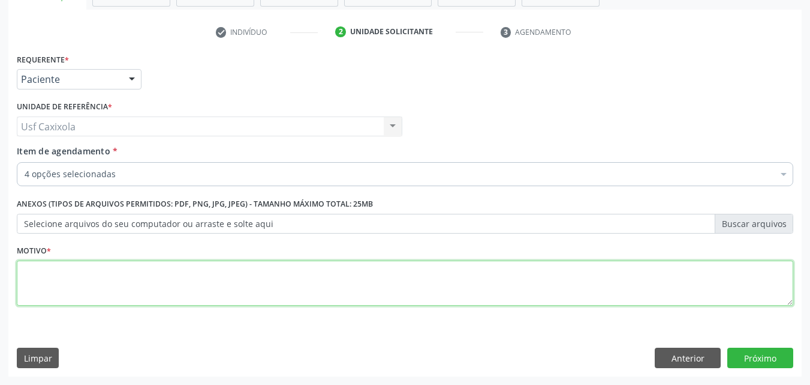
type textarea "."
type textarea "Criança vai fazer os exames no laboratorio."
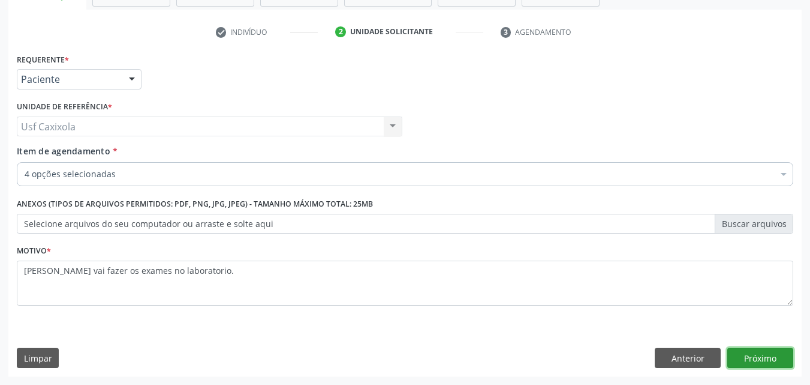
click at [762, 359] on button "Próximo" at bounding box center [761, 357] width 66 height 20
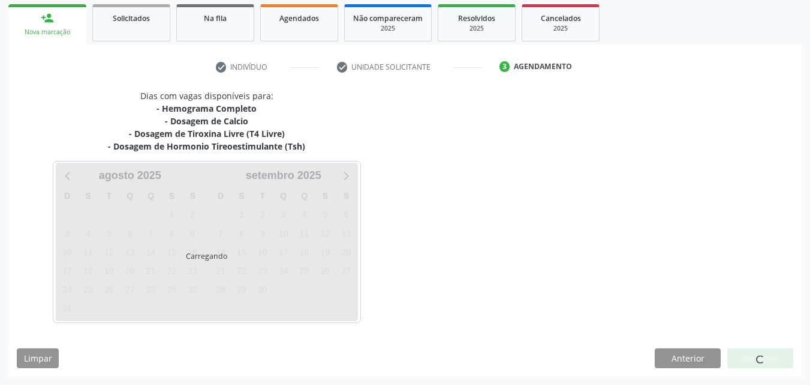
scroll to position [175, 0]
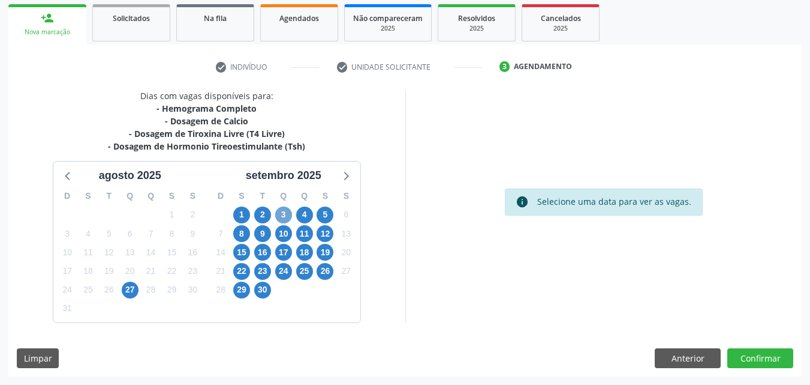
click at [280, 212] on span "3" at bounding box center [283, 214] width 17 height 17
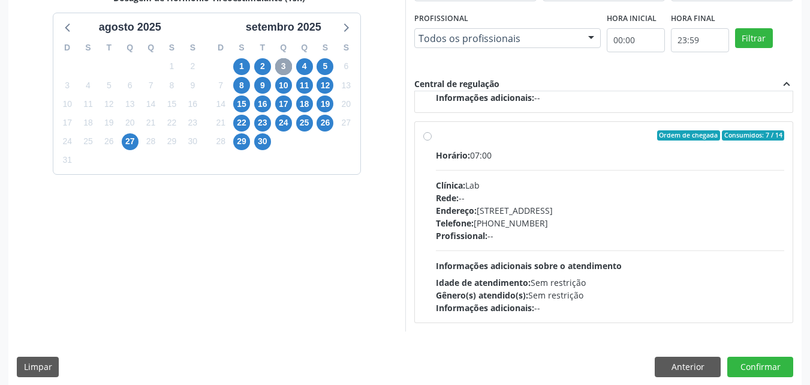
scroll to position [332, 0]
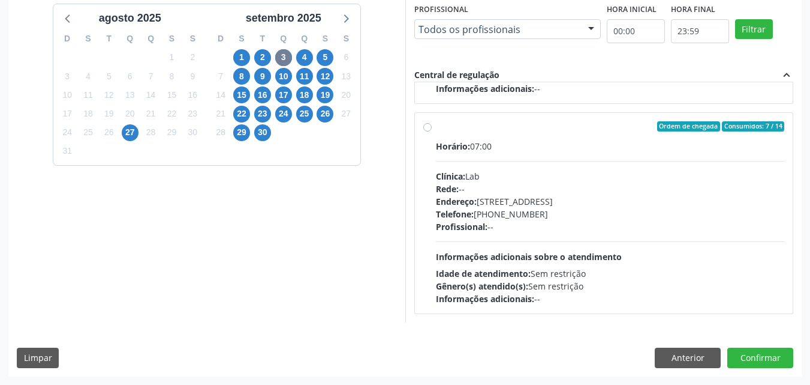
click at [447, 177] on span "Clínica:" at bounding box center [450, 175] width 29 height 11
click at [432, 132] on input "Ordem de chegada Consumidos: 7 / 14 Horário: 07:00 Clínica: Lab Rede: -- Endere…" at bounding box center [427, 126] width 8 height 11
radio input "true"
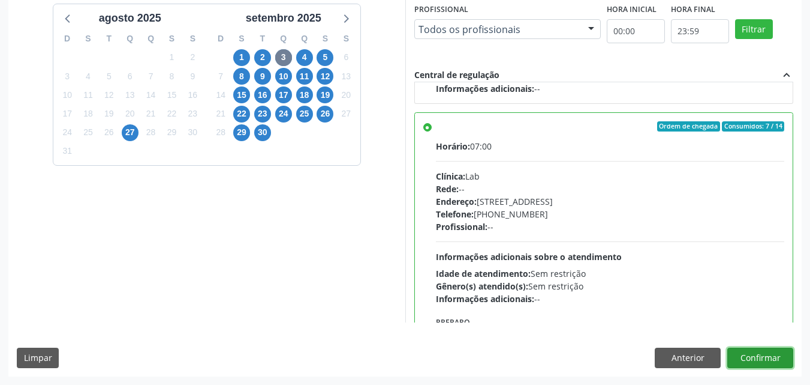
click at [758, 355] on button "Confirmar" at bounding box center [761, 357] width 66 height 20
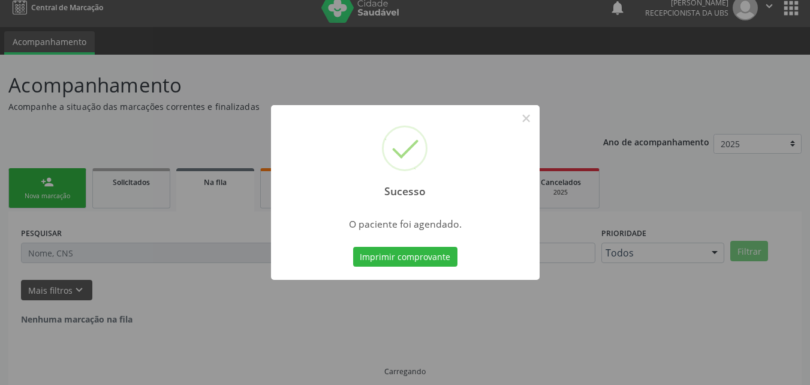
scroll to position [0, 0]
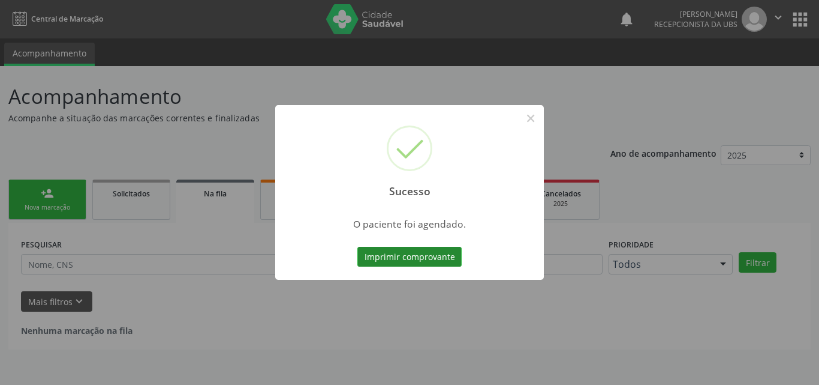
click at [410, 250] on button "Imprimir comprovante" at bounding box center [410, 257] width 104 height 20
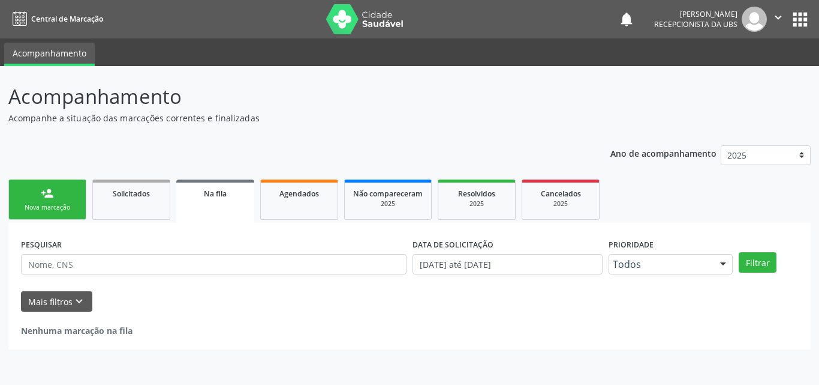
click at [38, 195] on link "person_add Nova marcação" at bounding box center [47, 199] width 78 height 40
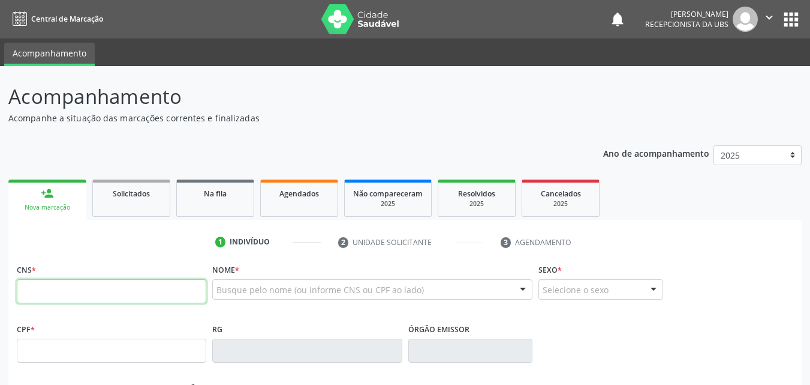
click at [53, 280] on input "text" at bounding box center [112, 291] width 190 height 24
type input "702 9025 9859 4471"
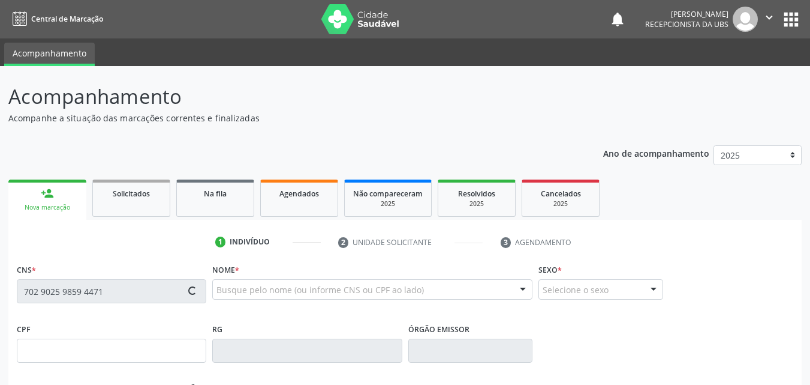
type input "152.065.338-74"
type input "10/12/1971"
type input "Maria Jose Ferreira"
type input "(87) 99999-9999"
type input "021.007.164-84"
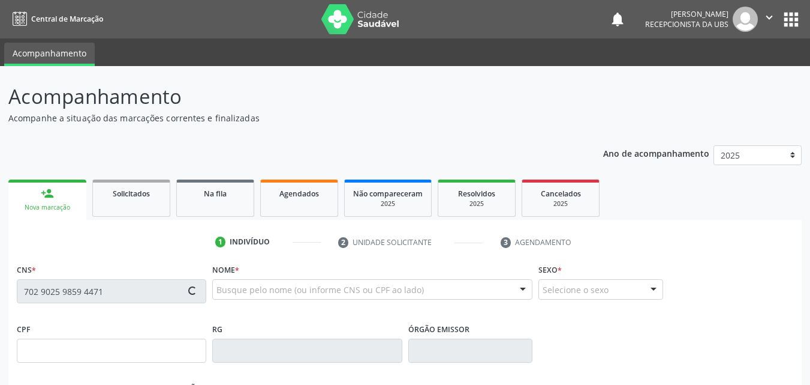
type input "S/N"
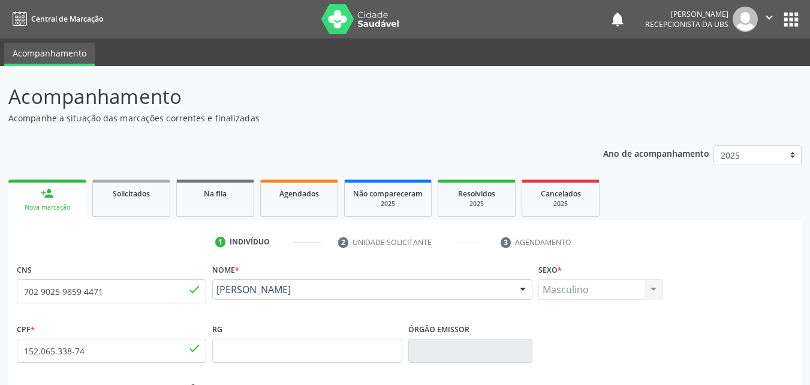
drag, startPoint x: 314, startPoint y: 314, endPoint x: 218, endPoint y: 295, distance: 98.4
click at [218, 295] on div "Nome * Edinaldo Ferreira Edinaldo Ferreira CNS: 702 9025 9859 4471 CPF: 152.065…" at bounding box center [372, 289] width 326 height 59
copy span "Edinaldo Ferreira"
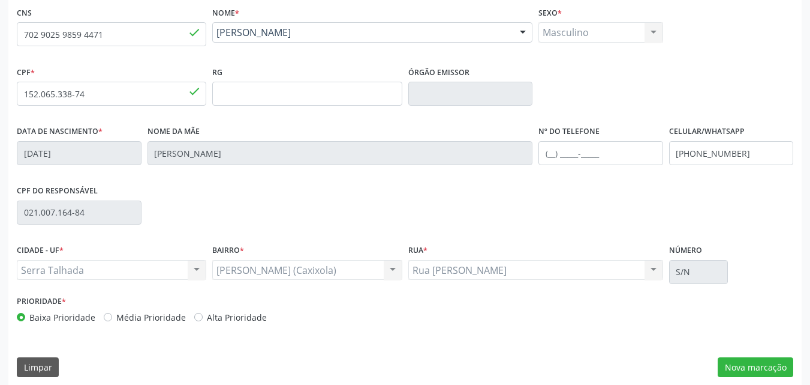
scroll to position [266, 0]
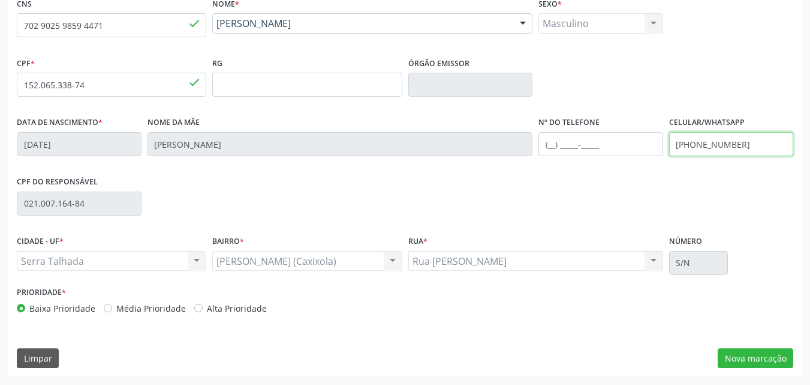
drag, startPoint x: 748, startPoint y: 148, endPoint x: 699, endPoint y: 149, distance: 49.2
click at [699, 149] on input "(87) 99999-9999" at bounding box center [731, 144] width 125 height 24
type input "(87) 99934-0381"
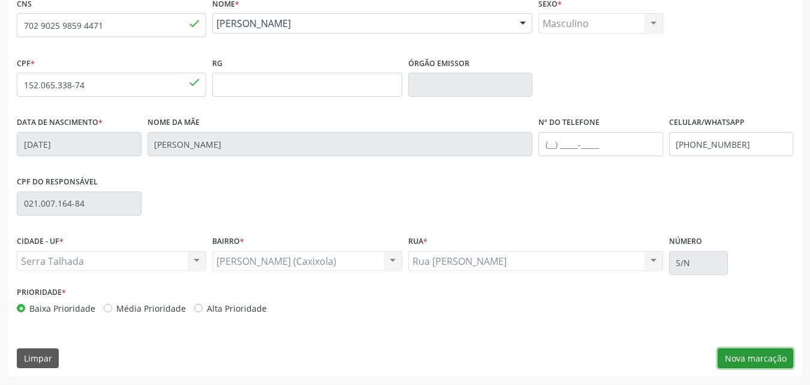
click at [747, 355] on button "Nova marcação" at bounding box center [756, 358] width 76 height 20
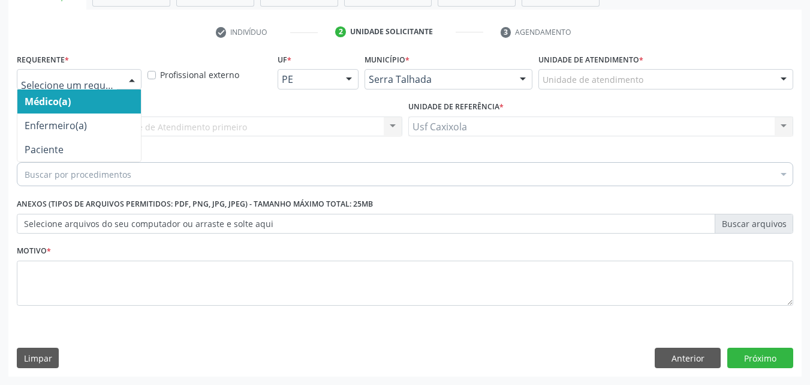
click at [122, 78] on div "Médico(a) Enfermeiro(a) Paciente Nenhum resultado encontrado para: " " Não há n…" at bounding box center [79, 79] width 125 height 20
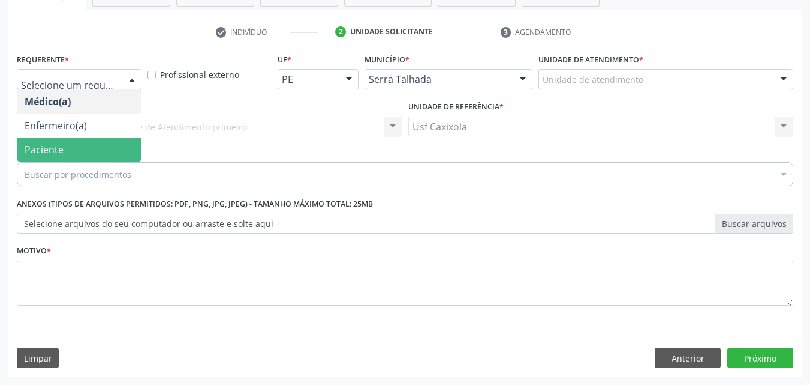
click at [95, 139] on span "Paciente" at bounding box center [79, 149] width 124 height 24
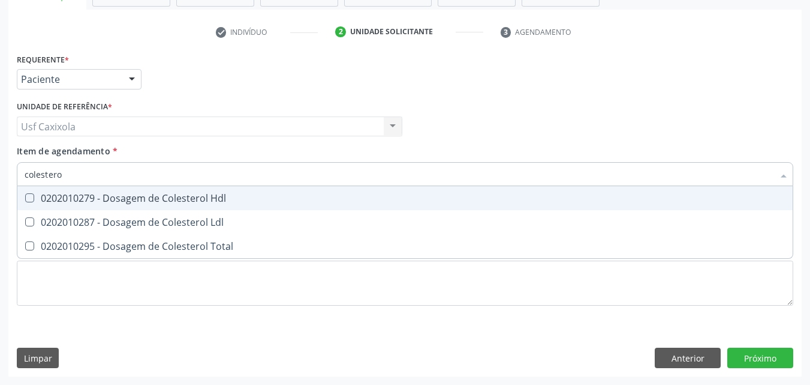
type input "colesterol"
click at [97, 200] on div "0202010279 - Dosagem de Colesterol Hdl" at bounding box center [405, 198] width 761 height 10
checkbox Hdl "true"
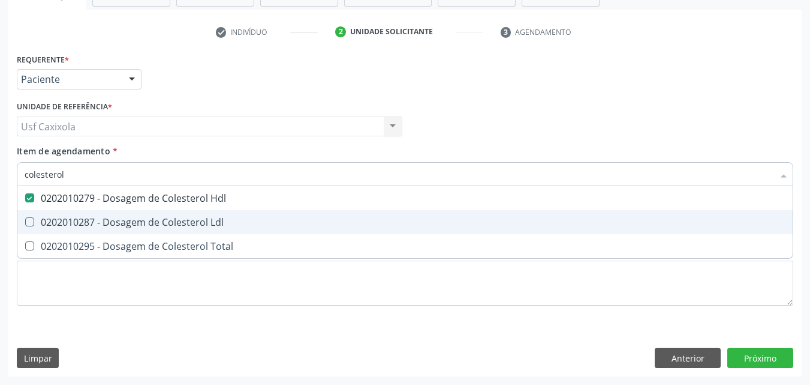
click at [100, 221] on div "0202010287 - Dosagem de Colesterol Ldl" at bounding box center [405, 222] width 761 height 10
checkbox Ldl "true"
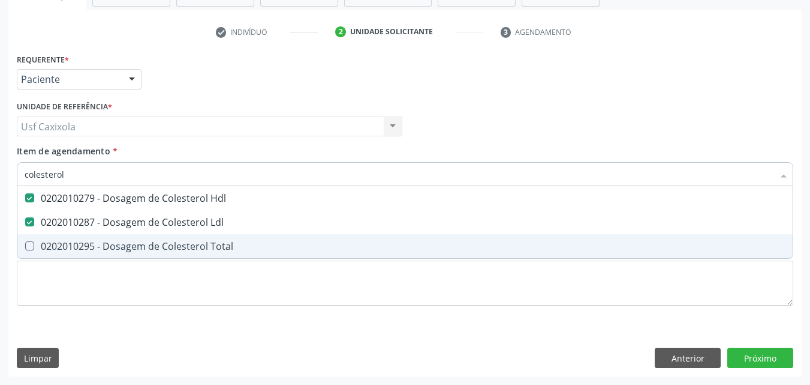
click at [103, 241] on div "0202010295 - Dosagem de Colesterol Total" at bounding box center [405, 246] width 761 height 10
checkbox Total "true"
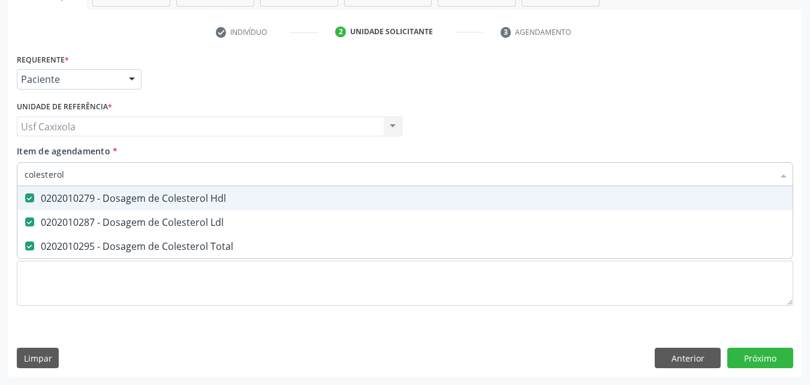
drag, startPoint x: 75, startPoint y: 179, endPoint x: 14, endPoint y: 181, distance: 60.6
click at [14, 181] on div "Item de agendamento * colesterol Desfazer seleção 0202010279 - Dosagem de Coles…" at bounding box center [405, 168] width 783 height 46
type input "0"
checkbox Hdl "false"
checkbox Ldl "false"
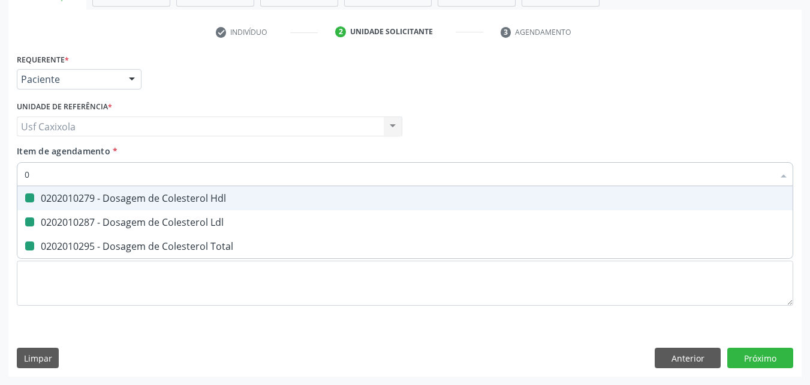
checkbox Total "false"
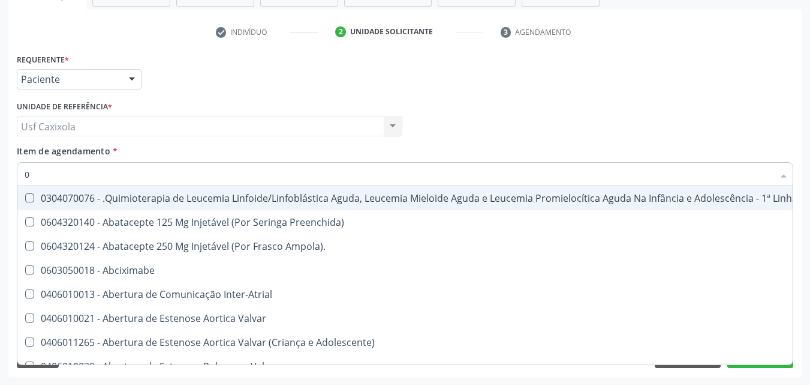
type input "02"
checkbox Comprimido\) "true"
checkbox Transferências "true"
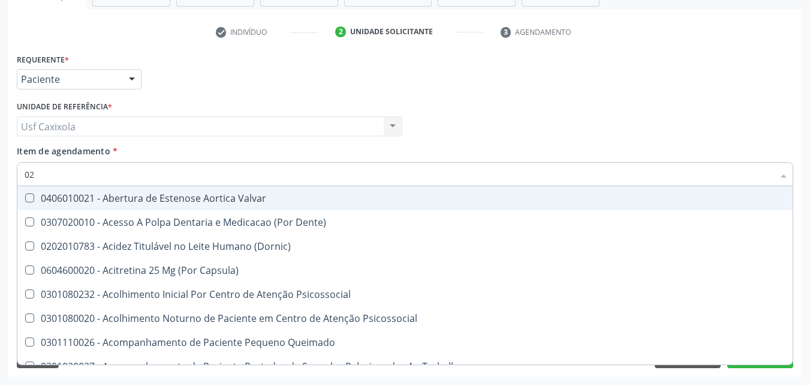
type input "020"
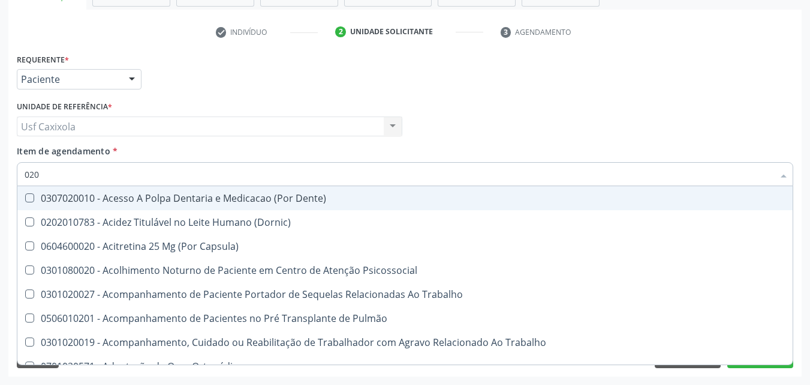
checkbox Hdl "true"
checkbox Ldl "true"
checkbox Total "true"
checkbox Tendao "false"
checkbox Amniótico "false"
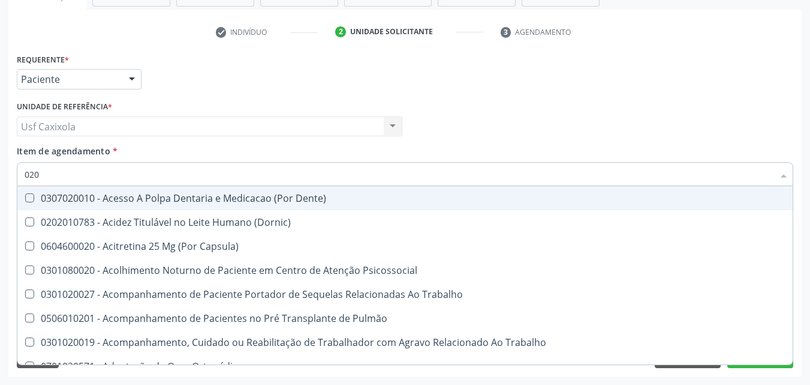
checkbox Espermograma "false"
type input "0202"
checkbox Faringe\/Laringe "true"
checkbox Puncao "true"
checkbox Fragmento "true"
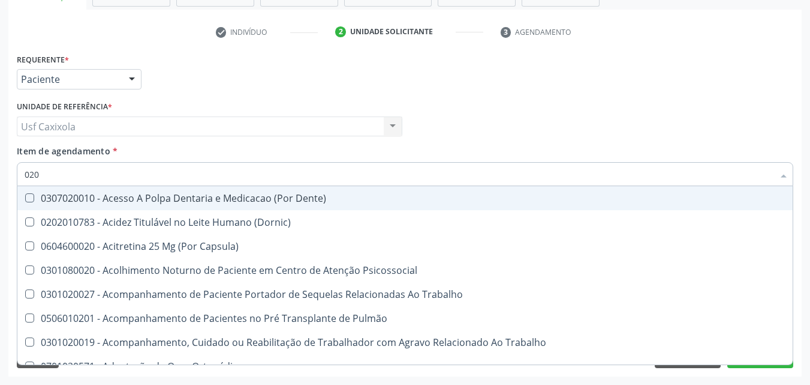
checkbox Hdl "false"
checkbox Ldl "false"
checkbox Total "false"
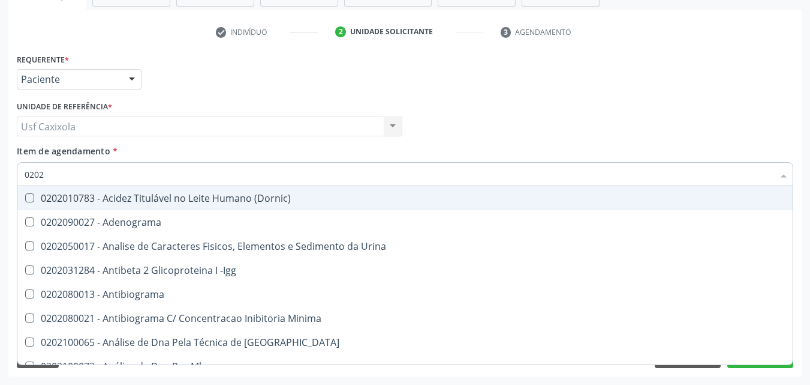
type input "02020"
checkbox \(Psa\) "true"
checkbox III "true"
checkbox Barbituratos "true"
checkbox Hdl "false"
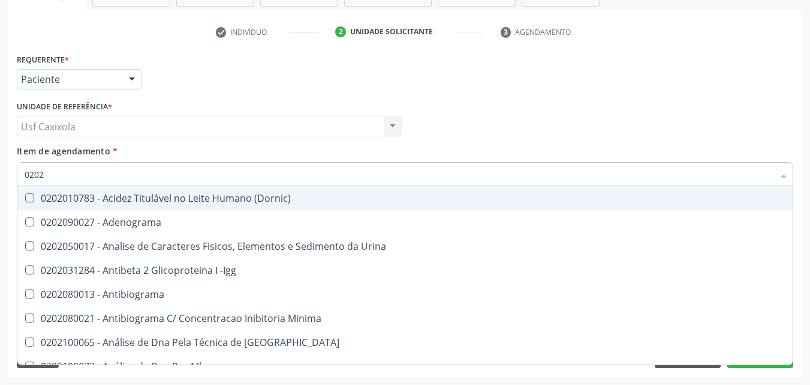
checkbox Ldl "false"
checkbox Total "false"
type input "020201"
checkbox \(Pos-Pasteurização\) "true"
checkbox Molecular "true"
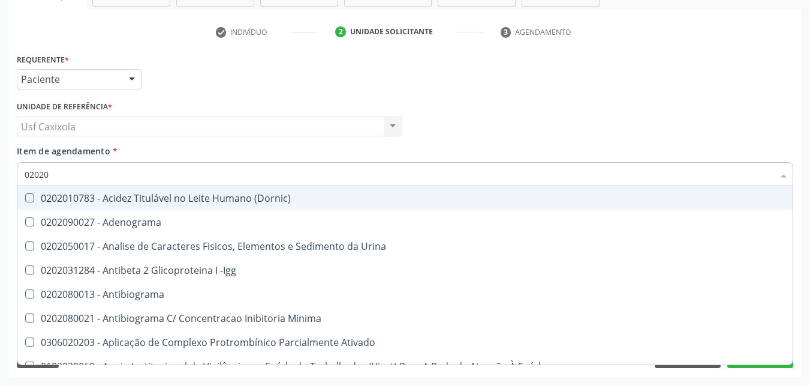
checkbox Parceria\) "true"
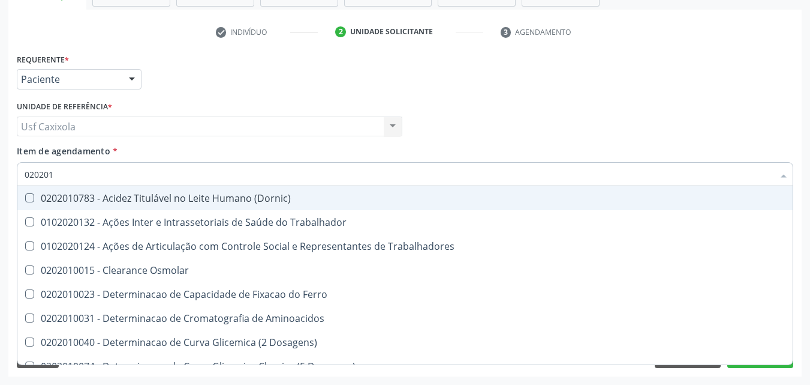
type input "0202010"
checkbox Circulante "true"
checkbox III "true"
checkbox Fracoes "true"
checkbox Hdl "false"
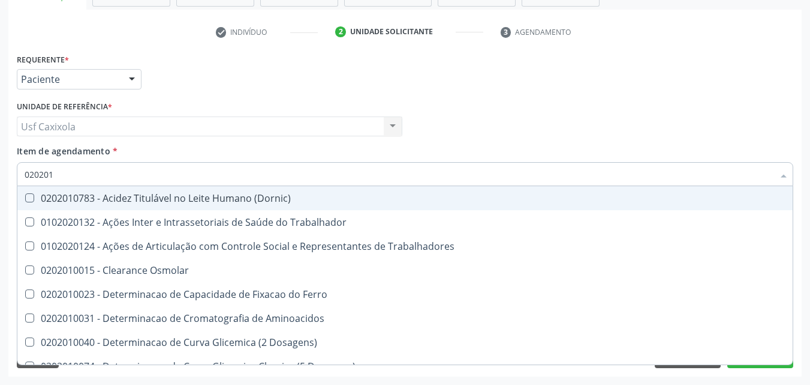
checkbox Ldl "false"
checkbox Total "false"
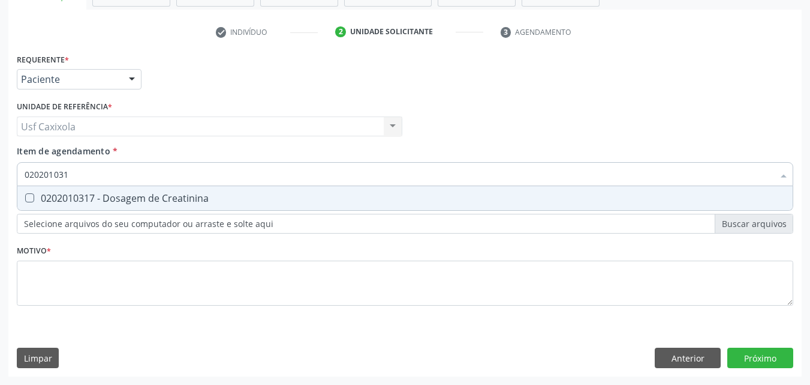
type input "0202010317"
click at [55, 201] on div "0202010317 - Dosagem de Creatinina" at bounding box center [405, 198] width 761 height 10
checkbox Creatinina "true"
drag, startPoint x: 94, startPoint y: 179, endPoint x: 25, endPoint y: 181, distance: 69.0
click at [25, 181] on input "0202010317" at bounding box center [399, 174] width 749 height 24
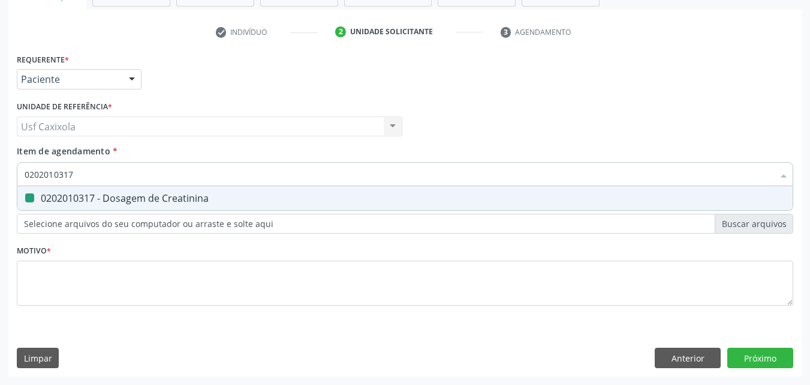
type input "0"
checkbox Creatinina "false"
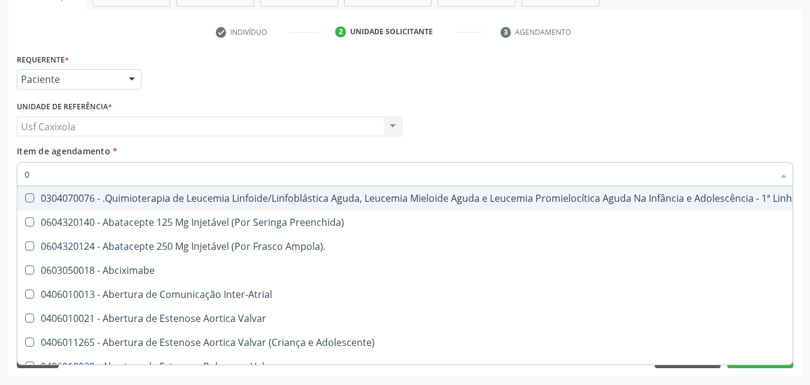
type input "02"
checkbox Comprimido\) "true"
checkbox Transferências "true"
checkbox Meckel "true"
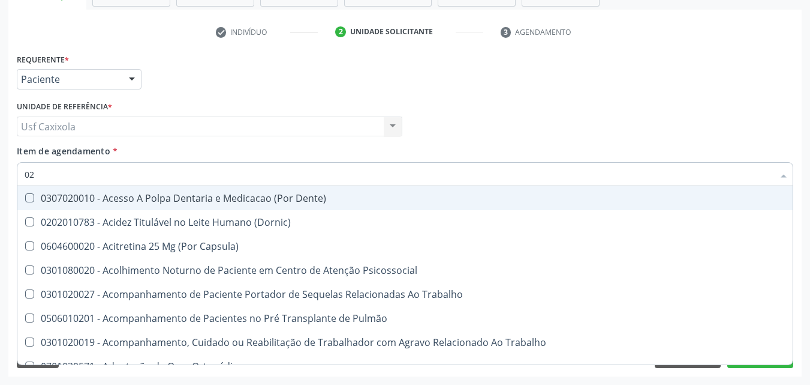
type input "020"
checkbox Hdl "true"
checkbox Ldl "true"
checkbox Total "true"
checkbox Creatinina "true"
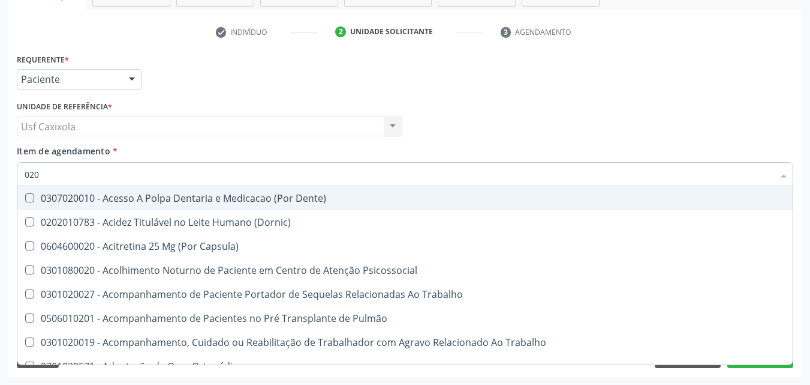
checkbox Tendao "false"
checkbox Amniótico "false"
checkbox Espermograma "false"
checkbox Cerebral "false"
type input "0202"
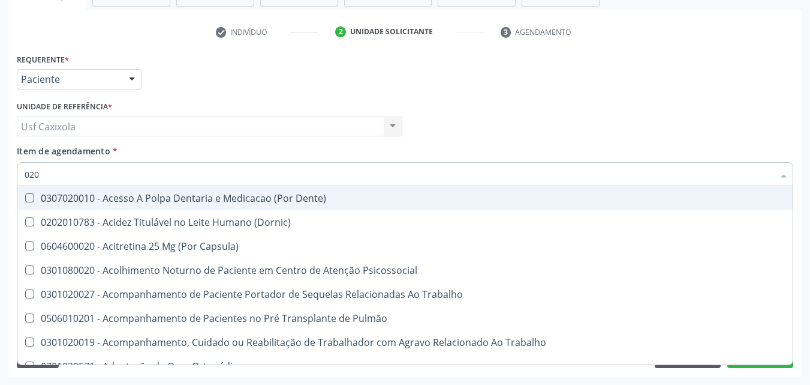
checkbox Faringe\/Laringe "true"
checkbox Puncao "true"
checkbox Fragmento "true"
checkbox Ossea "true"
checkbox Hdl "false"
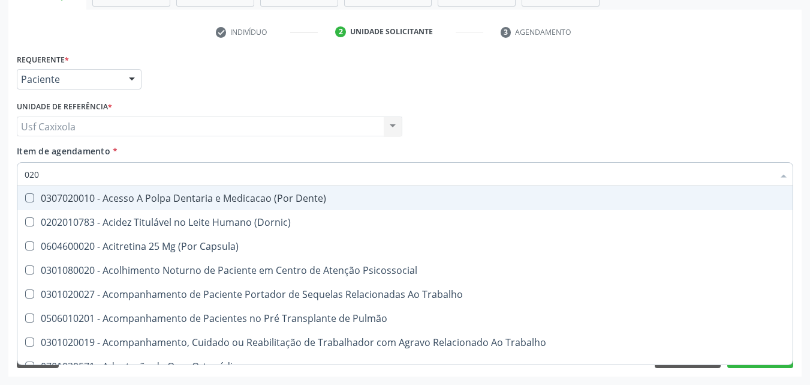
checkbox Ldl "false"
checkbox Total "false"
checkbox Creatinina "false"
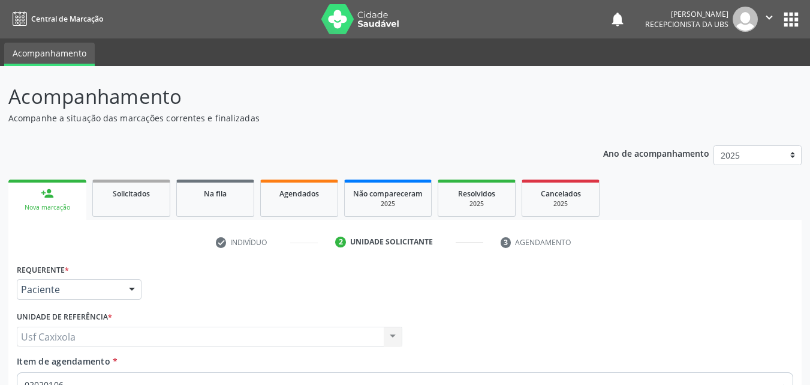
scroll to position [210, 0]
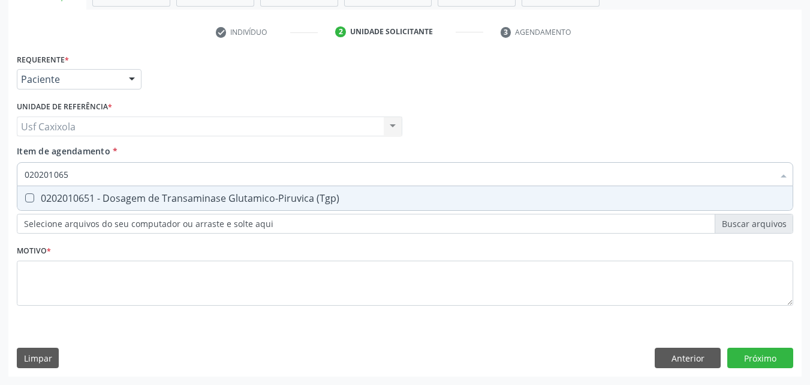
type input "0202010651"
click at [49, 190] on span "0202010651 - Dosagem de Transaminase Glutamico-Piruvica (Tgp)" at bounding box center [405, 198] width 776 height 24
checkbox \(Tgp\) "true"
drag, startPoint x: 58, startPoint y: 183, endPoint x: 13, endPoint y: 185, distance: 44.5
click at [13, 185] on div "Requerente * Paciente Médico(a) Enfermeiro(a) Paciente Nenhum resultado encontr…" at bounding box center [405, 213] width 794 height 326
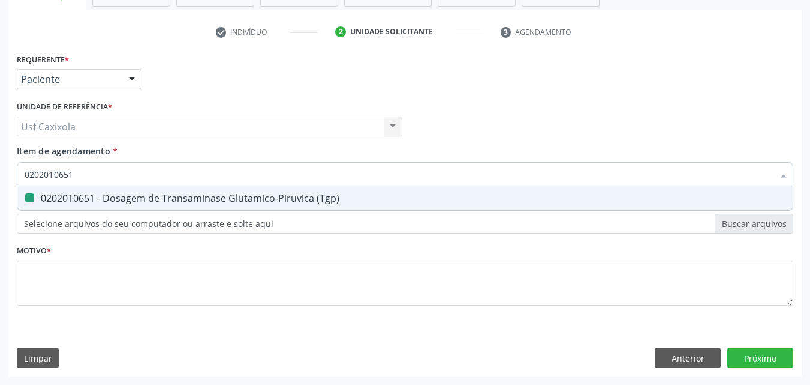
type input "0"
checkbox \(Tgp\) "false"
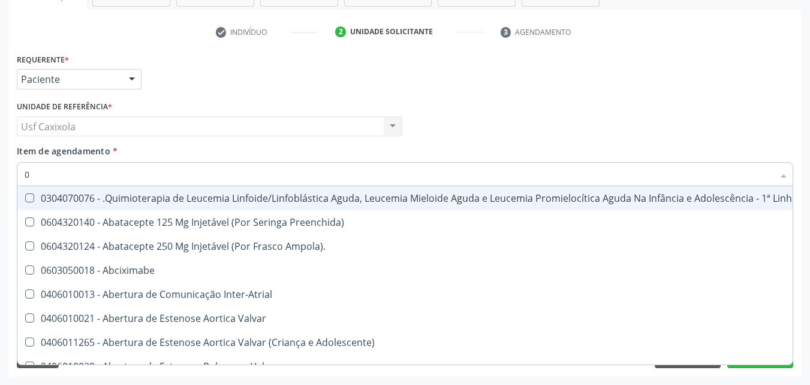
type input "02"
checkbox Coração "true"
checkbox Urina "false"
checkbox Infusão "true"
checkbox Hemodialise "true"
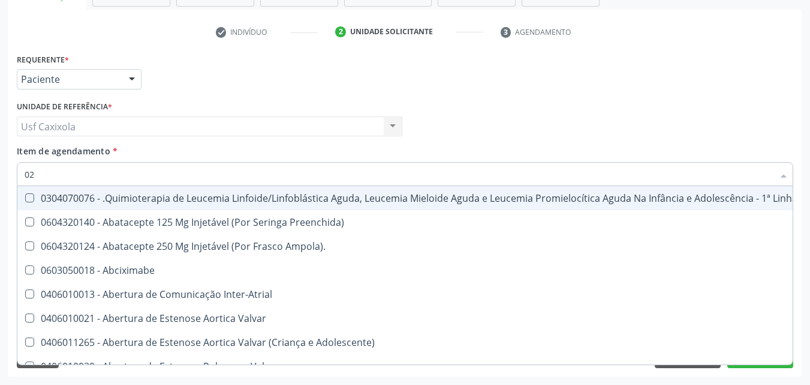
checkbox Comprimido\) "true"
checkbox Transferências "true"
checkbox Meckel "true"
checkbox Bilateral "true"
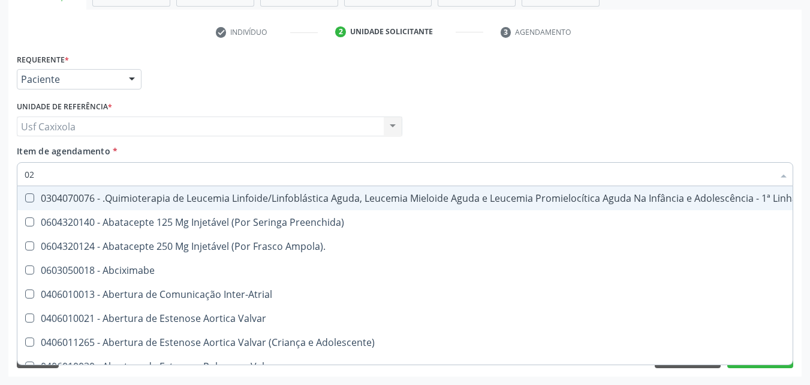
checkbox Indireta "true"
checkbox Laboratorial "true"
checkbox Citopatológico "true"
checkbox Transfusao "true"
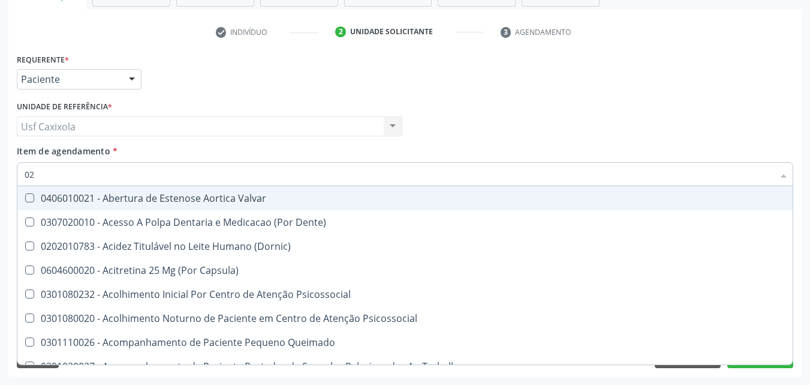
type input "020"
checkbox Terapeutica "true"
checkbox Urina "false"
checkbox Captação "true"
checkbox Intra-Aortico "true"
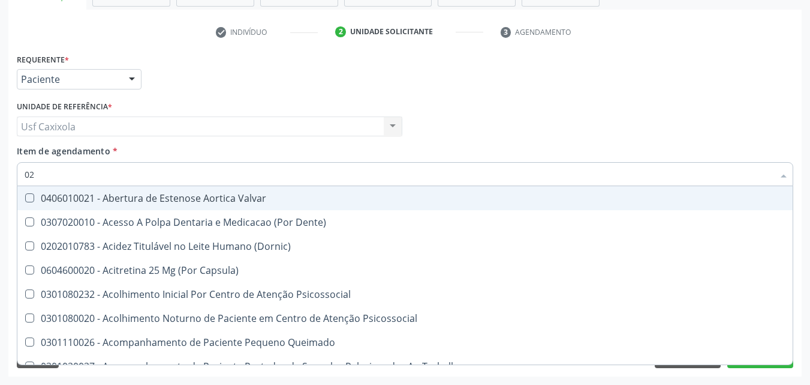
checkbox Epispádia "true"
checkbox Anos\) "true"
checkbox Congênita "true"
checkbox Complementar\) "true"
checkbox \(Qualitativo\) "true"
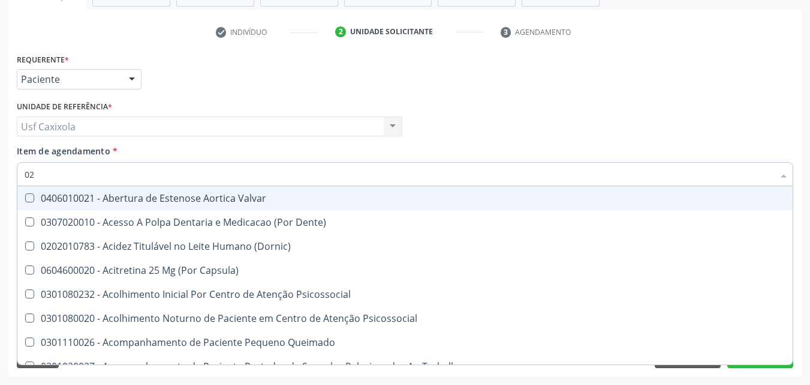
checkbox Dosagens\) "false"
checkbox Glomerular "true"
checkbox Semana\) "true"
checkbox Pediátrico "true"
checkbox Dias "true"
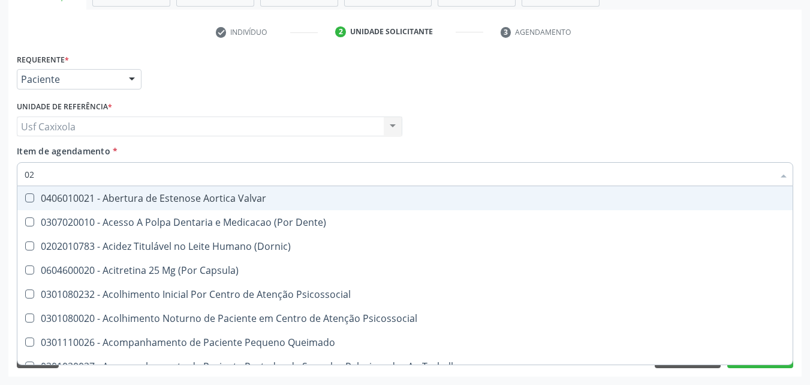
checkbox Urico "false"
checkbox Hdl "false"
checkbox Ldl "false"
checkbox Total "false"
checkbox Creatinina "false"
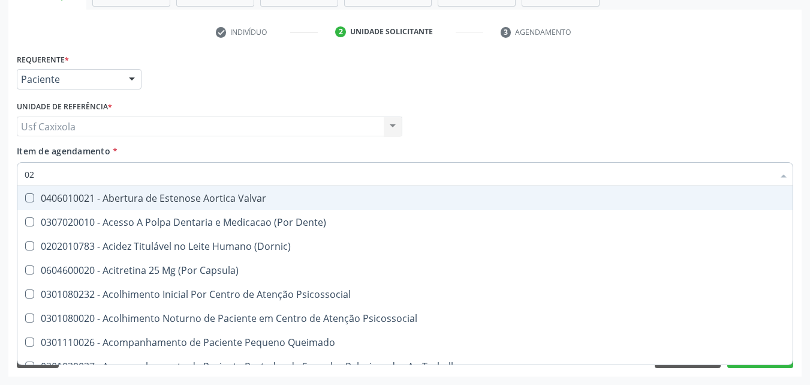
checkbox Glicose "false"
checkbox Glicosilada "false"
checkbox \(Tgo\) "false"
checkbox \(Tgp\) "false"
checkbox Triglicerideos "false"
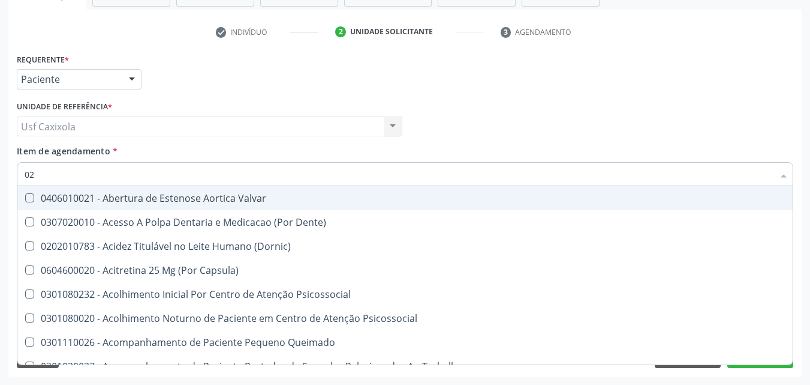
checkbox \(T3\) "true"
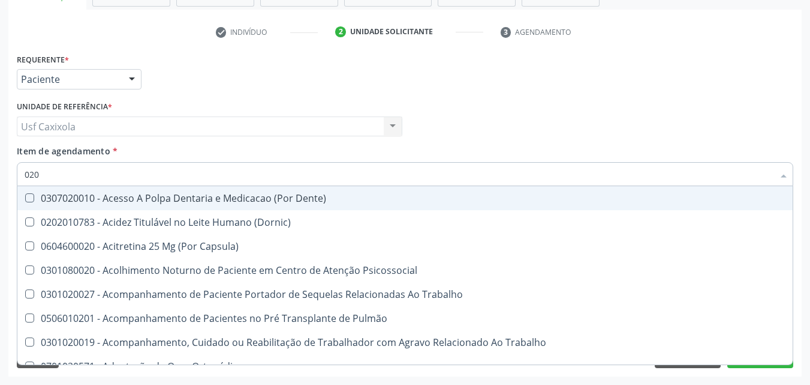
type input "0202"
checkbox Capsula\) "true"
checkbox Urina "false"
checkbox Arquitetura "true"
checkbox População "true"
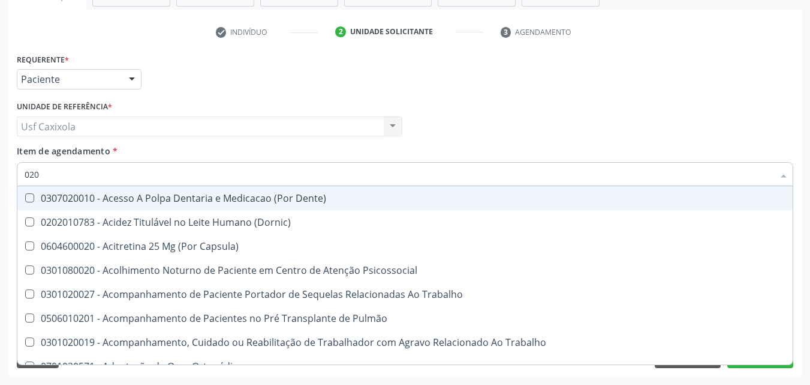
checkbox Faringe\/Laringe "true"
checkbox Puncao "true"
checkbox Fragmento "true"
checkbox Ossea "true"
checkbox Laser "true"
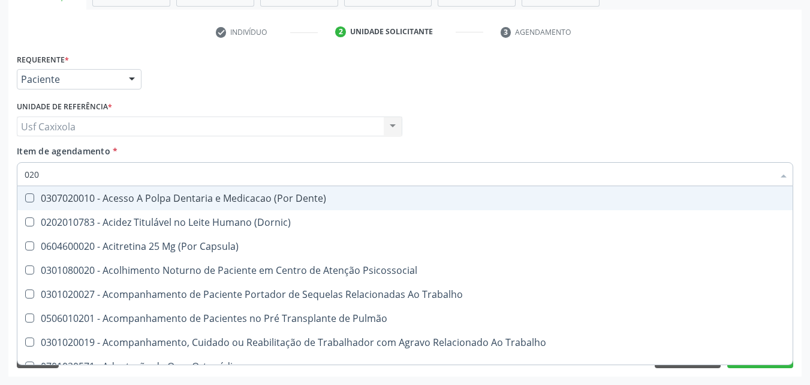
checkbox Septostomia "true"
checkbox \(Spcto\) "true"
checkbox 67 "true"
checkbox Projecoes\) "true"
checkbox Biologica "true"
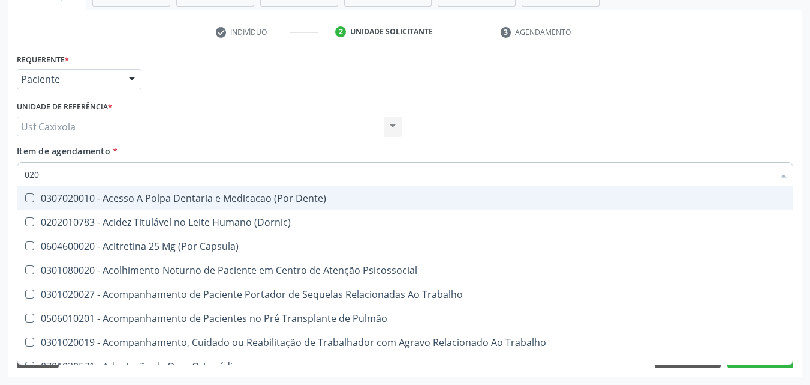
checkbox Dosagens\) "false"
checkbox Urico "false"
checkbox Hdl "false"
checkbox Ldl "false"
checkbox Total "false"
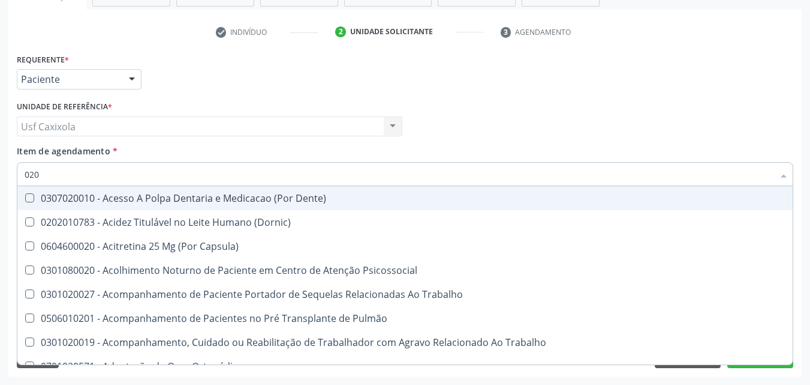
checkbox Creatinina "false"
checkbox Glicose "false"
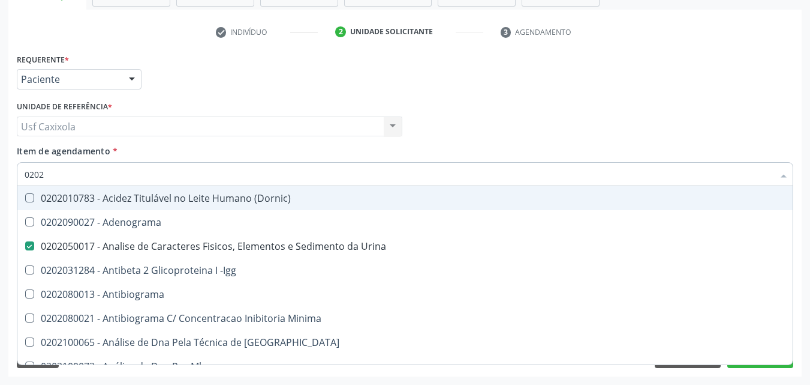
type input "02020"
checkbox Parceria\) "true"
checkbox Dosagens\) "false"
checkbox Organicos "true"
checkbox Urico "false"
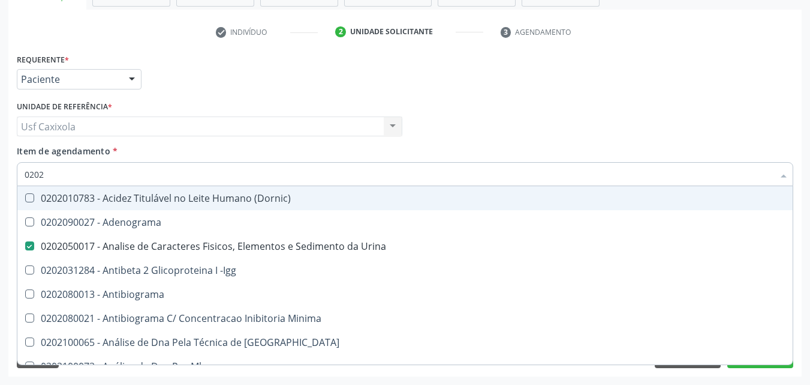
checkbox \(Psa\) "true"
checkbox III "true"
checkbox Barbituratos "true"
checkbox Calcio "true"
checkbox Hdl "false"
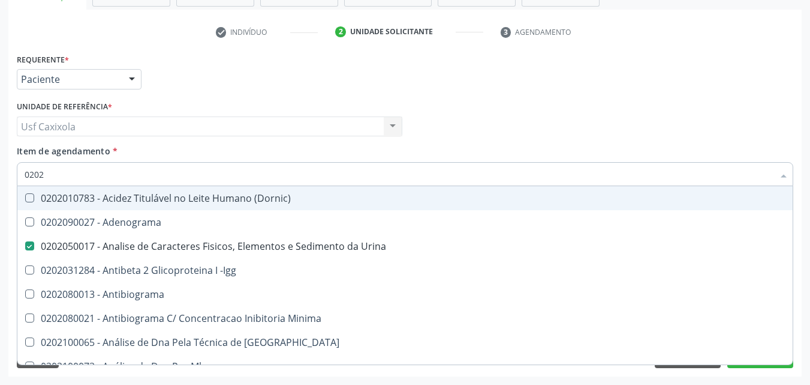
checkbox Ldl "false"
checkbox Total "false"
checkbox Creatinina "false"
checkbox Xi "true"
checkbox Fibrinogenio "true"
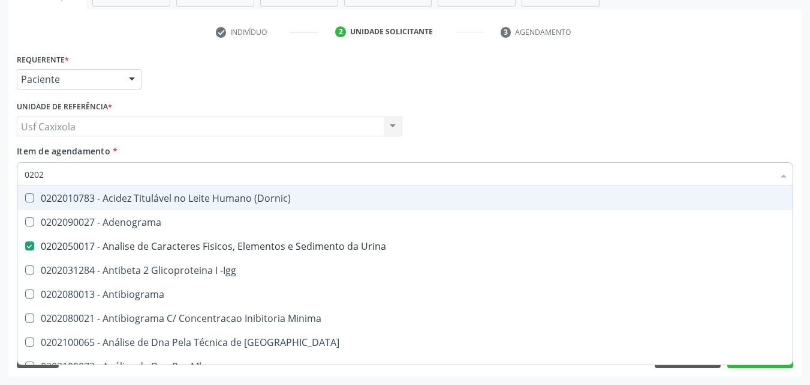
checkbox Glicose "false"
checkbox Glicosilada "false"
checkbox Prolactina "true"
checkbox Funcional "true"
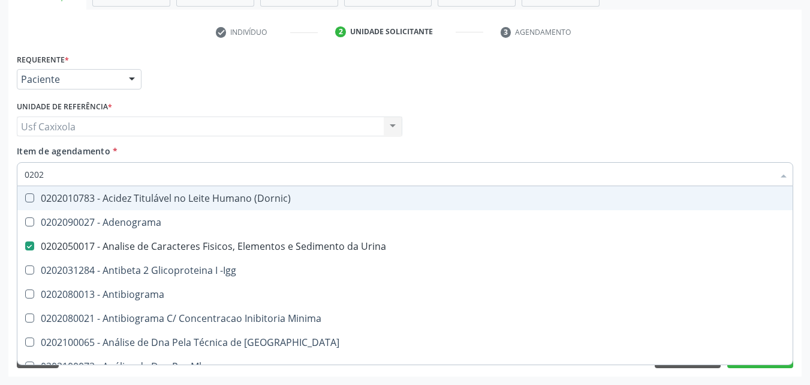
checkbox \(Tgo\) "false"
checkbox \(Tgp\) "false"
checkbox Triglicerideos "false"
checkbox Zinco "true"
checkbox Completo "false"
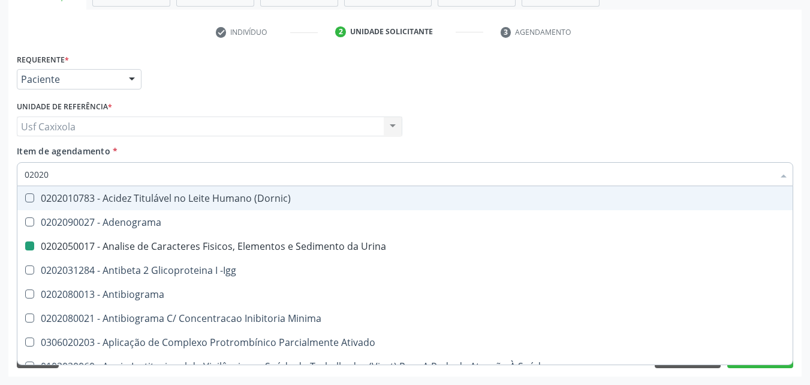
type input "020206"
checkbox Urina "false"
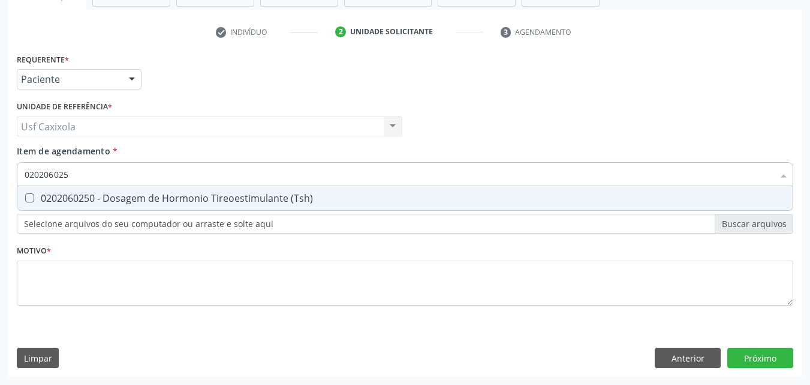
type input "0202060250"
click at [34, 196] on \(Tsh\) at bounding box center [29, 197] width 9 height 9
click at [25, 196] on \(Tsh\) "checkbox" at bounding box center [21, 198] width 8 height 8
checkbox \(Tsh\) "true"
drag, startPoint x: 78, startPoint y: 178, endPoint x: 8, endPoint y: 181, distance: 69.6
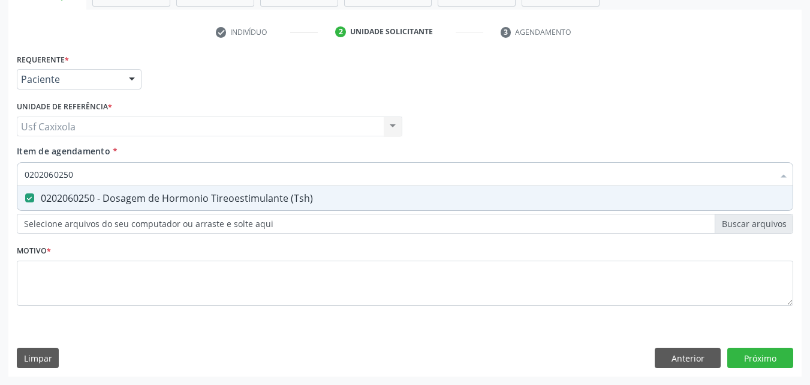
click at [8, 181] on div "Requerente * Paciente Médico(a) Enfermeiro(a) Paciente Nenhum resultado encontr…" at bounding box center [405, 213] width 794 height 326
type input "0"
checkbox \(Tsh\) "false"
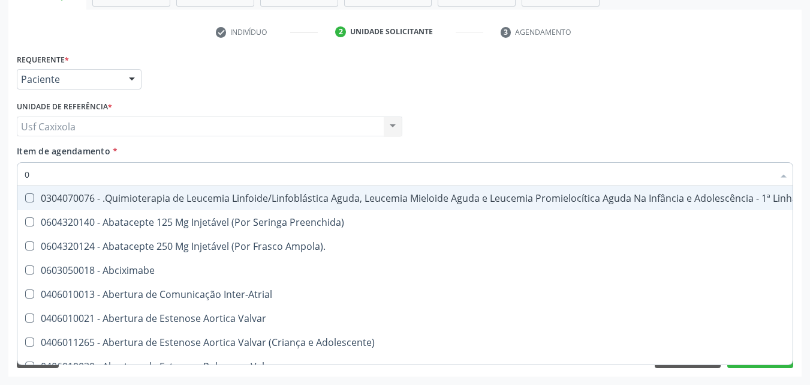
type input "02"
checkbox Coração "true"
checkbox Urina "false"
checkbox Infusão "true"
checkbox Hemodialise "true"
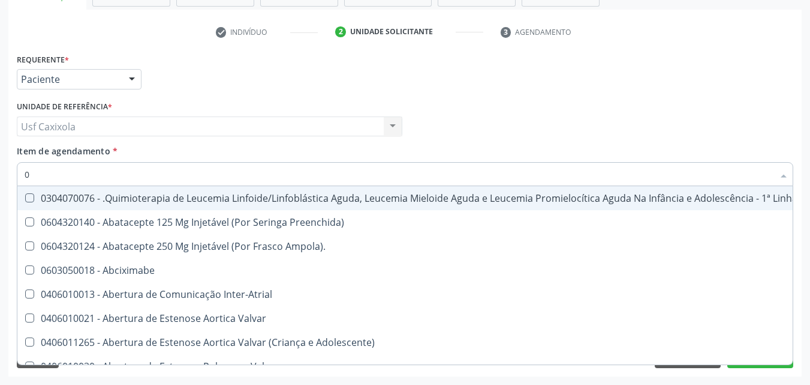
checkbox Comprimido\) "true"
checkbox Transferências "true"
checkbox Meckel "true"
checkbox Bilateral "true"
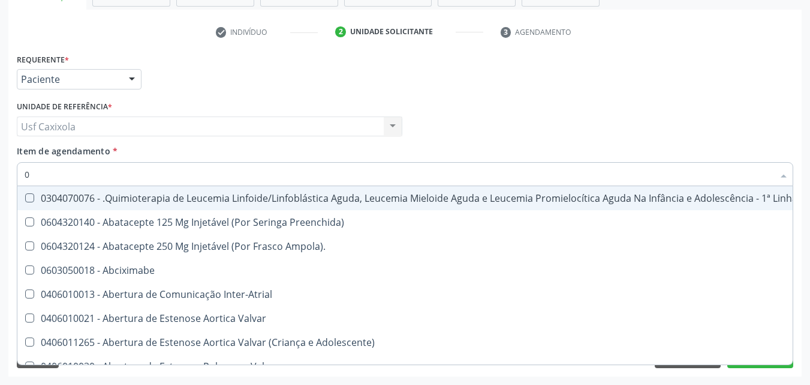
checkbox Indireta "true"
checkbox Simples "true"
checkbox Laboratorial "true"
checkbox Citopatológico "true"
checkbox Transfusao "true"
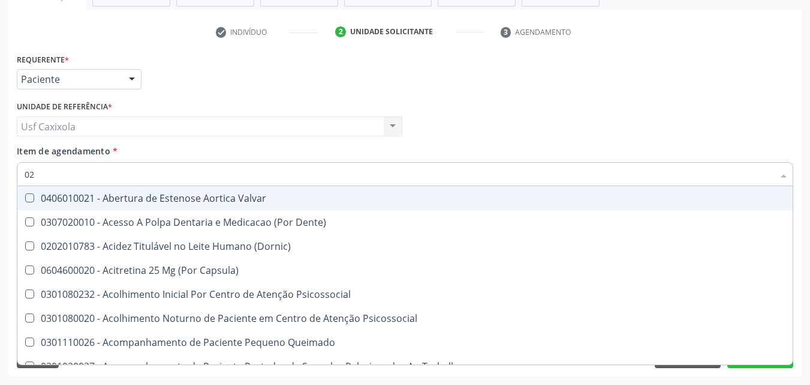
type input "020"
checkbox Terapeutica "true"
checkbox Urina "false"
checkbox Captação "true"
checkbox Intra-Aortico "true"
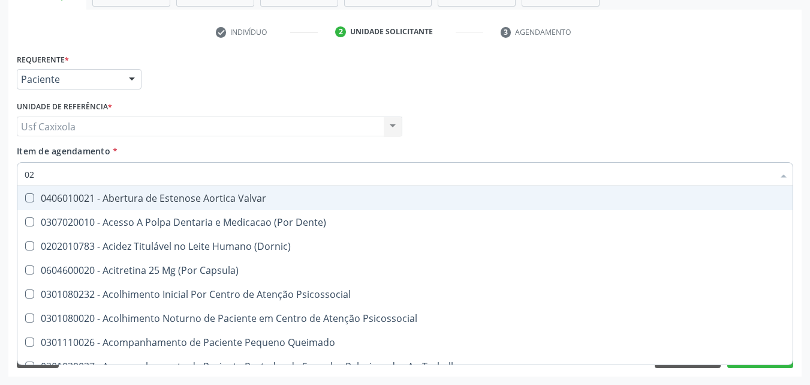
checkbox Epispádia "true"
checkbox Anos\) "true"
checkbox Congênita "true"
checkbox Complementar\) "true"
checkbox \(Qualitativo\) "true"
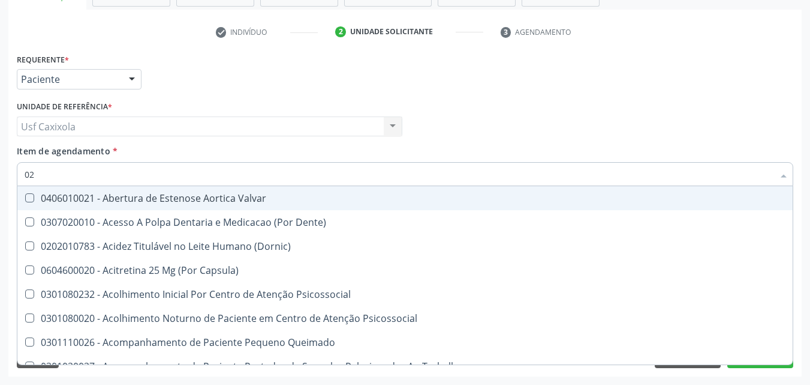
checkbox Dosagens\) "false"
checkbox Glomerular "true"
checkbox Hormonais "true"
checkbox Semana\) "true"
checkbox Pediátrico "true"
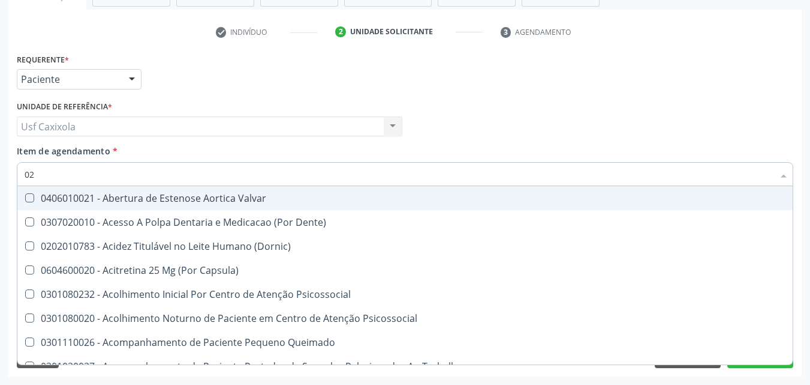
checkbox Dias "true"
checkbox Urico "false"
checkbox Hdl "false"
checkbox Ldl "false"
checkbox Total "false"
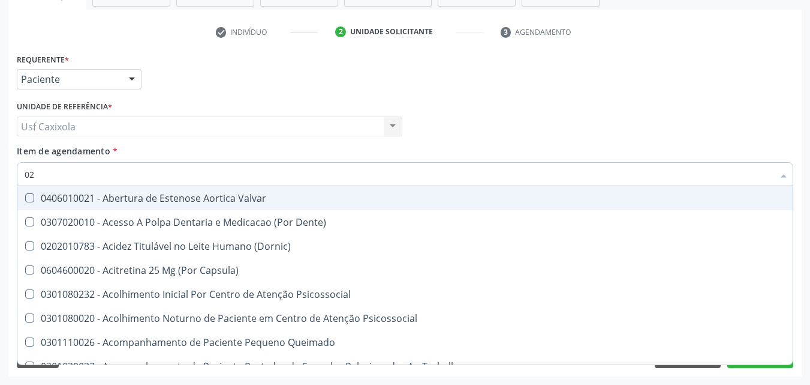
checkbox Creatinina "false"
checkbox Glicose "false"
checkbox Glicosilada "false"
checkbox \(Tsh\) "false"
checkbox \(Tgo\) "false"
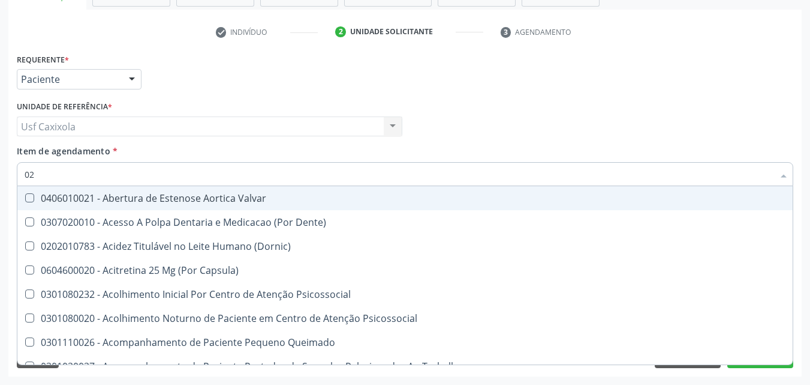
checkbox \(Tgp\) "false"
checkbox Triglicerideos "false"
checkbox \(T3\) "true"
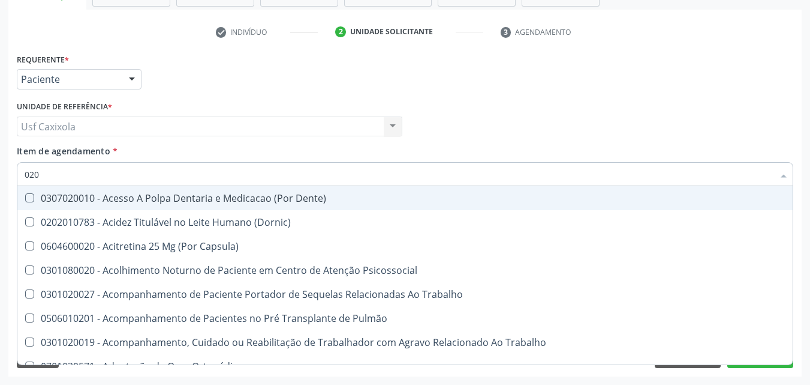
type input "0202"
checkbox Capsula\) "true"
checkbox Urina "false"
checkbox Arquitetura "true"
checkbox População "true"
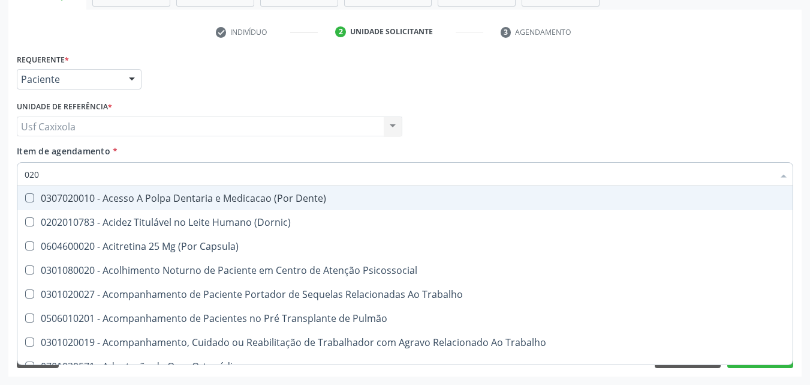
checkbox Faringe\/Laringe "true"
checkbox Puncao "true"
checkbox Fragmento "true"
checkbox Ossea "true"
checkbox Laser "true"
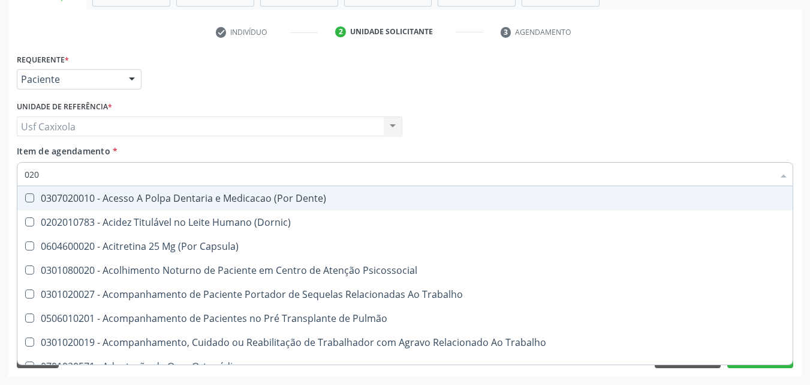
checkbox Septostomia "true"
checkbox Drogas "true"
checkbox \(Spcto\) "true"
checkbox 67 "true"
checkbox Projecoes\) "true"
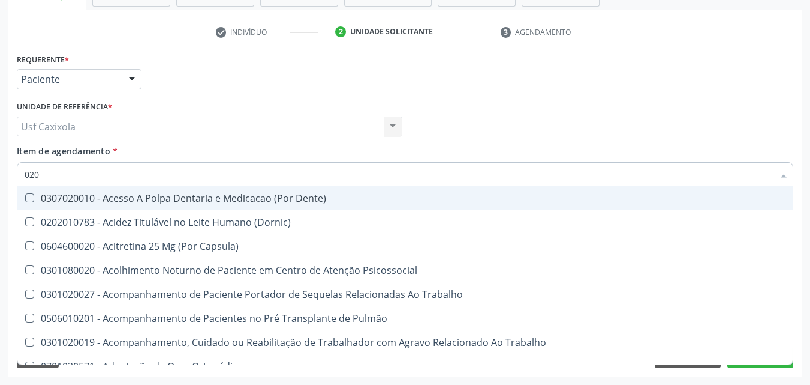
checkbox Biologica "true"
checkbox Dosagens\) "false"
checkbox Urico "false"
checkbox Hdl "false"
checkbox Ldl "false"
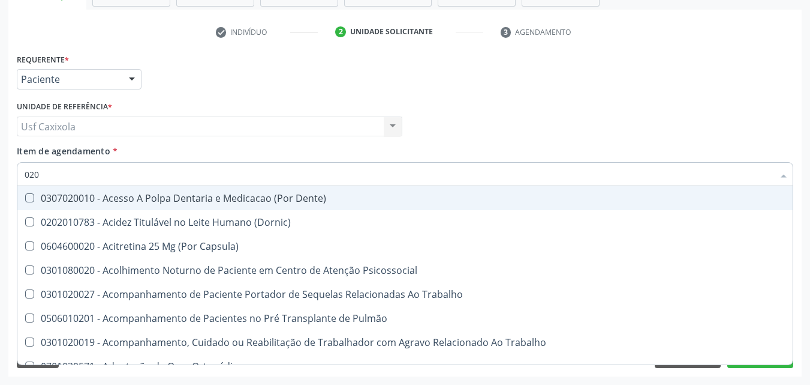
checkbox Total "false"
checkbox Creatinina "false"
checkbox Glicose "false"
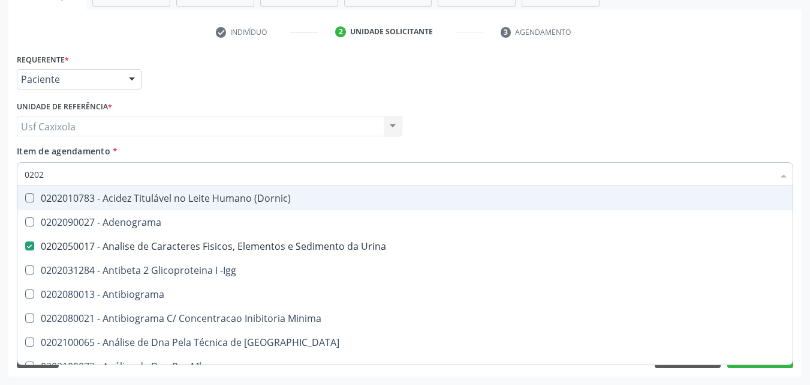
type input "02020"
checkbox Parceria\) "true"
checkbox Dosagens\) "false"
checkbox Organicos "true"
checkbox Urico "false"
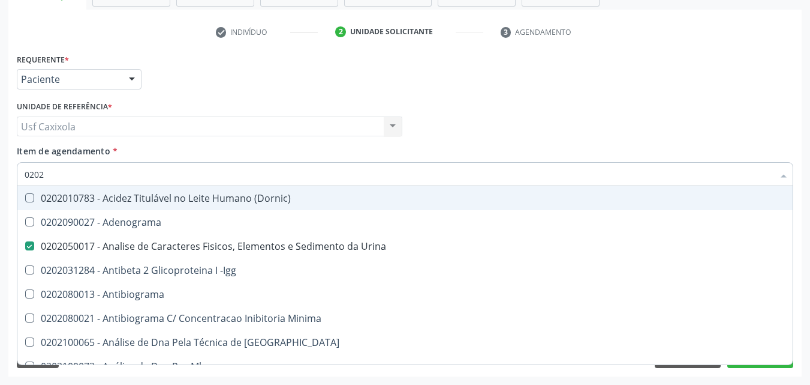
checkbox \(Psa\) "true"
checkbox III "true"
checkbox Barbituratos "true"
checkbox Calcio "true"
checkbox Hdl "false"
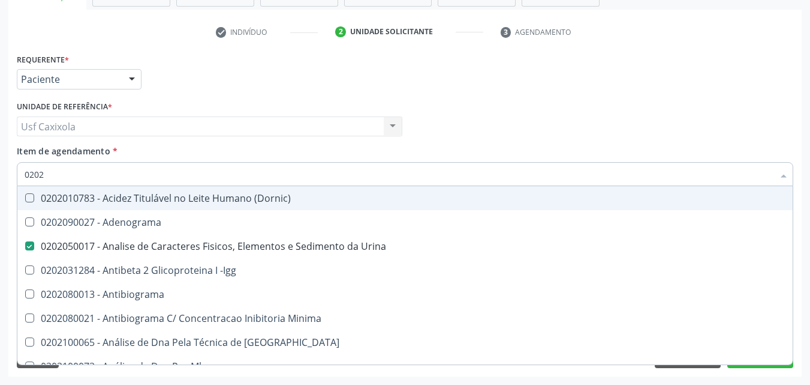
checkbox Ldl "false"
checkbox Total "false"
checkbox Creatinina "false"
checkbox Xi "true"
checkbox Fibrinogenio "true"
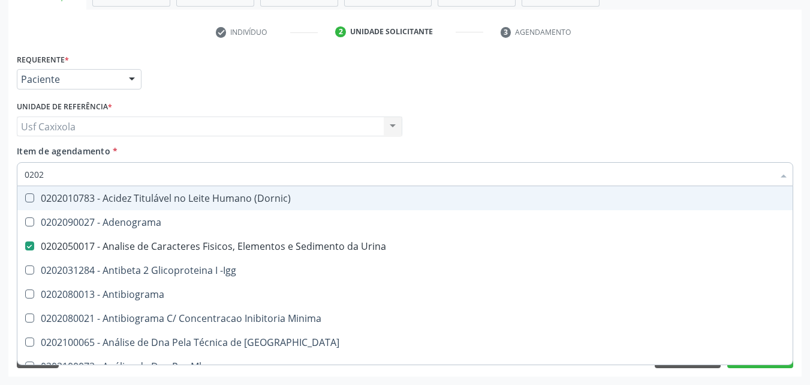
checkbox Esperma "true"
checkbox Glicose "false"
checkbox Glicosilada "false"
checkbox \(Tsh\) "false"
checkbox Prolactina "true"
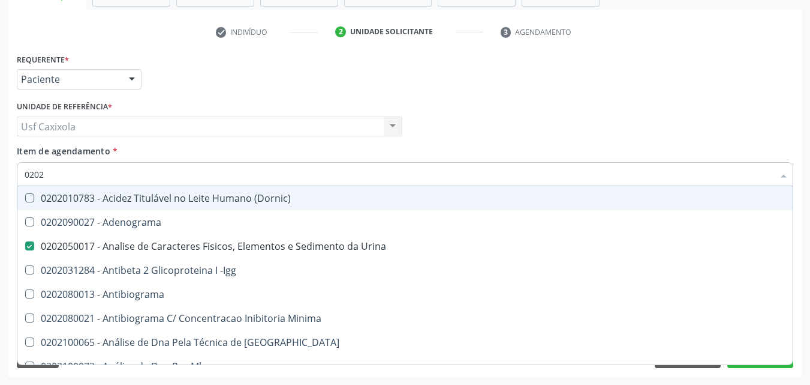
checkbox Funcional "true"
checkbox \(Tgo\) "false"
checkbox \(Tgp\) "false"
checkbox Triglicerideos "false"
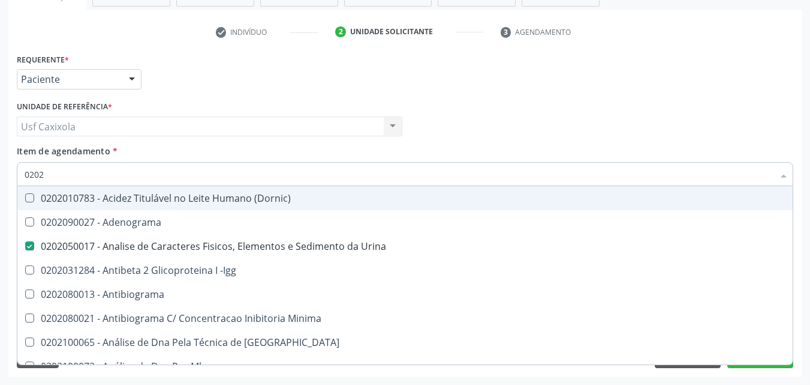
checkbox Zinco "true"
checkbox Completo "false"
type input "020206"
checkbox Urina "false"
checkbox Creatinina "true"
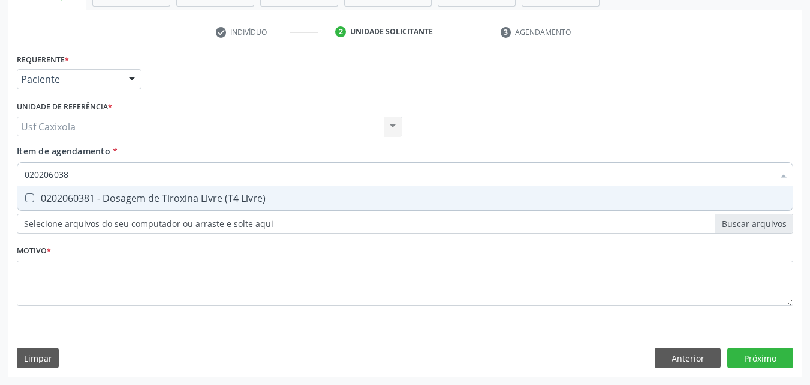
type input "0202060381"
click at [37, 194] on div "0202060381 - Dosagem de Tiroxina Livre (T4 Livre)" at bounding box center [405, 198] width 761 height 10
checkbox Livre\) "true"
drag, startPoint x: 80, startPoint y: 176, endPoint x: 22, endPoint y: 178, distance: 58.8
click at [22, 178] on div "0202060381" at bounding box center [405, 174] width 777 height 24
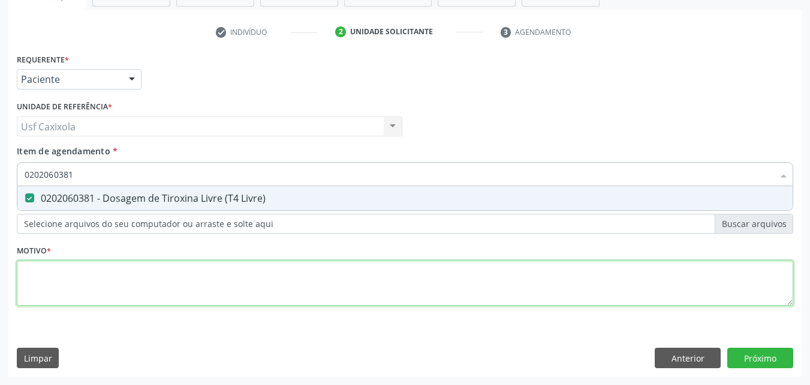
click at [98, 273] on div "Requerente * Paciente Médico(a) Enfermeiro(a) Paciente Nenhum resultado encontr…" at bounding box center [405, 186] width 777 height 272
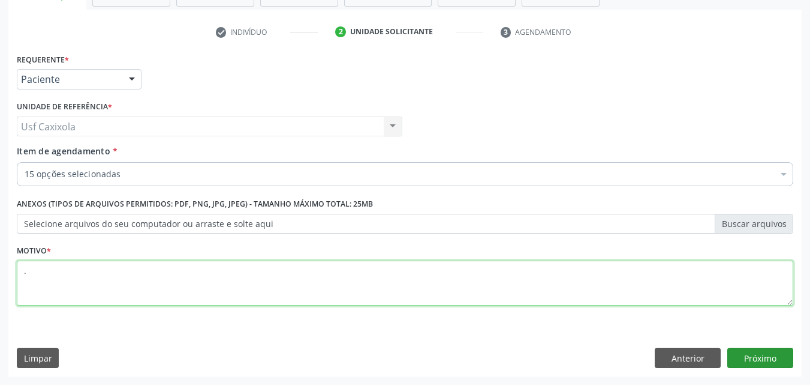
type textarea "."
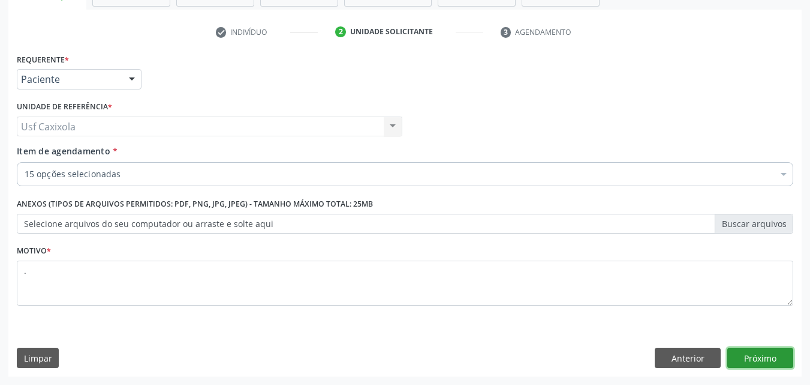
click at [743, 363] on button "Próximo" at bounding box center [761, 357] width 66 height 20
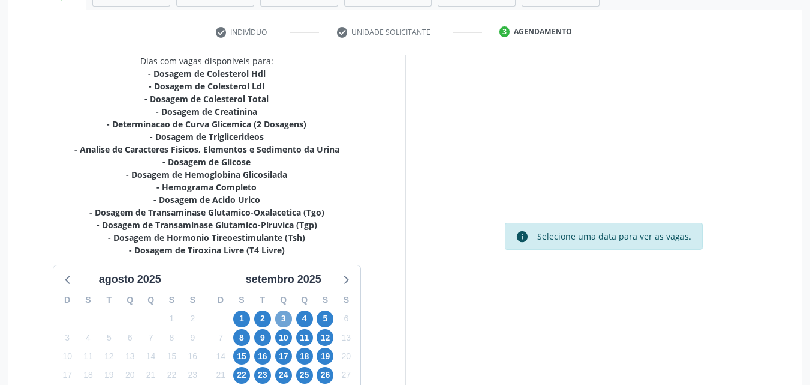
click at [286, 317] on span "3" at bounding box center [283, 318] width 17 height 17
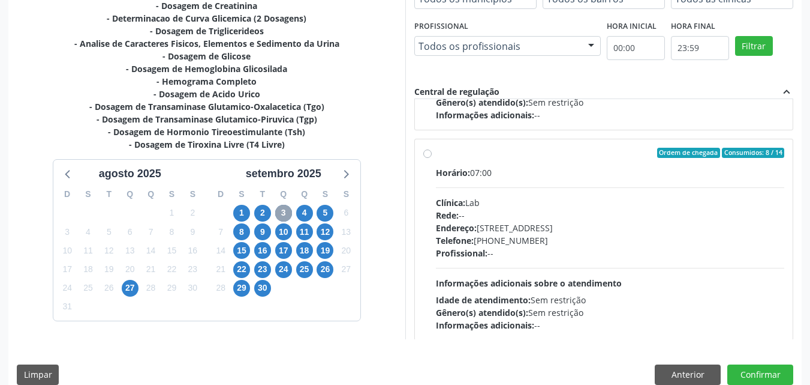
scroll to position [332, 0]
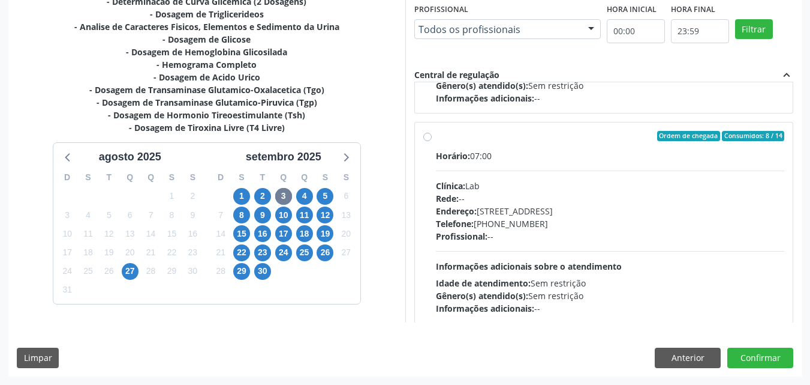
click at [445, 145] on label "Ordem de chegada Consumidos: 8 / 14 Horário: 07:00 Clínica: Lab Rede: -- Endere…" at bounding box center [610, 223] width 349 height 184
click at [432, 142] on input "Ordem de chegada Consumidos: 8 / 14 Horário: 07:00 Clínica: Lab Rede: -- Endere…" at bounding box center [427, 136] width 8 height 11
radio input "true"
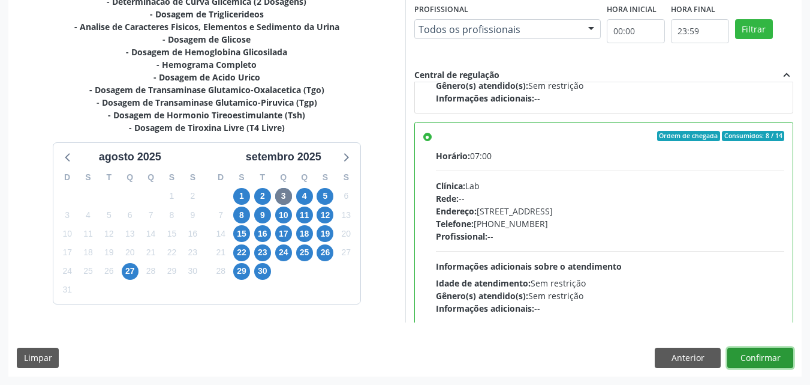
click at [752, 357] on button "Confirmar" at bounding box center [761, 357] width 66 height 20
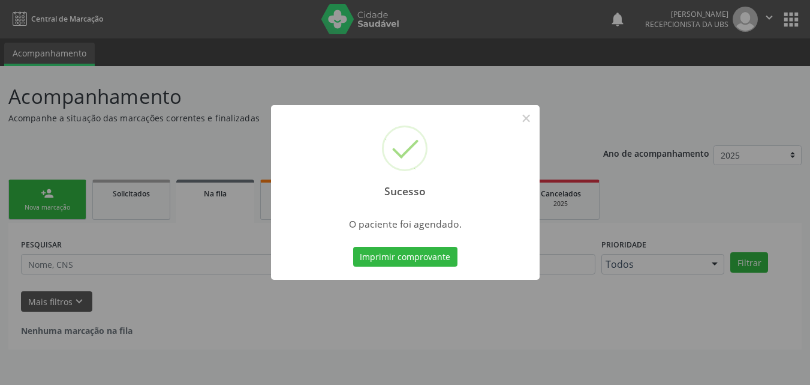
scroll to position [0, 0]
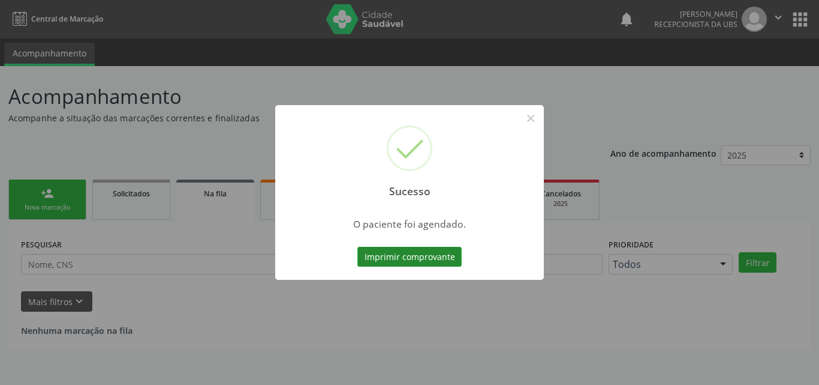
click at [427, 259] on button "Imprimir comprovante" at bounding box center [410, 257] width 104 height 20
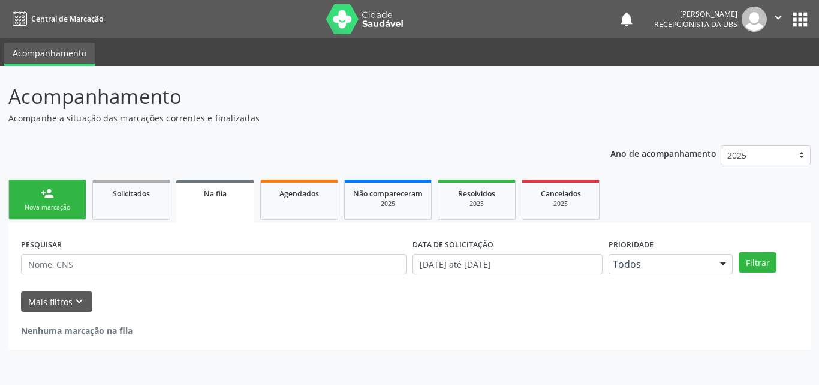
click at [43, 213] on link "person_add Nova marcação" at bounding box center [47, 199] width 78 height 40
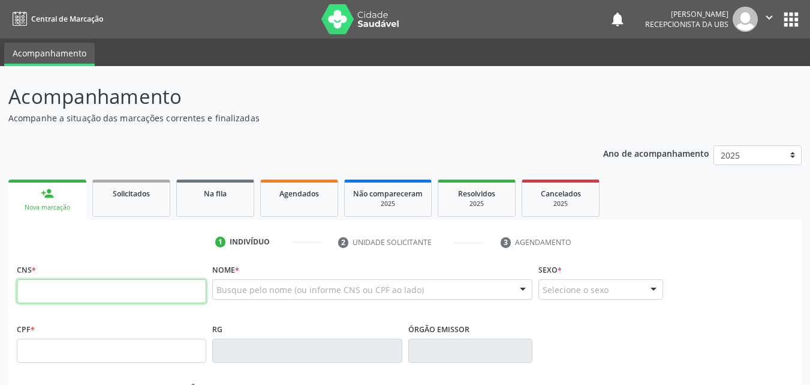
click at [72, 285] on input "text" at bounding box center [112, 291] width 190 height 24
type input "708 0038 8464 1522"
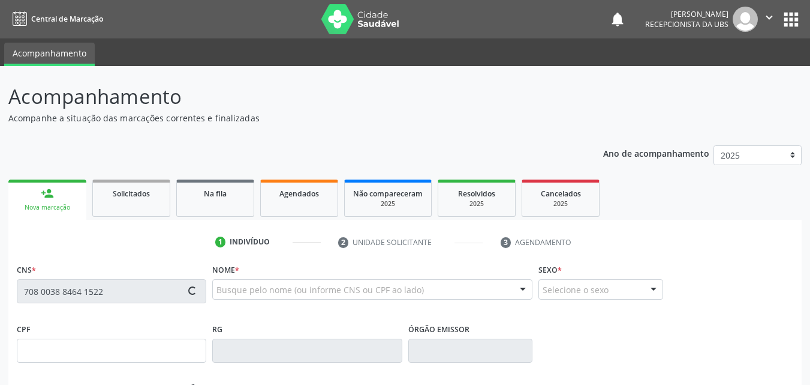
type input "054.203.314-38"
type input "13/01/1979"
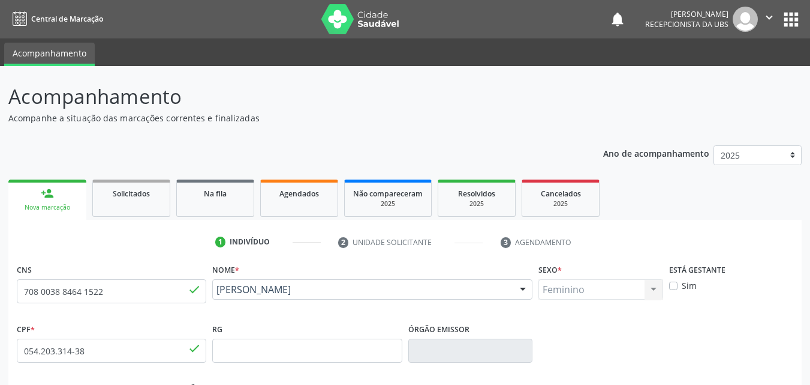
drag, startPoint x: 328, startPoint y: 302, endPoint x: 215, endPoint y: 293, distance: 113.7
click at [215, 293] on div "Givanilda Alves da Silva Givanilda Alves da Silva CNS: 708 0038 8464 1522 CPF: …" at bounding box center [372, 293] width 320 height 29
copy span "Givanilda Alves da Silva"
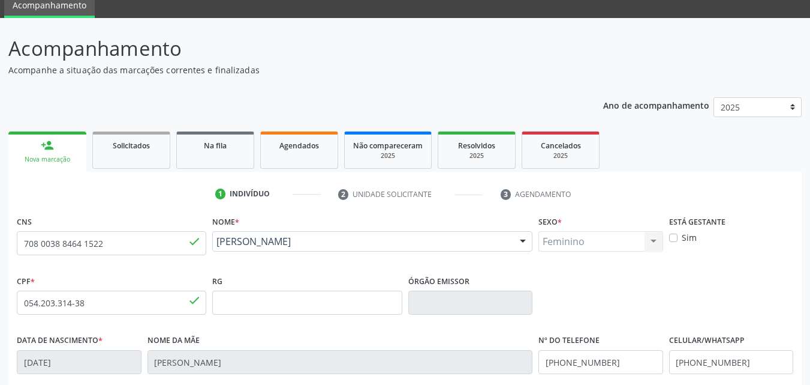
scroll to position [266, 0]
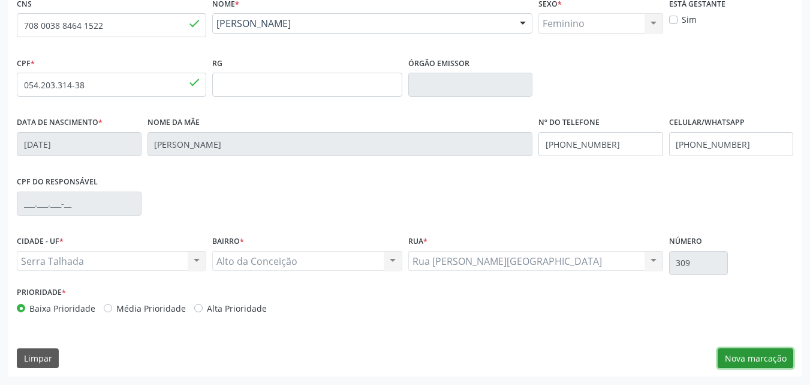
click at [748, 355] on button "Nova marcação" at bounding box center [756, 358] width 76 height 20
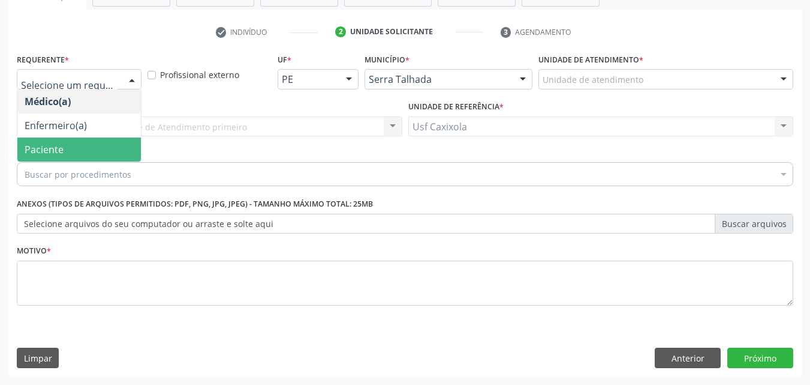
click at [106, 150] on span "Paciente" at bounding box center [79, 149] width 124 height 24
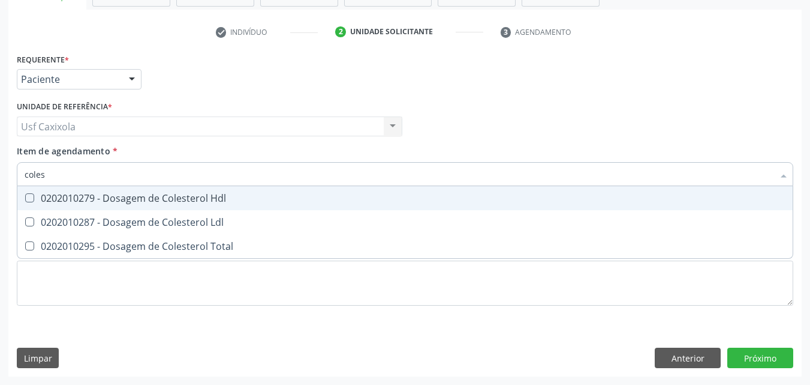
click at [132, 195] on div "0202010279 - Dosagem de Colesterol Hdl" at bounding box center [405, 198] width 761 height 10
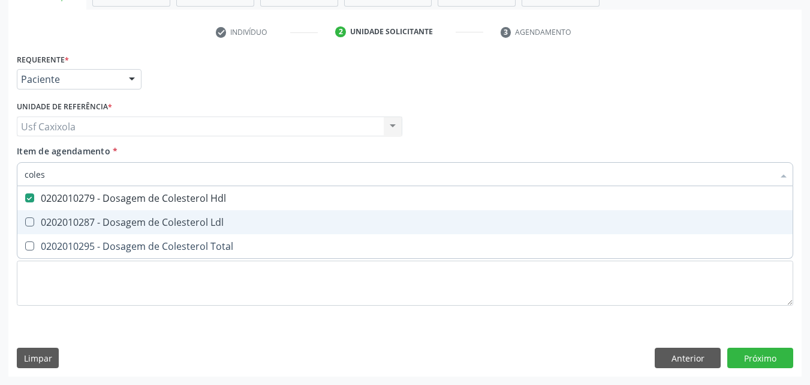
click at [128, 214] on span "0202010287 - Dosagem de Colesterol Ldl" at bounding box center [405, 222] width 776 height 24
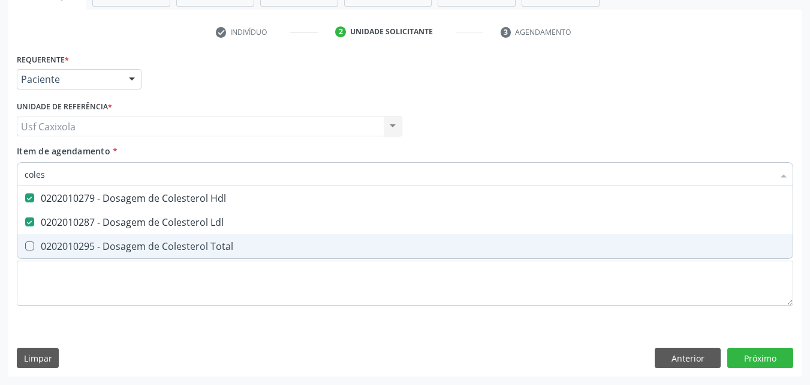
click at [118, 244] on div "0202010295 - Dosagem de Colesterol Total" at bounding box center [405, 246] width 761 height 10
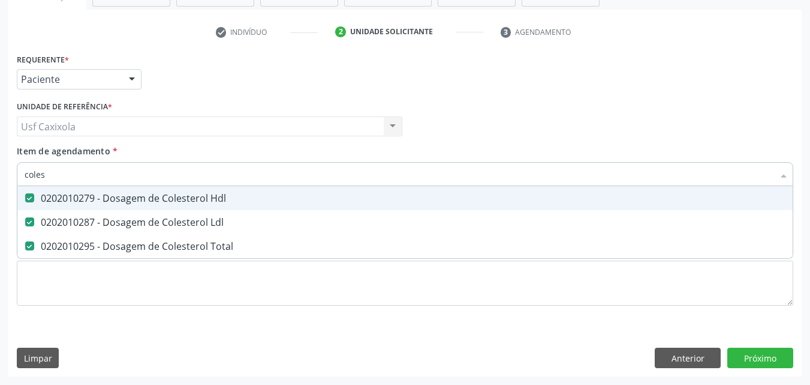
drag, startPoint x: 50, startPoint y: 173, endPoint x: 20, endPoint y: 173, distance: 30.0
click at [20, 173] on div "coles" at bounding box center [405, 174] width 777 height 24
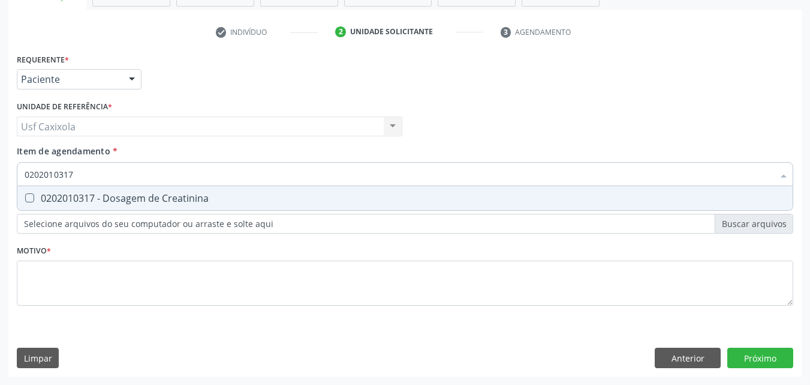
click at [45, 196] on div "0202010317 - Dosagem de Creatinina" at bounding box center [405, 198] width 761 height 10
drag, startPoint x: 76, startPoint y: 176, endPoint x: 22, endPoint y: 175, distance: 54.0
click at [22, 175] on div "0202010317" at bounding box center [405, 174] width 777 height 24
click at [46, 189] on span "0202010120 - Dosagem de Acido Urico" at bounding box center [405, 198] width 776 height 24
drag, startPoint x: 80, startPoint y: 176, endPoint x: 17, endPoint y: 179, distance: 63.0
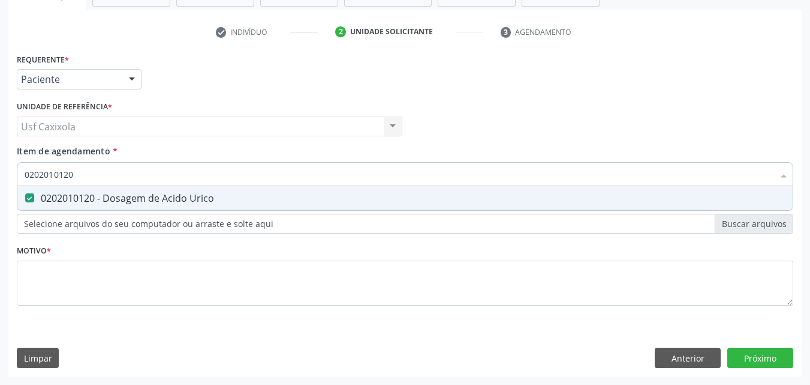
click at [17, 179] on div "0202010120" at bounding box center [405, 174] width 777 height 24
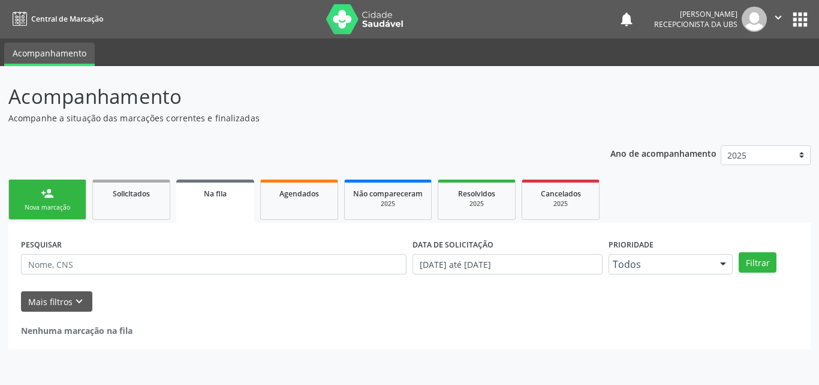
click at [54, 211] on div "Nova marcação" at bounding box center [47, 207] width 60 height 9
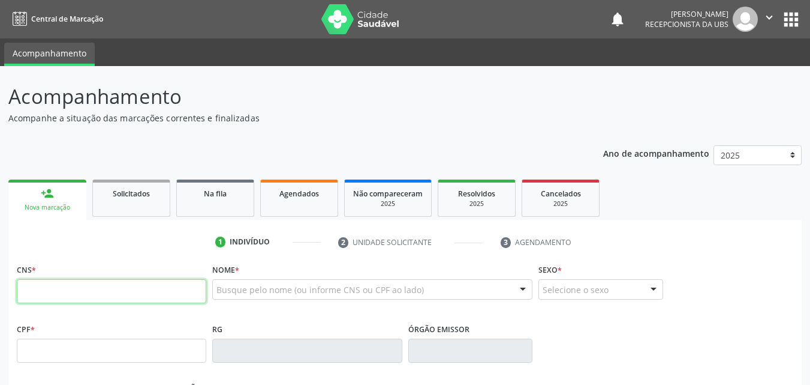
click at [78, 289] on input "text" at bounding box center [112, 291] width 190 height 24
type input "700 2079 4414 0423"
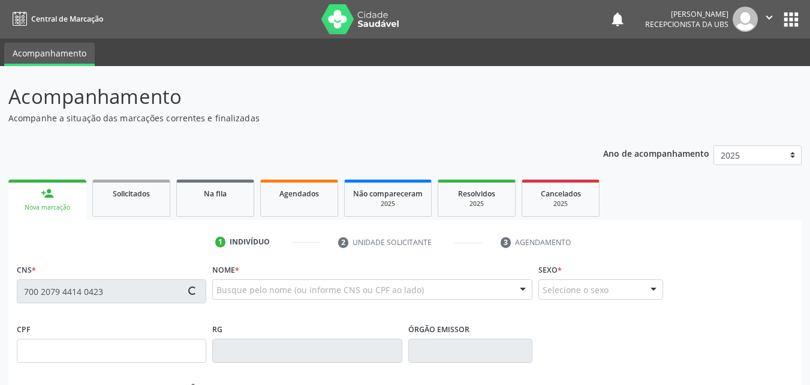
type input "333.364.664-15"
type input "[DATE]"
type input "[PERSON_NAME]"
type input "[PHONE_NUMBER]"
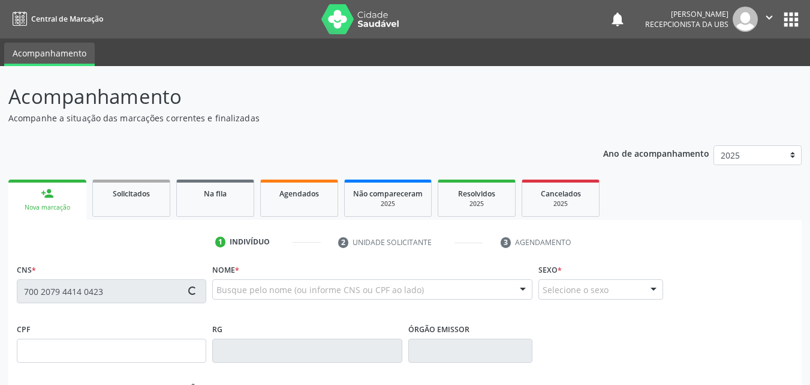
type input "1191"
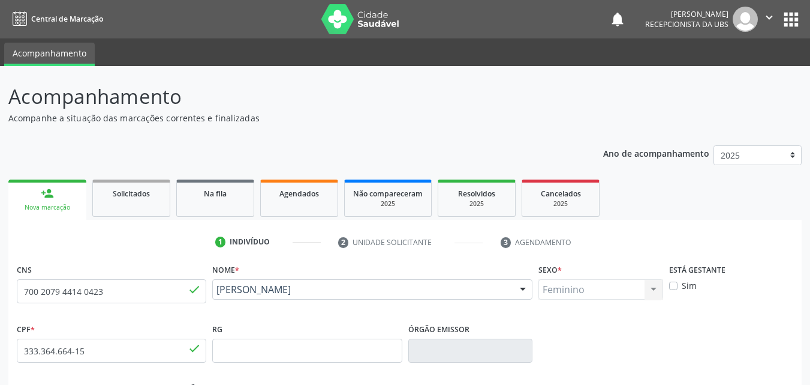
drag, startPoint x: 315, startPoint y: 307, endPoint x: 213, endPoint y: 294, distance: 102.8
click at [213, 294] on div "[PERSON_NAME] [PERSON_NAME] CNS: 700 2079 4414 0423 CPF: 333.364.664-15 Nascime…" at bounding box center [372, 293] width 320 height 29
copy span "[PERSON_NAME]"
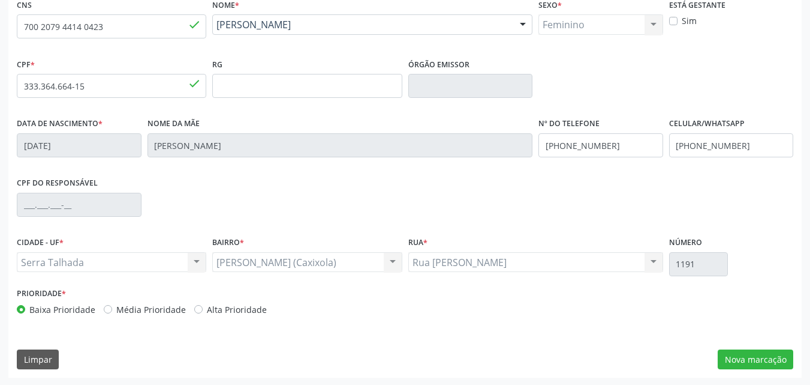
scroll to position [266, 0]
click at [755, 361] on button "Nova marcação" at bounding box center [756, 358] width 76 height 20
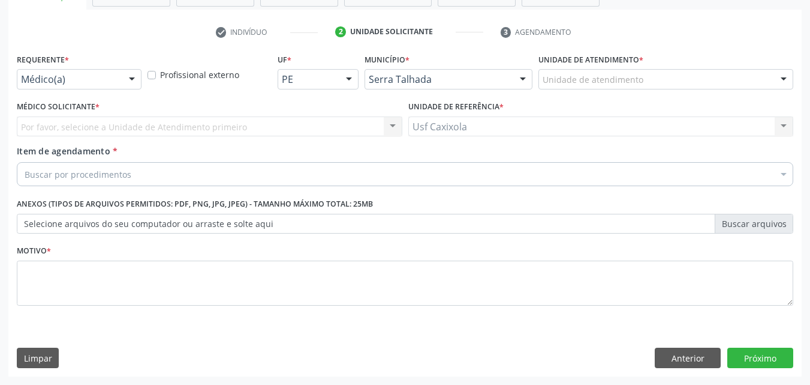
scroll to position [210, 0]
click at [123, 79] on div at bounding box center [132, 80] width 18 height 20
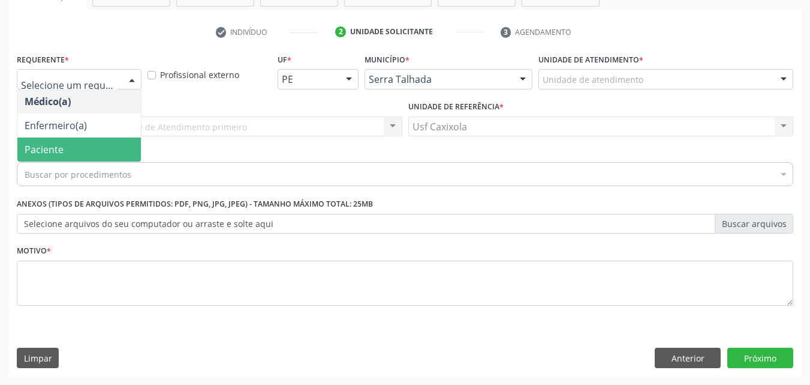
click at [113, 145] on span "Paciente" at bounding box center [79, 149] width 124 height 24
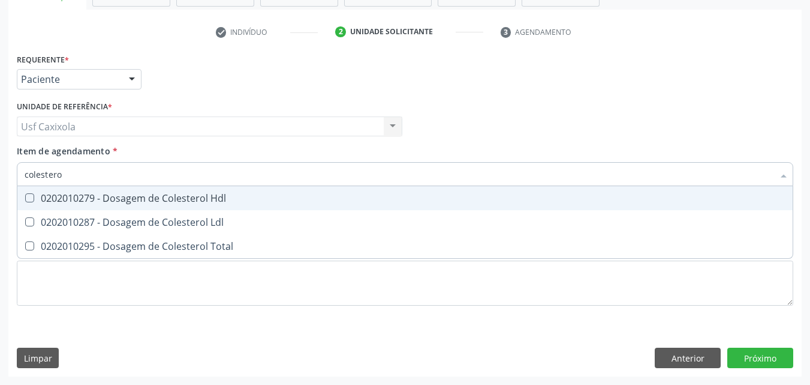
type input "colesterol"
click at [126, 206] on span "0202010279 - Dosagem de Colesterol Hdl" at bounding box center [405, 198] width 776 height 24
checkbox Hdl "true"
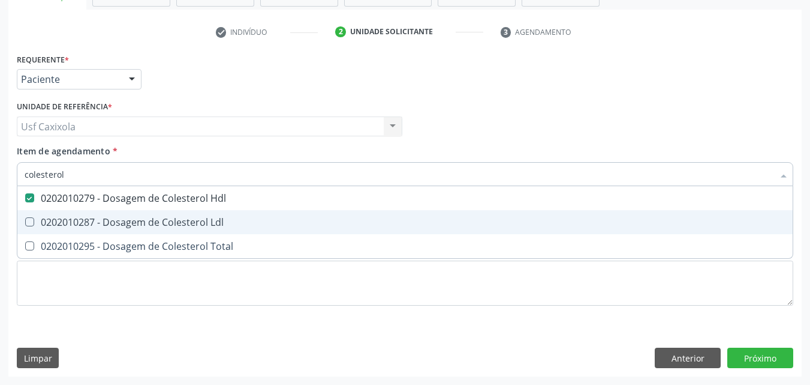
click at [129, 230] on span "0202010287 - Dosagem de Colesterol Ldl" at bounding box center [405, 222] width 776 height 24
checkbox Ldl "true"
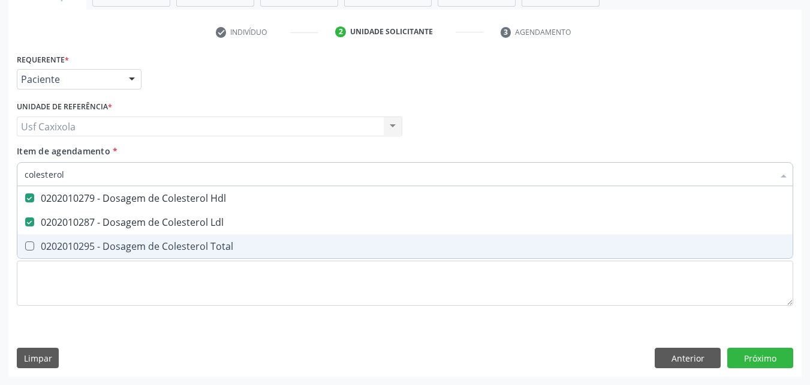
click at [130, 248] on div "0202010295 - Dosagem de Colesterol Total" at bounding box center [405, 246] width 761 height 10
checkbox Total "true"
type input "colesterol"
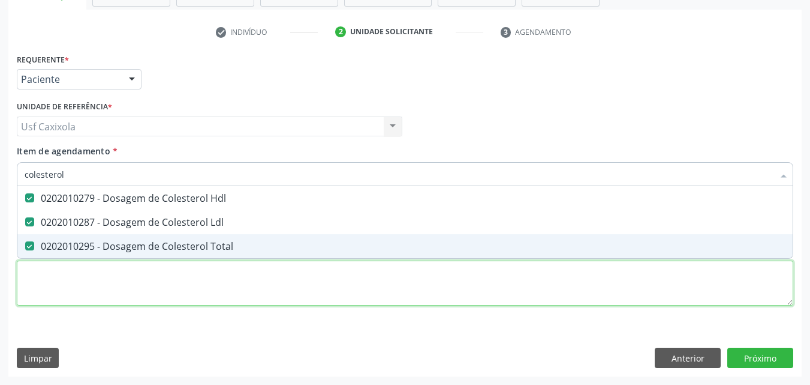
click at [118, 295] on div "Requerente * Paciente Médico(a) Enfermeiro(a) Paciente Nenhum resultado encontr…" at bounding box center [405, 186] width 777 height 272
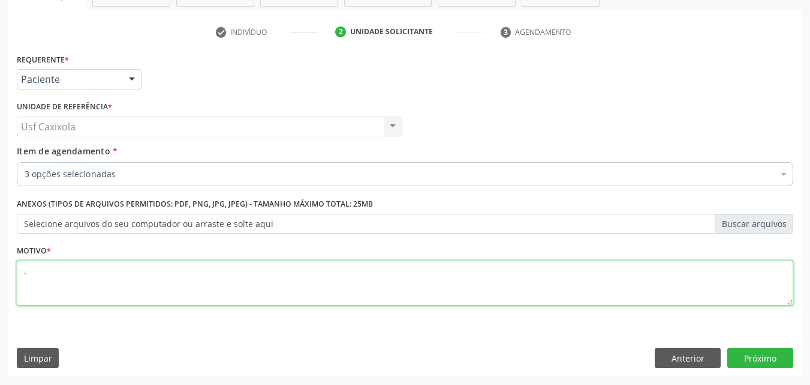
type textarea "."
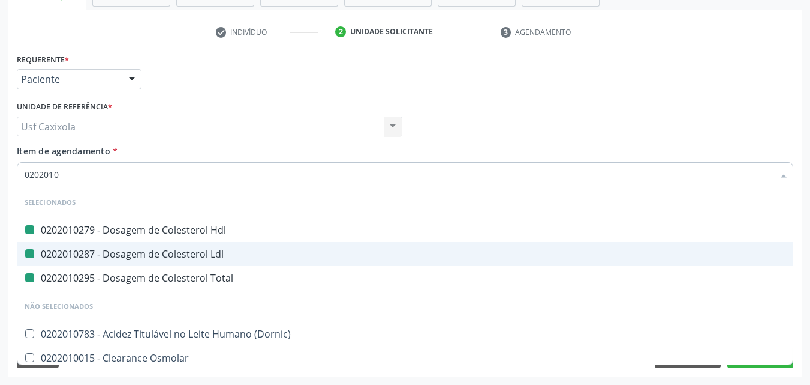
type input "02020103"
checkbox Hdl "false"
checkbox Ldl "false"
checkbox Total "false"
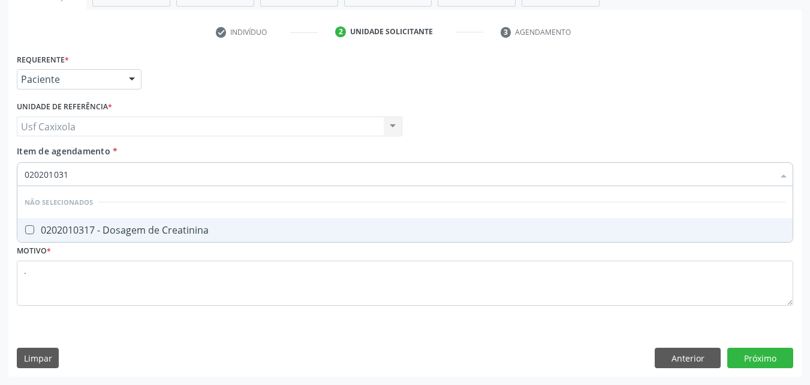
type input "0202010317"
click at [121, 225] on div "0202010317 - Dosagem de Creatinina" at bounding box center [405, 230] width 761 height 10
checkbox Creatinina "true"
drag, startPoint x: 84, startPoint y: 178, endPoint x: 19, endPoint y: 185, distance: 65.7
click at [19, 185] on div "0202010317" at bounding box center [405, 174] width 777 height 24
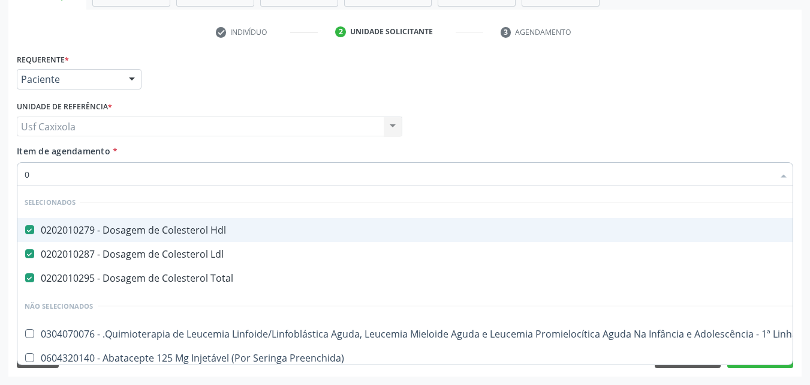
type input "02"
checkbox \(Liquido\) "true"
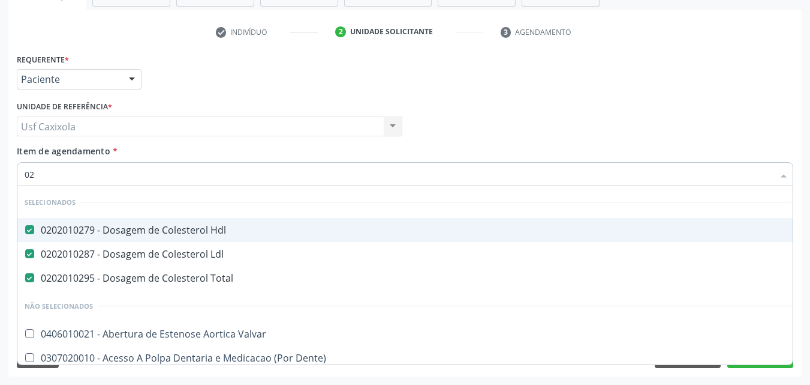
type input "020"
checkbox Estágios "true"
checkbox Creatinina "false"
type input "0202"
checkbox Ocular "true"
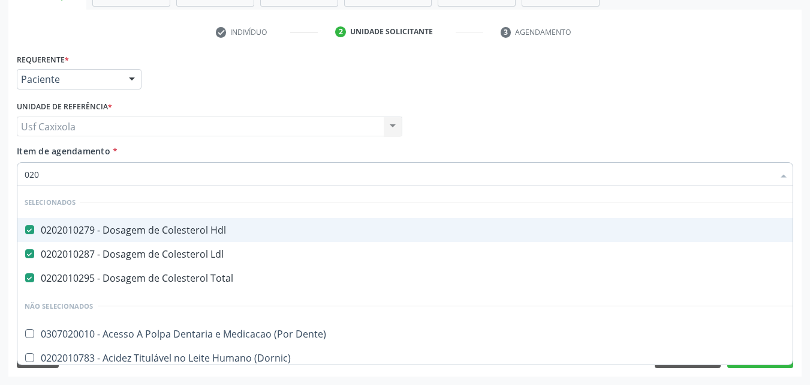
checkbox Creatinina "false"
type input "02020"
checkbox Beta-2-Microglobulina "true"
checkbox Creatinina "false"
type input "020201"
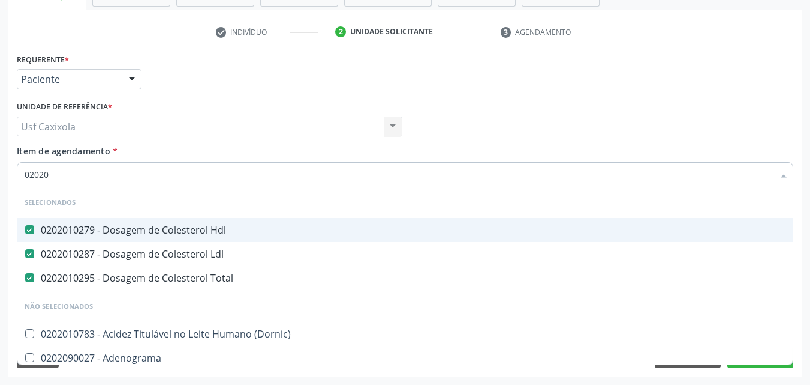
checkbox Molecular "true"
type input "0202010"
checkbox III "true"
checkbox Creatinina "false"
type input "02020101"
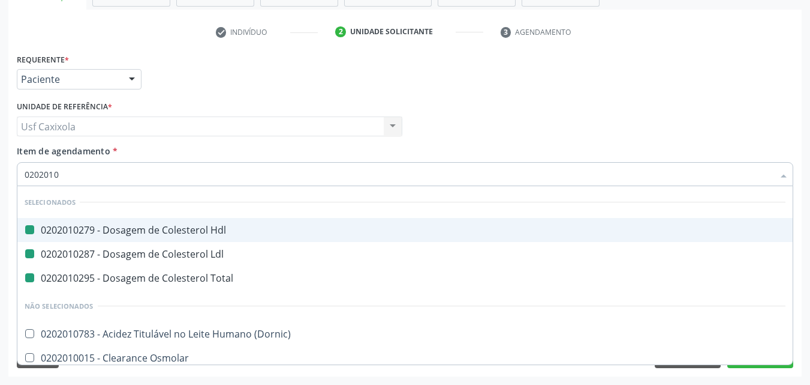
checkbox Hdl "false"
checkbox Ldl "false"
checkbox Total "false"
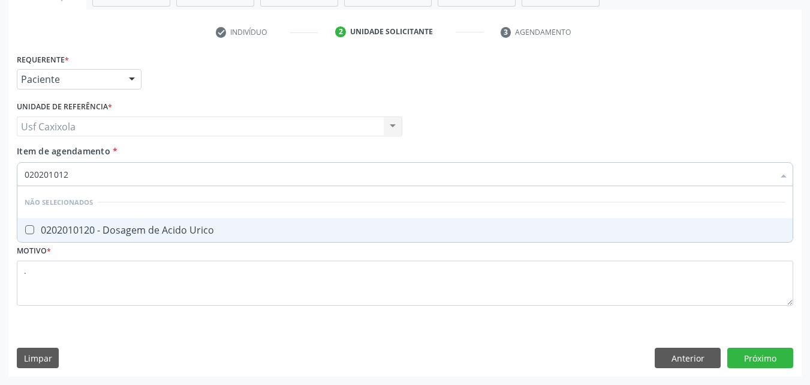
type input "0202010120"
click at [28, 231] on Urico at bounding box center [29, 229] width 9 height 9
click at [25, 231] on Urico "checkbox" at bounding box center [21, 230] width 8 height 8
checkbox Urico "true"
drag, startPoint x: 66, startPoint y: 181, endPoint x: 11, endPoint y: 184, distance: 55.2
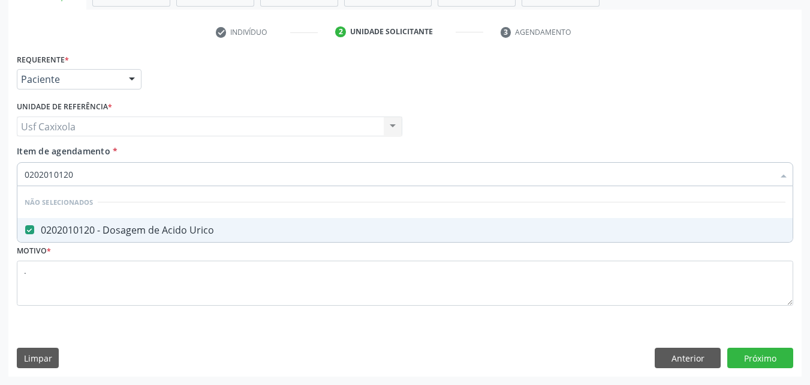
click at [11, 184] on div "Requerente * Paciente Médico(a) Enfermeiro(a) Paciente Nenhum resultado encontr…" at bounding box center [405, 213] width 794 height 326
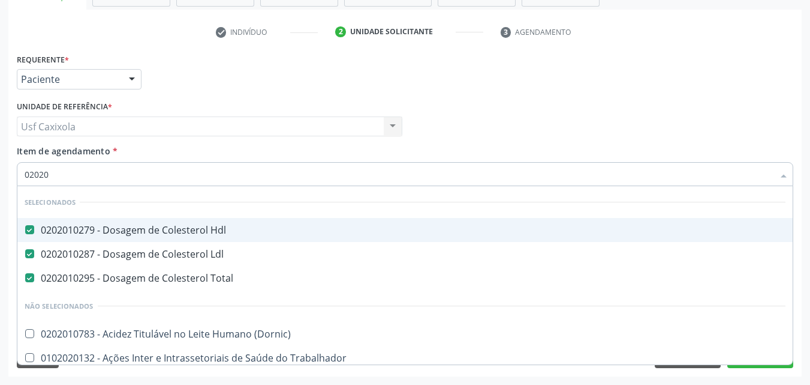
type input "020201"
checkbox Urico "true"
checkbox Creatinina "true"
checkbox Orais "false"
type input "0202010"
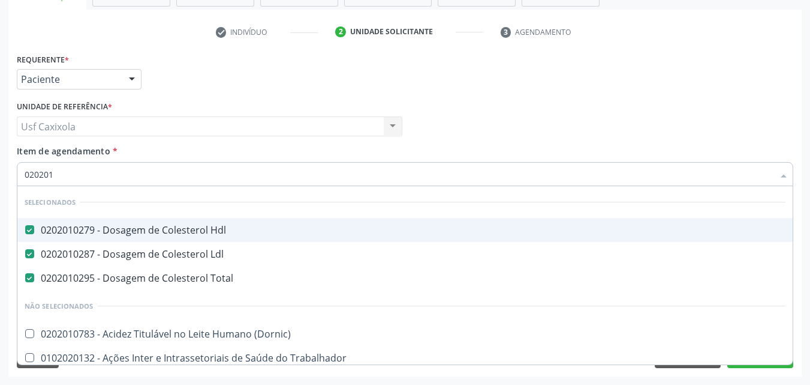
checkbox Ativada\) "true"
checkbox Urico "false"
checkbox III "true"
checkbox Creatinina "false"
type input "02020104"
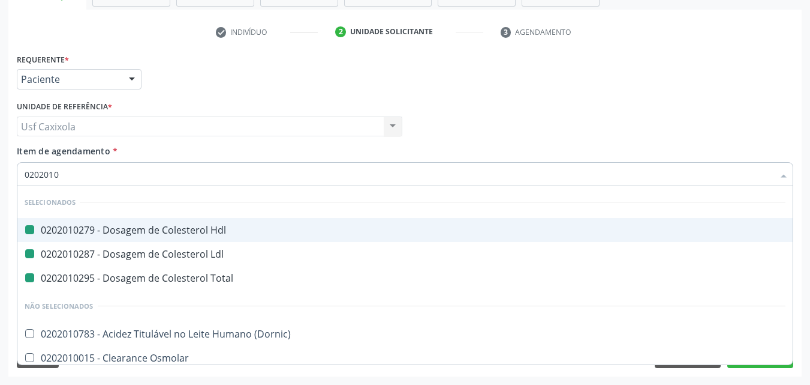
checkbox Hdl "false"
checkbox Ldl "false"
checkbox Total "false"
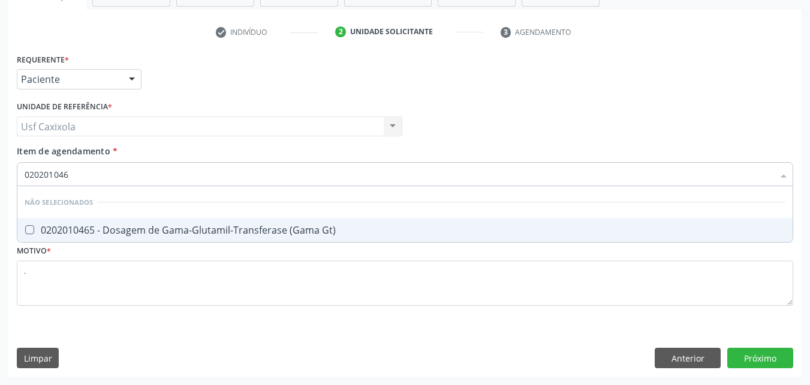
type input "0202010465"
click at [31, 230] on Gt\) at bounding box center [29, 229] width 9 height 9
click at [25, 230] on Gt\) "checkbox" at bounding box center [21, 230] width 8 height 8
checkbox Gt\) "true"
drag, startPoint x: 70, startPoint y: 183, endPoint x: 5, endPoint y: 185, distance: 64.8
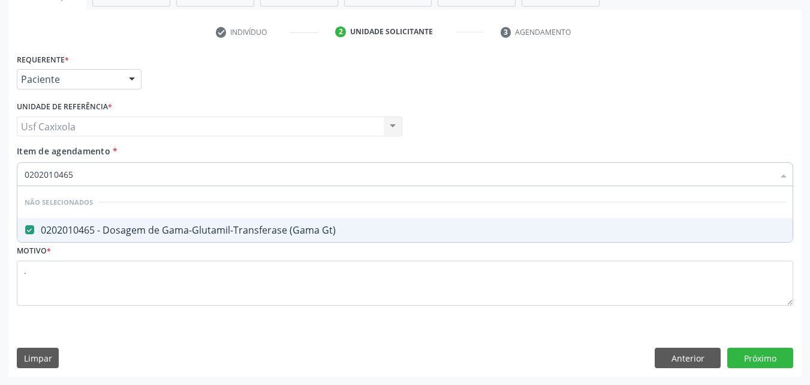
click at [5, 185] on div "Acompanhamento Acompanhe a situação das marcações correntes e finalizadas Relat…" at bounding box center [405, 120] width 810 height 528
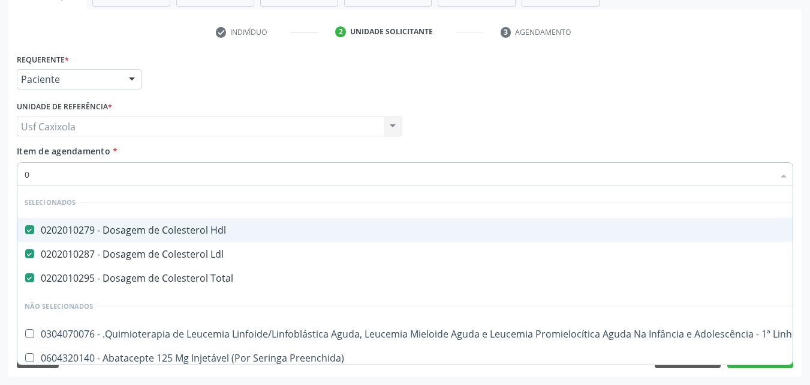
type input "02"
checkbox Hemodialise "true"
checkbox \(Liquido\) "true"
checkbox Ósso "true"
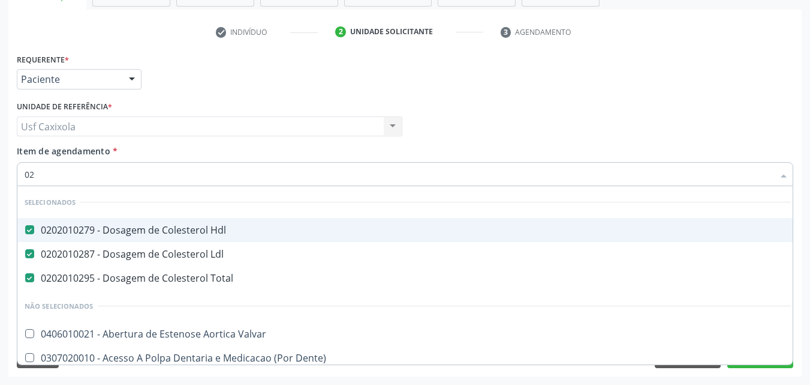
type input "020"
checkbox Intra-Aortico "true"
checkbox Estágios "true"
checkbox Parceria\) "true"
checkbox Urico "false"
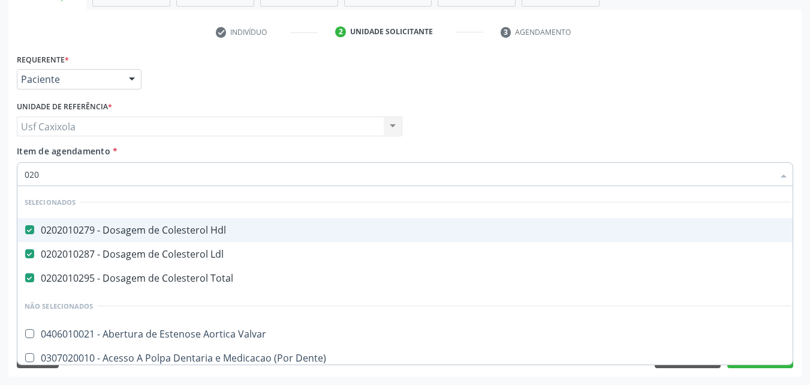
checkbox Creatinina "false"
checkbox Gt\) "false"
type input "0202"
checkbox População "true"
checkbox Ocular "true"
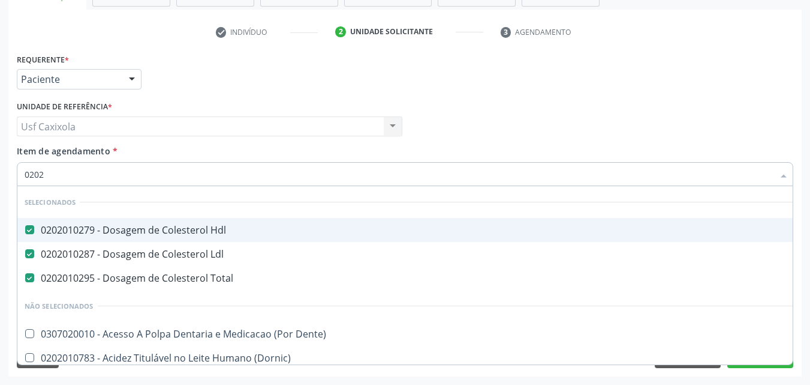
checkbox Mama "true"
checkbox Urico "false"
checkbox Creatinina "false"
checkbox Gt\) "false"
type input "02020"
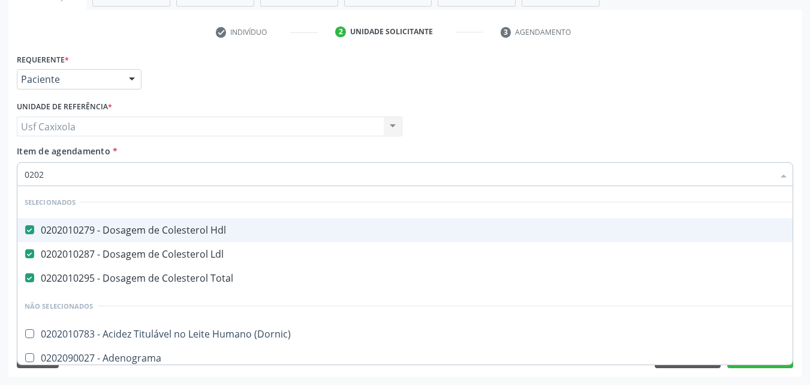
checkbox Organicos "true"
checkbox Urico "false"
checkbox Beta-2-Microglobulina "true"
checkbox Creatinina "false"
checkbox \(Antigeno\) "true"
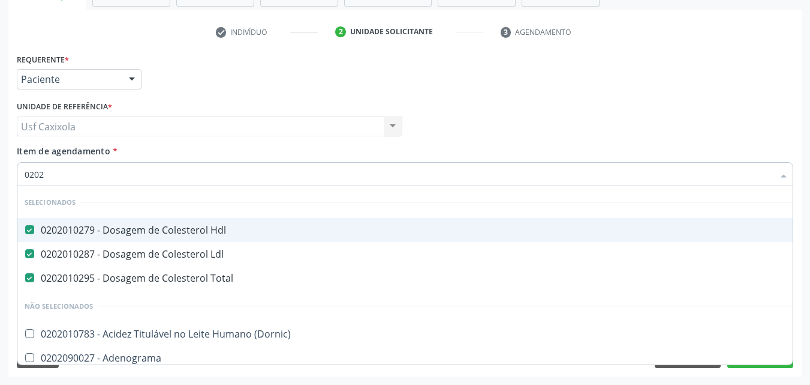
checkbox Gt\) "false"
type input "020206"
checkbox Hdl "false"
checkbox Ldl "false"
checkbox Total "false"
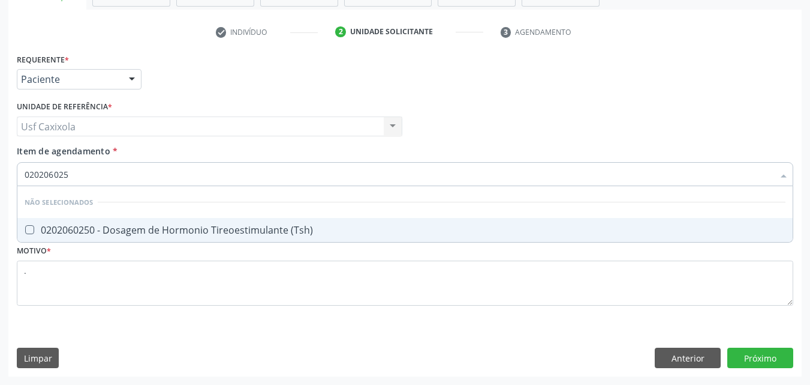
type input "0202060250"
click at [31, 232] on \(Tsh\) at bounding box center [29, 229] width 9 height 9
click at [25, 232] on \(Tsh\) "checkbox" at bounding box center [21, 230] width 8 height 8
checkbox \(Tsh\) "true"
click at [13, 189] on div "Requerente * Paciente Médico(a) Enfermeiro(a) Paciente Nenhum resultado encontr…" at bounding box center [405, 213] width 794 height 326
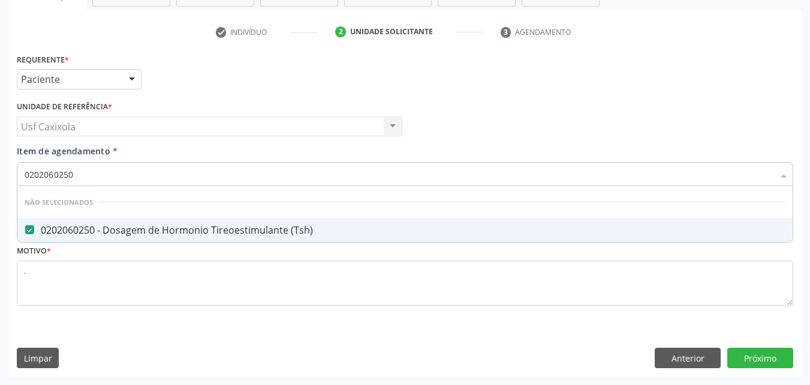
drag, startPoint x: 55, startPoint y: 178, endPoint x: 8, endPoint y: 178, distance: 47.4
click at [8, 178] on div "Acompanhamento Acompanhe a situação das marcações correntes e finalizadas Relat…" at bounding box center [405, 120] width 810 height 528
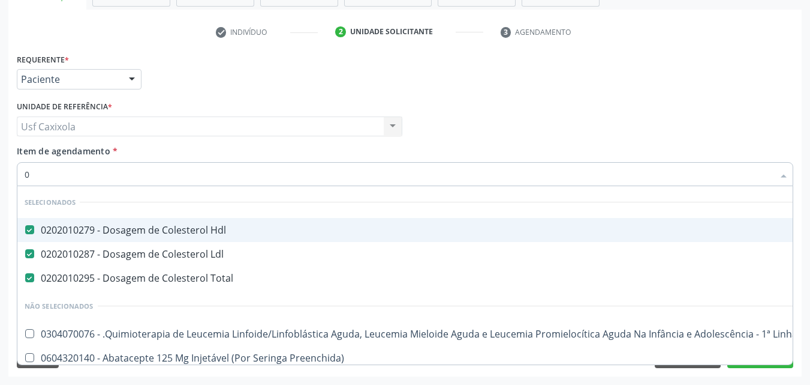
type input "02"
checkbox Hemodialise "true"
checkbox \(Liquido\) "true"
checkbox Ósso "true"
checkbox Oncologia "true"
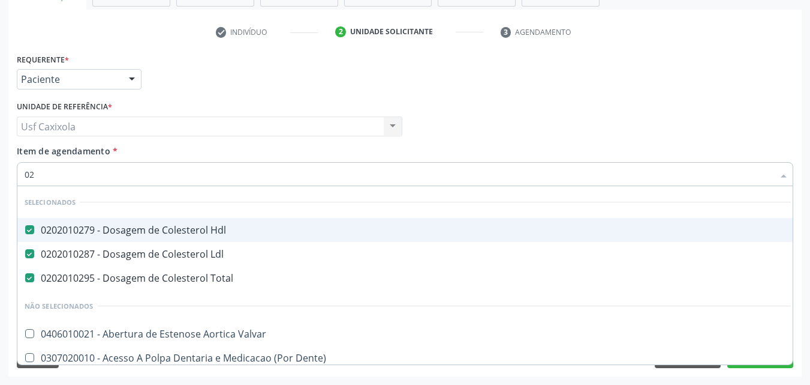
type input "020"
checkbox Intra-Aortico "true"
checkbox Estágios "true"
checkbox Parceria\) "true"
checkbox Regional "true"
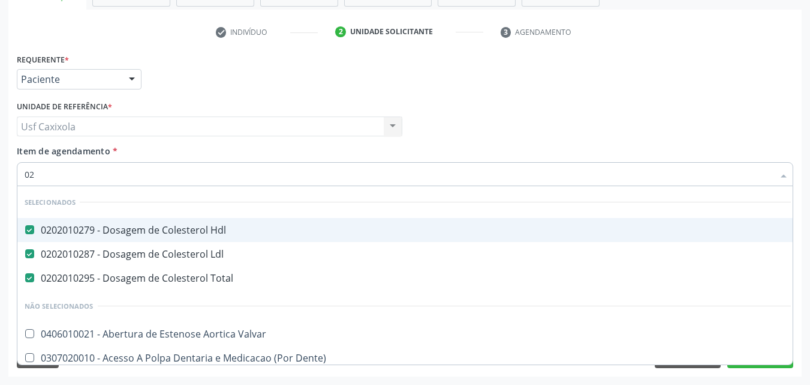
checkbox Urico "false"
checkbox Creatinina "false"
checkbox Gt\) "false"
checkbox \(Tsh\) "false"
type input "020206"
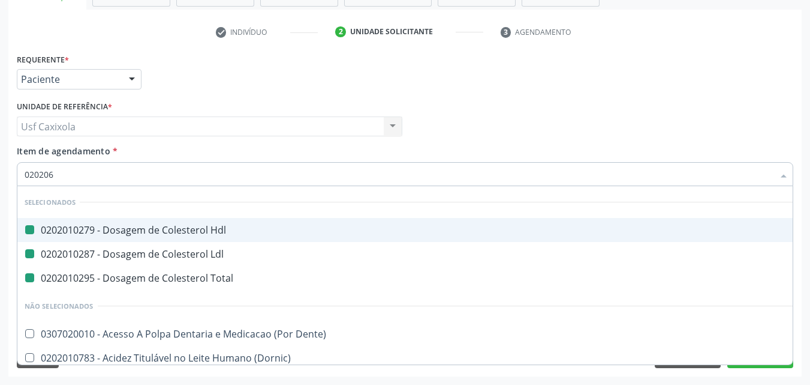
checkbox Hdl "false"
checkbox Ldl "false"
checkbox Total "false"
checkbox Superiores "true"
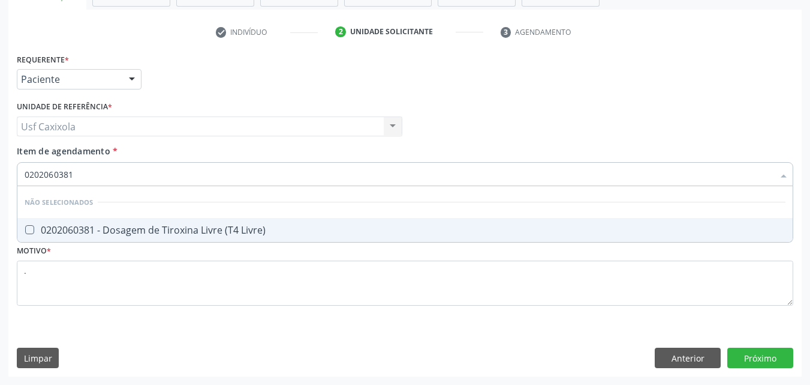
drag, startPoint x: 80, startPoint y: 182, endPoint x: 20, endPoint y: 187, distance: 60.7
click at [20, 182] on div "0202060381 Desfazer seleção Não selecionados 0202060381 - Dosagem de Tiroxina L…" at bounding box center [405, 172] width 777 height 20
type input "0"
checkbox Livre\) "true"
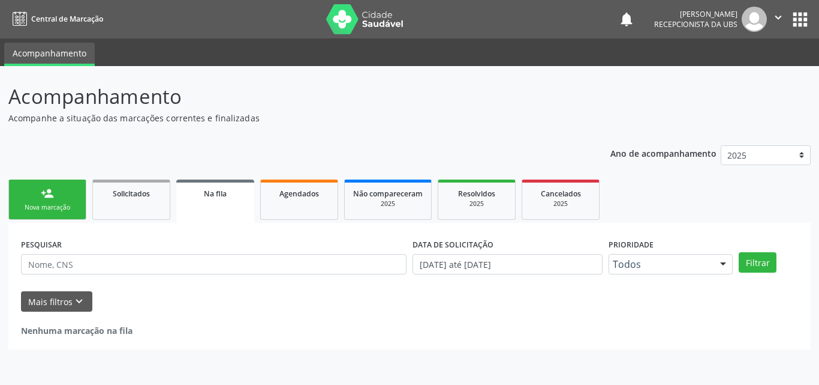
click at [63, 197] on link "person_add Nova marcação" at bounding box center [47, 199] width 78 height 40
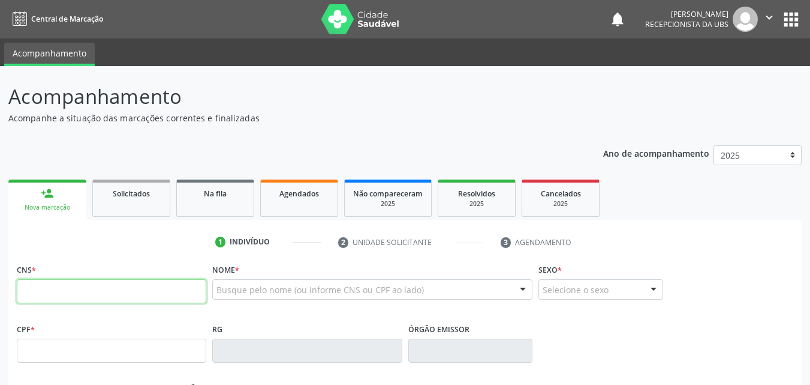
click at [60, 294] on input "text" at bounding box center [112, 291] width 190 height 24
type input "898 0045 1092 7446"
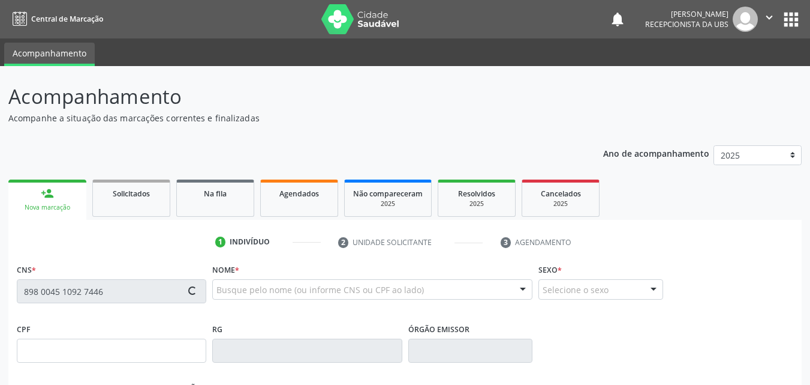
type input "[DATE]"
type input "[PERSON_NAME]"
type input "[PHONE_NUMBER]"
type input "74"
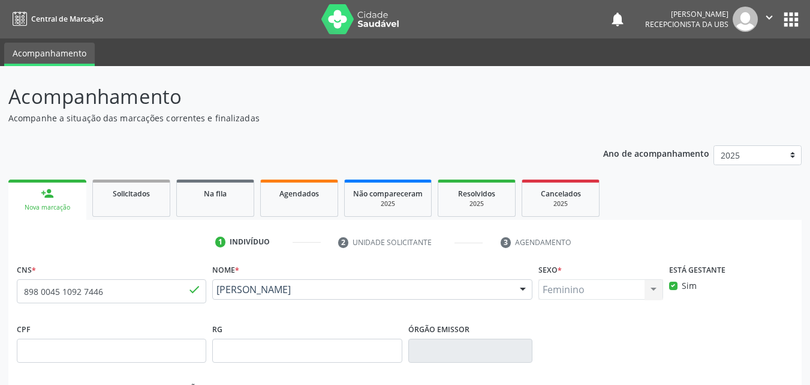
drag, startPoint x: 359, startPoint y: 309, endPoint x: 214, endPoint y: 297, distance: 145.7
click at [214, 297] on div "Nome * [PERSON_NAME] [PERSON_NAME] CNS: 898 0045 1092 7446 CPF: -- Nascimento: …" at bounding box center [372, 289] width 326 height 59
copy span "[PERSON_NAME]"
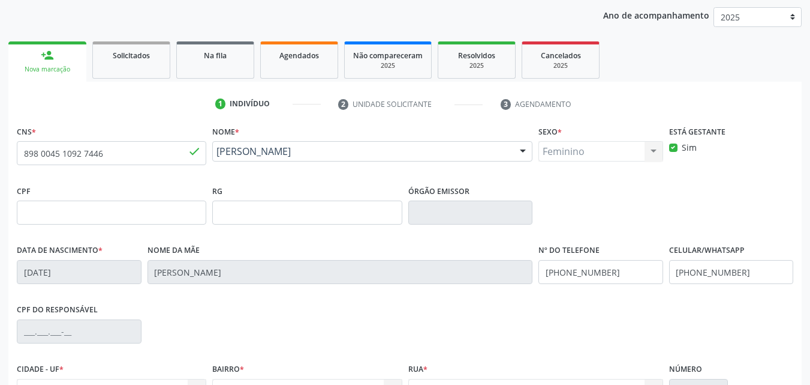
scroll to position [266, 0]
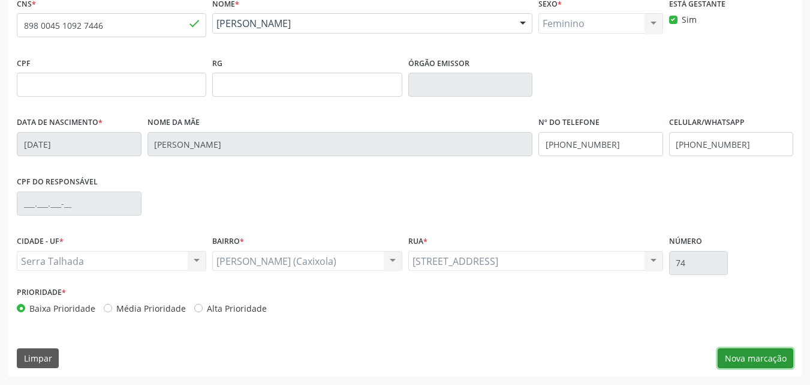
click at [732, 350] on button "Nova marcação" at bounding box center [756, 358] width 76 height 20
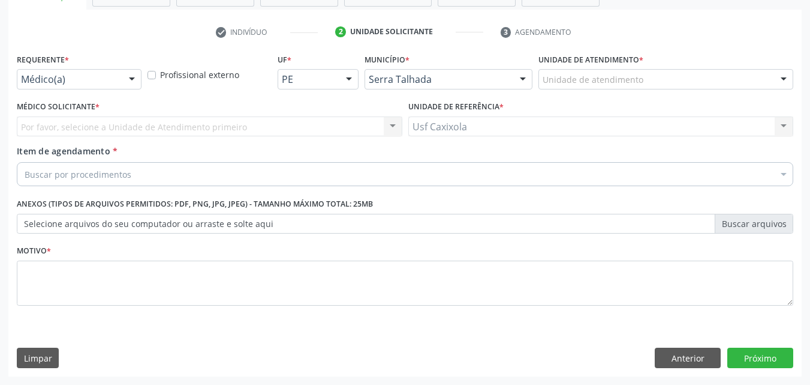
scroll to position [210, 0]
click at [124, 73] on div at bounding box center [132, 80] width 18 height 20
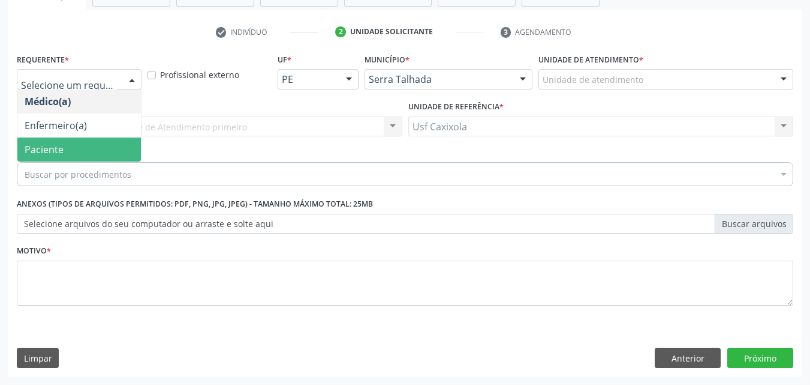
click at [97, 143] on span "Paciente" at bounding box center [79, 149] width 124 height 24
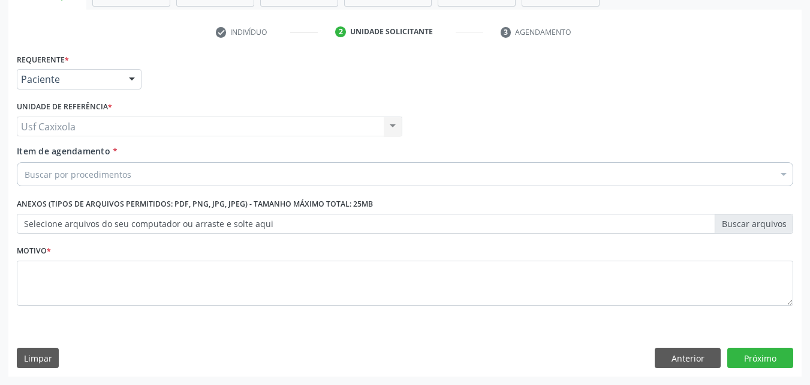
click at [138, 174] on div "Buscar por procedimentos" at bounding box center [405, 174] width 777 height 24
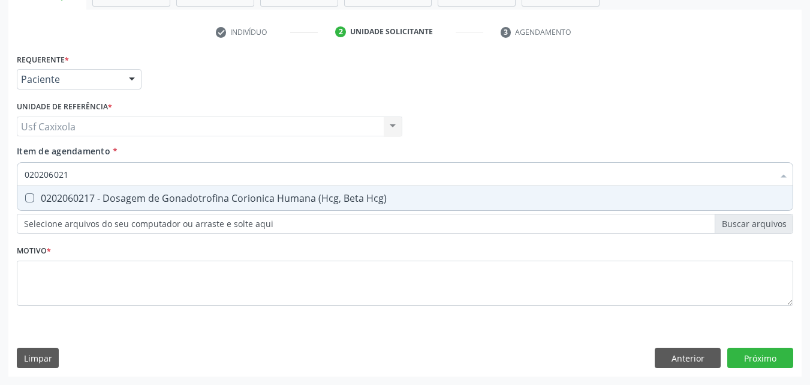
type input "0202060217"
click at [178, 202] on div "0202060217 - Dosagem de Gonadotrofina Corionica Humana (Hcg, Beta Hcg)" at bounding box center [405, 198] width 761 height 10
checkbox Hcg\) "true"
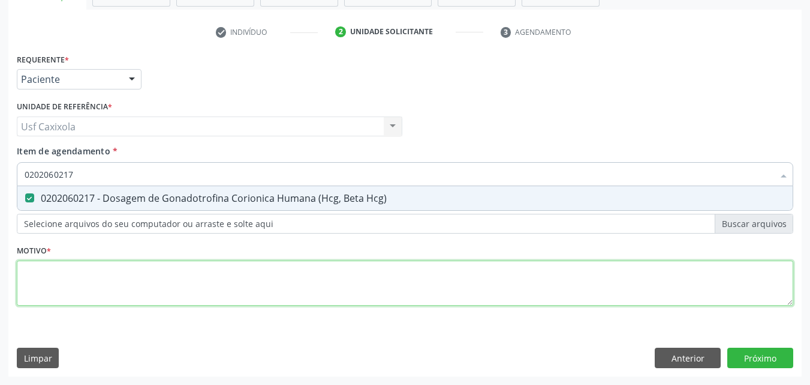
click at [154, 284] on div "Requerente * Paciente Médico(a) Enfermeiro(a) Paciente Nenhum resultado encontr…" at bounding box center [405, 186] width 777 height 272
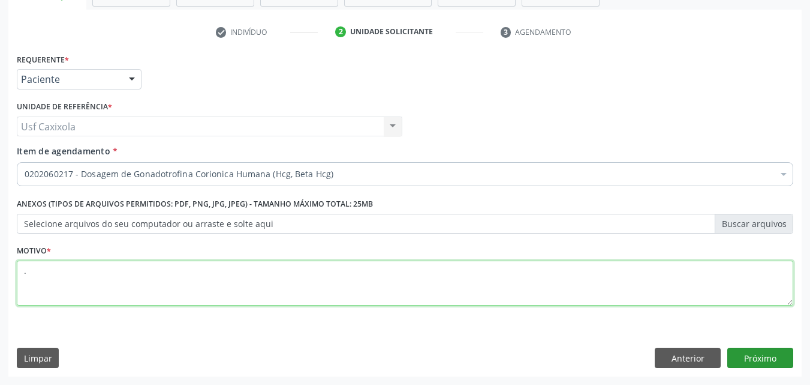
type textarea "."
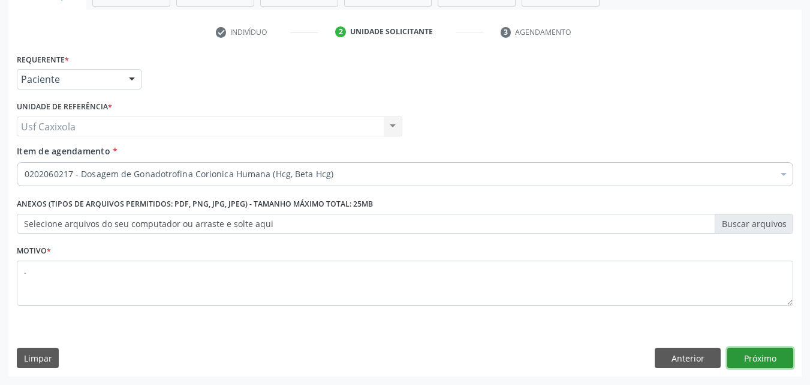
click at [771, 362] on button "Próximo" at bounding box center [761, 357] width 66 height 20
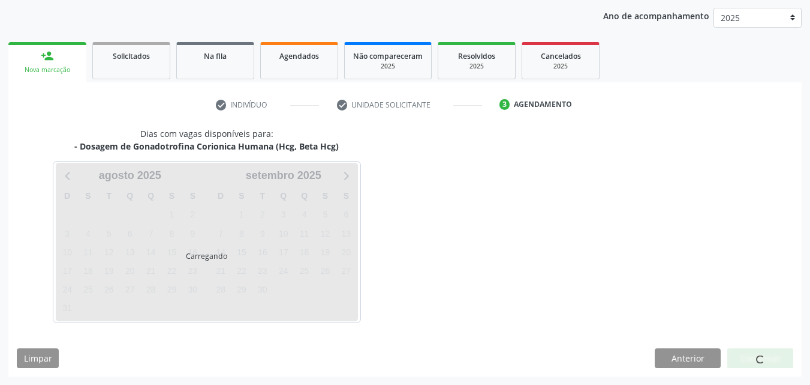
scroll to position [137, 0]
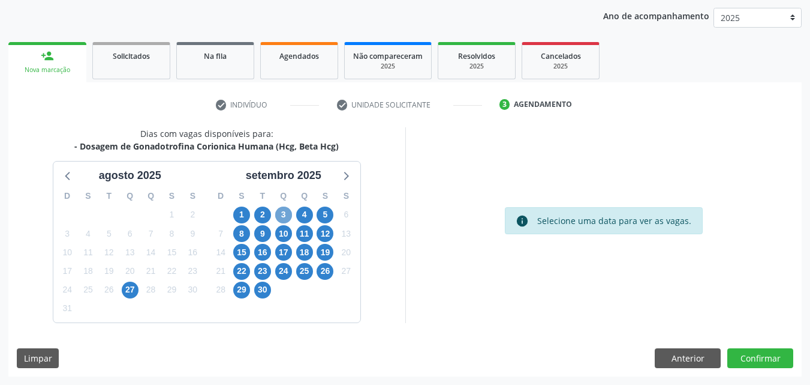
click at [284, 214] on span "3" at bounding box center [283, 214] width 17 height 17
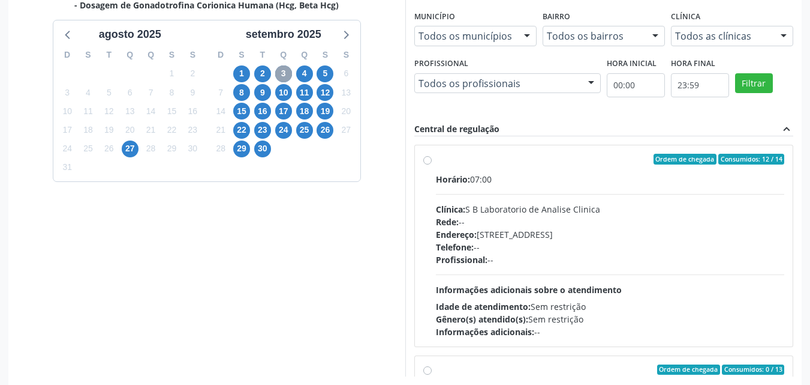
scroll to position [317, 0]
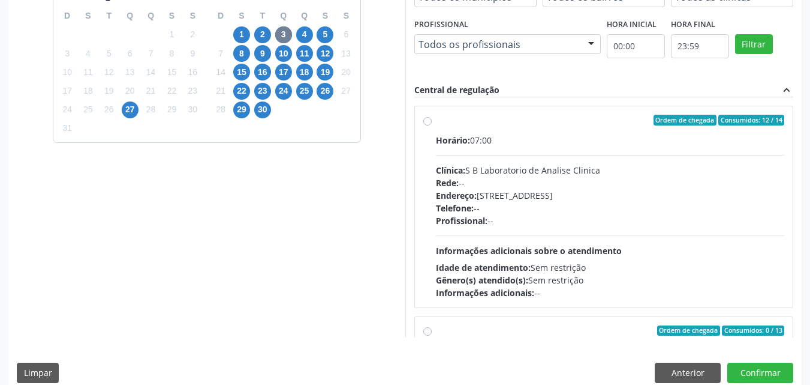
click at [436, 122] on label "Ordem de chegada Consumidos: 12 / 14 Horário: 07:00 Clínica: S B Laboratorio de…" at bounding box center [610, 207] width 349 height 184
click at [424, 122] on input "Ordem de chegada Consumidos: 12 / 14 Horário: 07:00 Clínica: S B Laboratorio de…" at bounding box center [427, 120] width 8 height 11
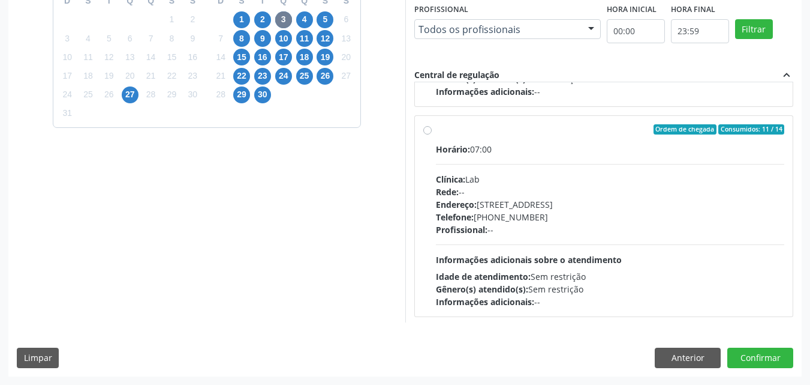
scroll to position [690, 0]
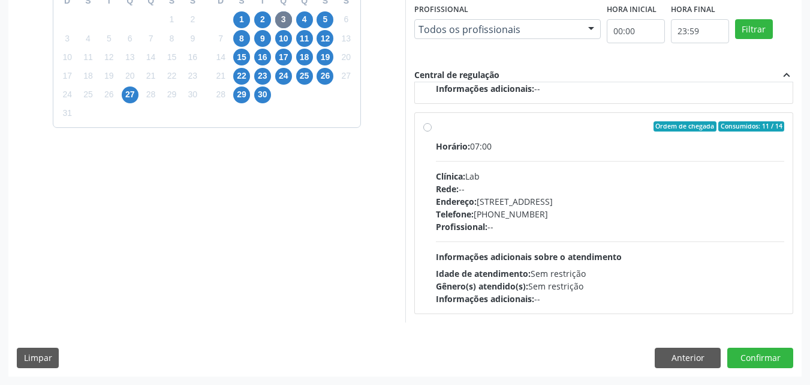
click at [424, 139] on div "Ordem de chegada Consumidos: 11 / 14 Horário: 07:00 Clínica: Lab Rede: -- Ender…" at bounding box center [604, 213] width 362 height 184
radio input "false"
radio input "true"
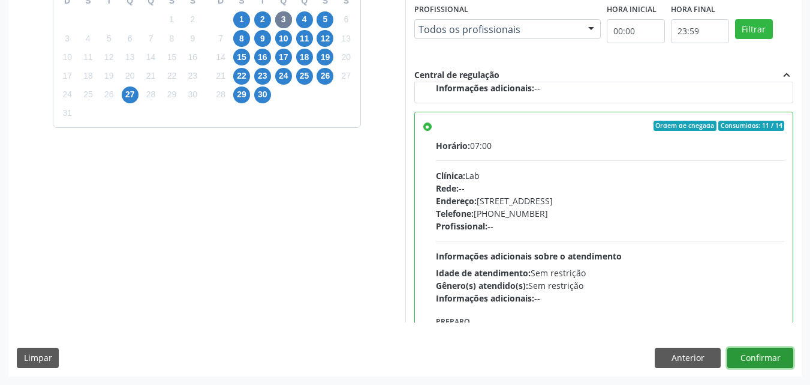
click at [755, 355] on button "Confirmar" at bounding box center [761, 357] width 66 height 20
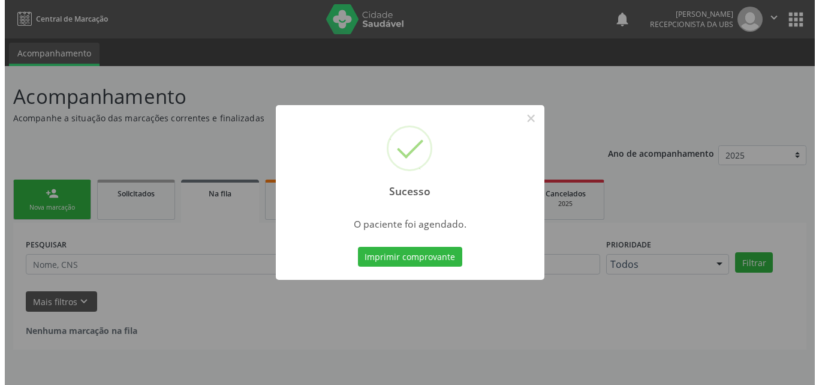
scroll to position [0, 0]
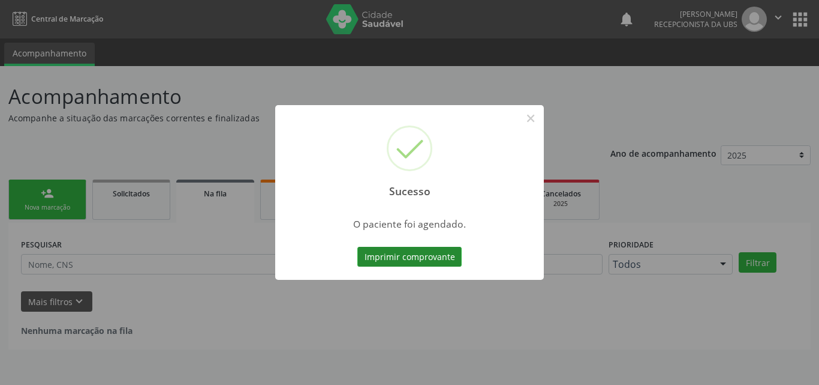
click at [432, 257] on button "Imprimir comprovante" at bounding box center [410, 257] width 104 height 20
